Goal: Use online tool/utility: Utilize a website feature to perform a specific function

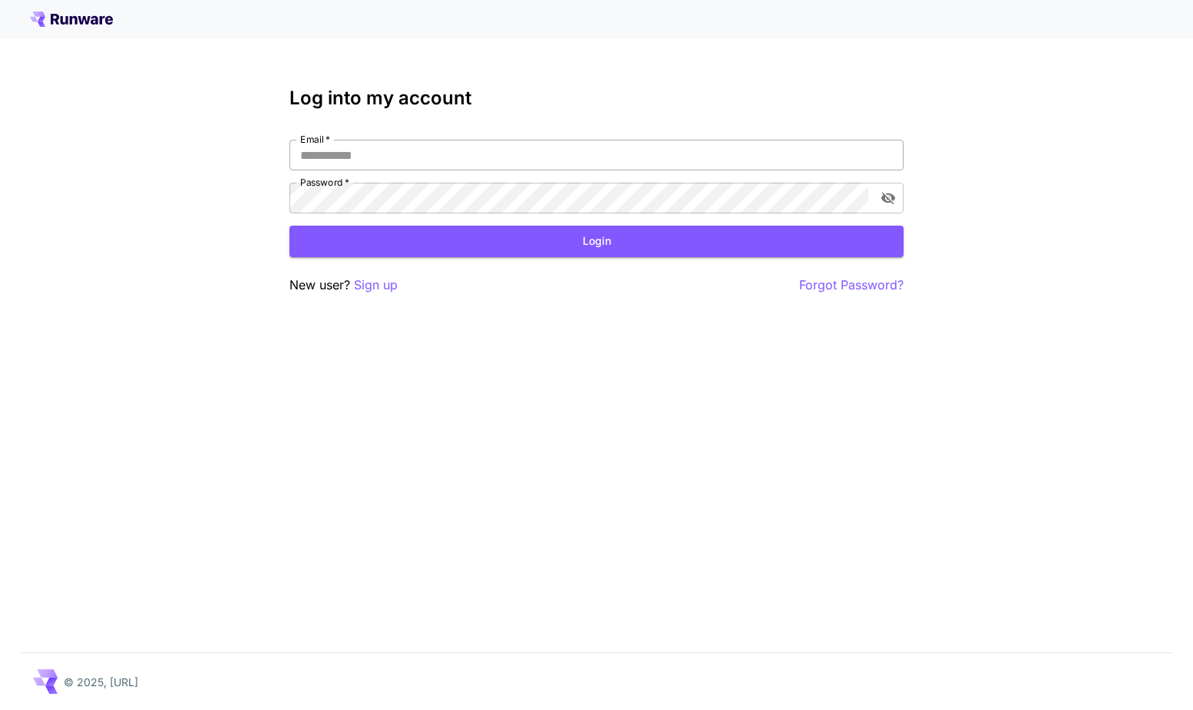
click at [430, 156] on input "Email   *" at bounding box center [596, 155] width 614 height 31
type input "**********"
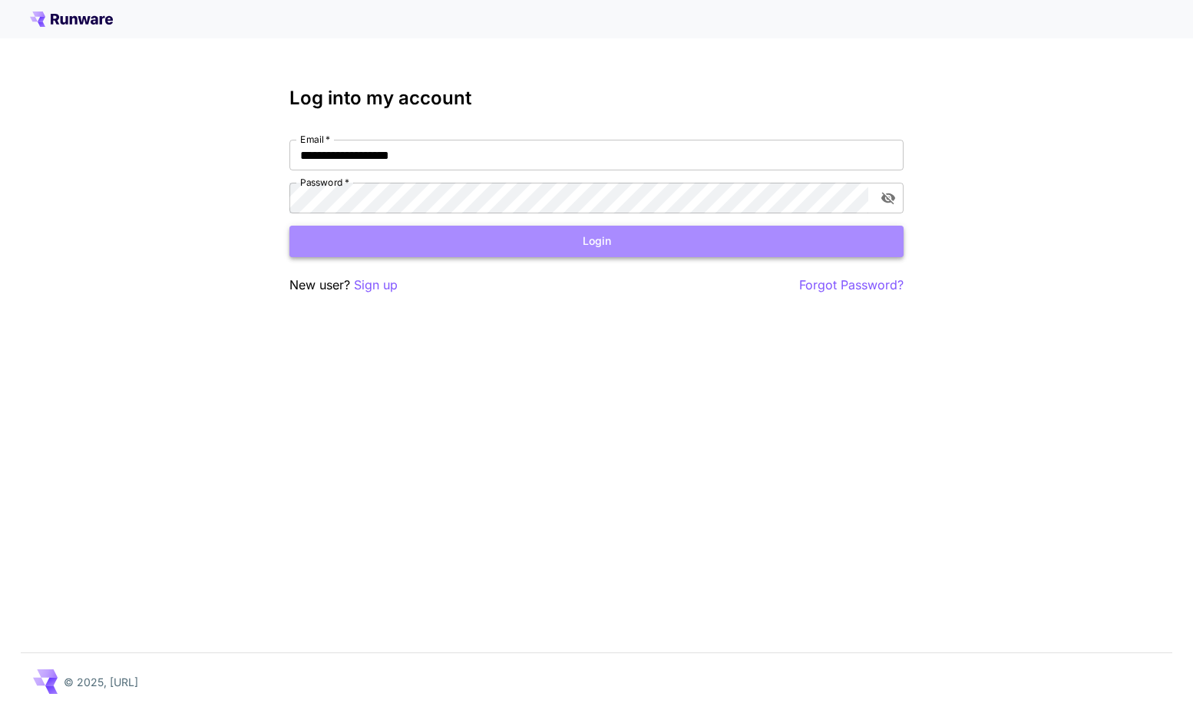
click at [605, 242] on button "Login" at bounding box center [596, 241] width 614 height 31
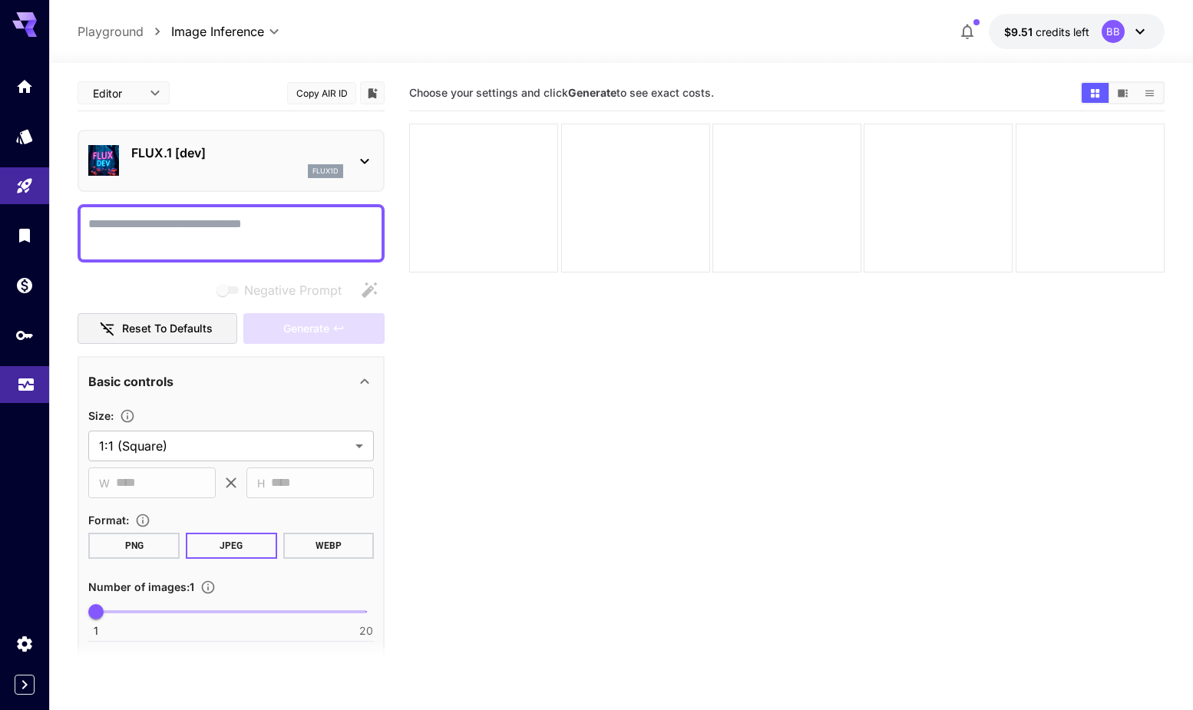
click at [24, 387] on icon "Usage" at bounding box center [26, 380] width 18 height 18
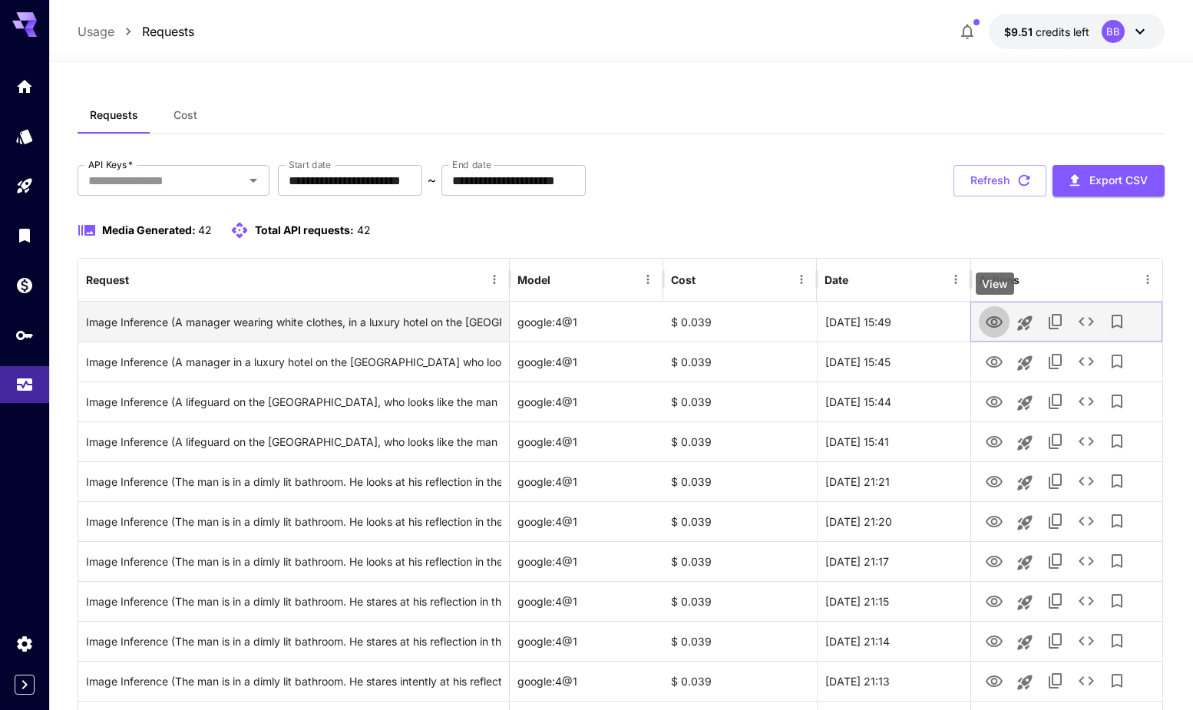
click at [995, 322] on icon "View" at bounding box center [994, 322] width 18 height 18
click at [1085, 321] on icon "See details" at bounding box center [1086, 321] width 18 height 18
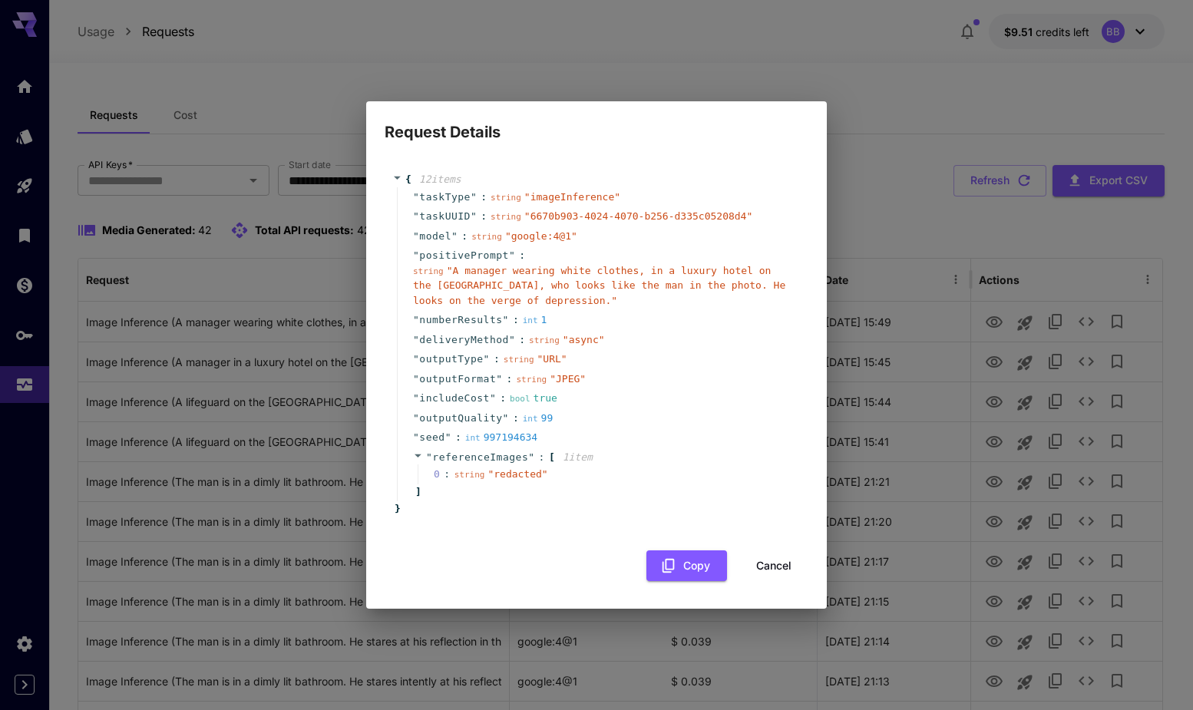
click at [780, 565] on button "Cancel" at bounding box center [773, 565] width 69 height 31
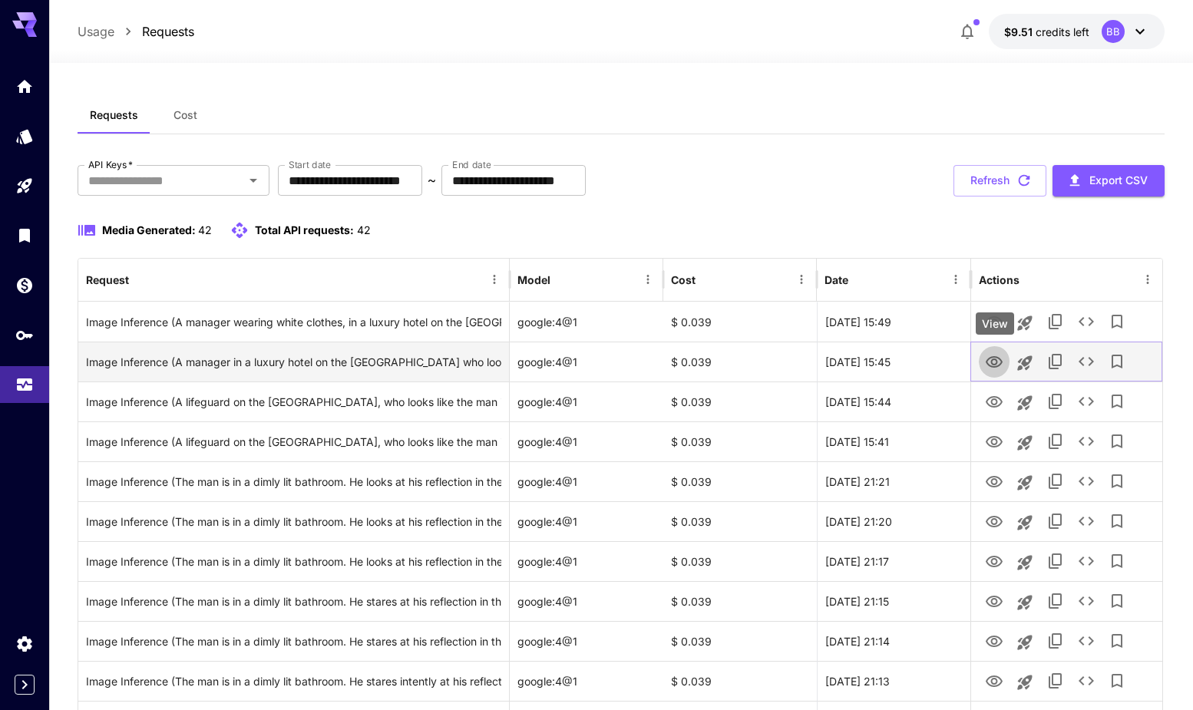
click at [995, 360] on icon "View" at bounding box center [993, 362] width 17 height 12
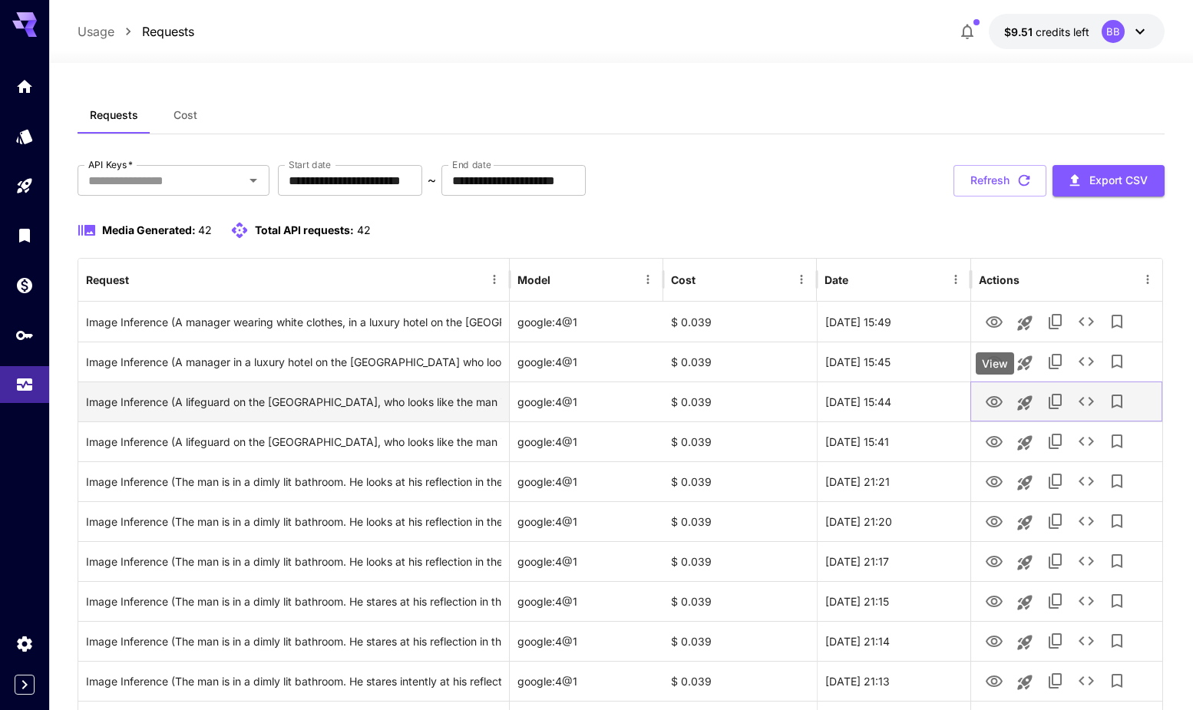
click at [995, 401] on icon "View" at bounding box center [993, 402] width 17 height 12
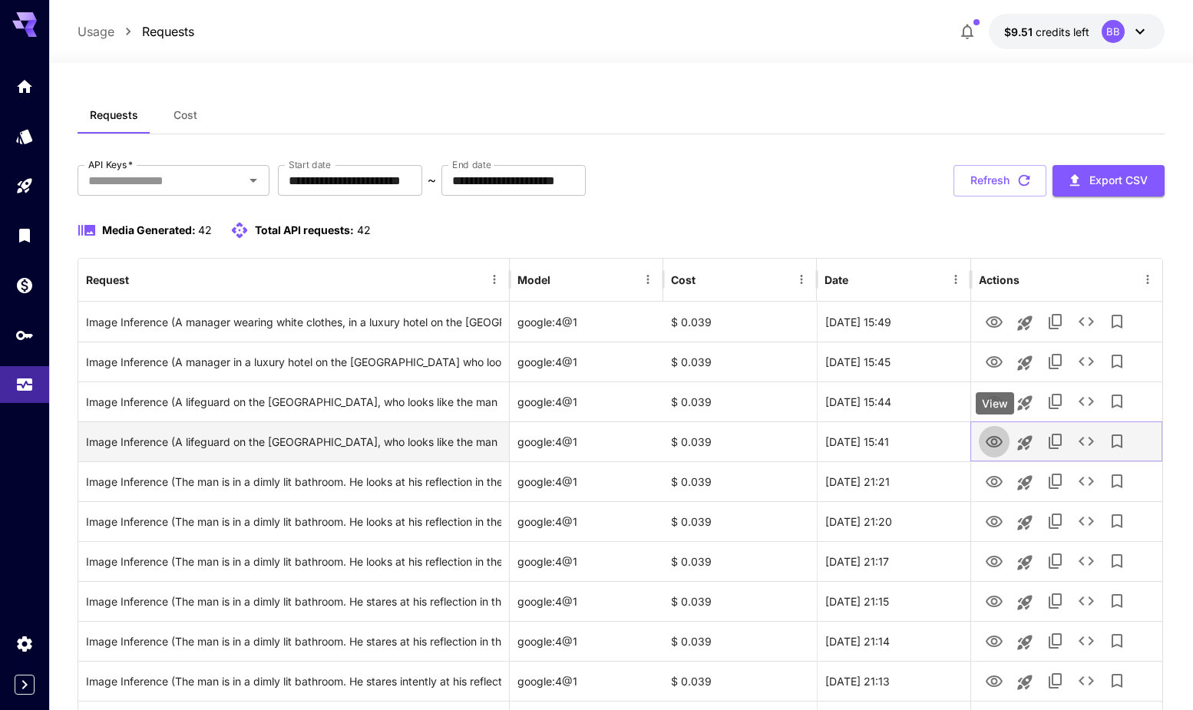
click at [989, 441] on icon "View" at bounding box center [994, 442] width 18 height 18
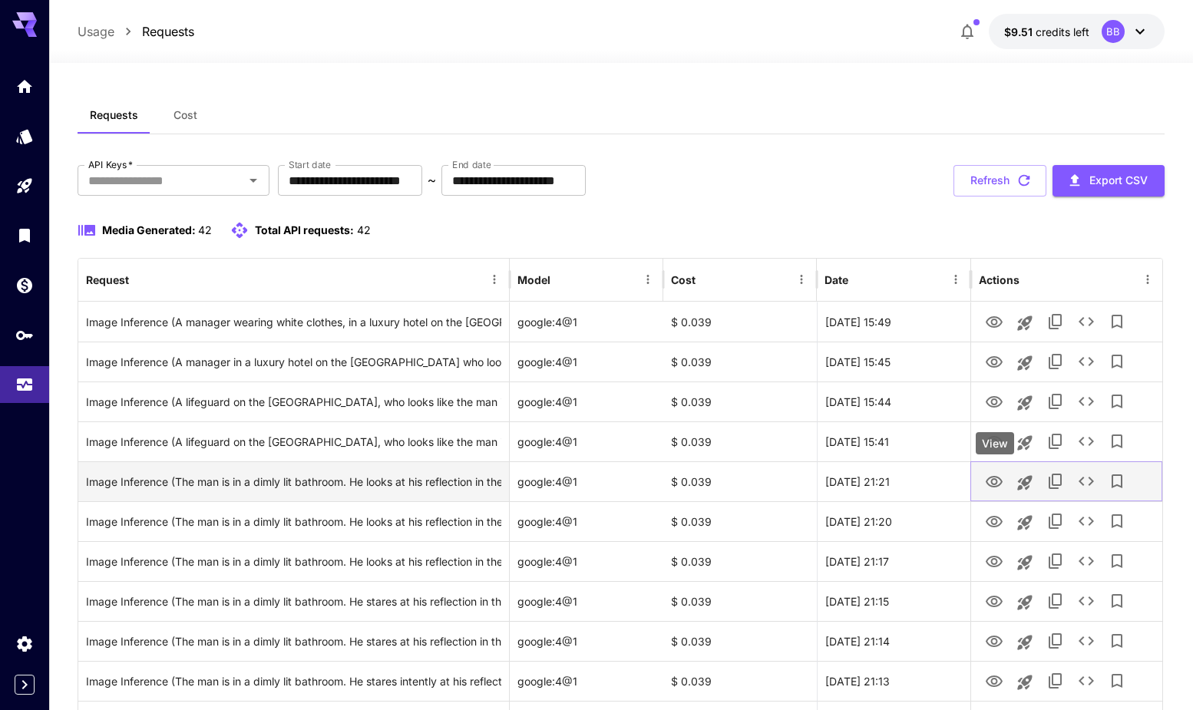
click at [989, 490] on icon "View" at bounding box center [994, 482] width 18 height 18
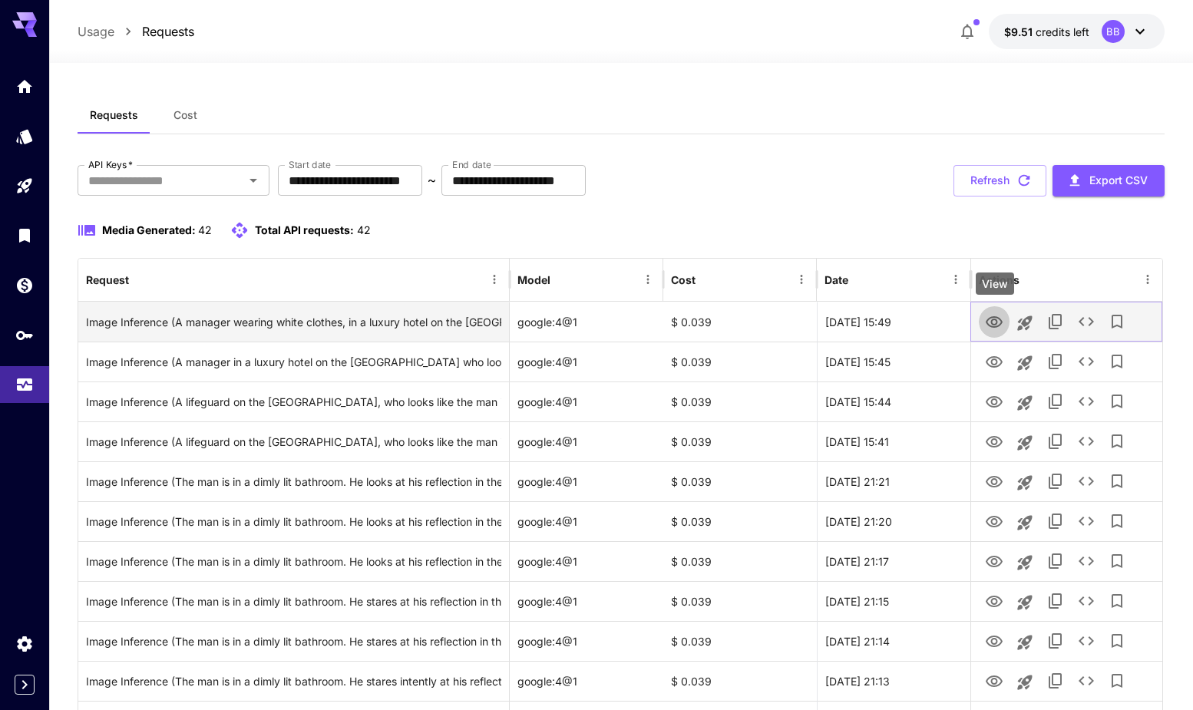
click at [996, 324] on icon "View" at bounding box center [993, 322] width 17 height 12
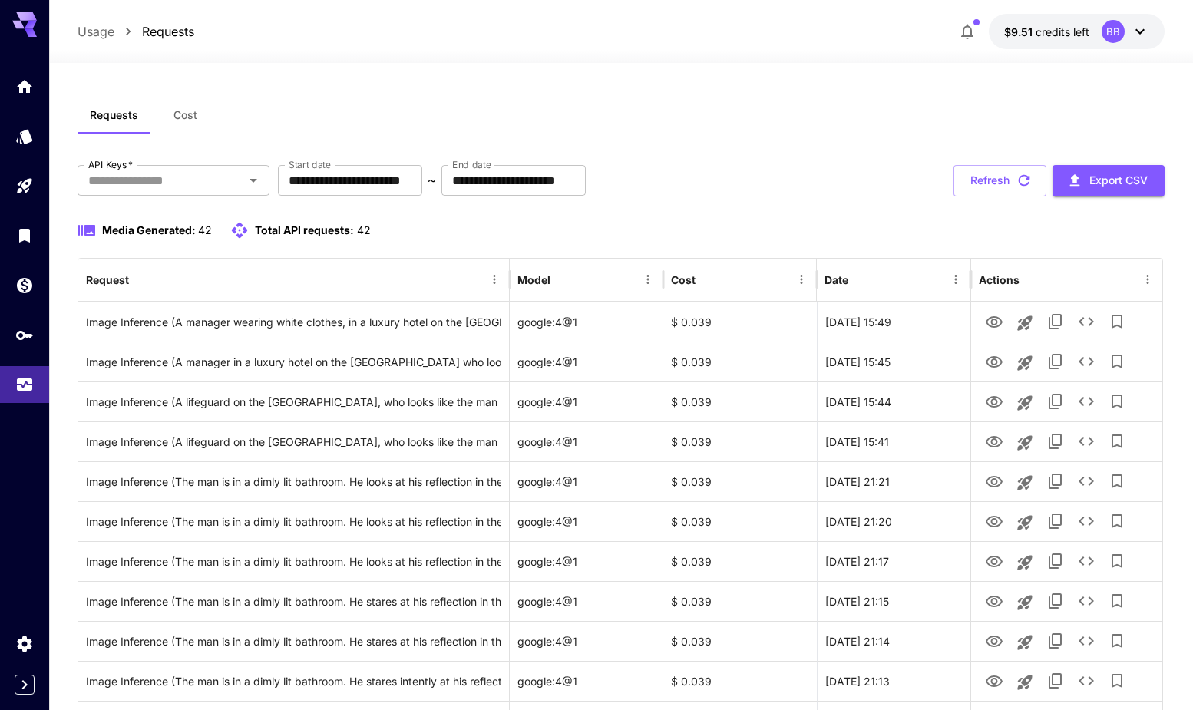
click at [29, 381] on icon "Usage" at bounding box center [24, 378] width 15 height 8
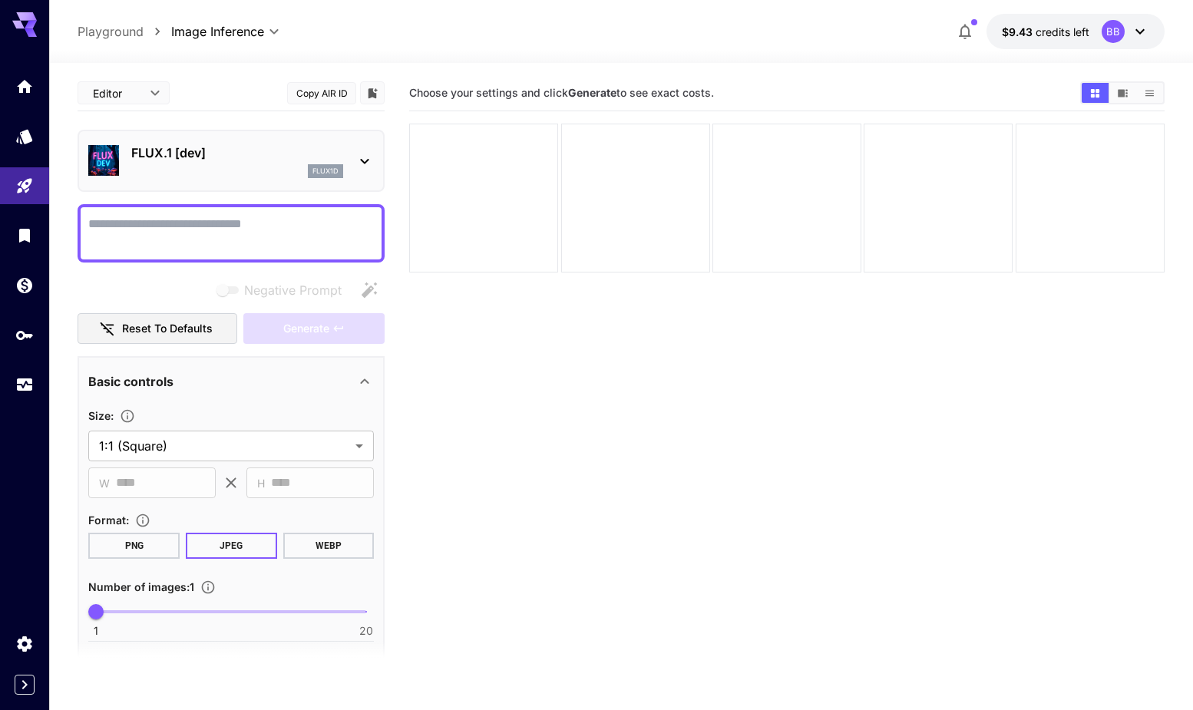
click at [371, 159] on icon at bounding box center [364, 161] width 18 height 18
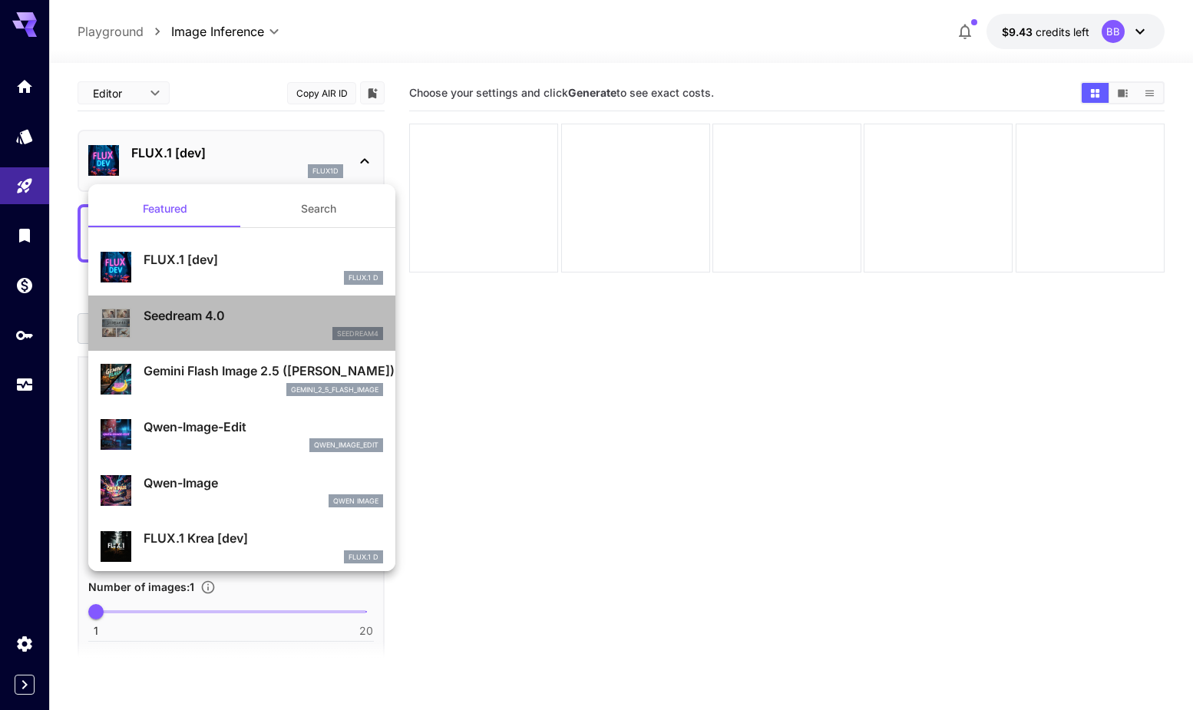
click at [212, 322] on p "Seedream 4.0" at bounding box center [263, 315] width 239 height 18
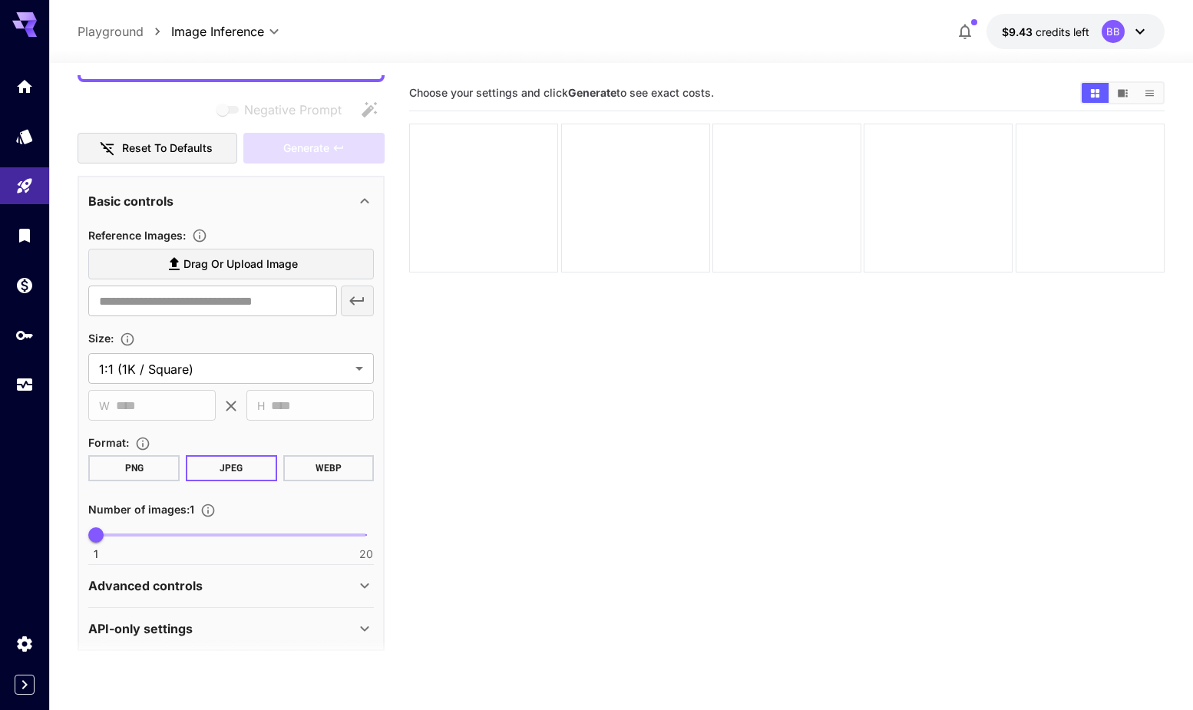
scroll to position [191, 0]
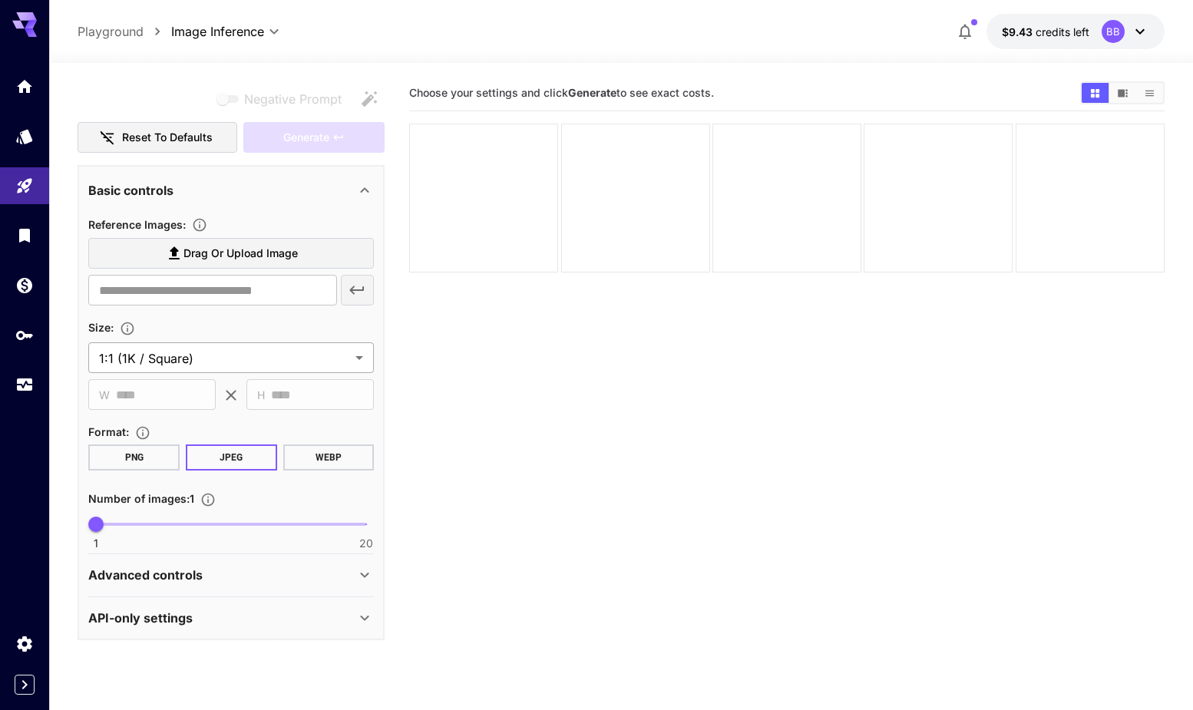
click at [273, 355] on body "**********" at bounding box center [596, 415] width 1193 height 831
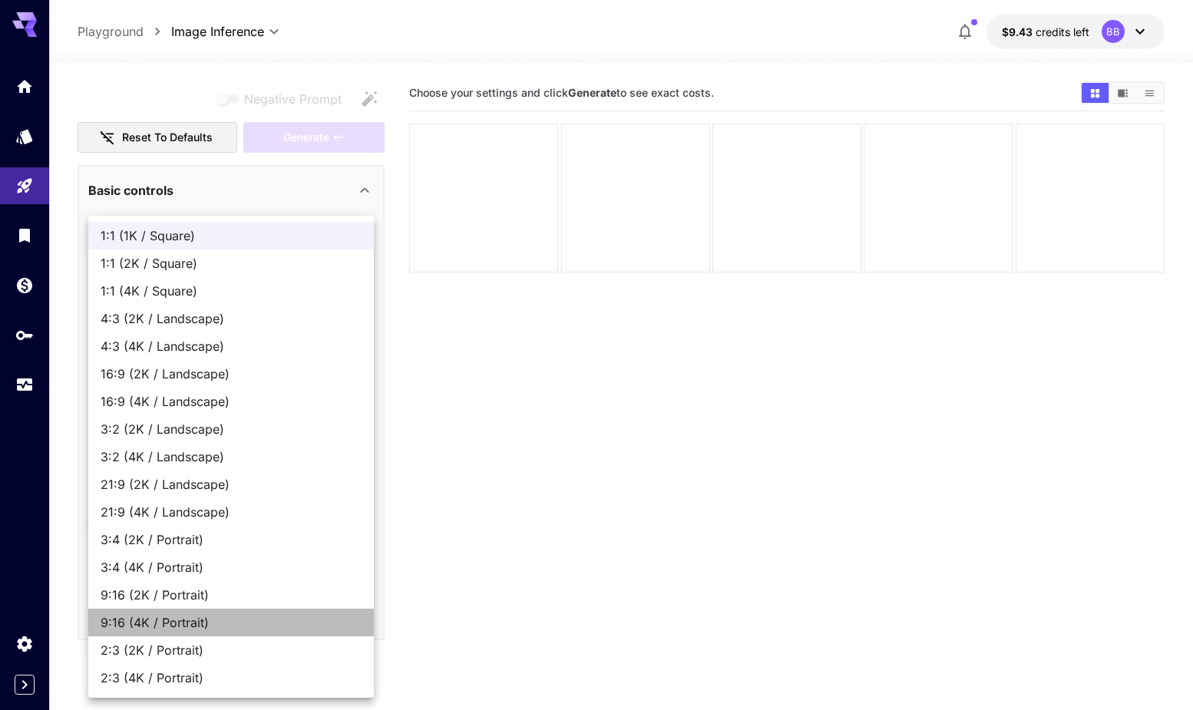
click at [209, 619] on span "9:16 (4K / Portrait)" at bounding box center [231, 622] width 261 height 18
type input "**********"
type input "****"
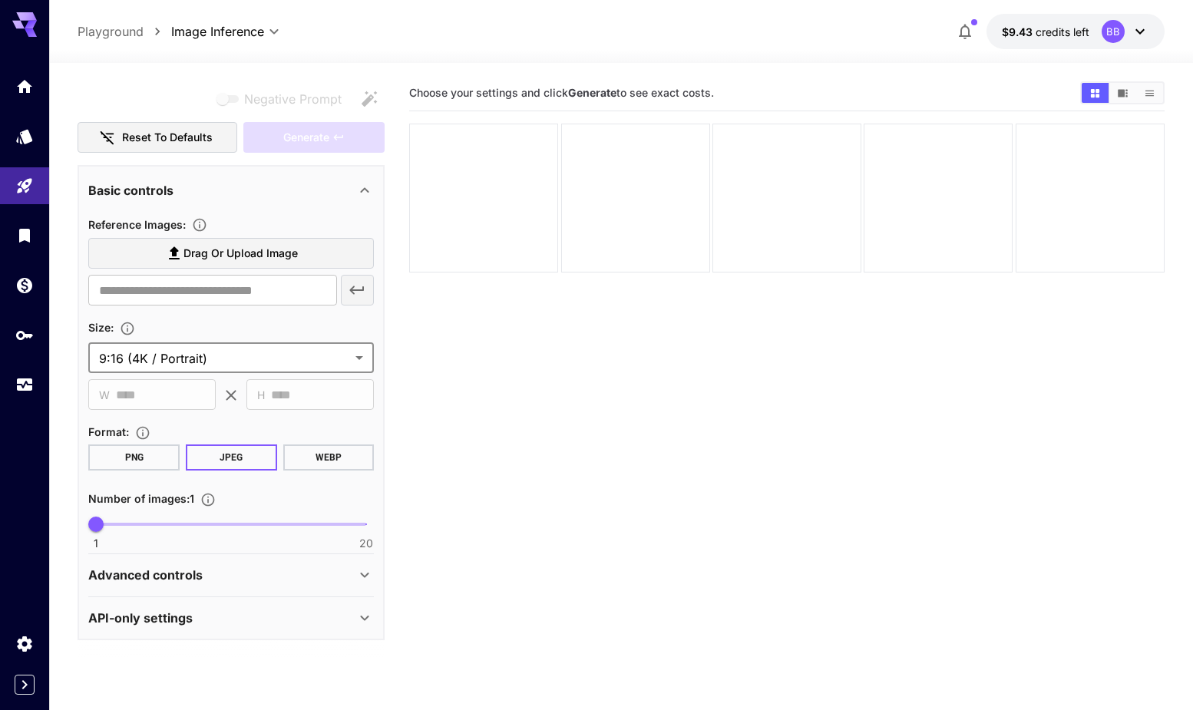
click at [259, 258] on span "Drag or upload image" at bounding box center [240, 253] width 114 height 19
click at [0, 0] on input "Drag or upload image" at bounding box center [0, 0] width 0 height 0
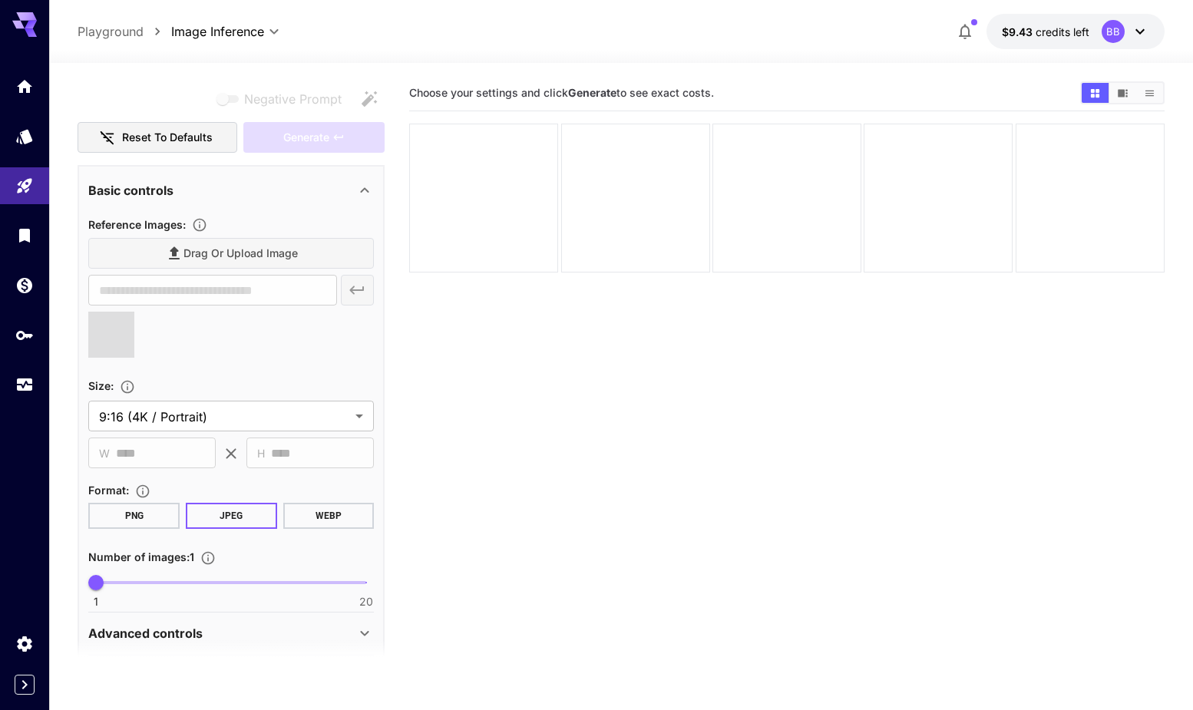
type input "**********"
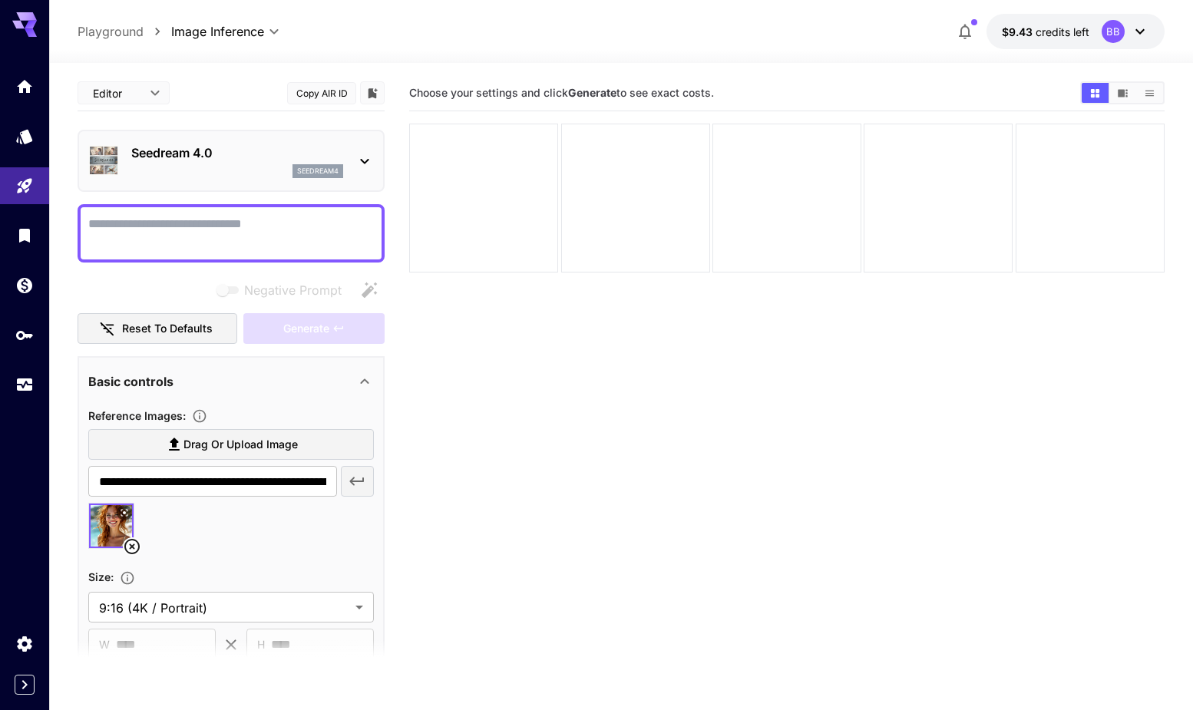
click at [220, 256] on div at bounding box center [231, 233] width 307 height 58
click at [232, 243] on textarea "Negative Prompt" at bounding box center [231, 233] width 286 height 37
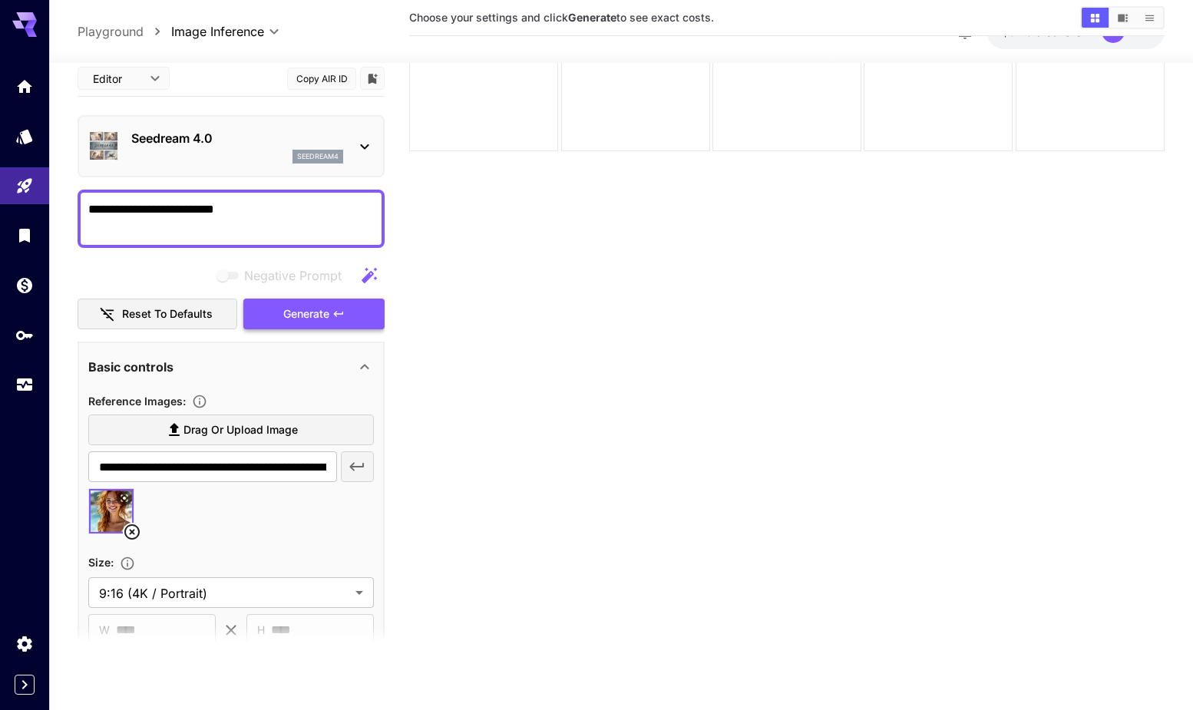
type textarea "**********"
click at [306, 322] on span "Generate" at bounding box center [306, 313] width 46 height 19
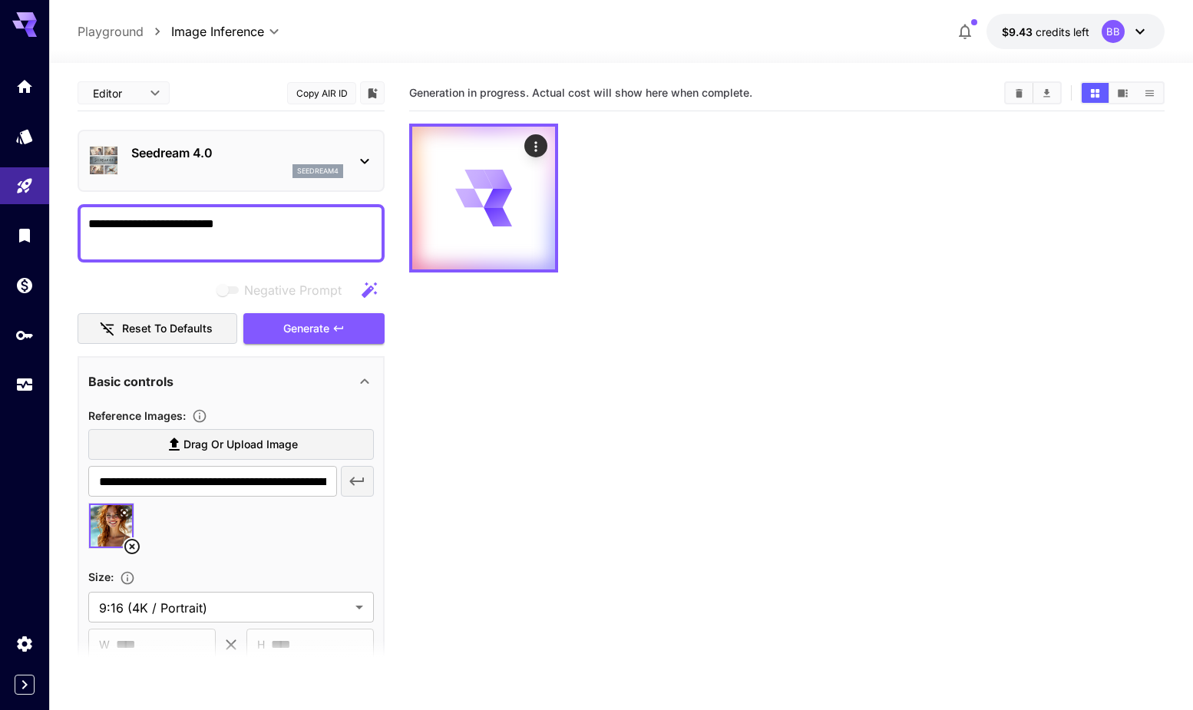
scroll to position [249, 0]
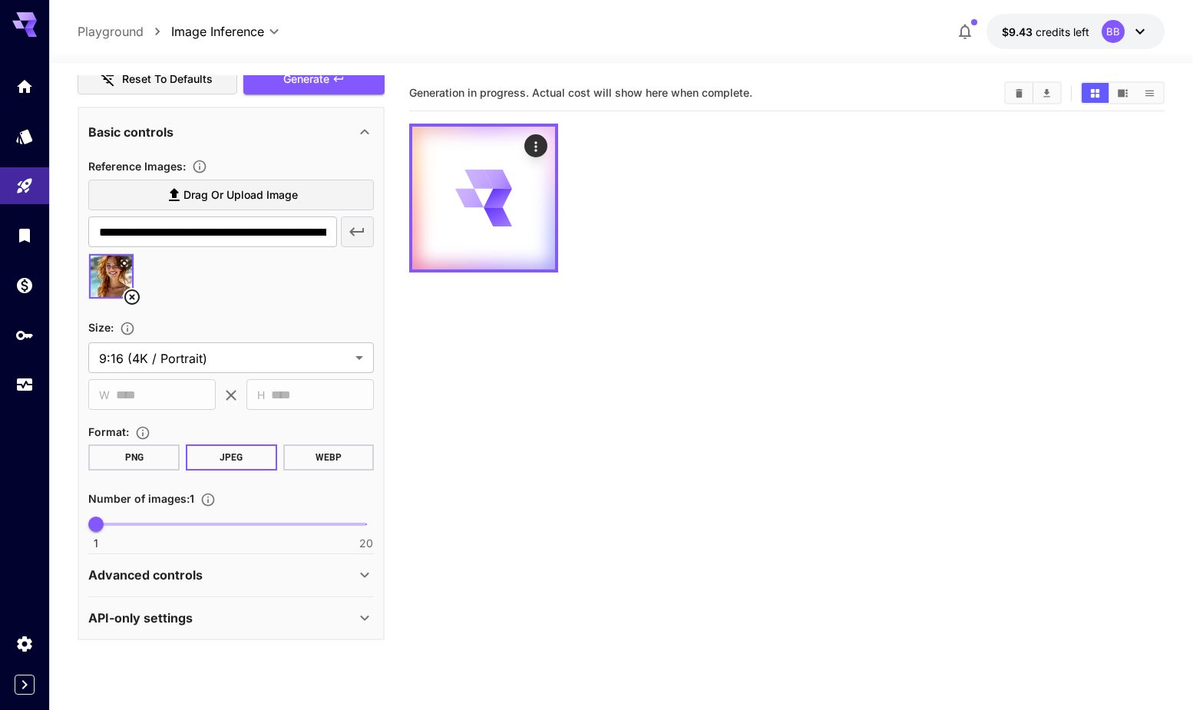
click at [177, 609] on p "API-only settings" at bounding box center [140, 618] width 104 height 18
click at [194, 569] on p "Advanced controls" at bounding box center [145, 575] width 114 height 18
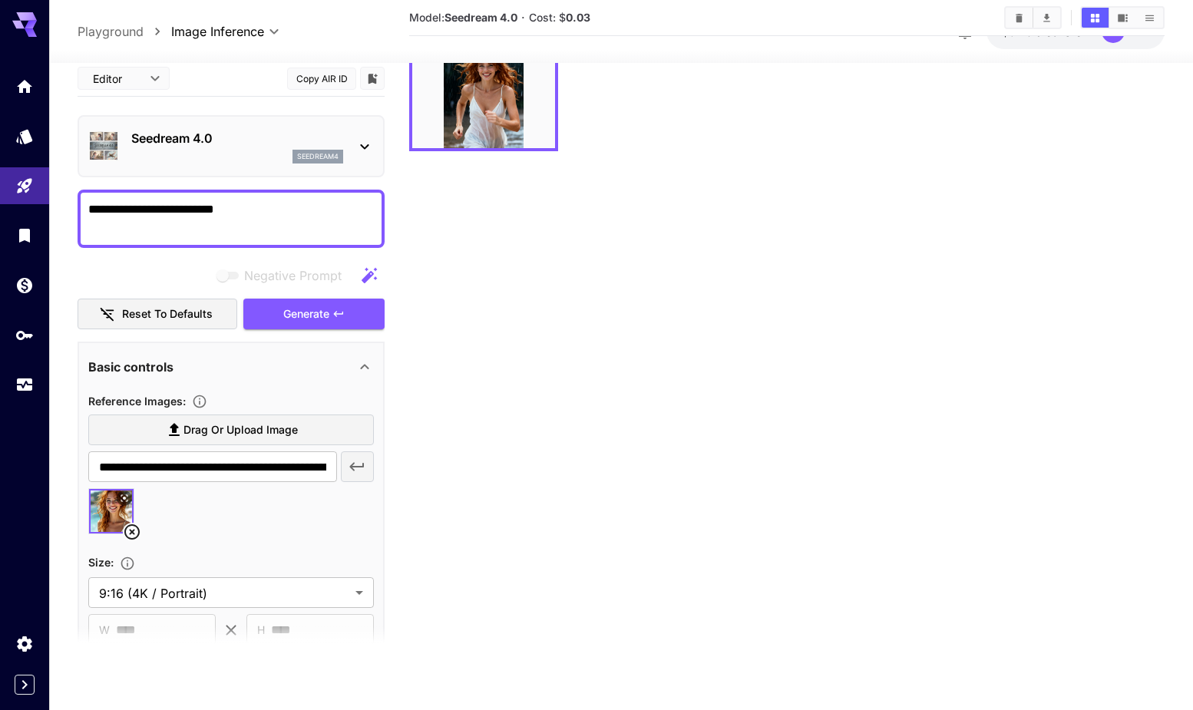
scroll to position [0, 0]
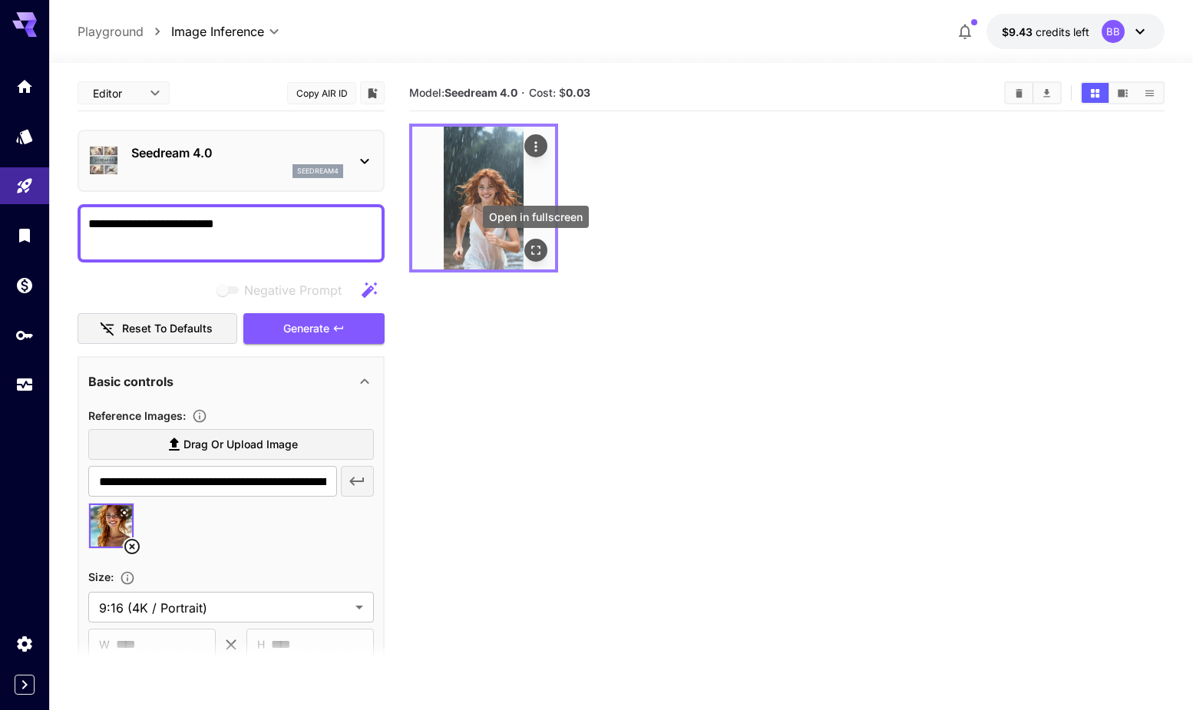
click at [530, 253] on icon "Open in fullscreen" at bounding box center [535, 250] width 15 height 15
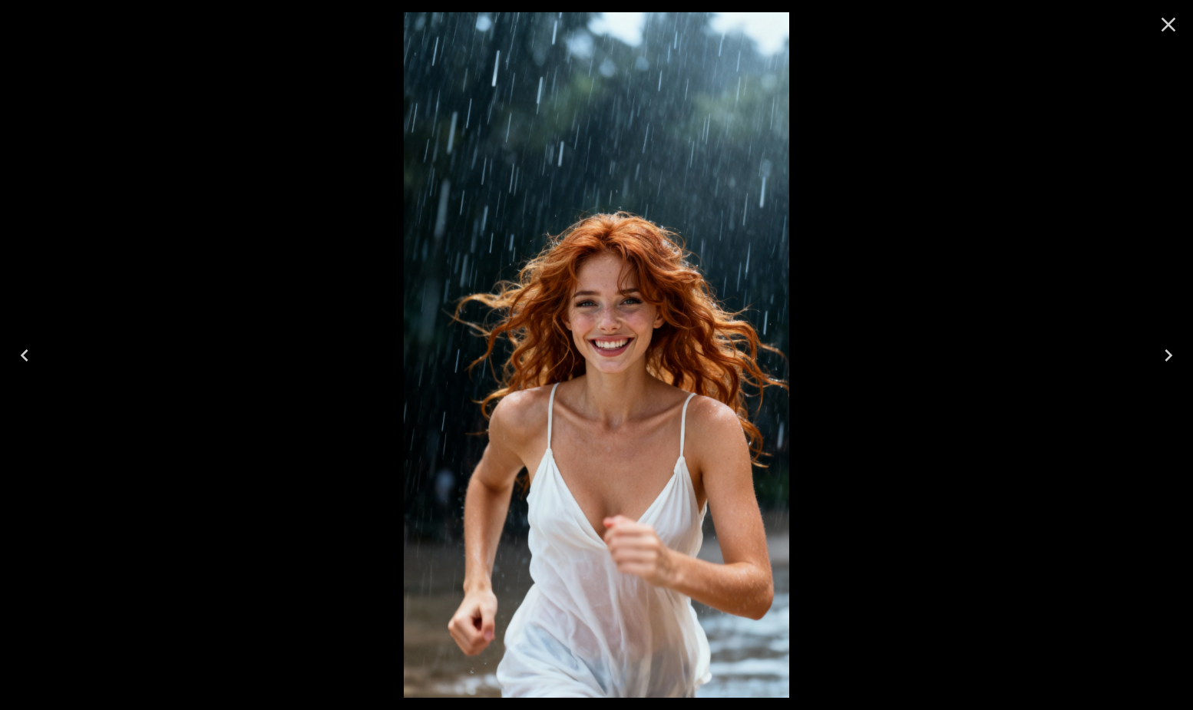
click at [1162, 22] on icon "Close" at bounding box center [1168, 24] width 25 height 25
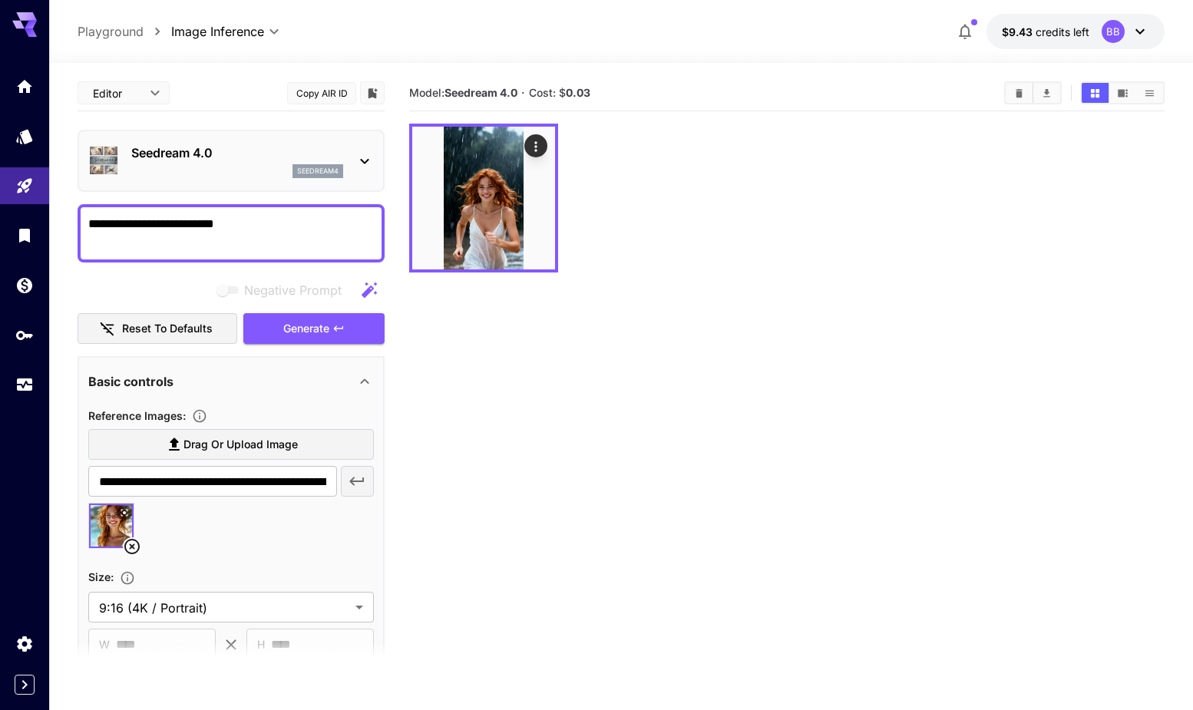
click at [275, 229] on textarea "**********" at bounding box center [231, 233] width 286 height 37
click at [295, 595] on body "**********" at bounding box center [596, 415] width 1193 height 831
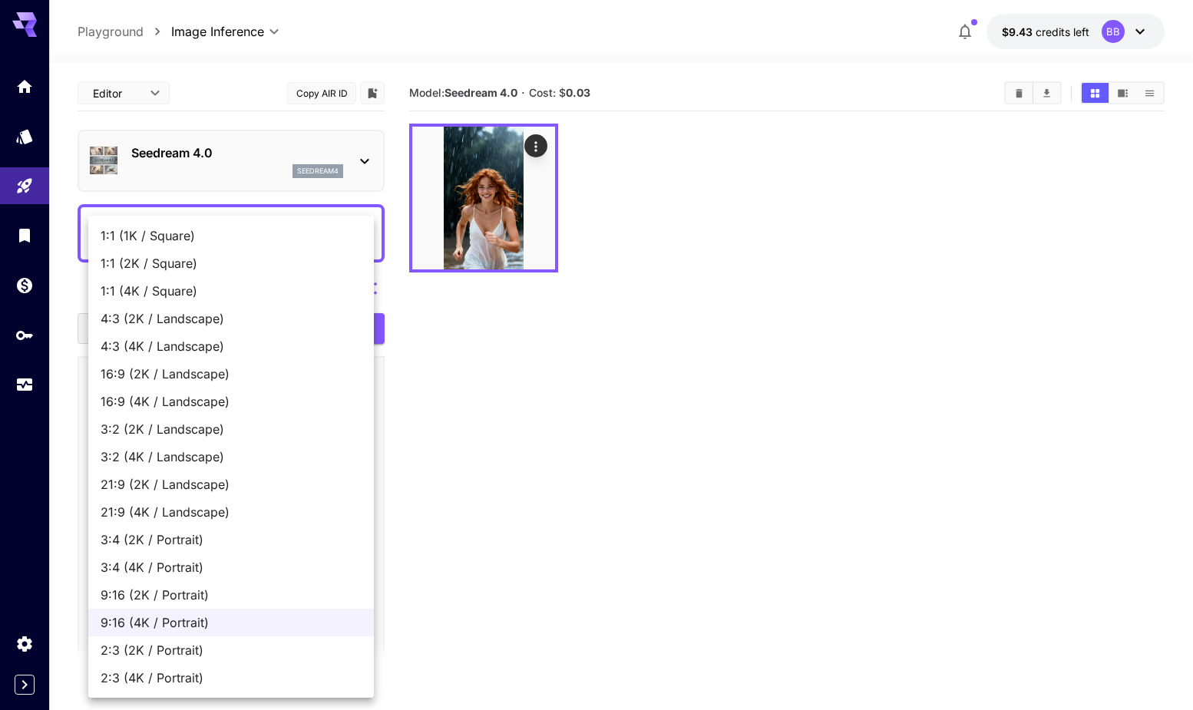
click at [212, 513] on span "21:9 (4K / Landscape)" at bounding box center [231, 512] width 261 height 18
type input "**********"
type input "****"
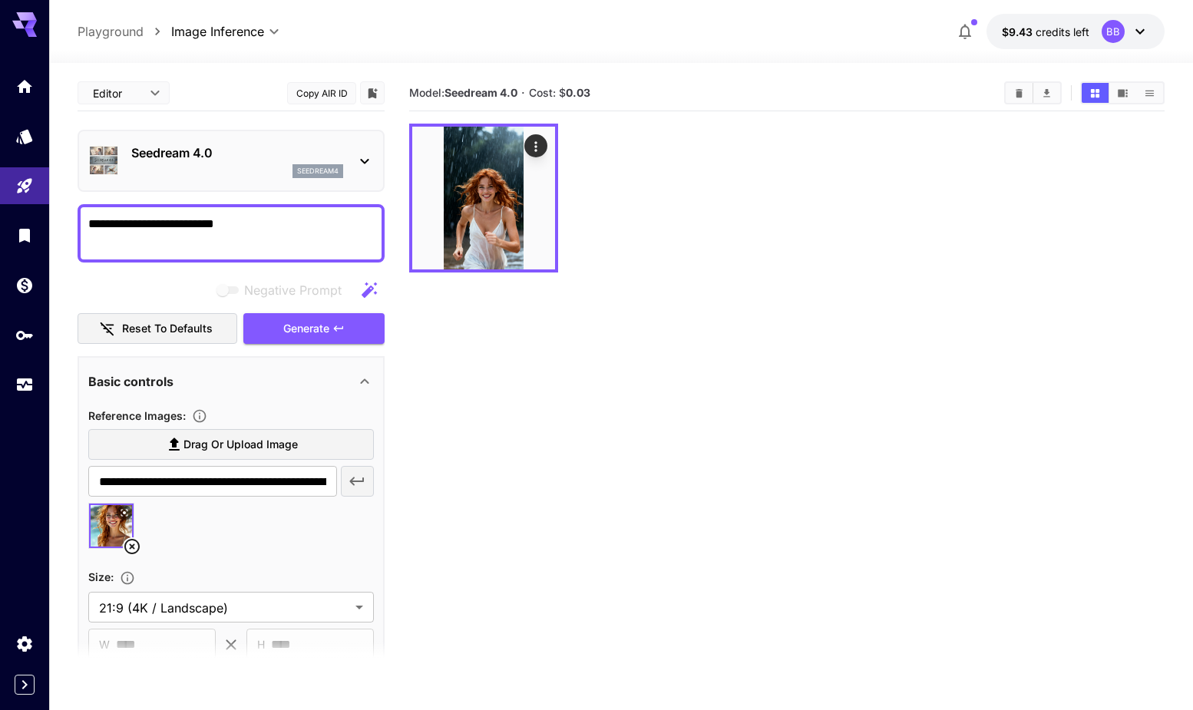
click at [286, 216] on textarea "**********" at bounding box center [231, 233] width 286 height 37
type textarea "**********"
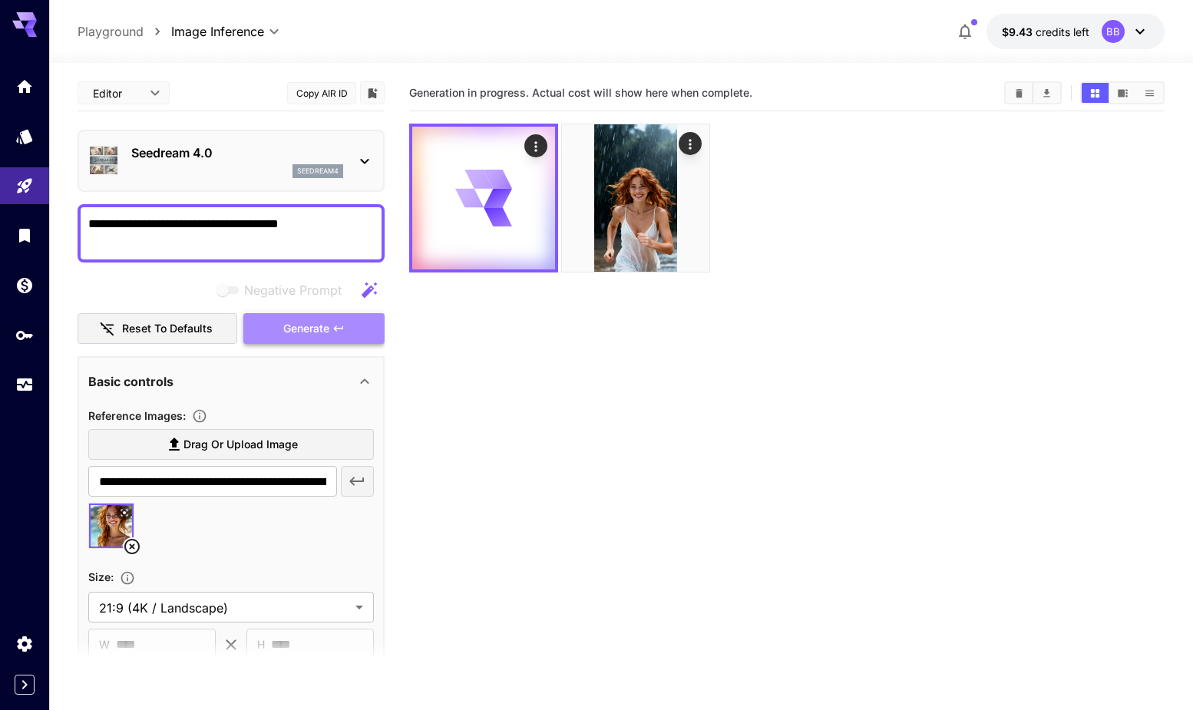
click at [320, 324] on span "Generate" at bounding box center [306, 328] width 46 height 19
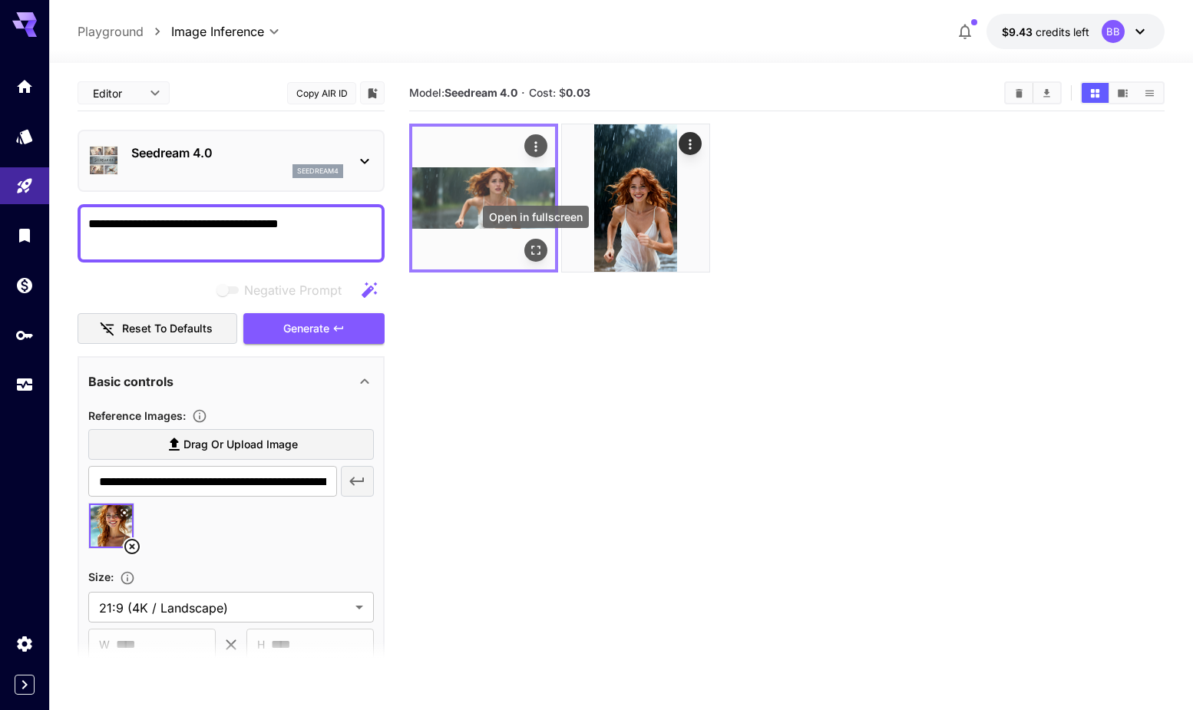
click at [535, 259] on button "Open in fullscreen" at bounding box center [535, 250] width 23 height 23
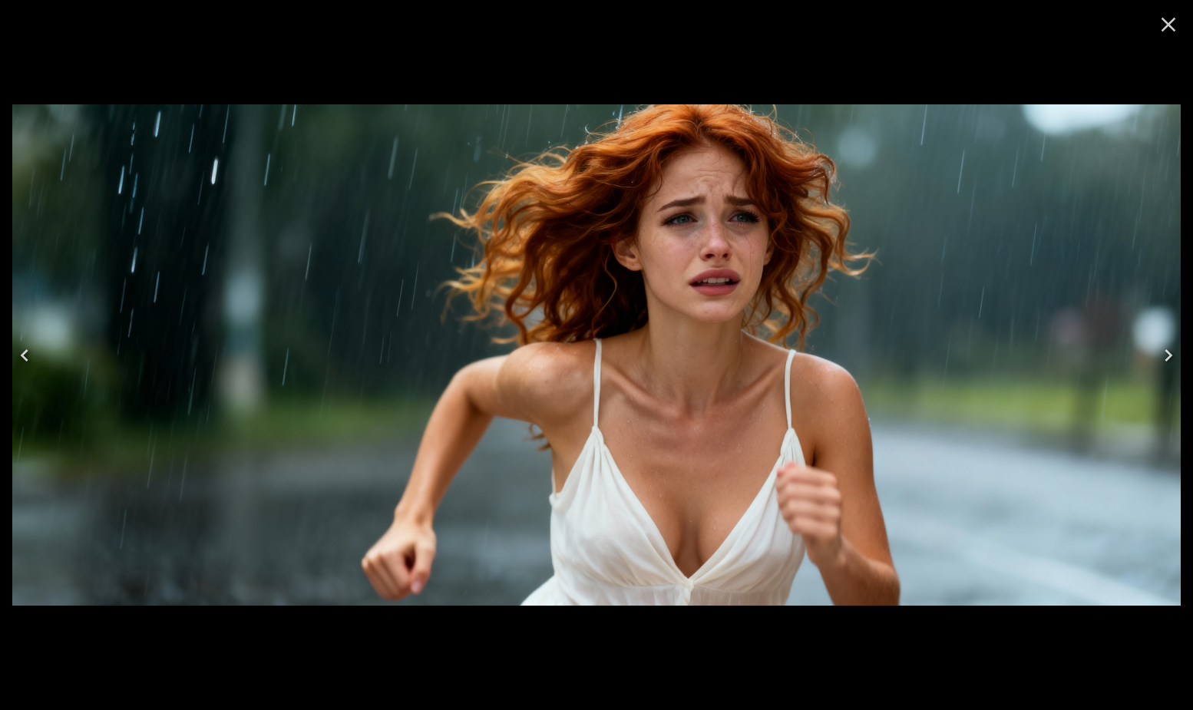
click at [1163, 25] on icon "Close" at bounding box center [1168, 24] width 25 height 25
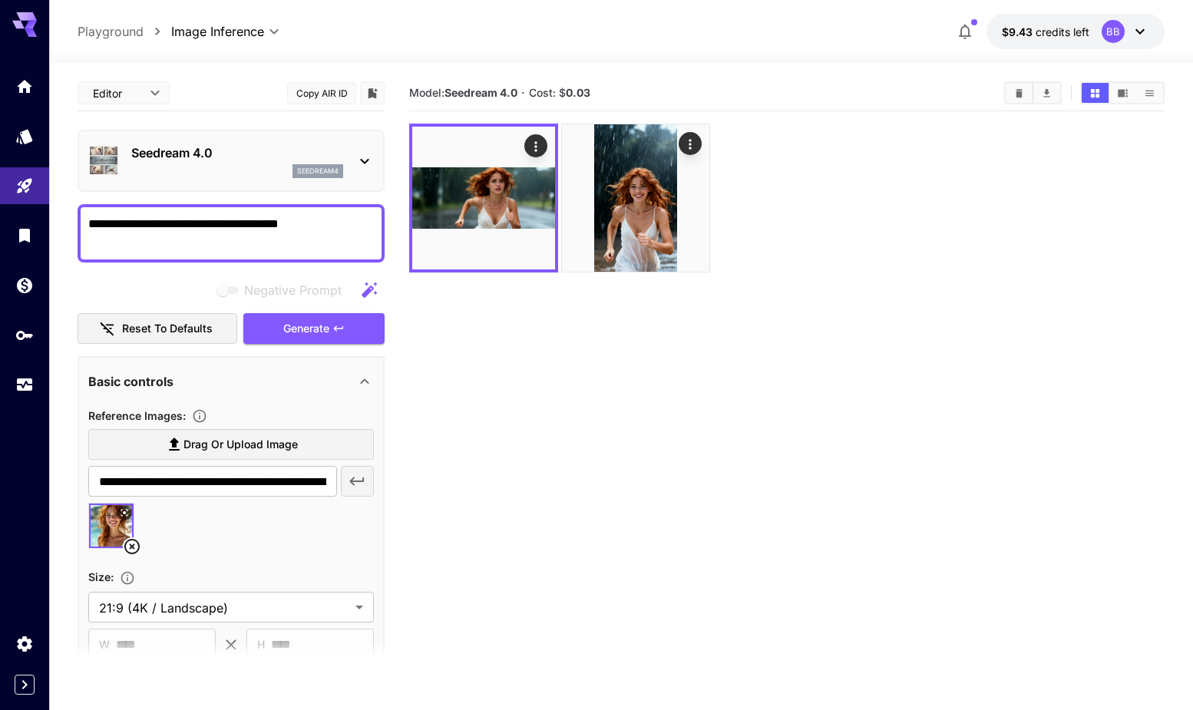
click at [546, 419] on section "Model: Seedream 4.0 · Cost: $ 0.03" at bounding box center [786, 430] width 755 height 710
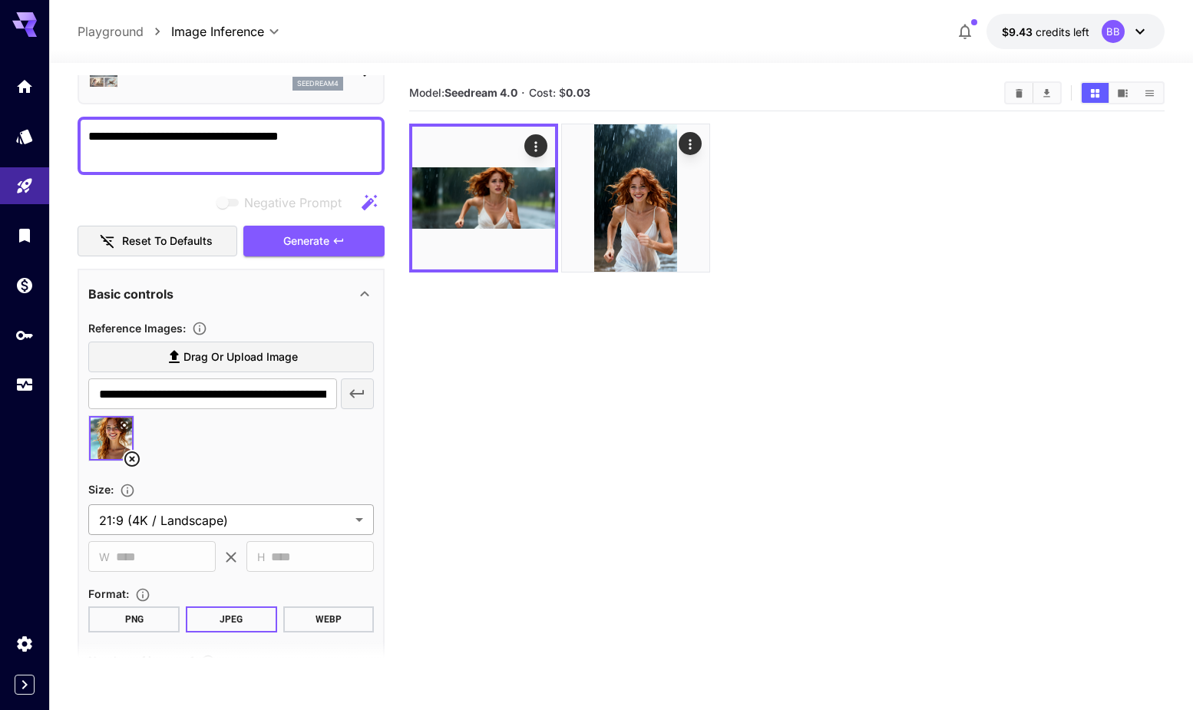
click at [303, 522] on body "**********" at bounding box center [596, 415] width 1193 height 831
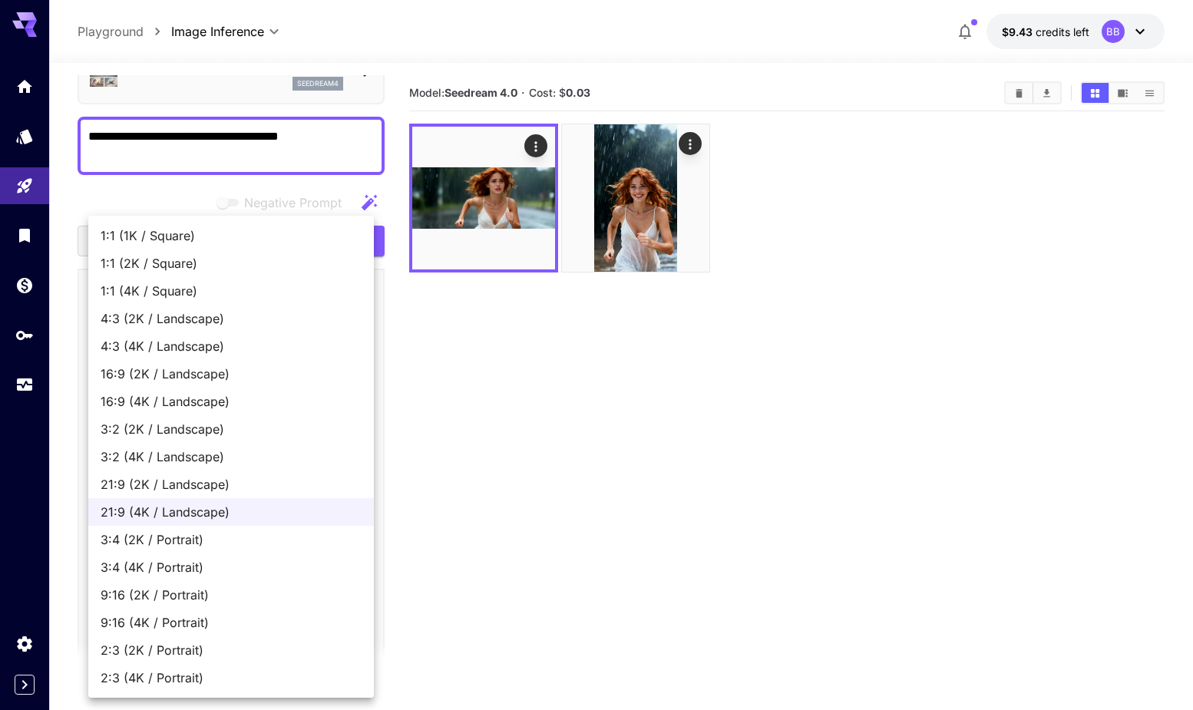
click at [566, 452] on div at bounding box center [596, 355] width 1193 height 710
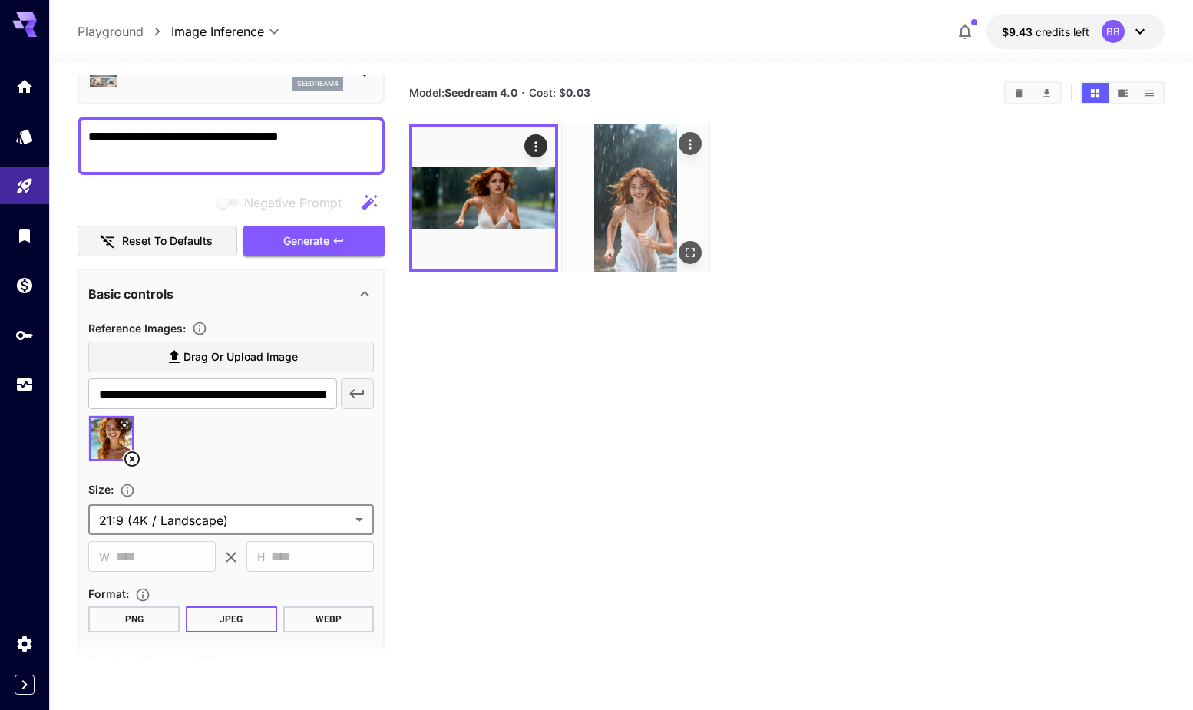
click at [643, 171] on img at bounding box center [635, 197] width 147 height 147
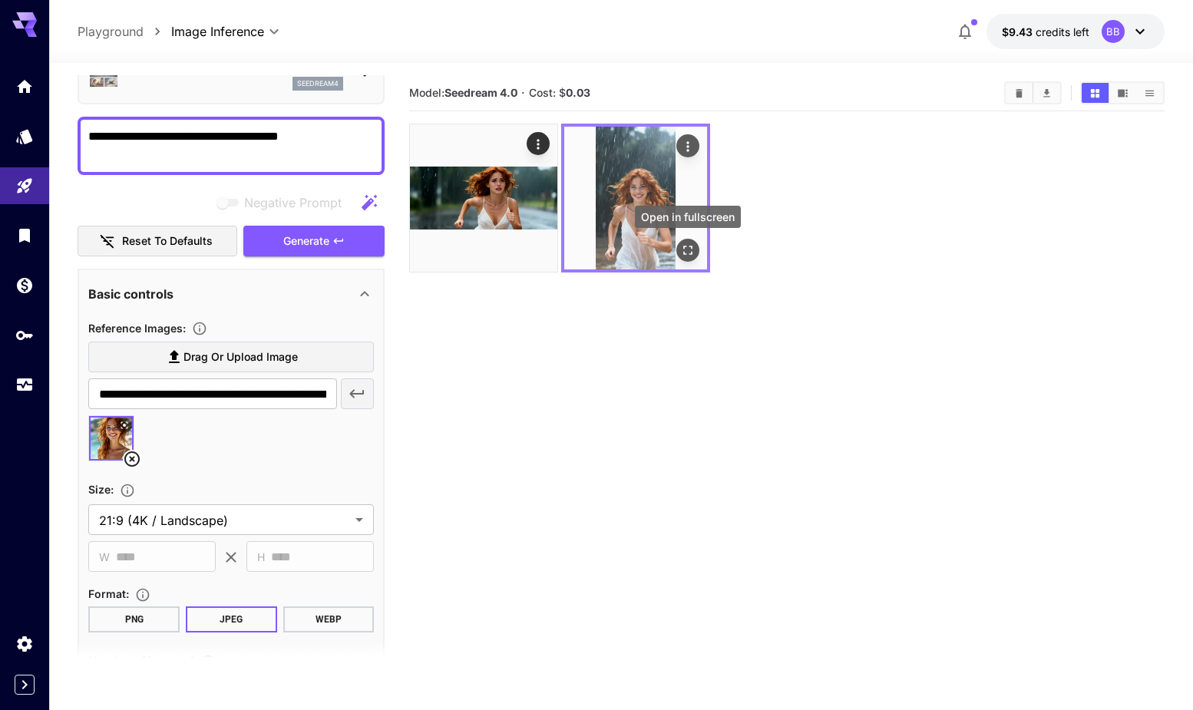
click at [689, 247] on icon "Open in fullscreen" at bounding box center [687, 250] width 15 height 15
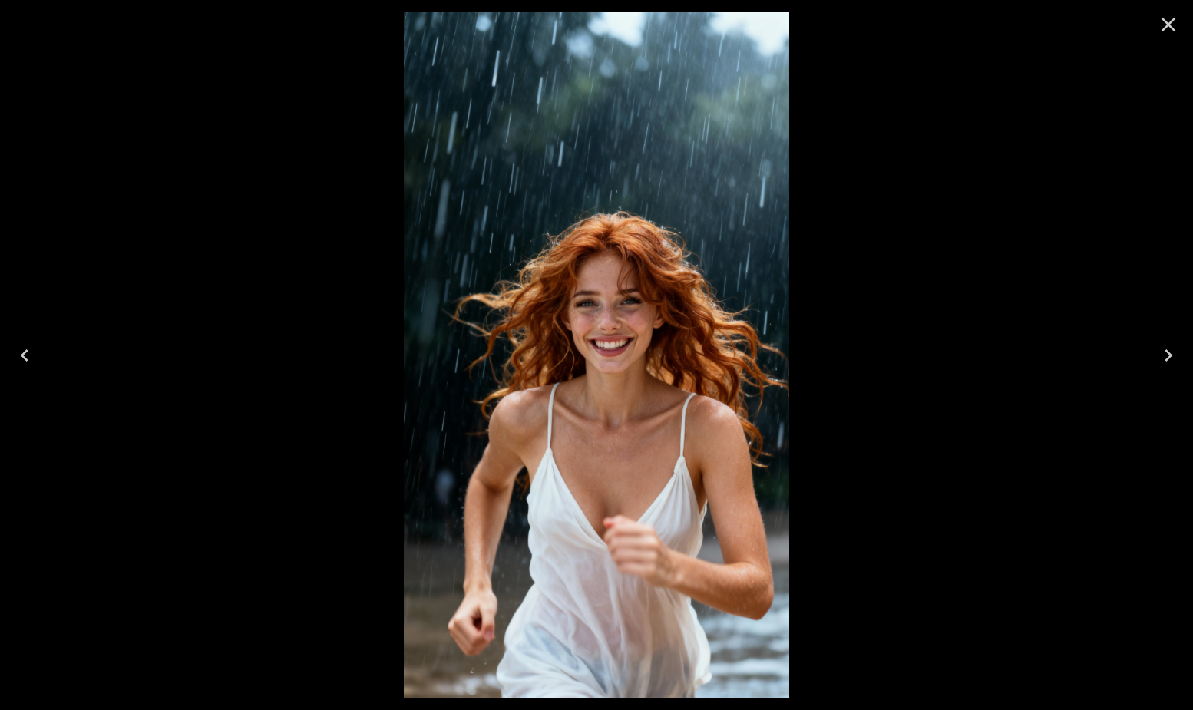
click at [838, 300] on div at bounding box center [596, 355] width 1193 height 710
click at [1184, 357] on button "Next" at bounding box center [1168, 355] width 49 height 61
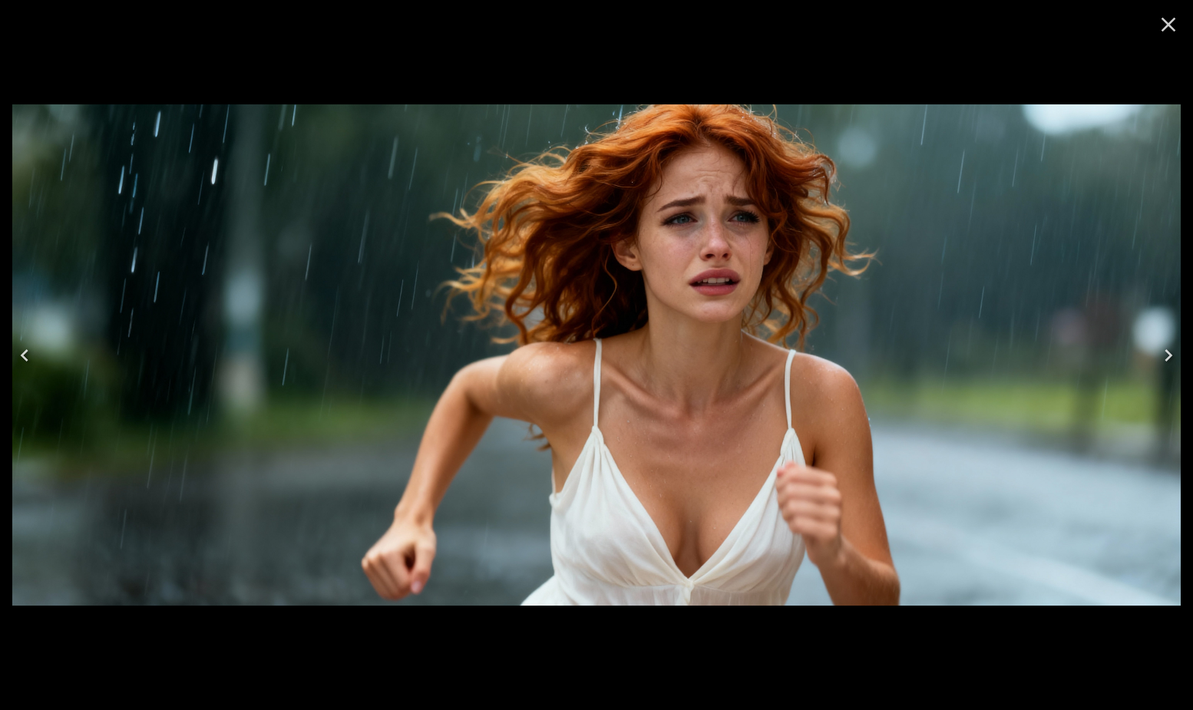
click at [1176, 357] on icon "Next" at bounding box center [1168, 355] width 25 height 25
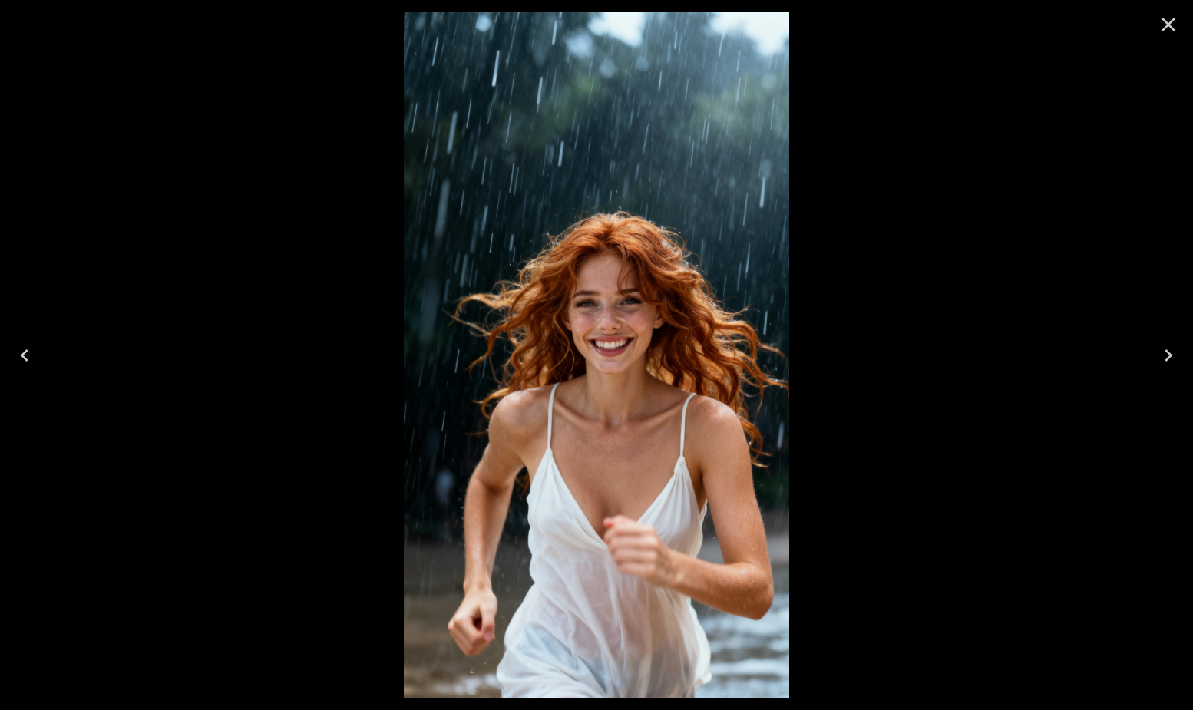
click at [1176, 357] on icon "Next" at bounding box center [1168, 355] width 25 height 25
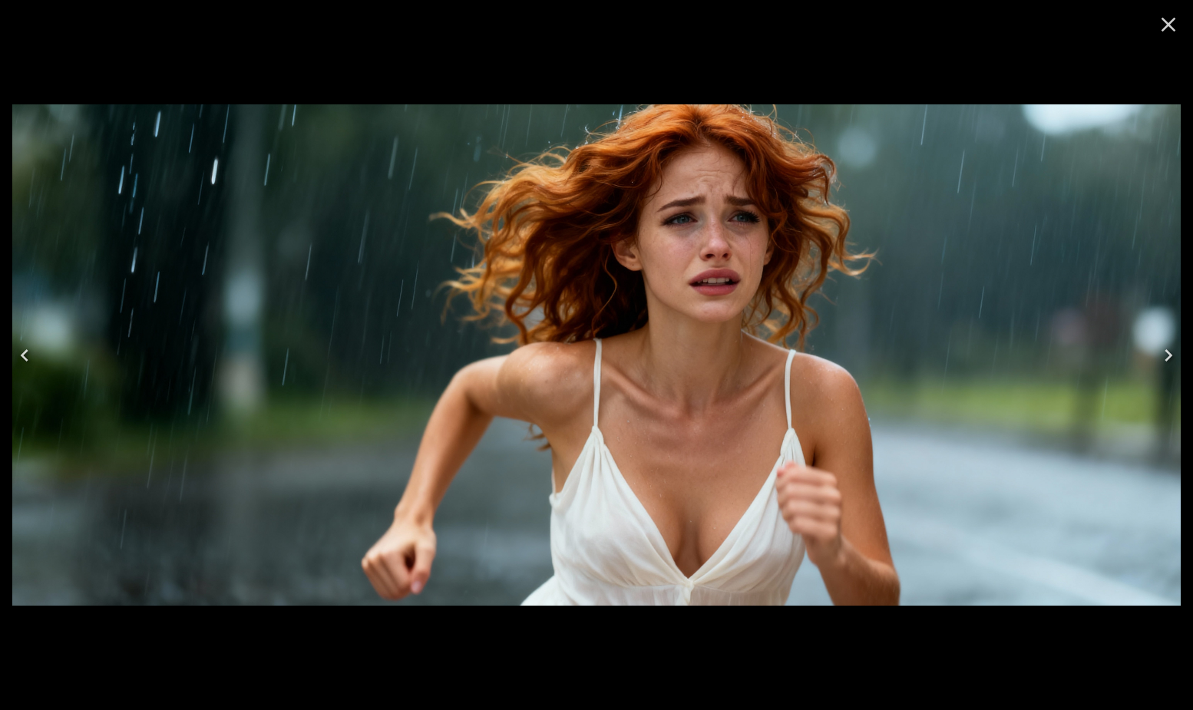
click at [1164, 355] on icon "Next" at bounding box center [1168, 355] width 25 height 25
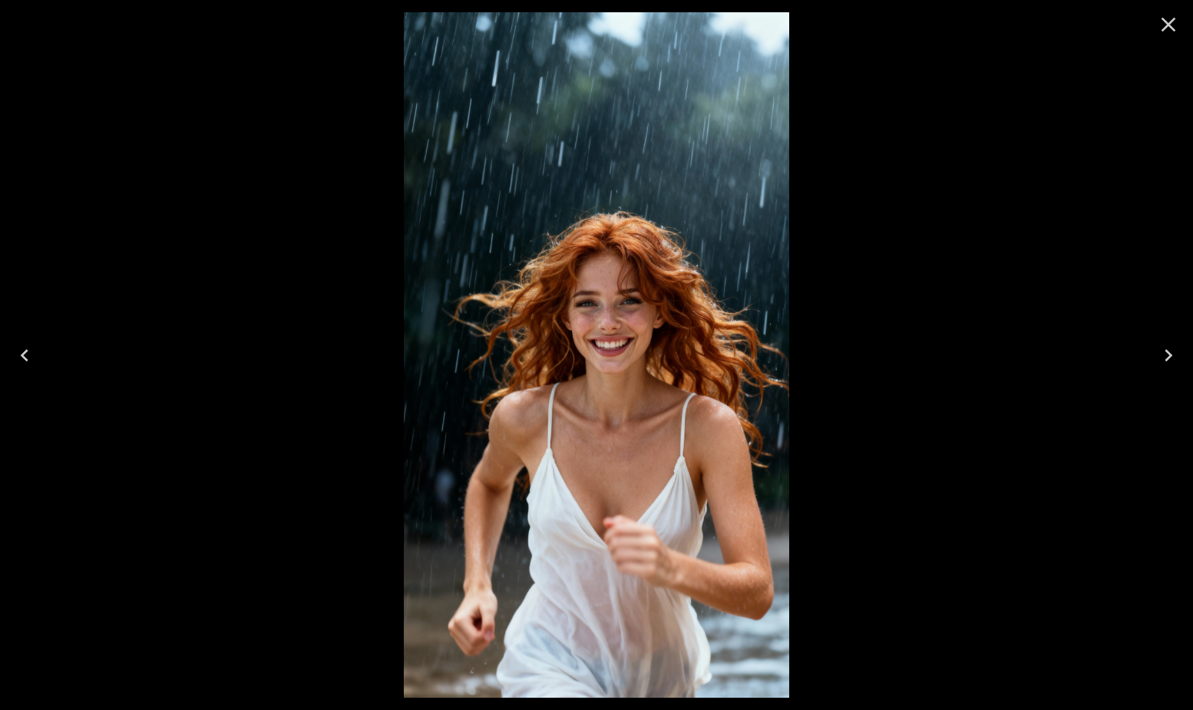
click at [1170, 23] on icon "Close" at bounding box center [1168, 25] width 15 height 15
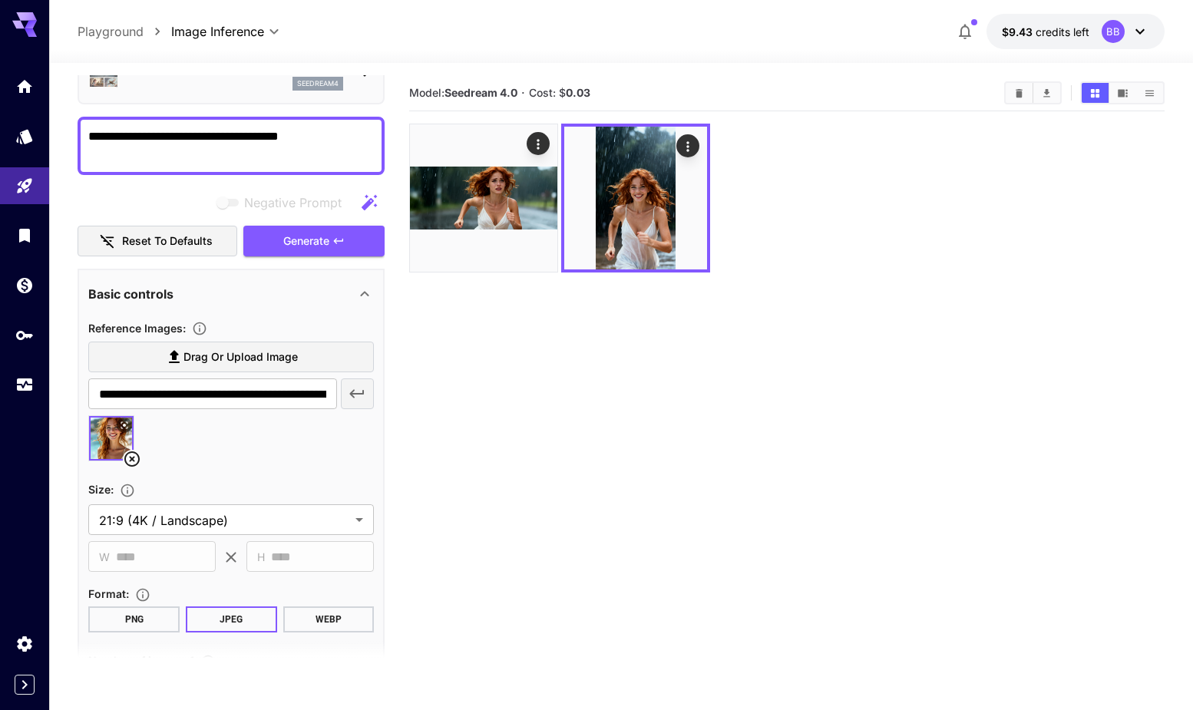
click at [243, 35] on body "**********" at bounding box center [596, 415] width 1193 height 831
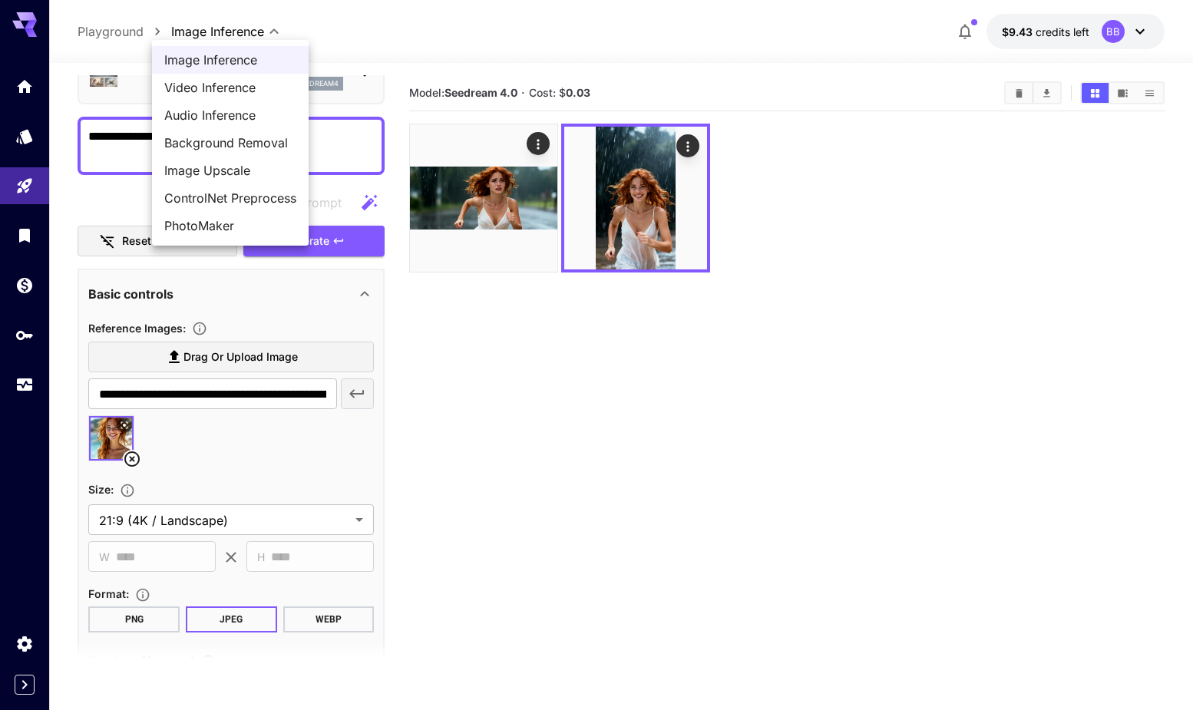
click at [102, 35] on div at bounding box center [596, 355] width 1193 height 710
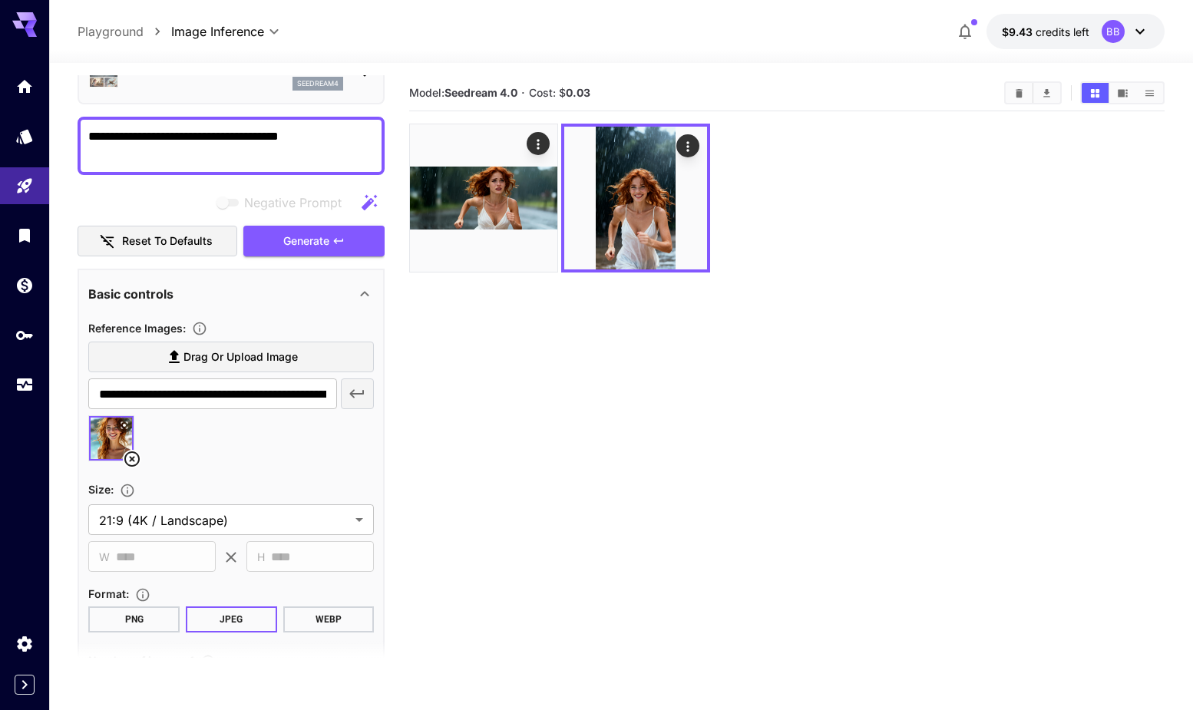
click at [161, 137] on textarea "**********" at bounding box center [231, 145] width 286 height 37
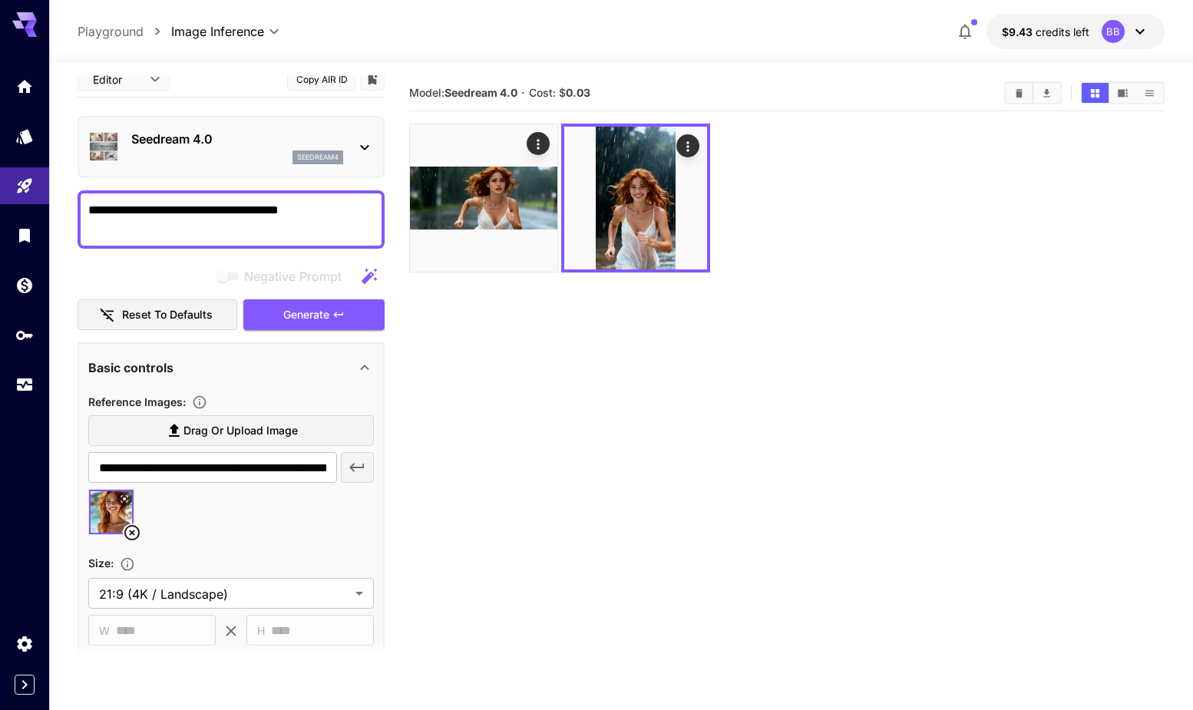
scroll to position [0, 0]
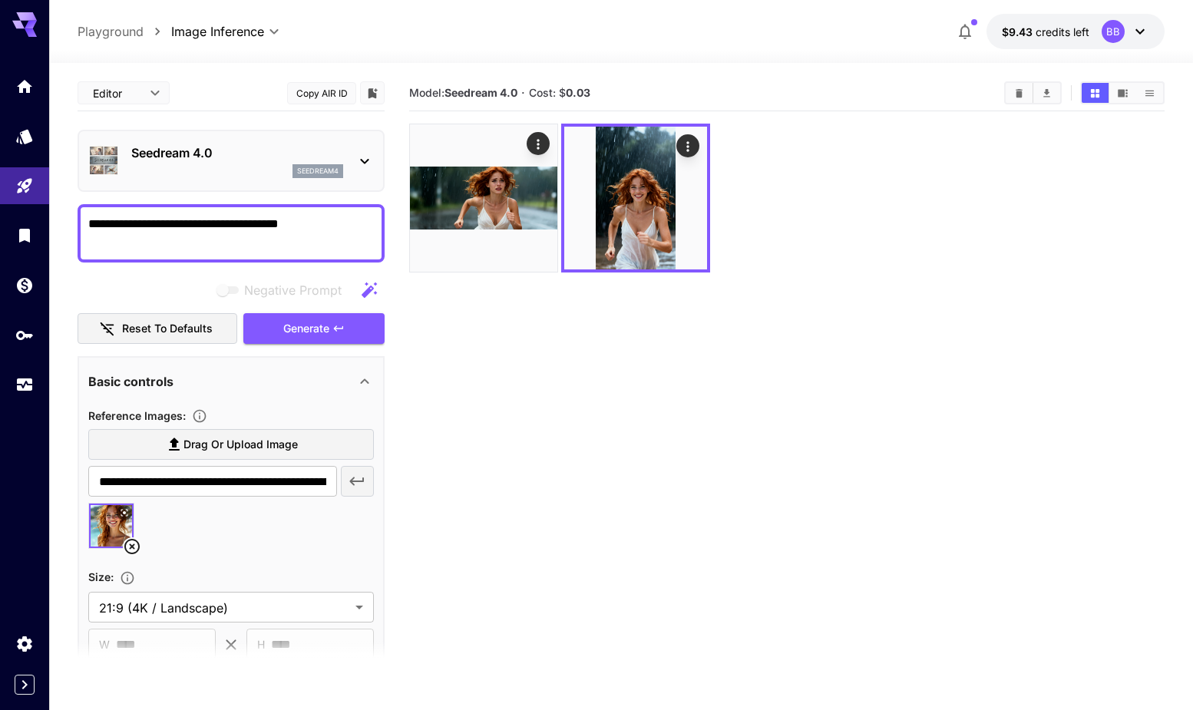
click at [368, 149] on div "Seedream 4.0 seedream4" at bounding box center [231, 160] width 286 height 47
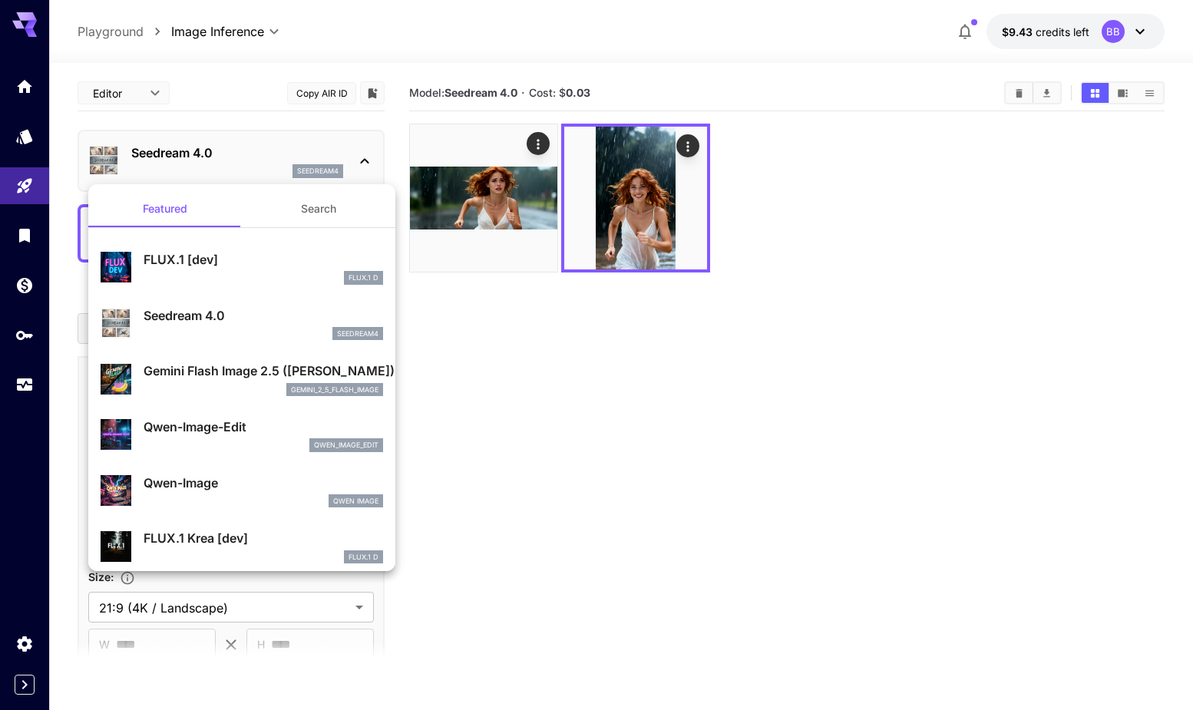
click at [240, 425] on p "Qwen-Image-Edit" at bounding box center [263, 427] width 239 height 18
type input "**********"
type input "****"
type input "***"
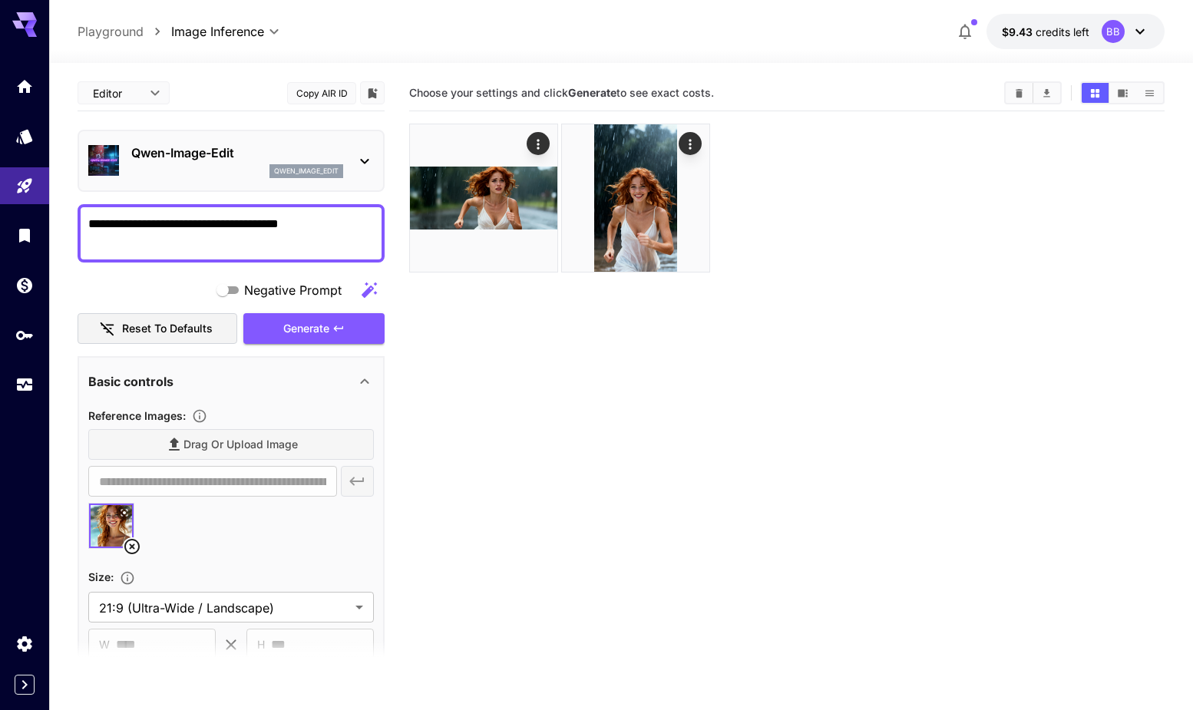
drag, startPoint x: 308, startPoint y: 223, endPoint x: -65, endPoint y: 222, distance: 373.0
click at [88, 222] on textarea "**********" at bounding box center [231, 233] width 286 height 37
click at [312, 228] on textarea "**********" at bounding box center [231, 233] width 286 height 37
drag, startPoint x: 226, startPoint y: 227, endPoint x: 363, endPoint y: 224, distance: 136.6
click at [361, 226] on textarea "**********" at bounding box center [231, 233] width 286 height 37
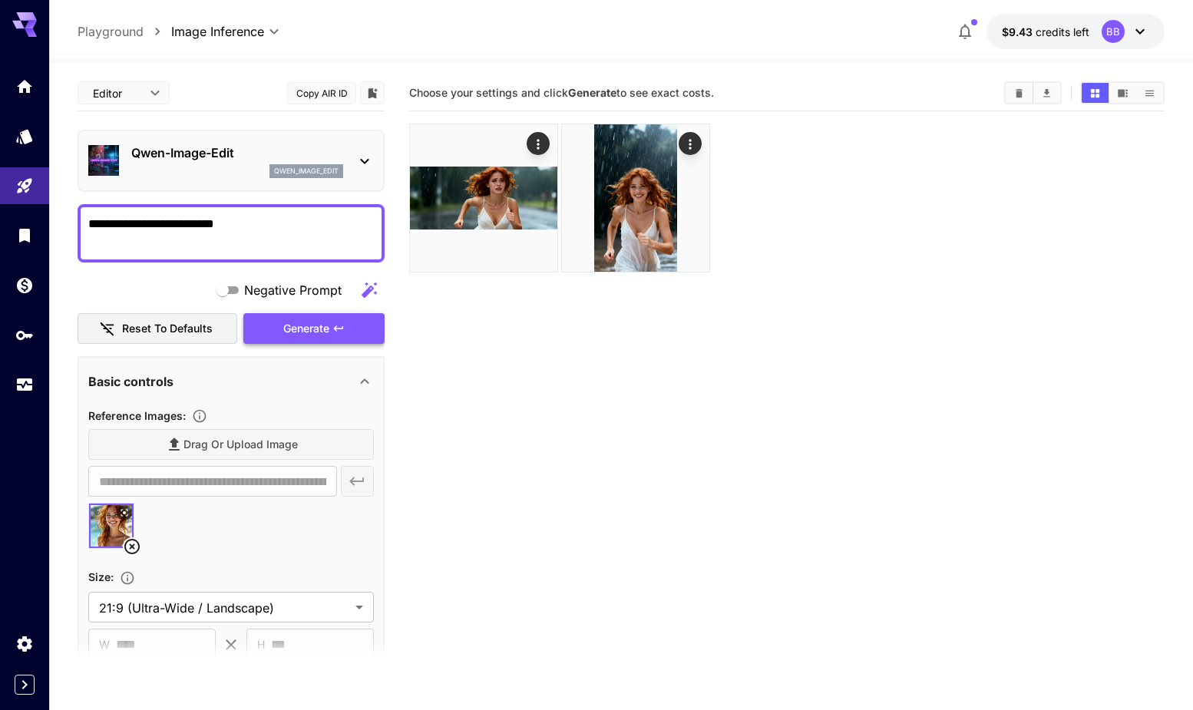
type textarea "**********"
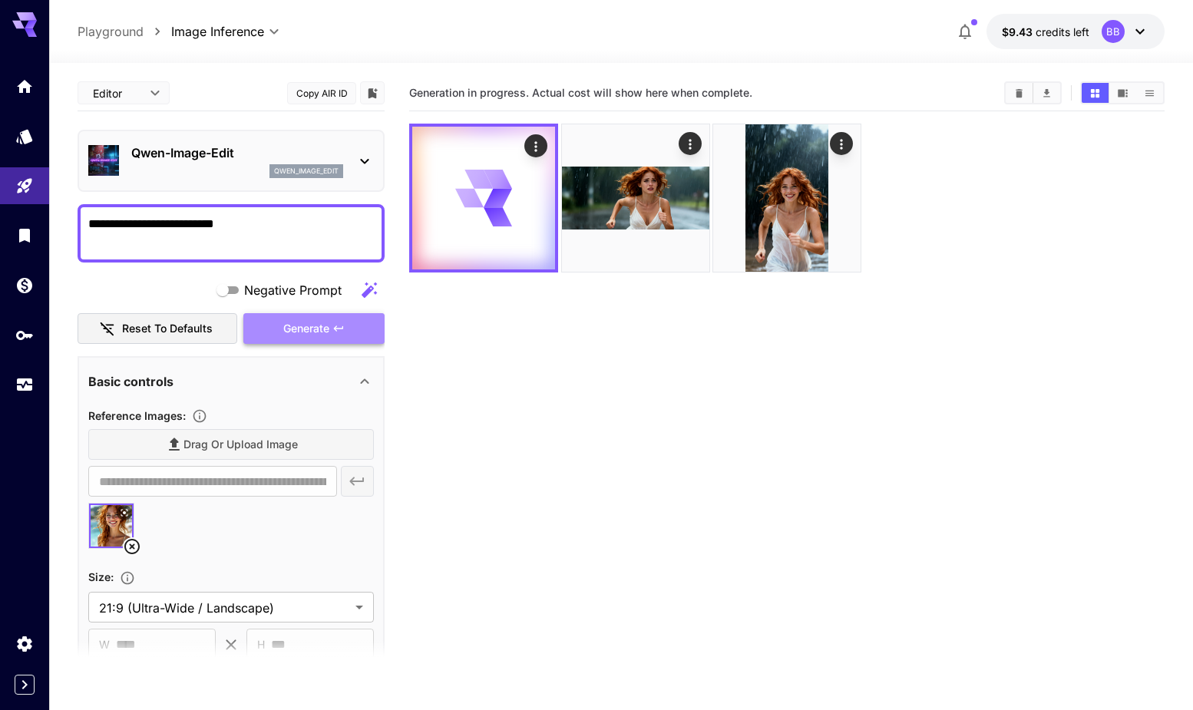
click at [302, 327] on span "Generate" at bounding box center [306, 328] width 46 height 19
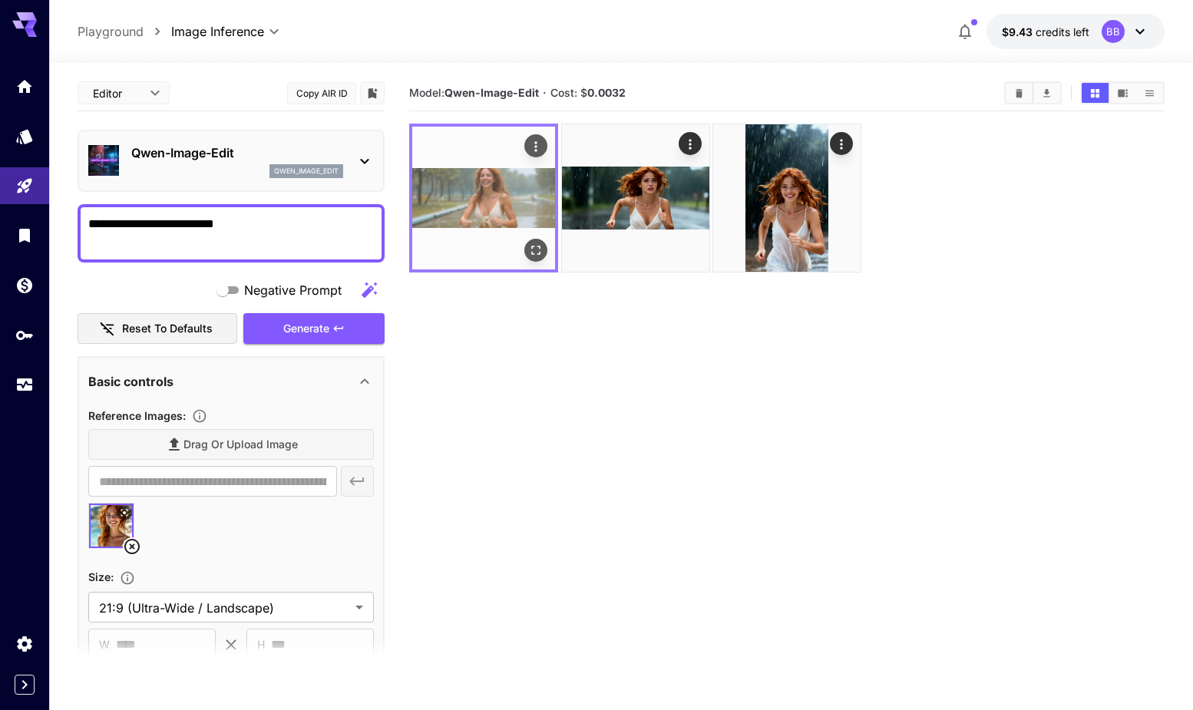
click at [497, 202] on img at bounding box center [483, 198] width 143 height 143
click at [541, 257] on icon "Open in fullscreen" at bounding box center [535, 250] width 15 height 15
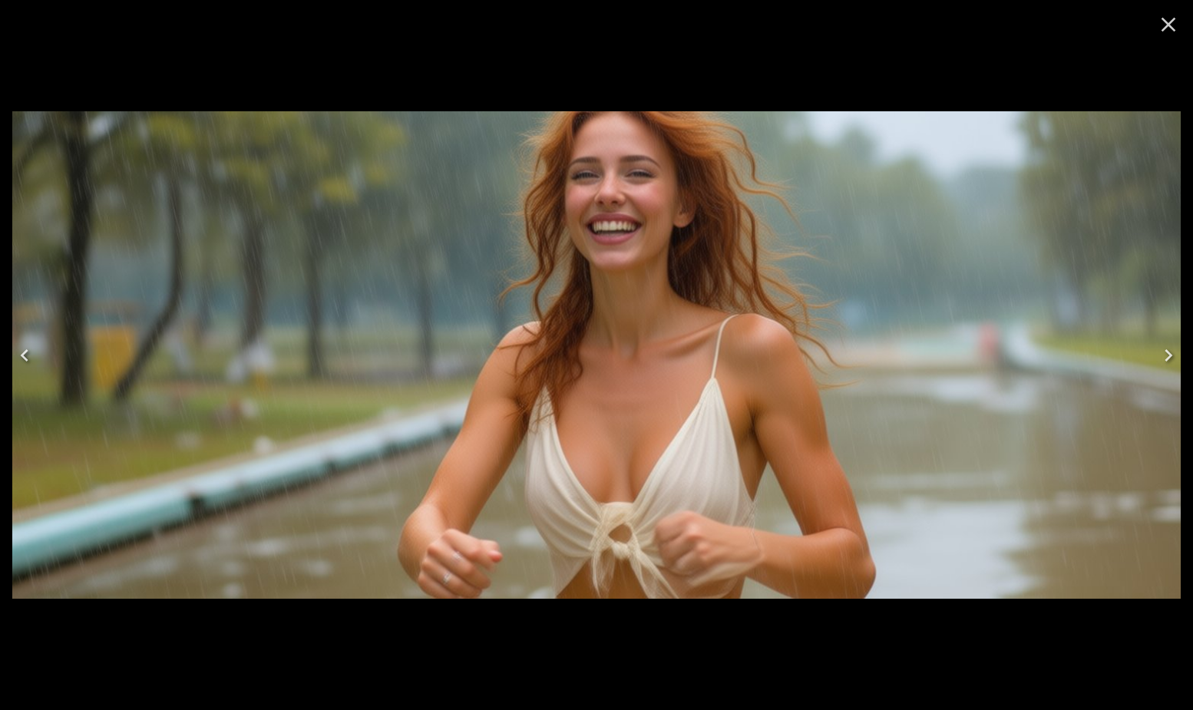
click at [1170, 24] on icon "Close" at bounding box center [1168, 25] width 15 height 15
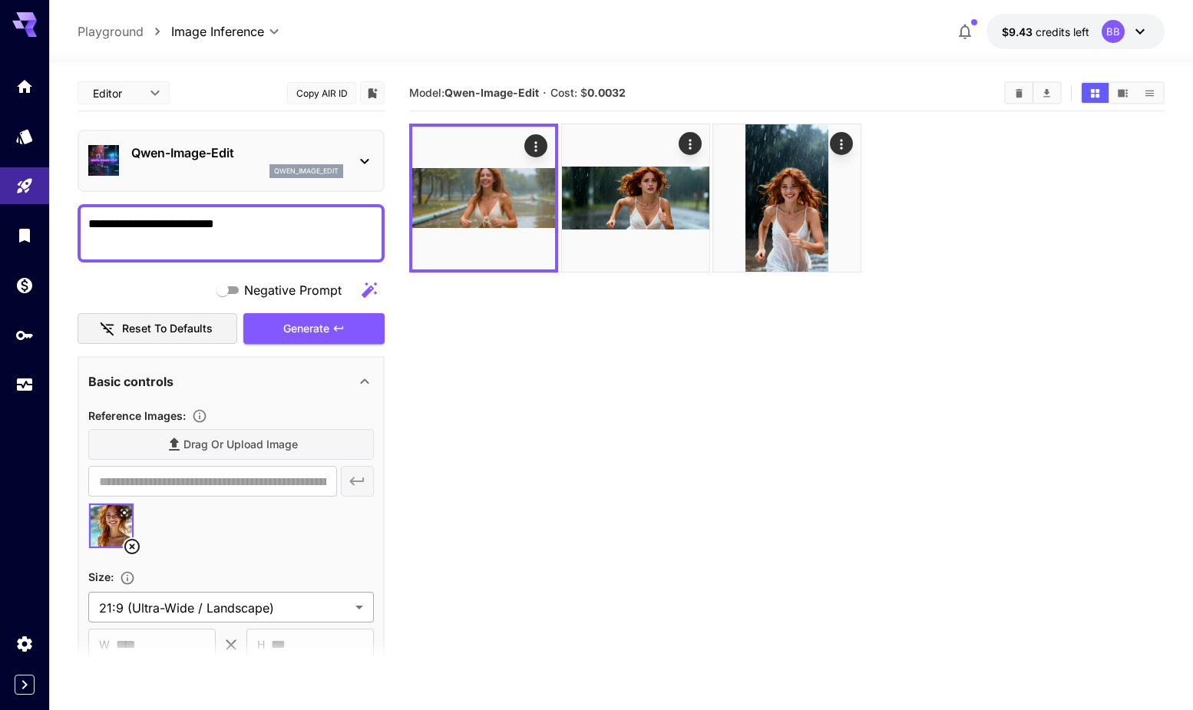
click at [248, 599] on body "**********" at bounding box center [596, 415] width 1193 height 831
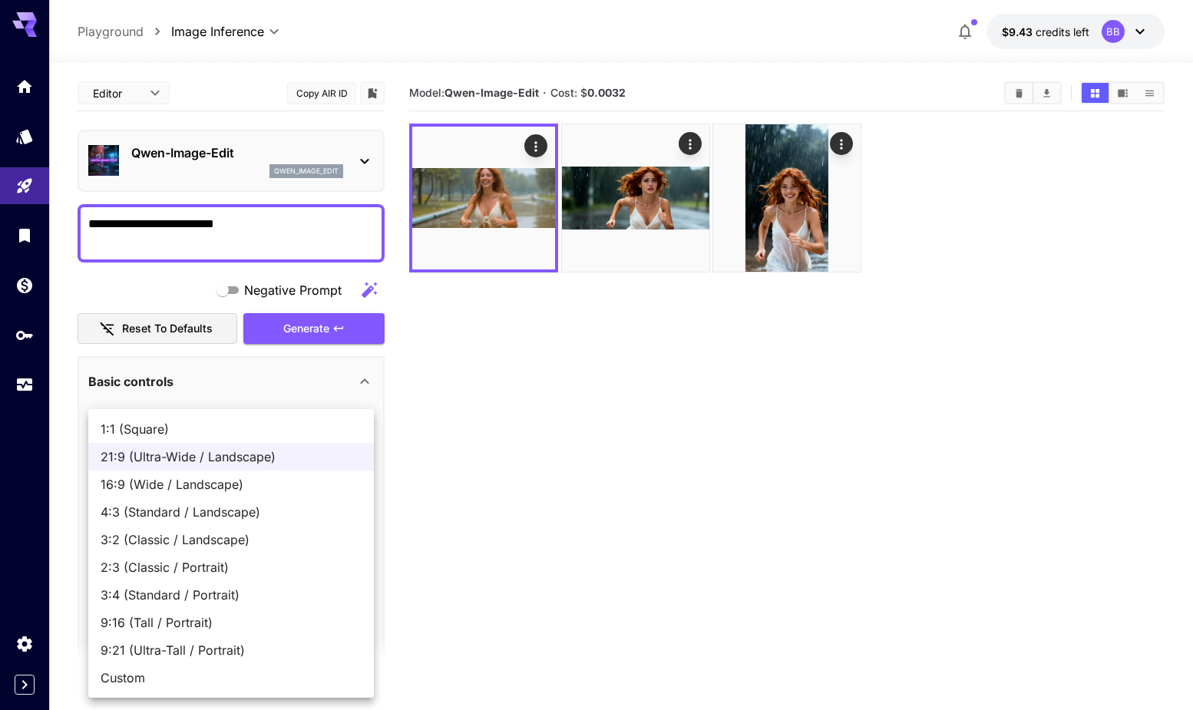
drag, startPoint x: 119, startPoint y: 34, endPoint x: 124, endPoint y: 90, distance: 56.3
click at [119, 35] on div at bounding box center [596, 355] width 1193 height 710
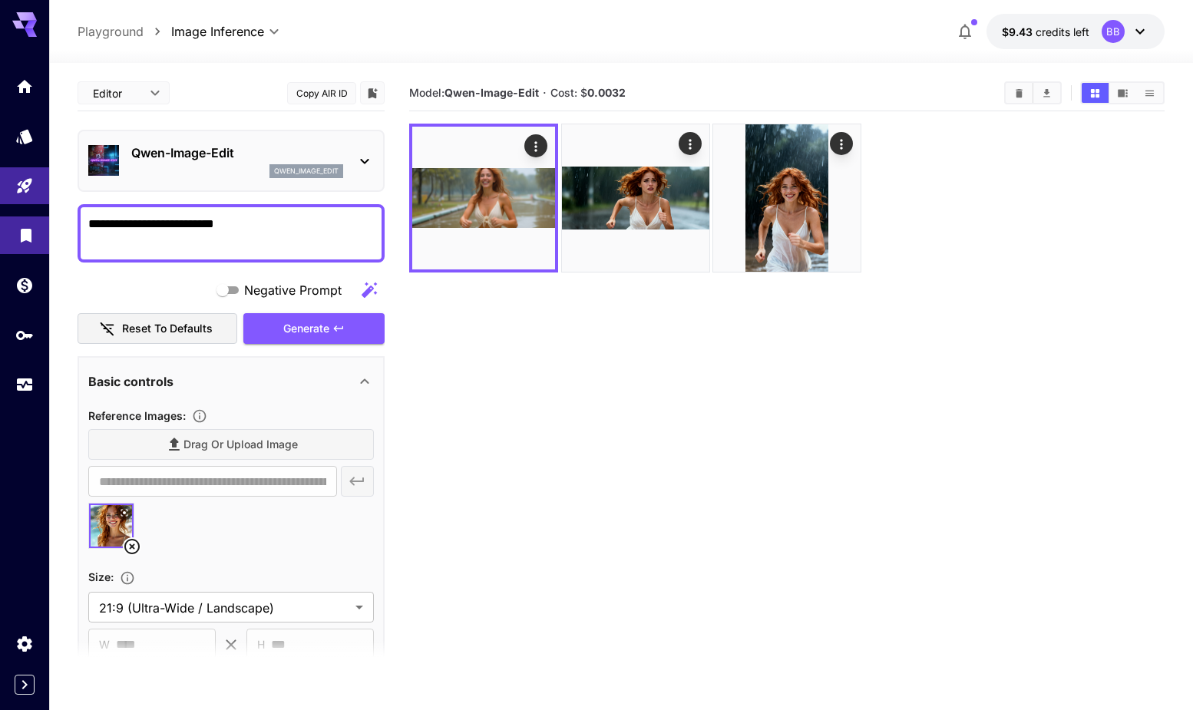
click at [28, 235] on icon "Library" at bounding box center [26, 231] width 11 height 14
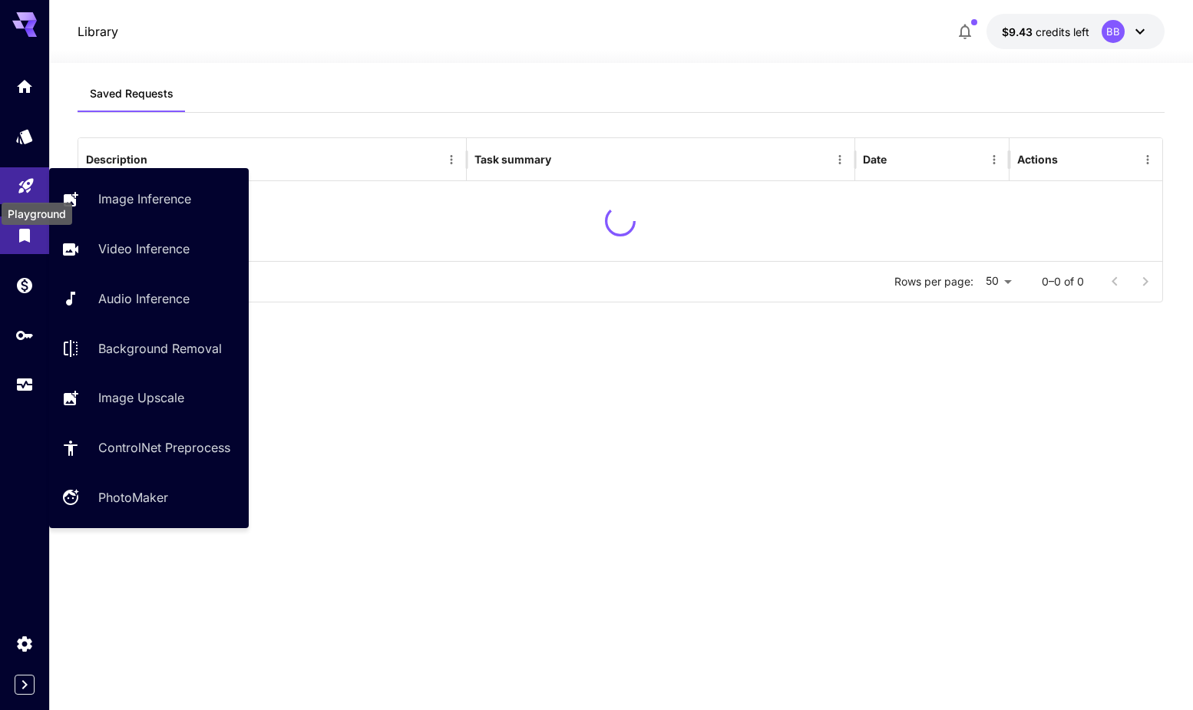
click at [18, 178] on icon "Playground" at bounding box center [26, 181] width 18 height 18
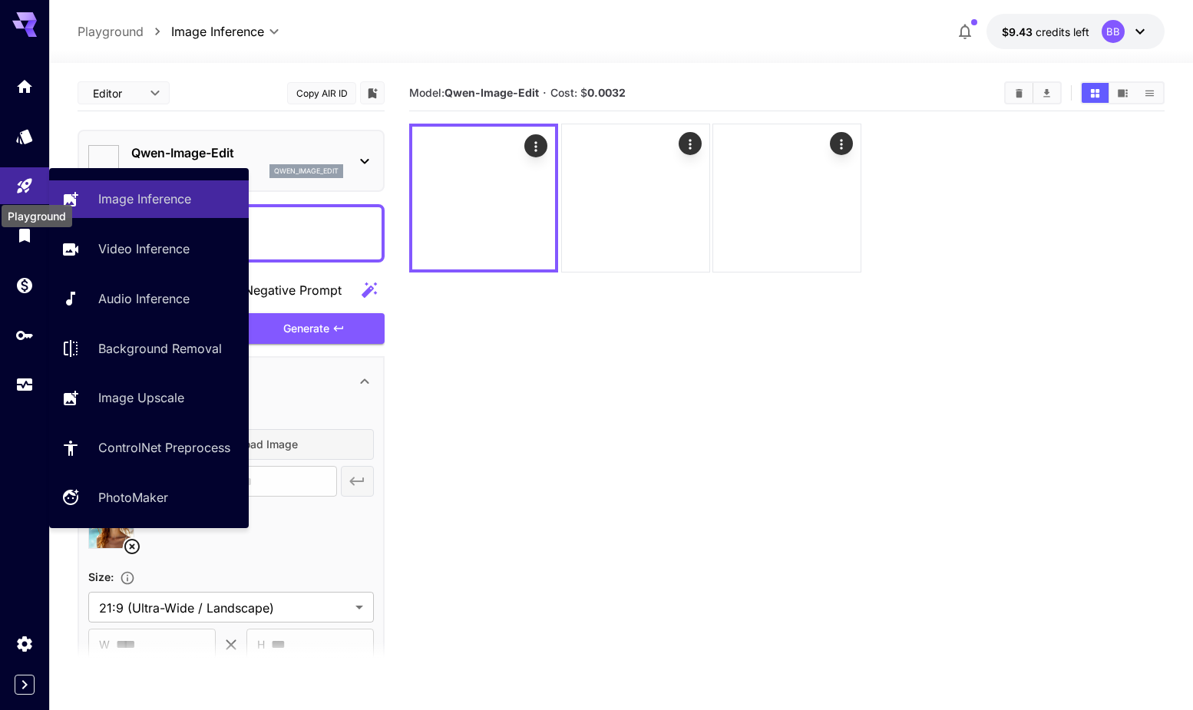
type input "*****"
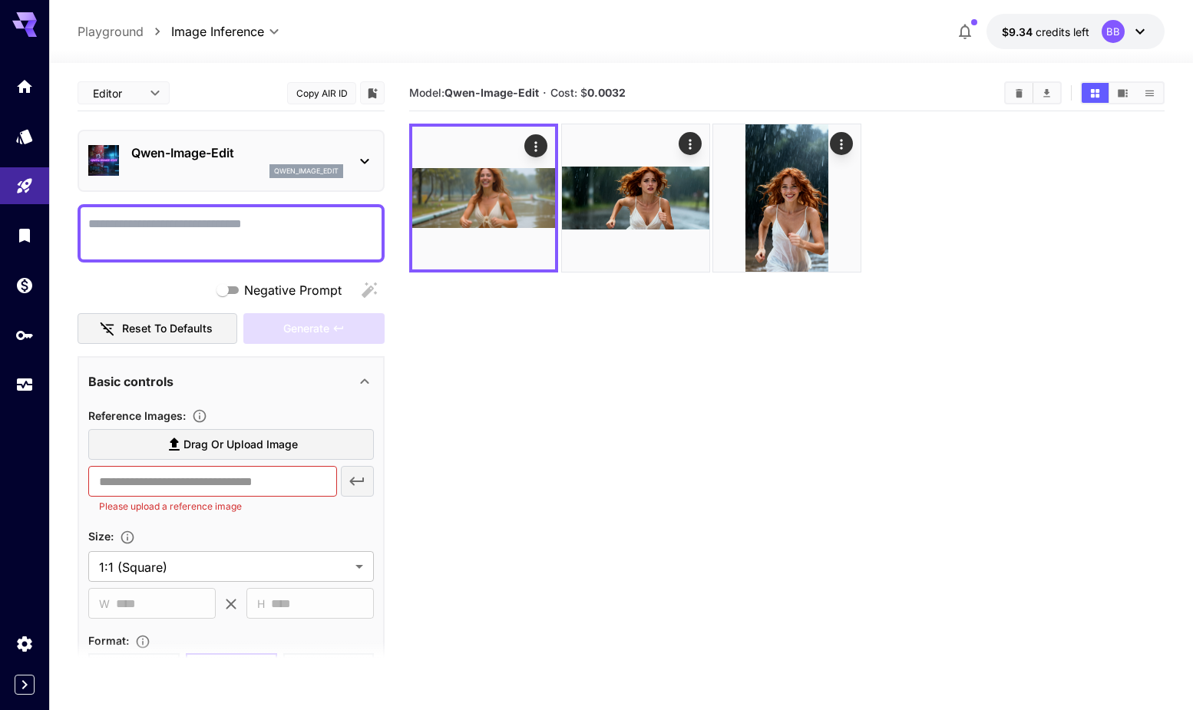
scroll to position [249, 0]
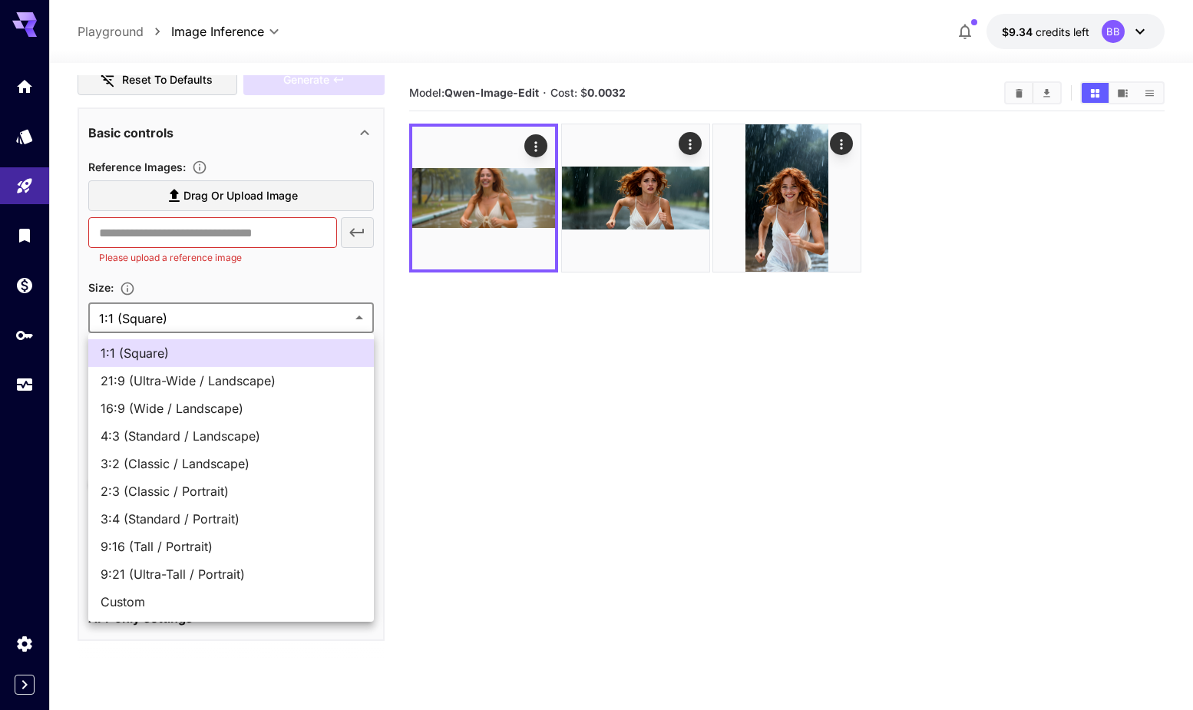
click at [223, 316] on body "**********" at bounding box center [596, 415] width 1193 height 831
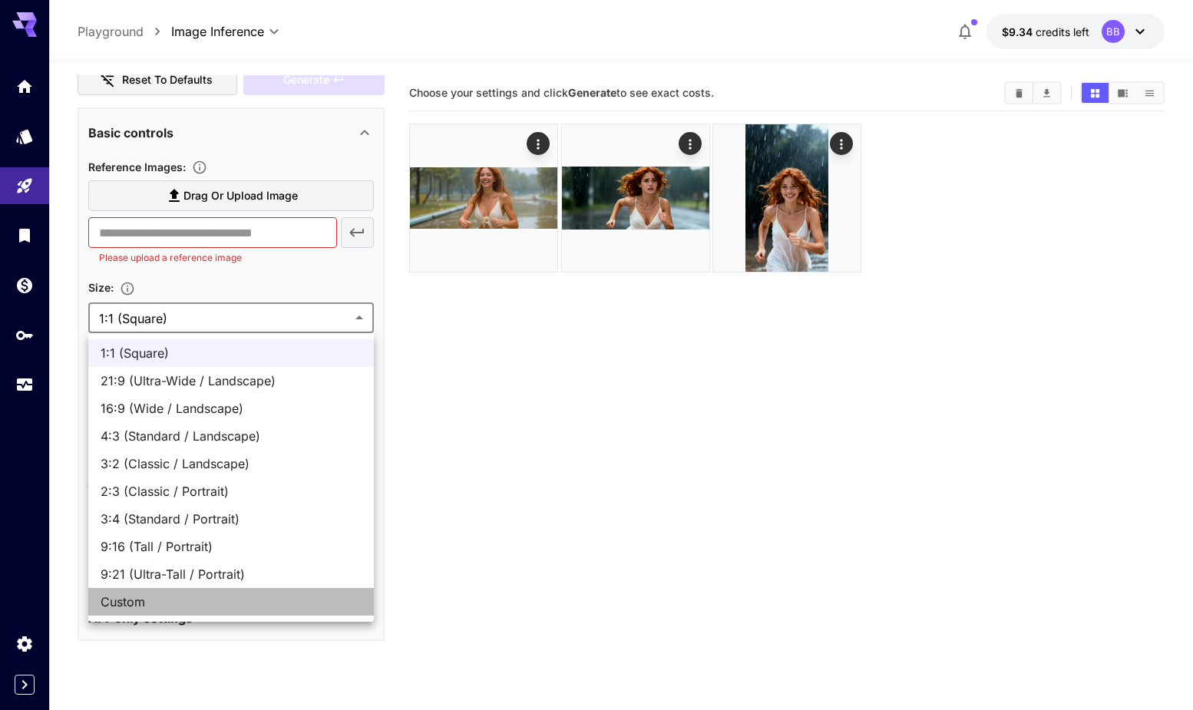
click at [165, 603] on span "Custom" at bounding box center [231, 602] width 261 height 18
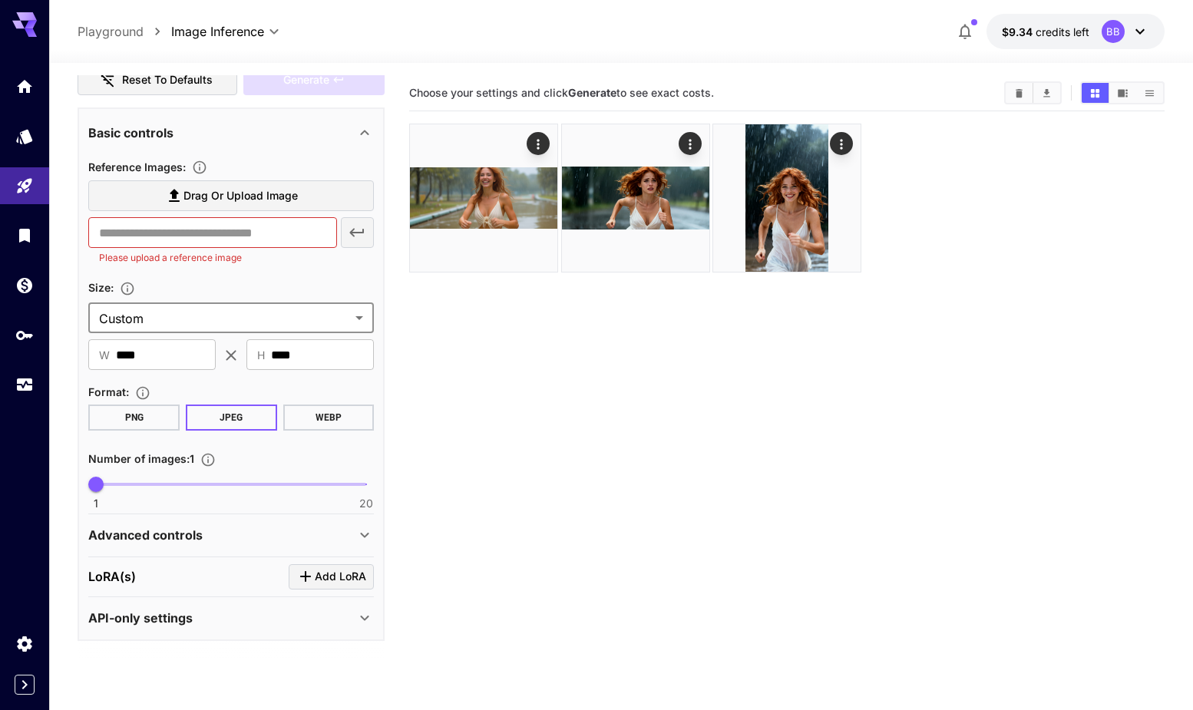
click at [249, 309] on body "**********" at bounding box center [596, 415] width 1193 height 831
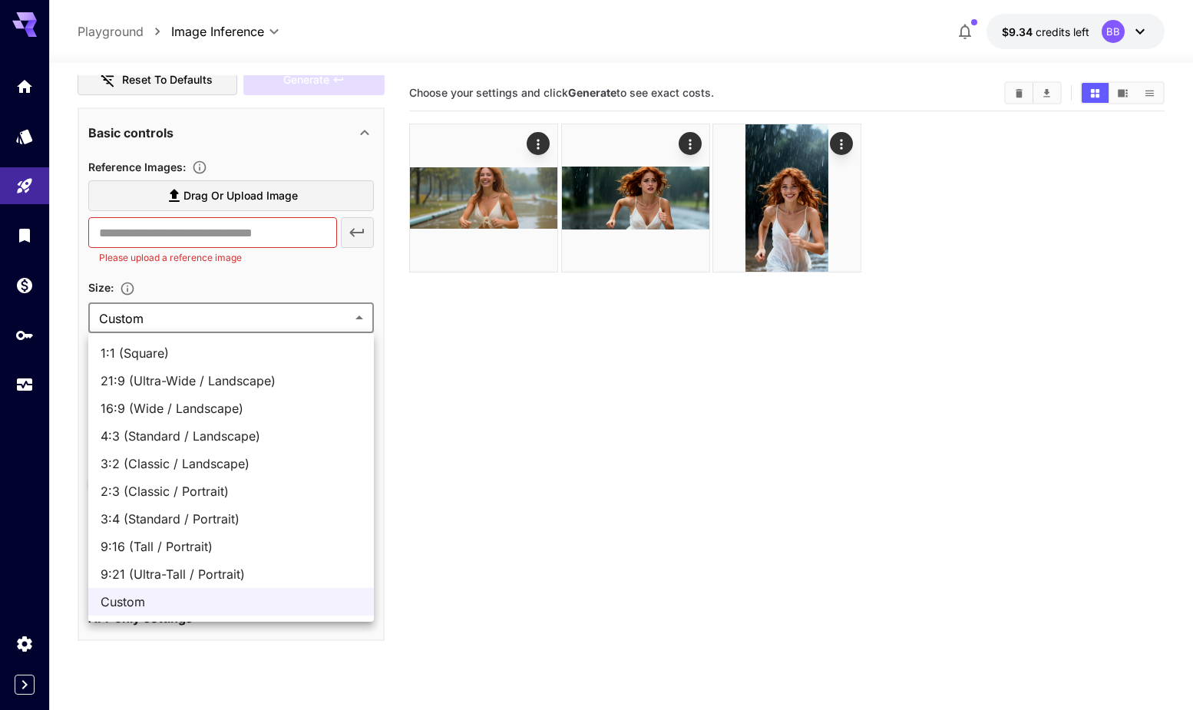
click at [229, 360] on span "1:1 (Square)" at bounding box center [231, 353] width 261 height 18
type input "**********"
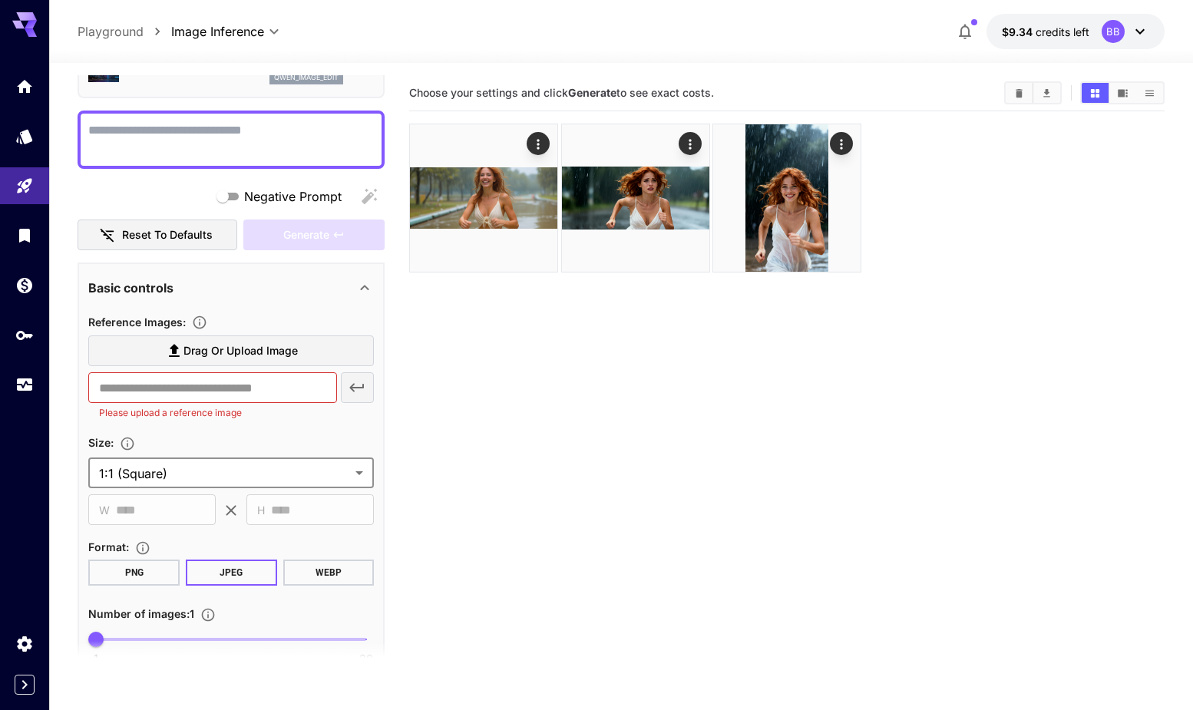
scroll to position [0, 0]
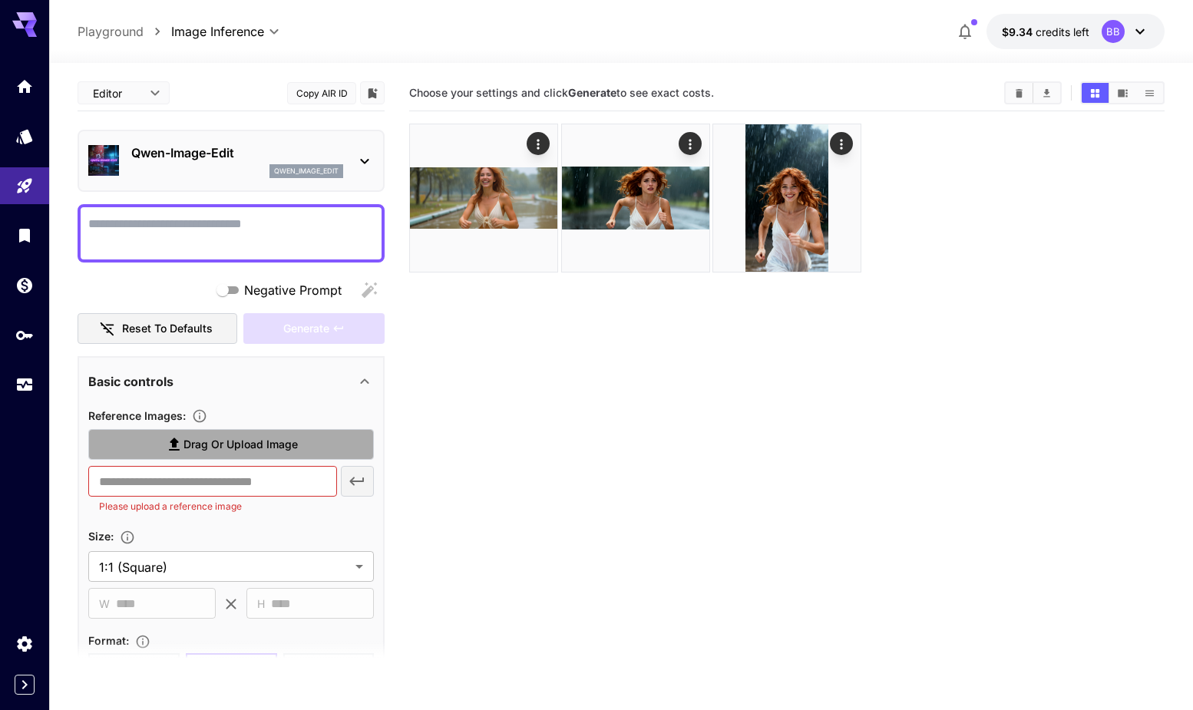
click at [167, 444] on icon at bounding box center [174, 444] width 18 height 18
click at [0, 0] on input "Drag or upload image" at bounding box center [0, 0] width 0 height 0
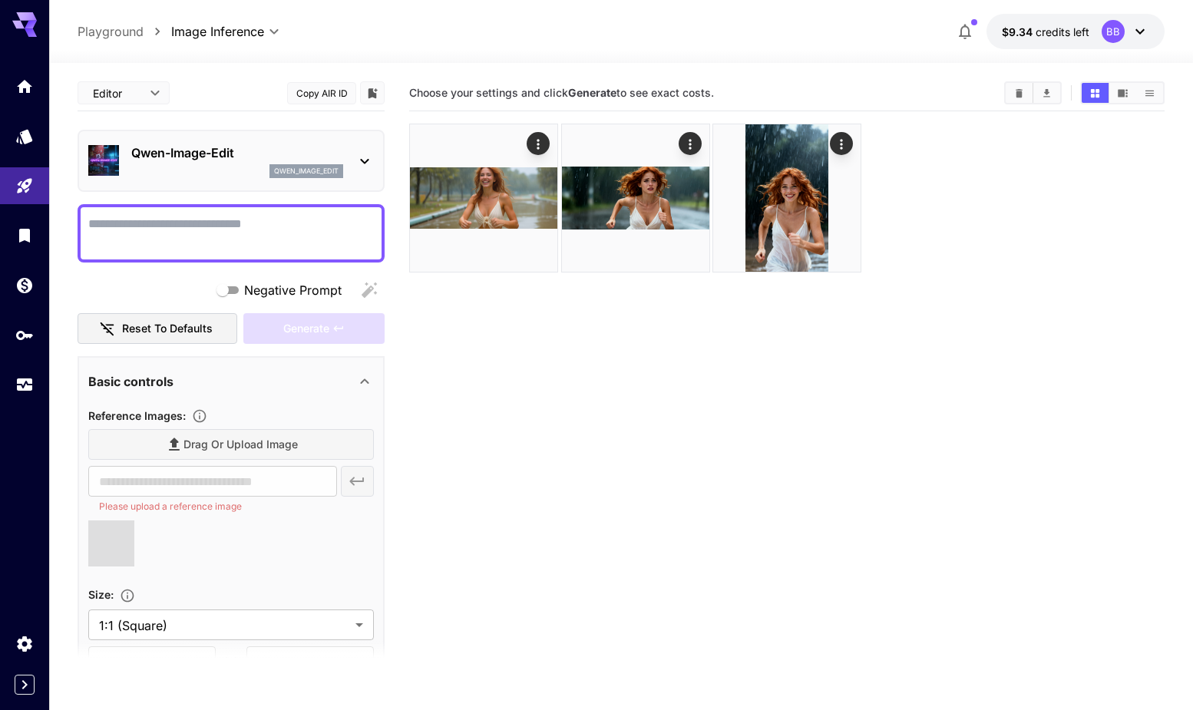
type input "**********"
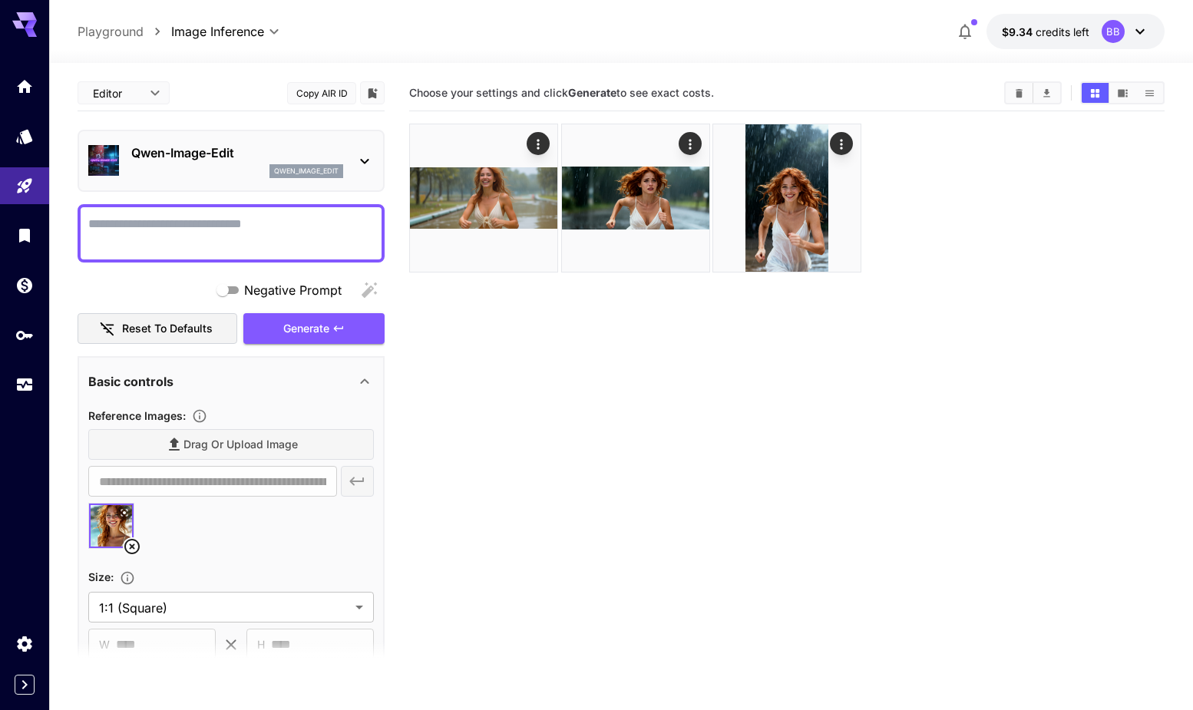
click at [182, 234] on textarea "Negative Prompt" at bounding box center [231, 233] width 286 height 37
paste textarea "**********"
type textarea "**********"
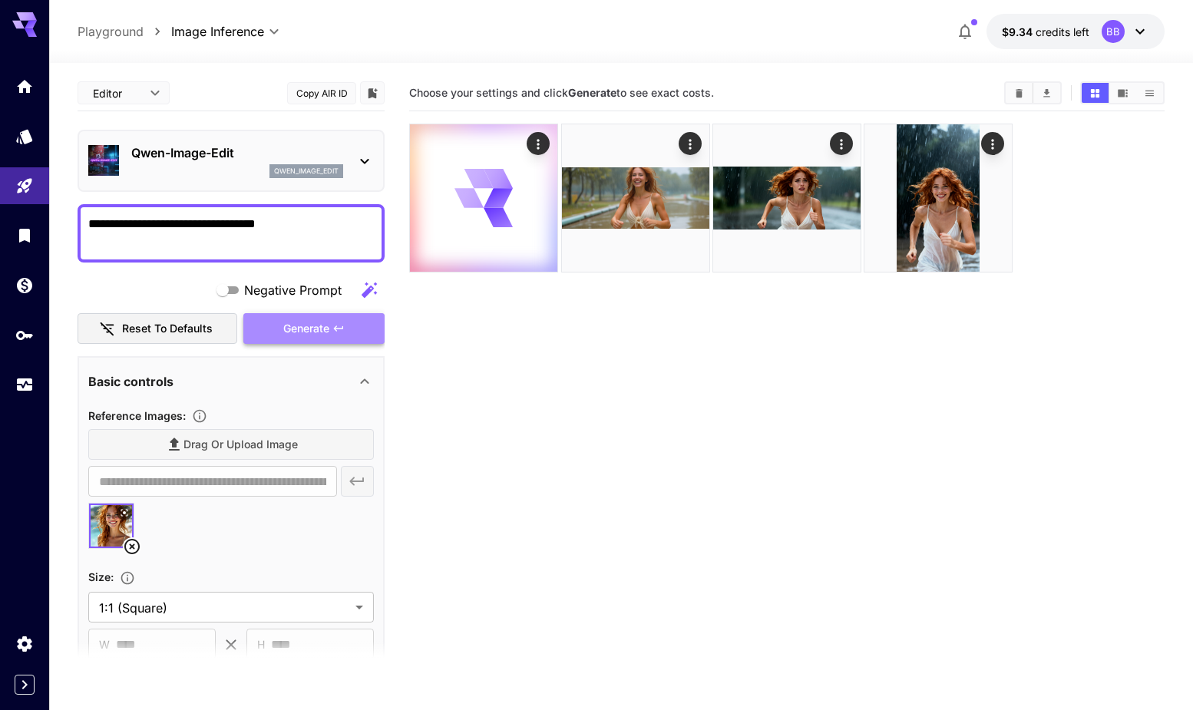
click at [270, 324] on button "Generate" at bounding box center [313, 328] width 141 height 31
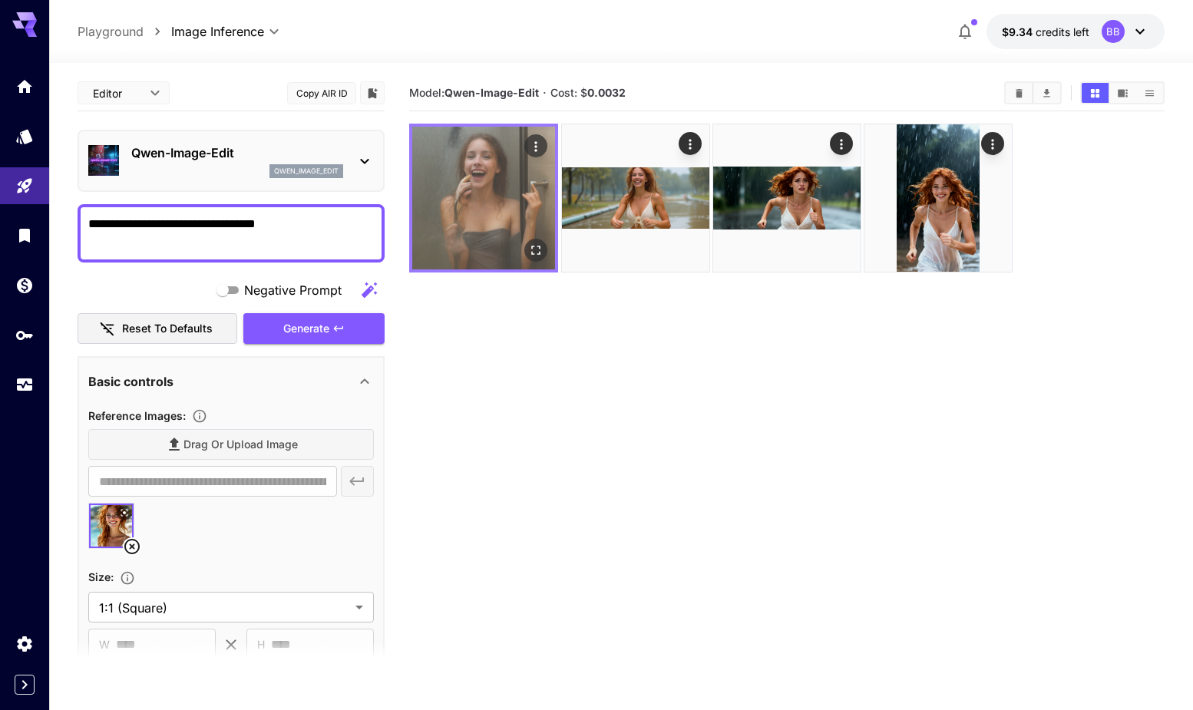
click at [488, 210] on img at bounding box center [483, 198] width 143 height 143
click at [529, 249] on icon "Open in fullscreen" at bounding box center [535, 250] width 15 height 15
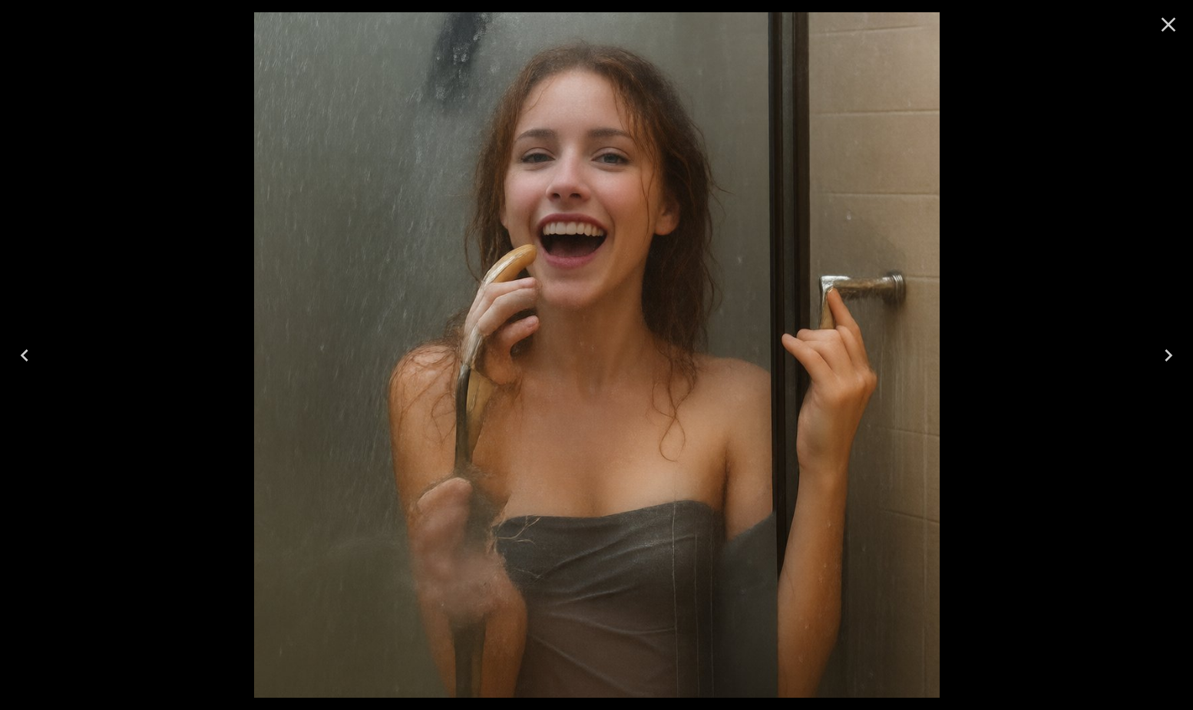
click at [1174, 24] on icon "Close" at bounding box center [1168, 24] width 25 height 25
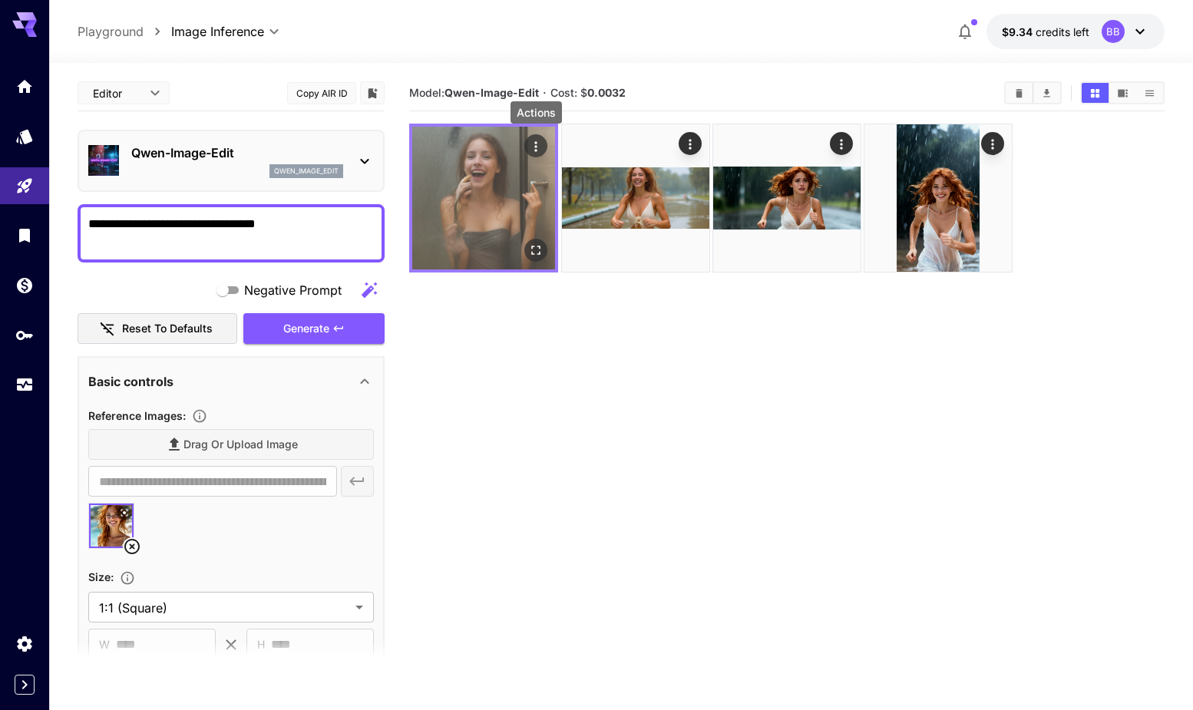
click at [531, 146] on icon "Actions" at bounding box center [535, 146] width 15 height 15
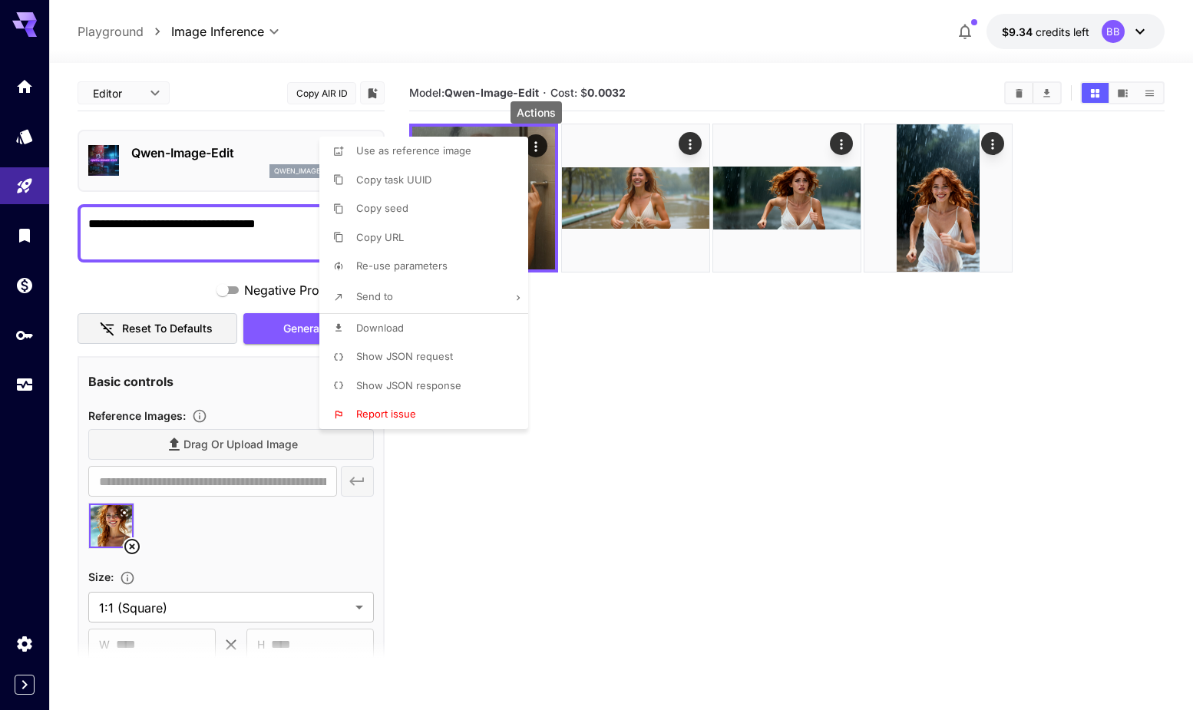
click at [628, 338] on div at bounding box center [596, 355] width 1193 height 710
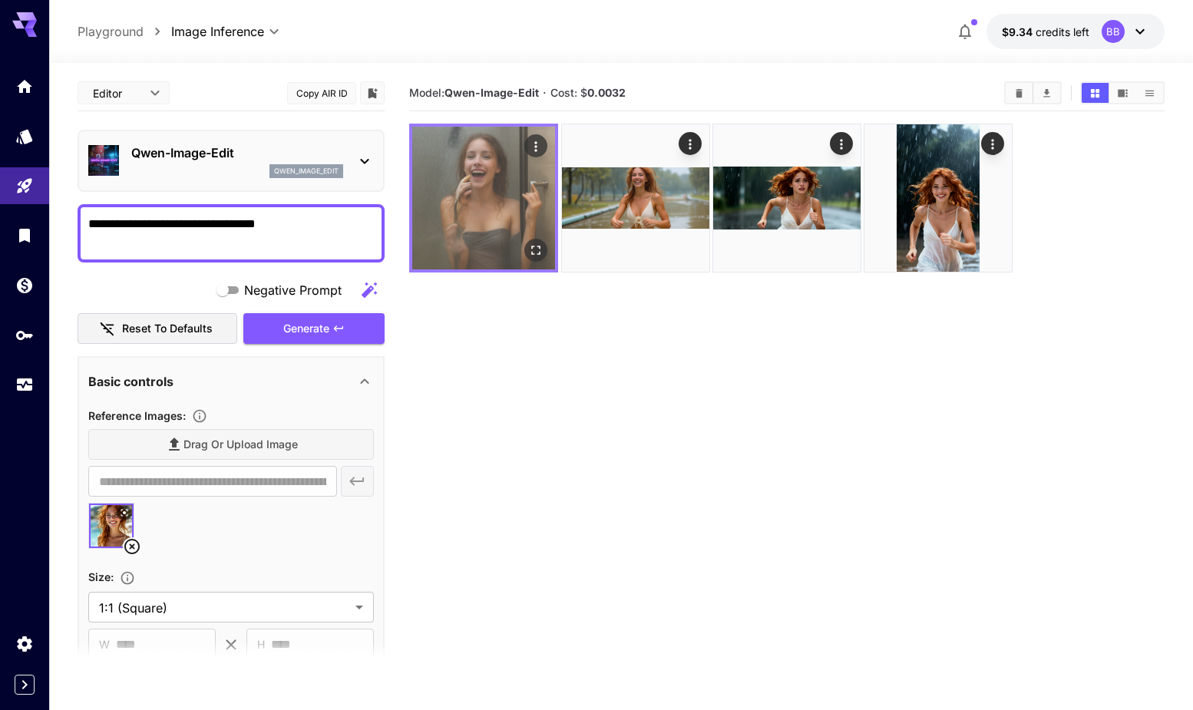
click at [484, 158] on img at bounding box center [483, 198] width 143 height 143
click at [528, 143] on button "Actions" at bounding box center [535, 145] width 23 height 23
click at [533, 146] on icon "Actions" at bounding box center [535, 146] width 15 height 15
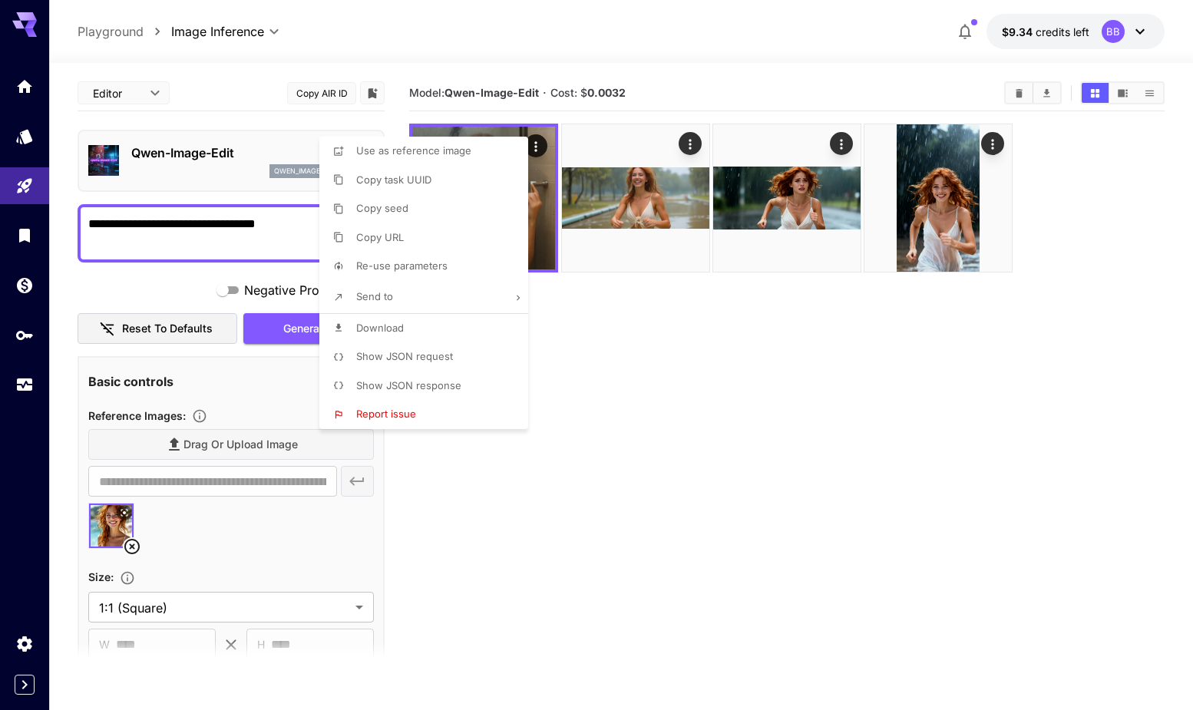
click at [692, 406] on div at bounding box center [596, 355] width 1193 height 710
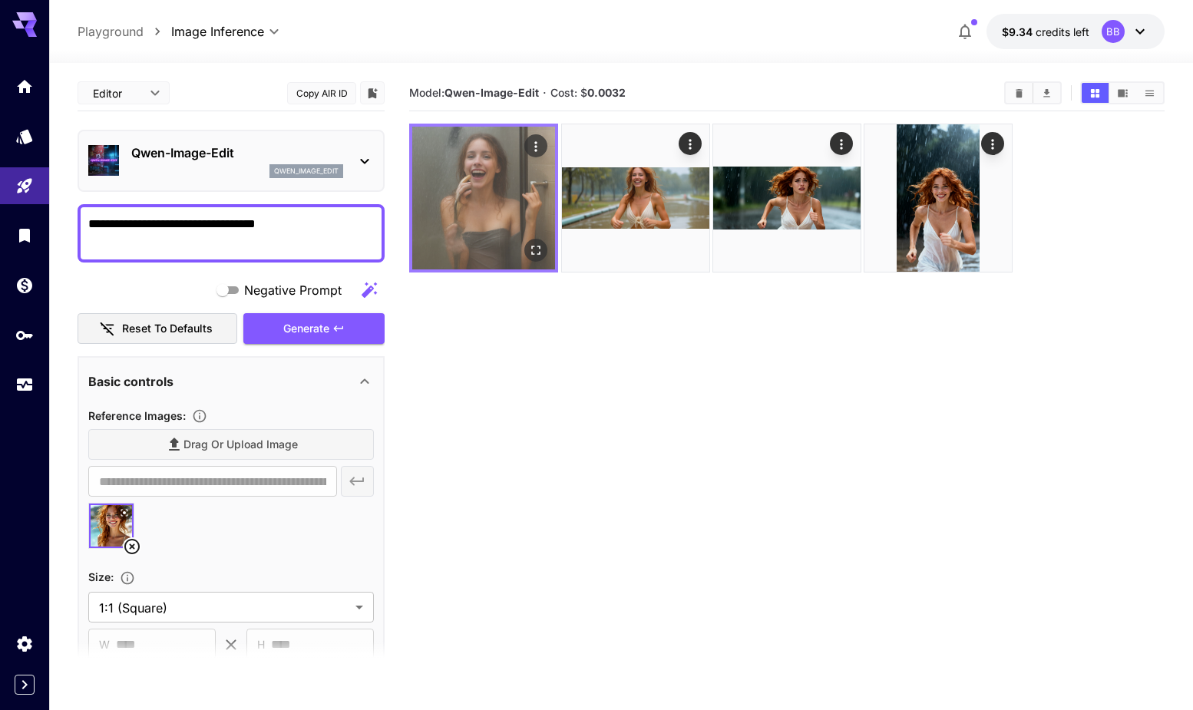
click at [488, 203] on img at bounding box center [483, 198] width 143 height 143
click at [542, 250] on icon "Open in fullscreen" at bounding box center [535, 250] width 15 height 15
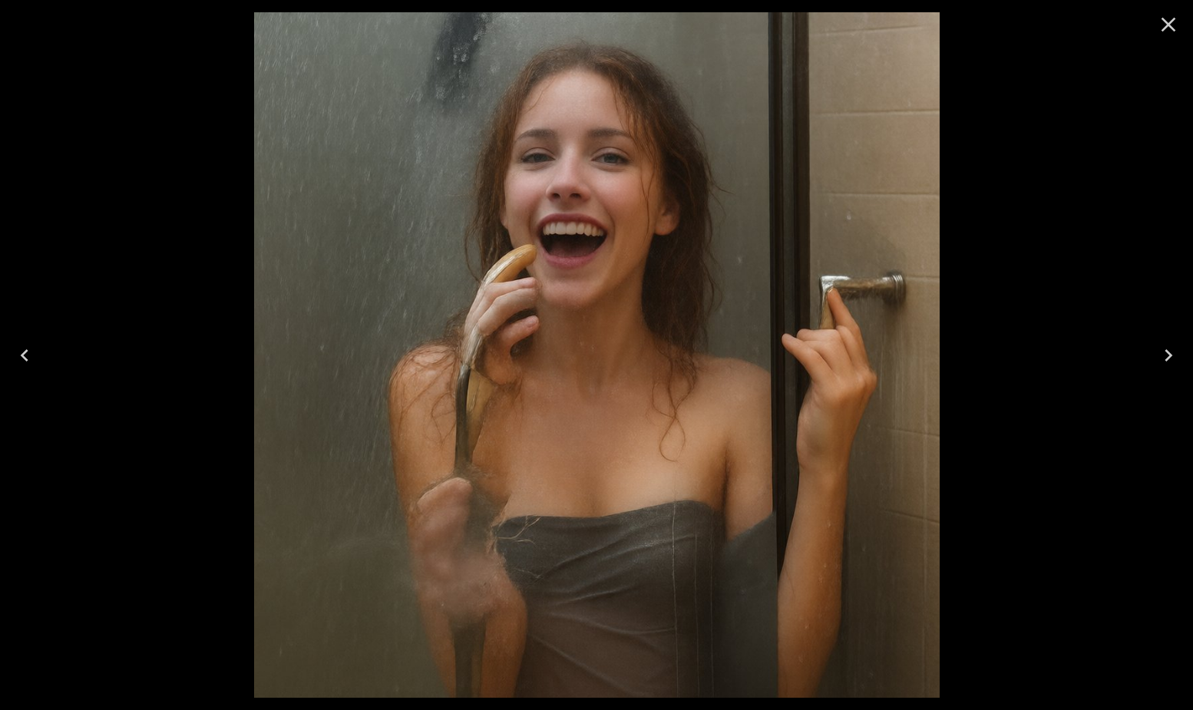
click at [1170, 25] on icon "Close" at bounding box center [1168, 25] width 15 height 15
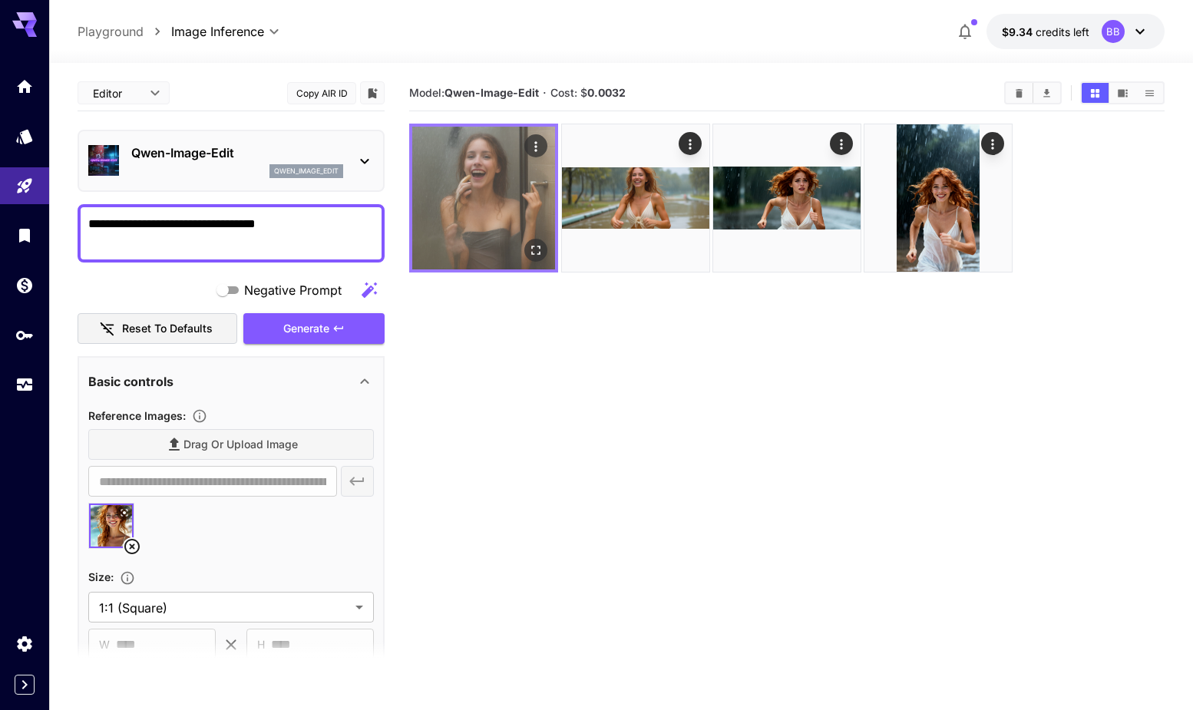
click at [511, 193] on img at bounding box center [483, 198] width 143 height 143
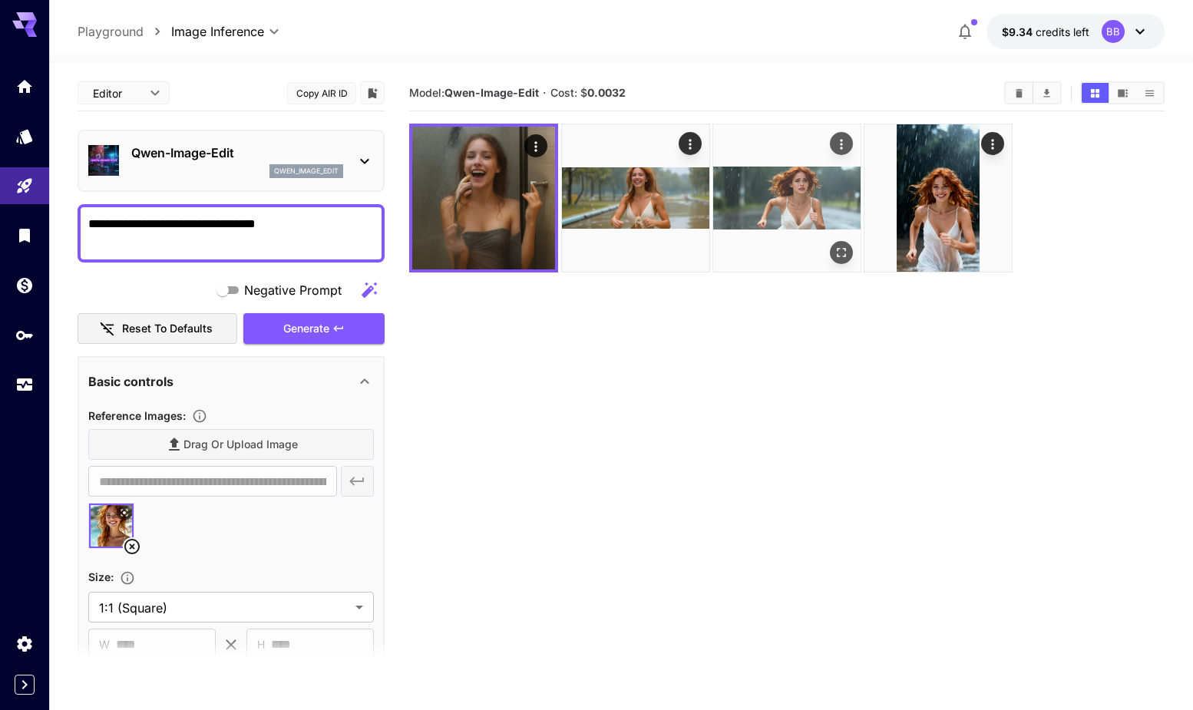
click at [788, 197] on img at bounding box center [786, 197] width 147 height 147
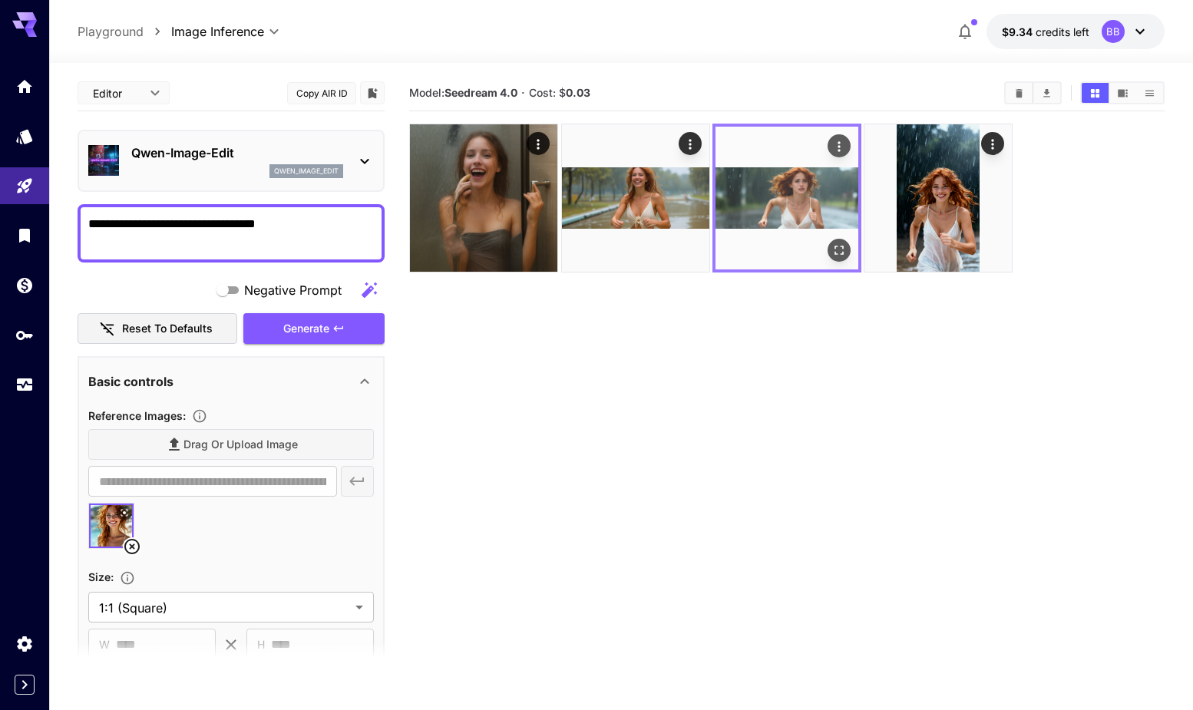
click at [837, 248] on icon "Open in fullscreen" at bounding box center [838, 250] width 15 height 15
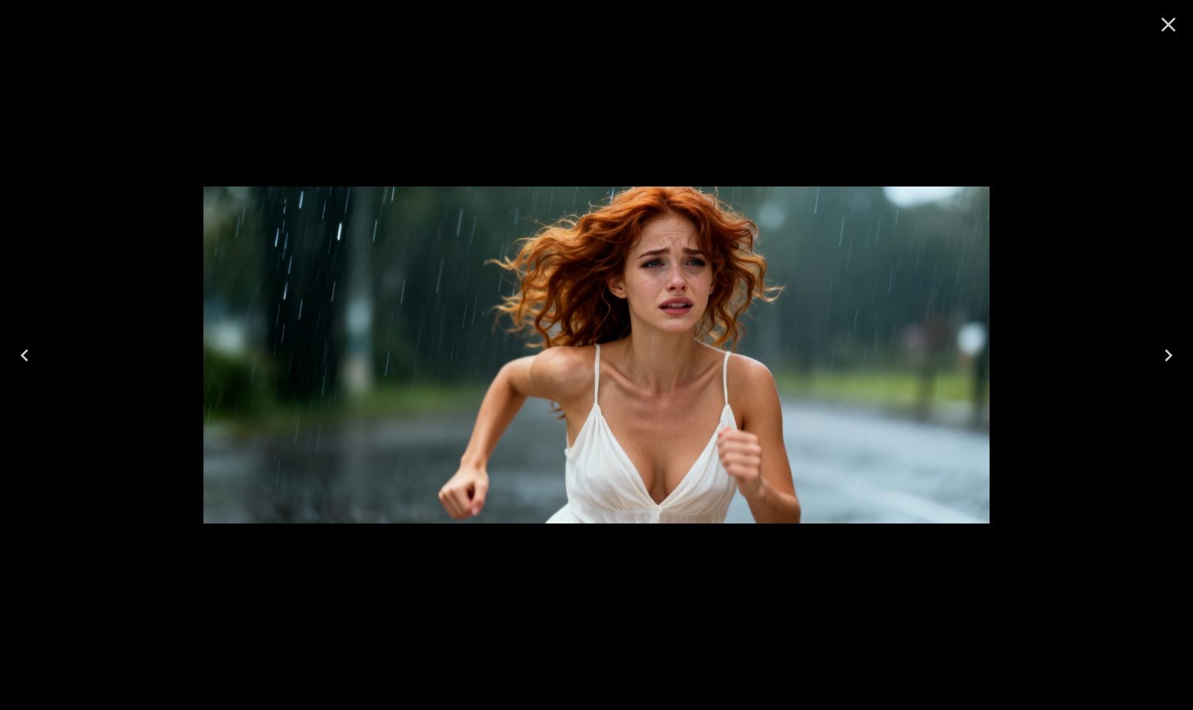
click at [1159, 21] on icon "Close" at bounding box center [1168, 24] width 25 height 25
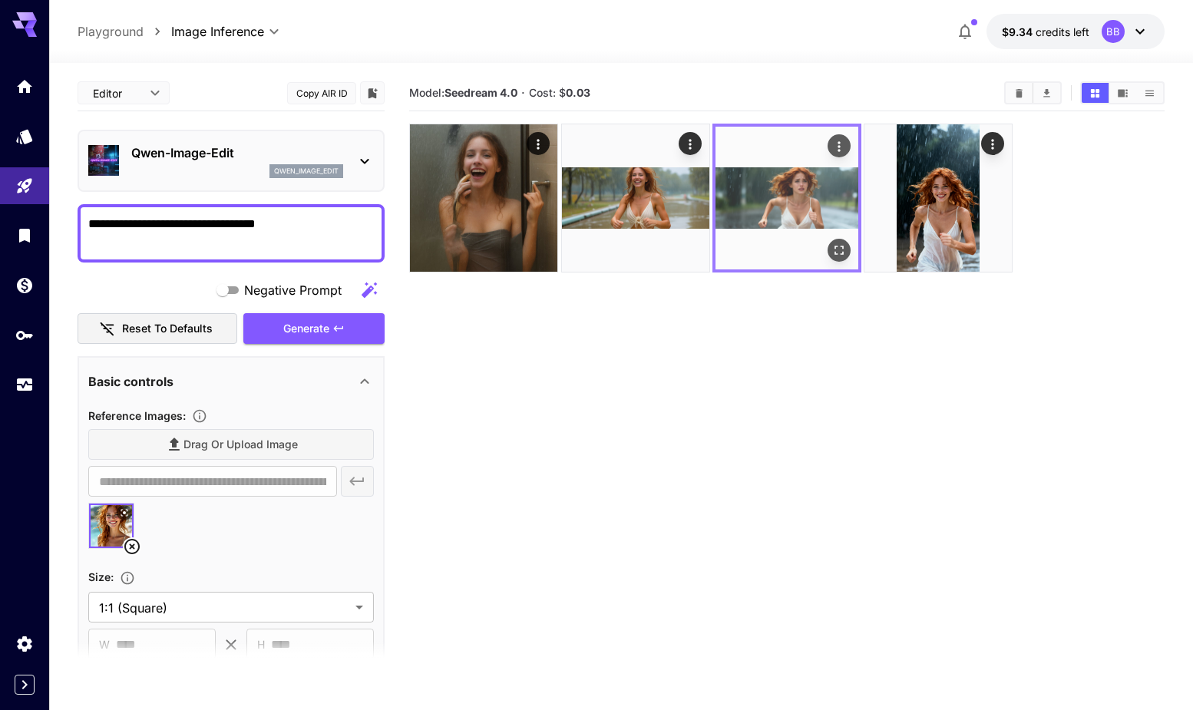
click at [845, 140] on icon "Actions" at bounding box center [838, 146] width 15 height 15
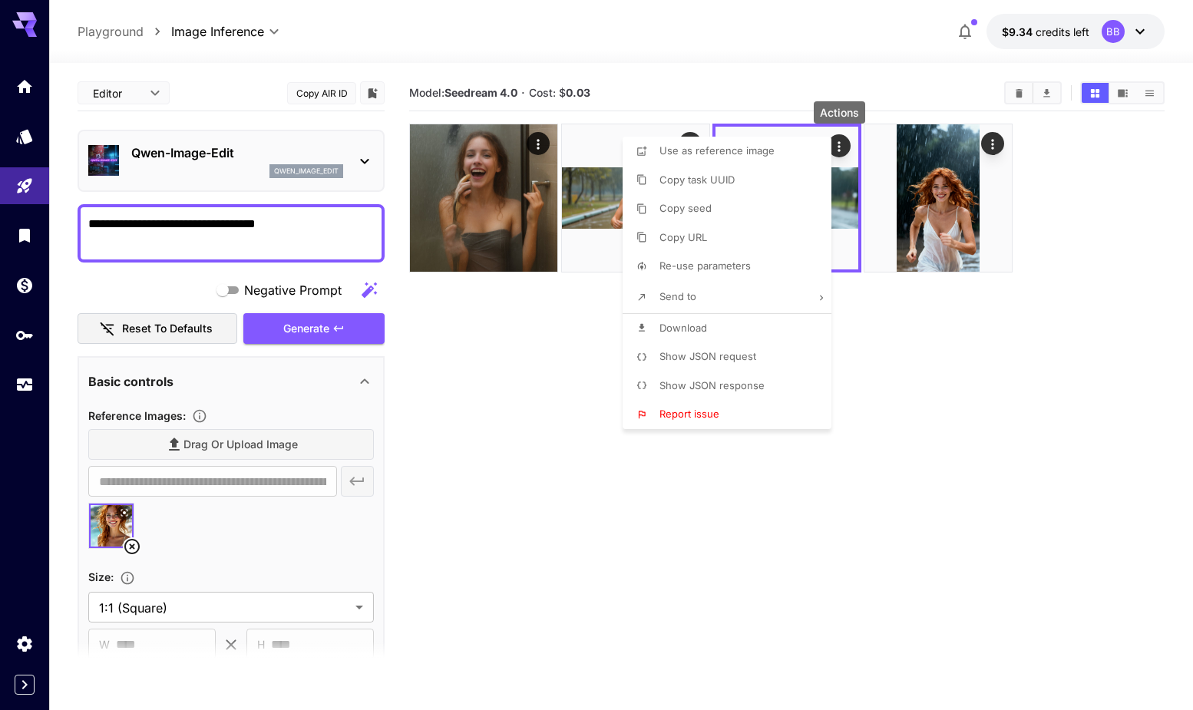
click at [701, 328] on span "Download" at bounding box center [683, 328] width 48 height 12
click at [1028, 189] on div at bounding box center [596, 355] width 1193 height 710
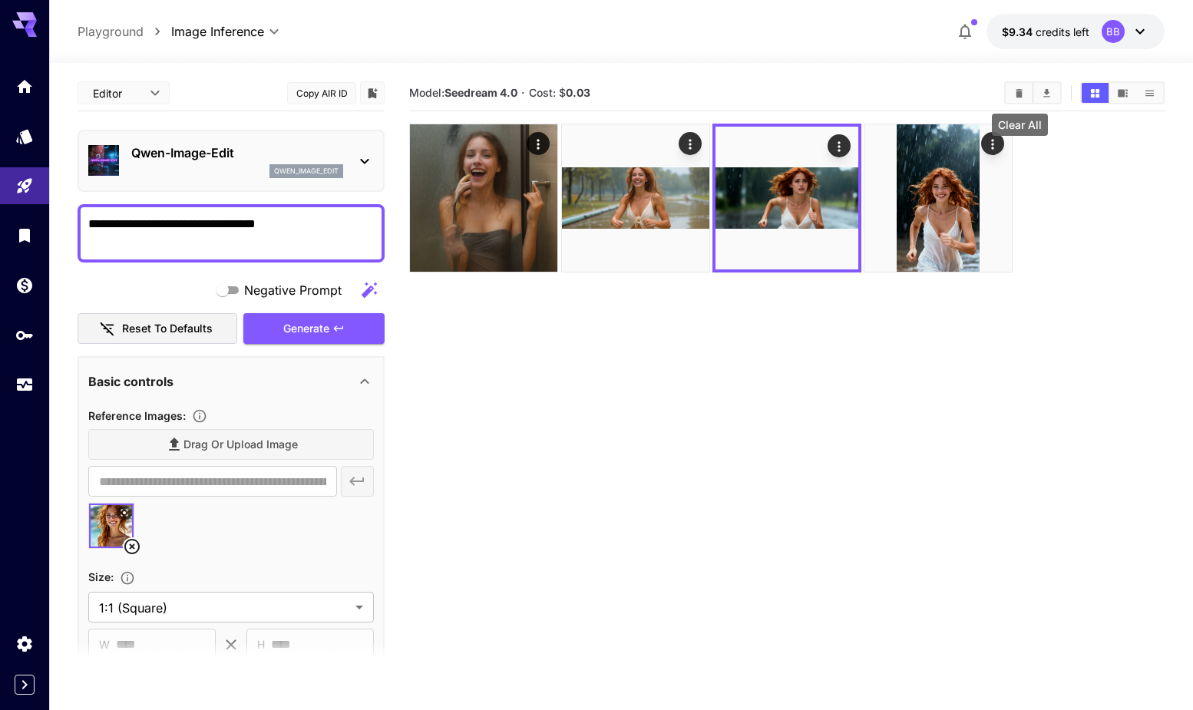
click at [1018, 95] on icon "Clear All" at bounding box center [1019, 92] width 7 height 8
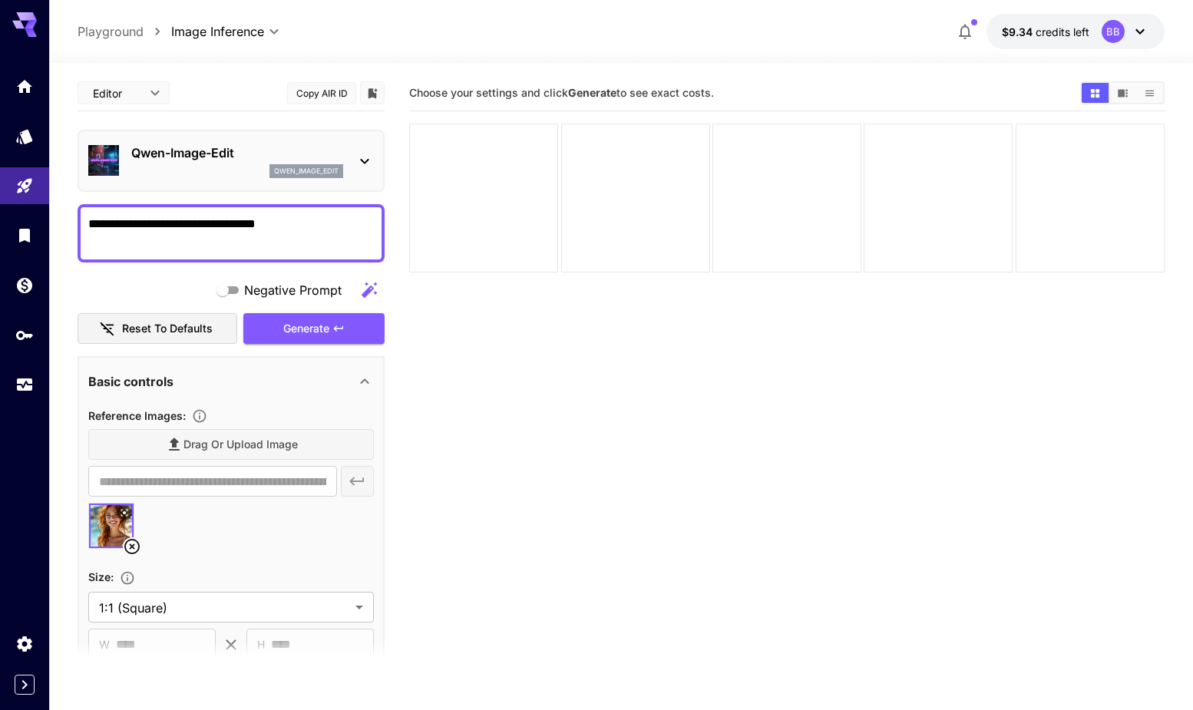
click at [365, 151] on div at bounding box center [364, 160] width 18 height 19
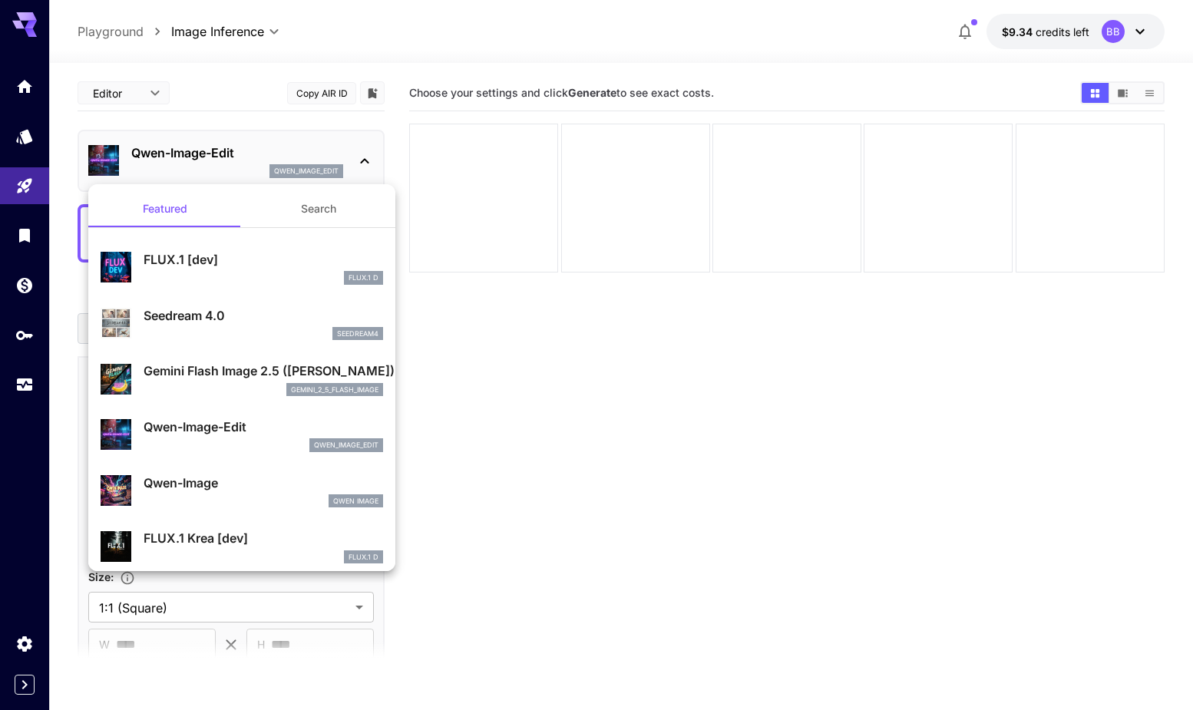
click at [233, 309] on p "Seedream 4.0" at bounding box center [263, 315] width 239 height 18
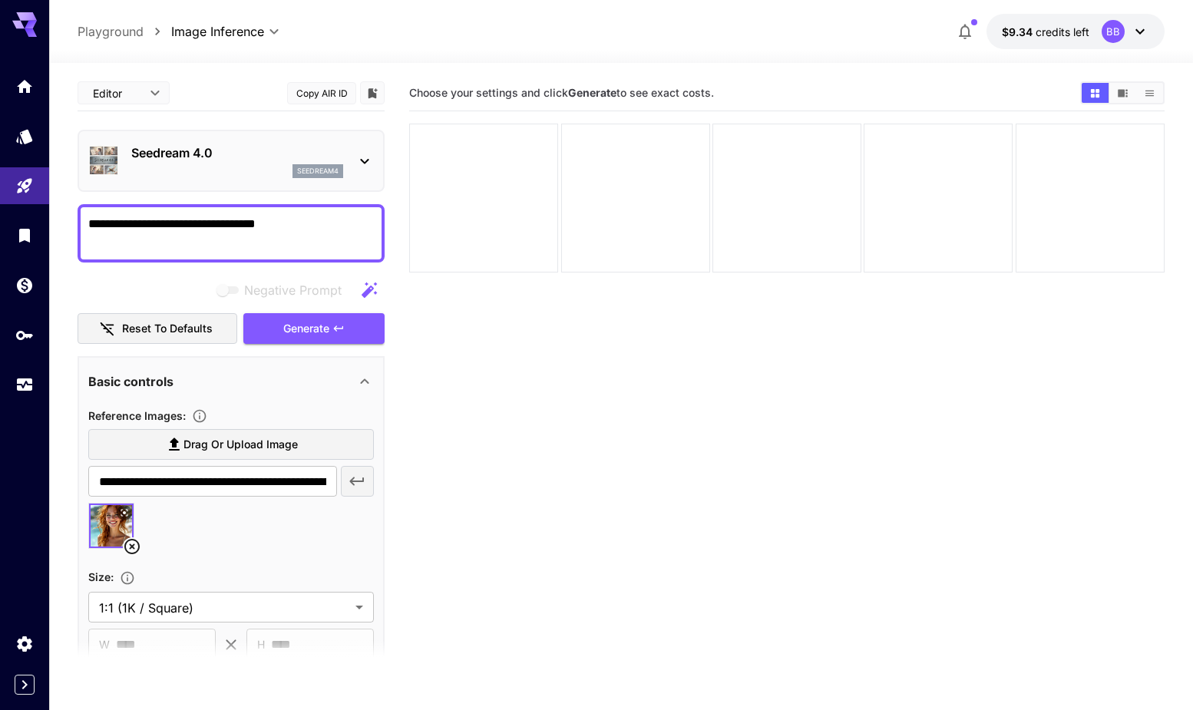
scroll to position [249, 0]
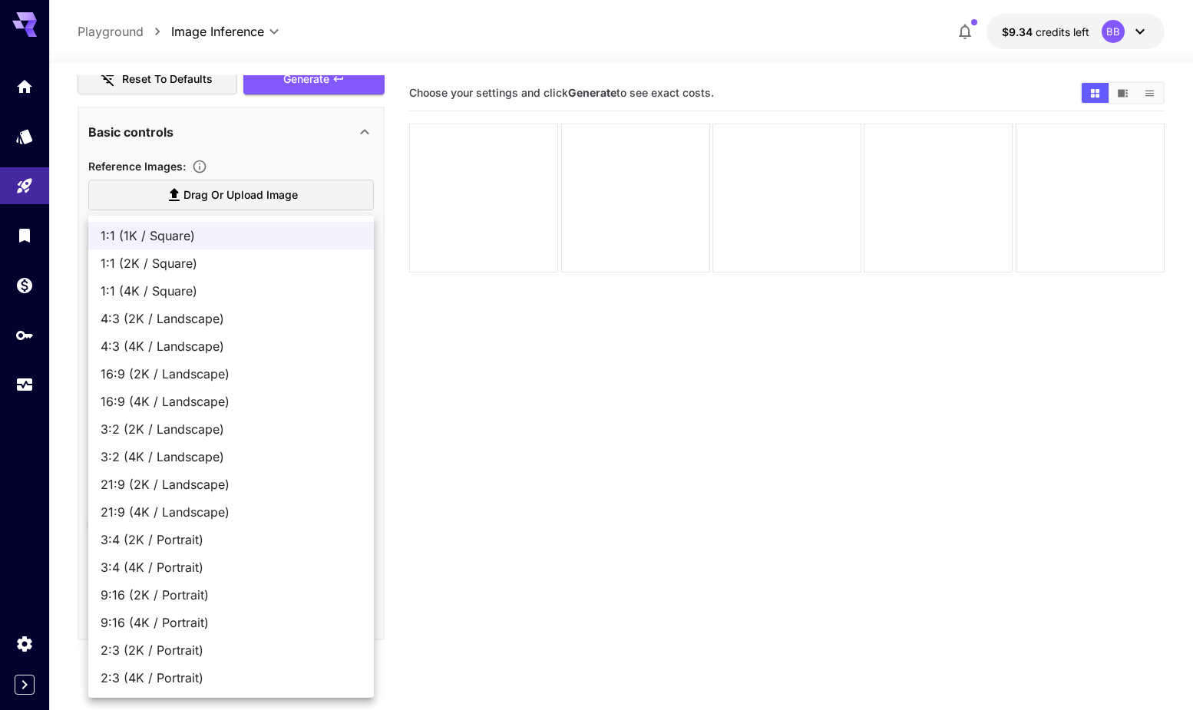
click at [210, 352] on body "**********" at bounding box center [596, 415] width 1193 height 831
click at [198, 672] on span "2:3 (4K / Portrait)" at bounding box center [231, 677] width 261 height 18
type input "**********"
type input "****"
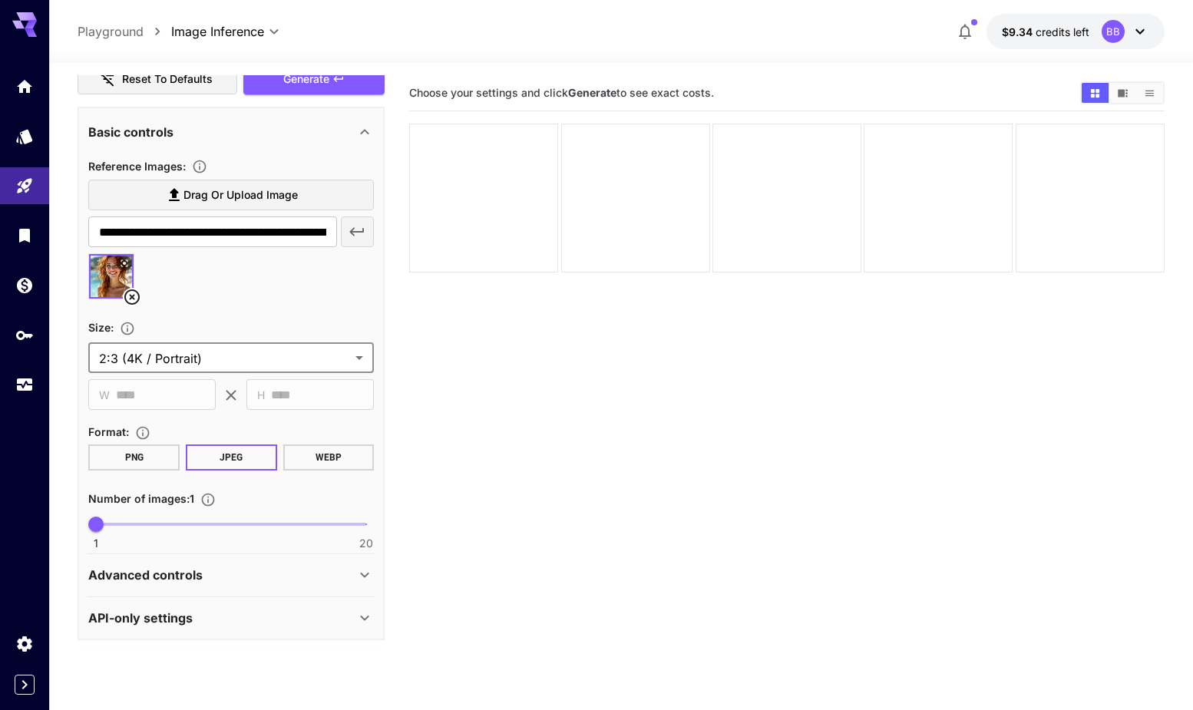
scroll to position [0, 0]
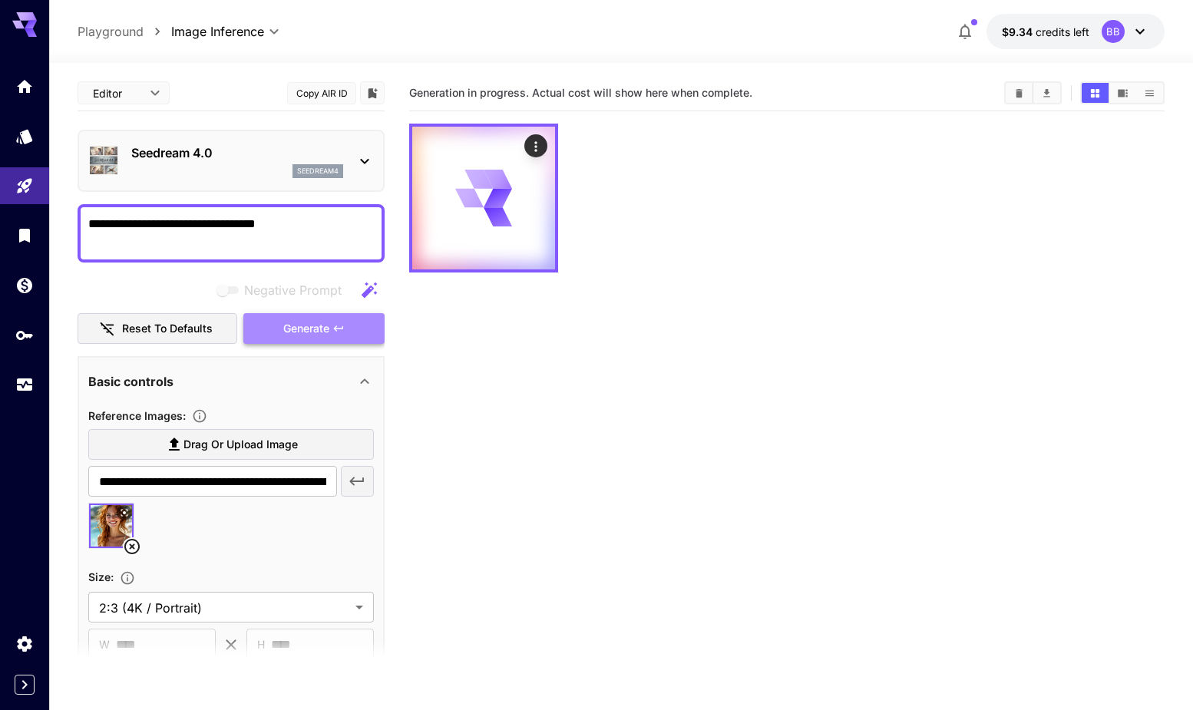
click at [300, 327] on span "Generate" at bounding box center [306, 328] width 46 height 19
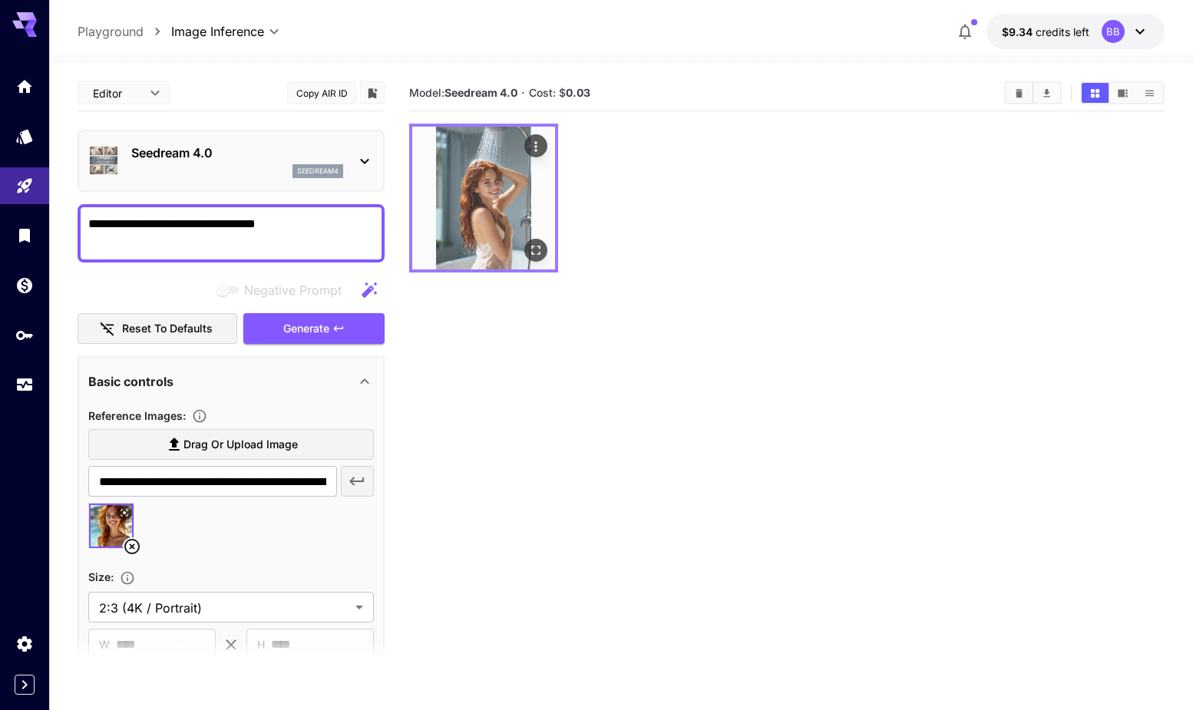
click at [534, 246] on icon "Open in fullscreen" at bounding box center [536, 250] width 9 height 9
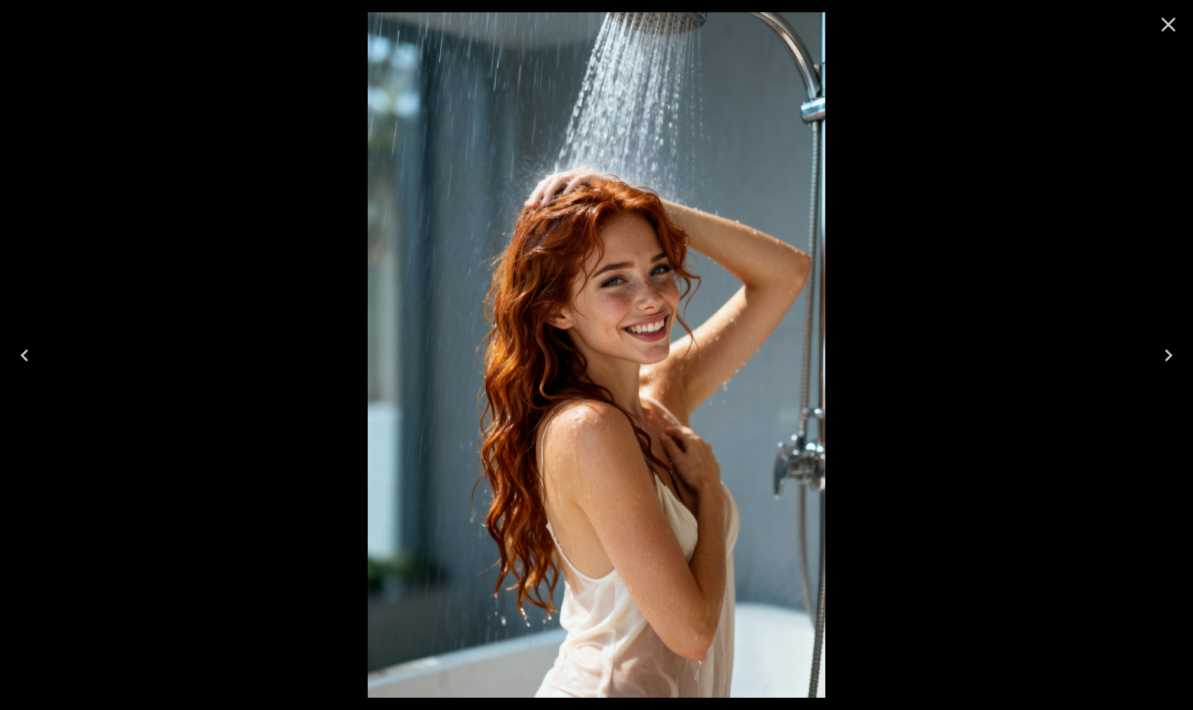
click at [1174, 27] on icon "Close" at bounding box center [1168, 24] width 25 height 25
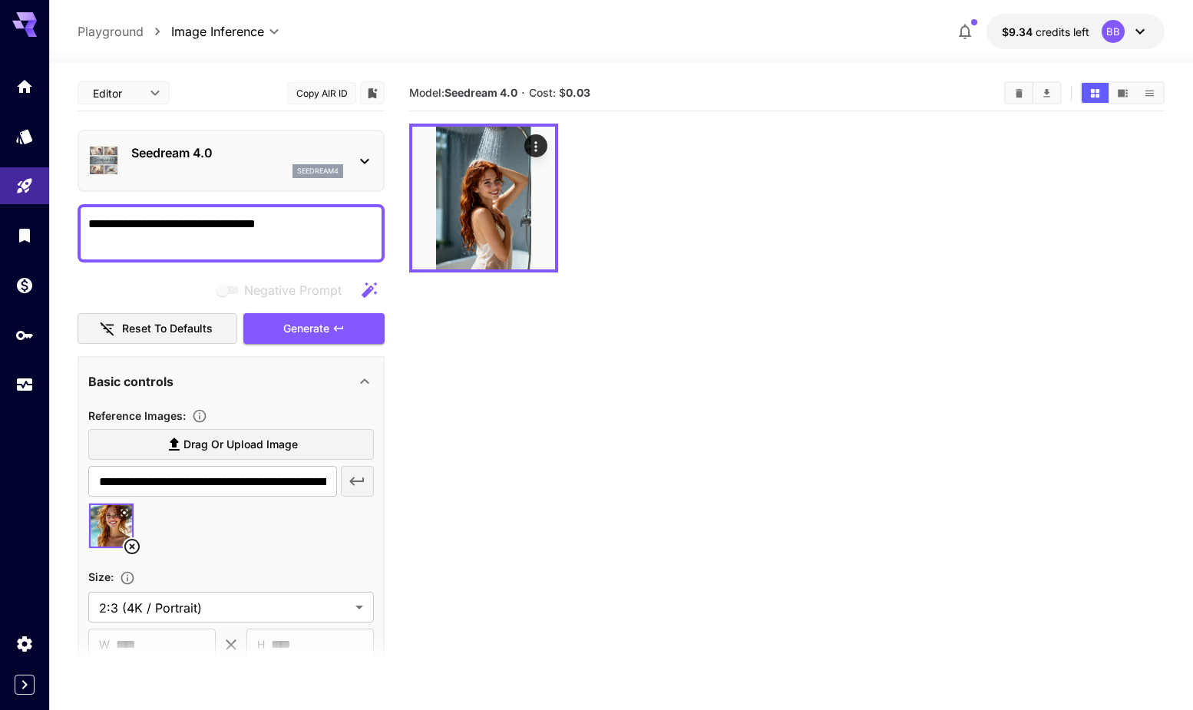
click at [668, 414] on section "Model: Seedream 4.0 · Cost: $ 0.03" at bounding box center [786, 430] width 755 height 710
click at [1022, 91] on icon "Clear All" at bounding box center [1019, 93] width 12 height 12
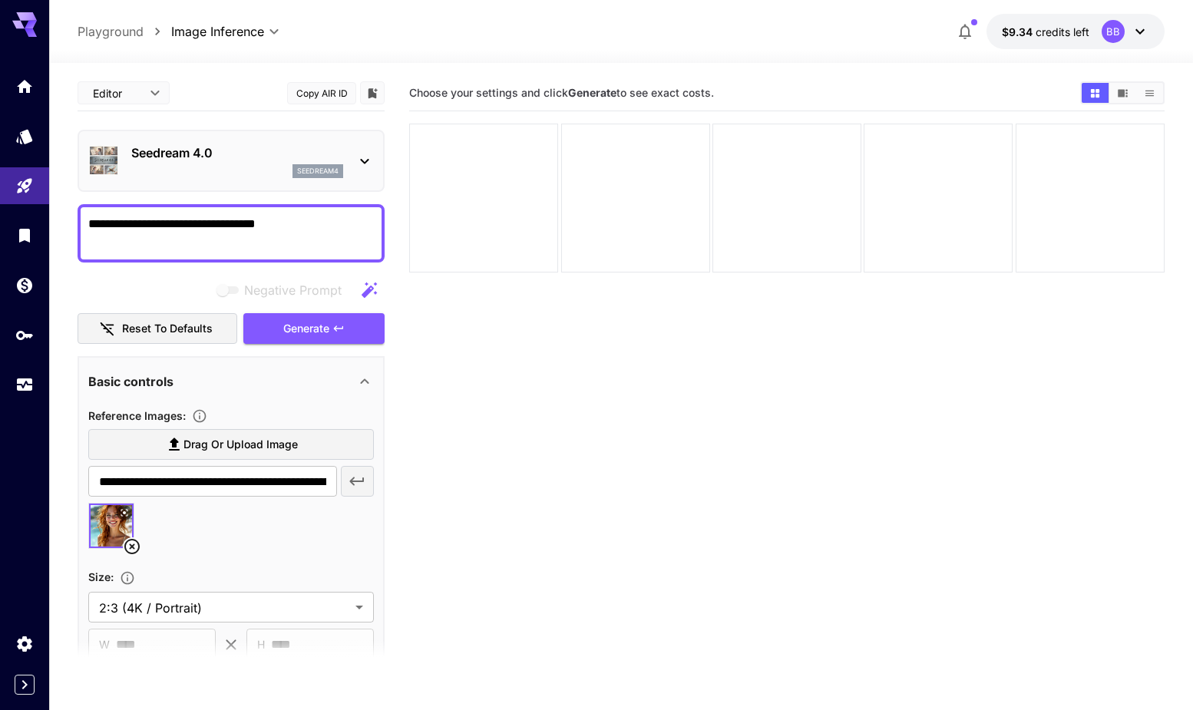
click at [229, 38] on body "**********" at bounding box center [596, 415] width 1193 height 831
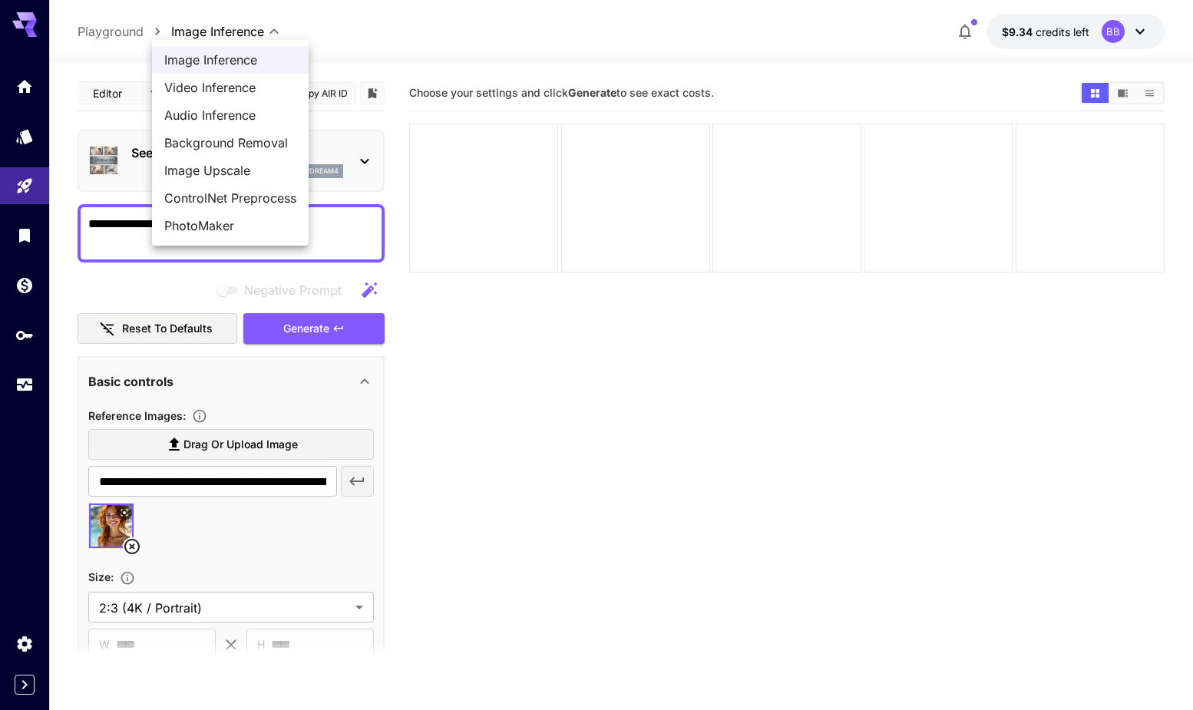
click at [368, 34] on div at bounding box center [596, 355] width 1193 height 710
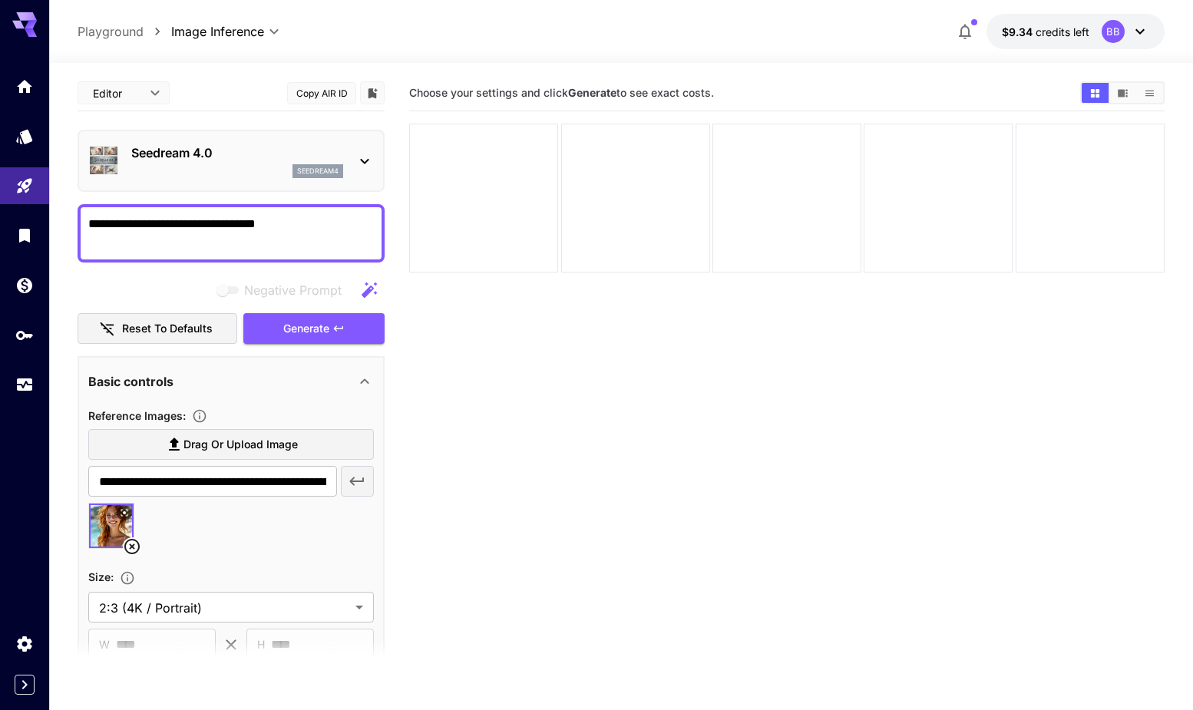
drag, startPoint x: 236, startPoint y: 225, endPoint x: 345, endPoint y: 236, distance: 109.5
click at [345, 236] on textarea "**********" at bounding box center [231, 233] width 286 height 37
click at [196, 224] on textarea "**********" at bounding box center [231, 233] width 286 height 37
type textarea "**********"
click at [289, 326] on span "Generate" at bounding box center [306, 328] width 46 height 19
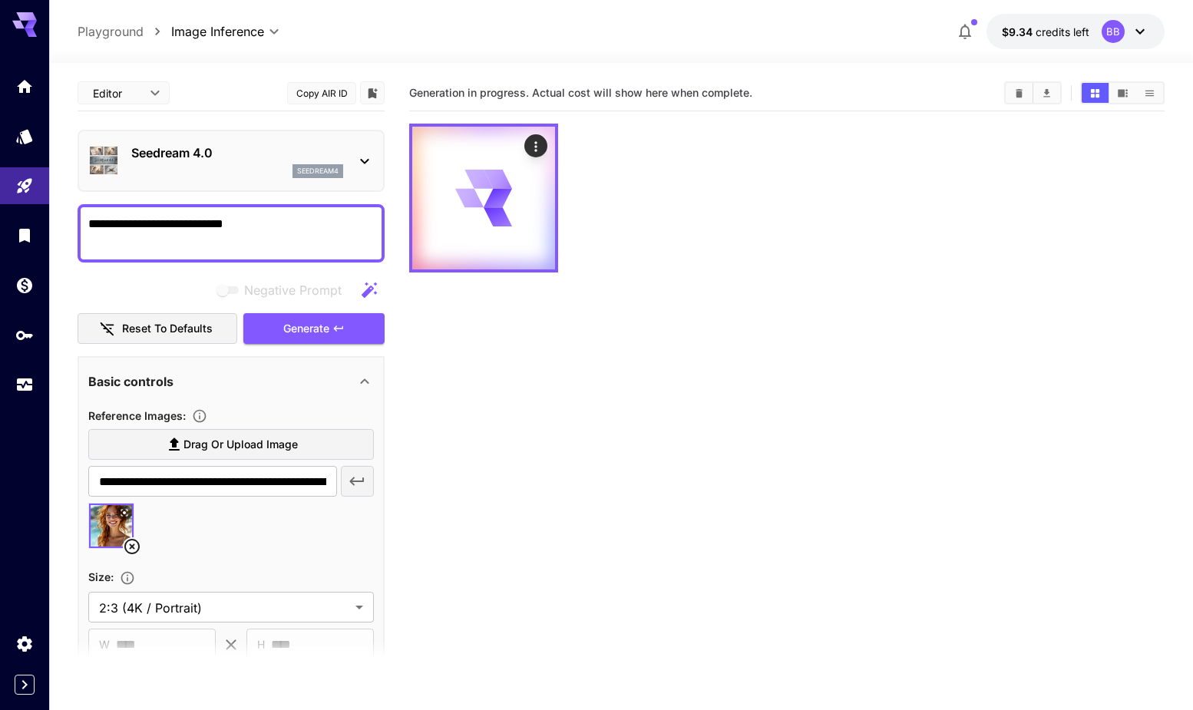
click at [1147, 25] on icon at bounding box center [1140, 31] width 18 height 18
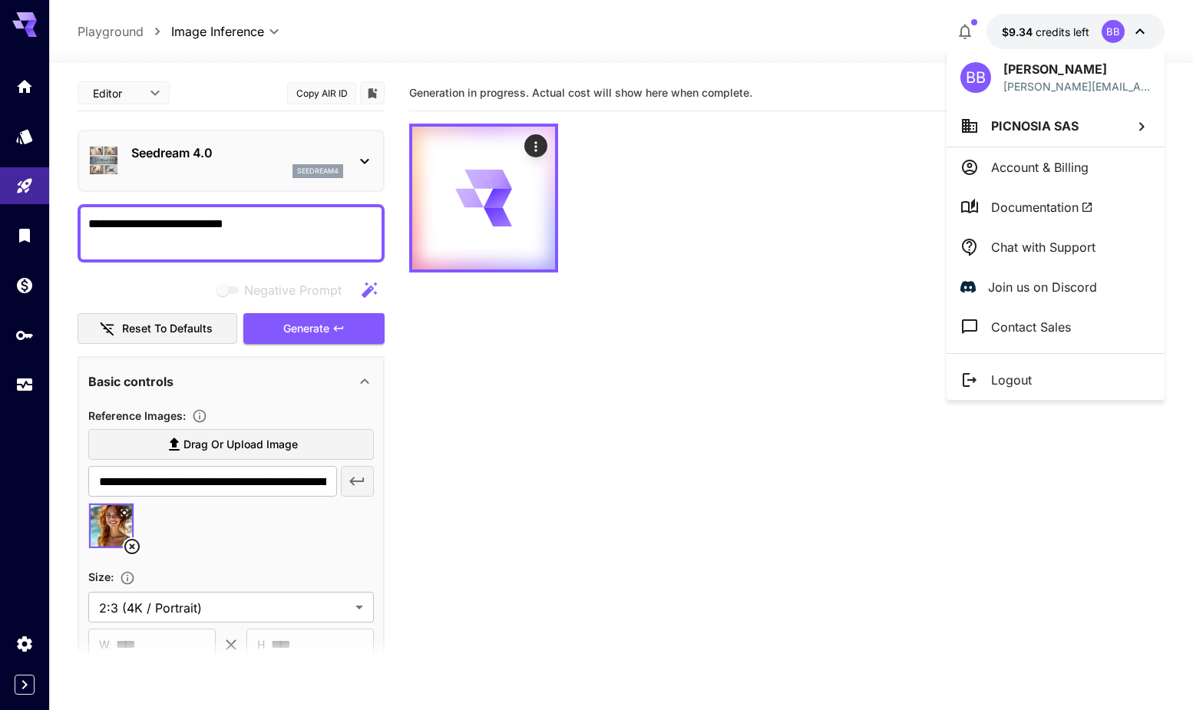
click at [1004, 210] on span "Documentation" at bounding box center [1042, 207] width 102 height 18
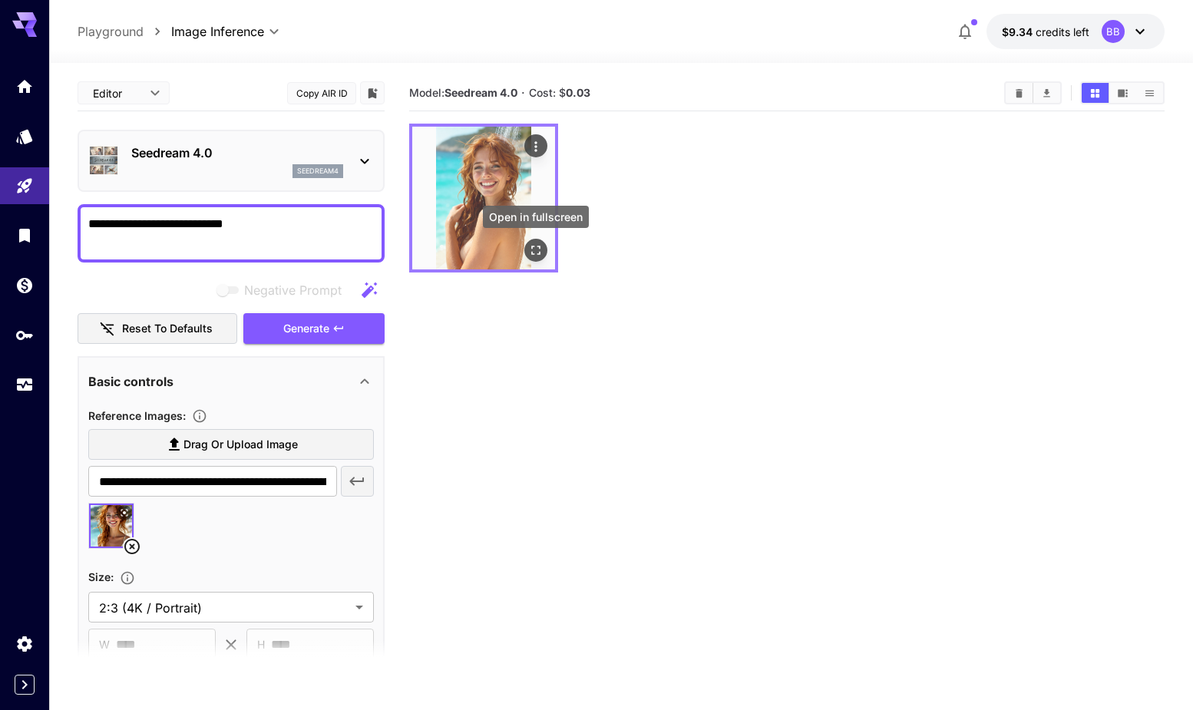
click at [537, 256] on icon "Open in fullscreen" at bounding box center [535, 250] width 15 height 15
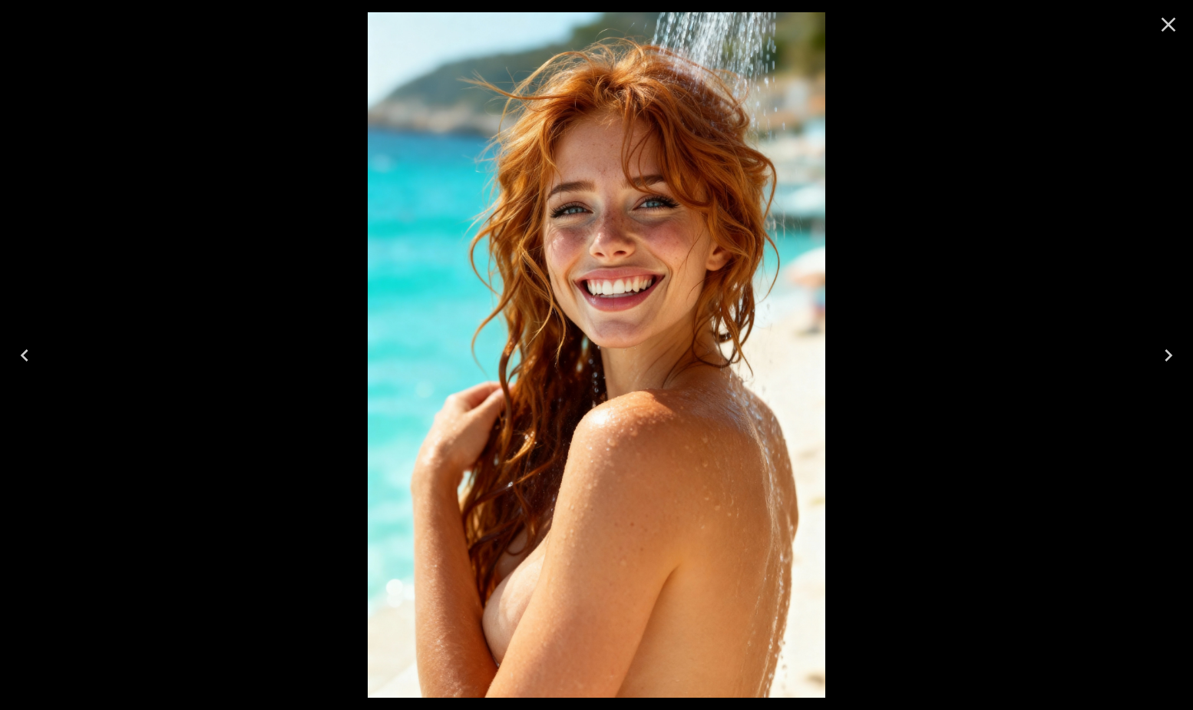
click at [1166, 22] on icon "Close" at bounding box center [1168, 25] width 15 height 15
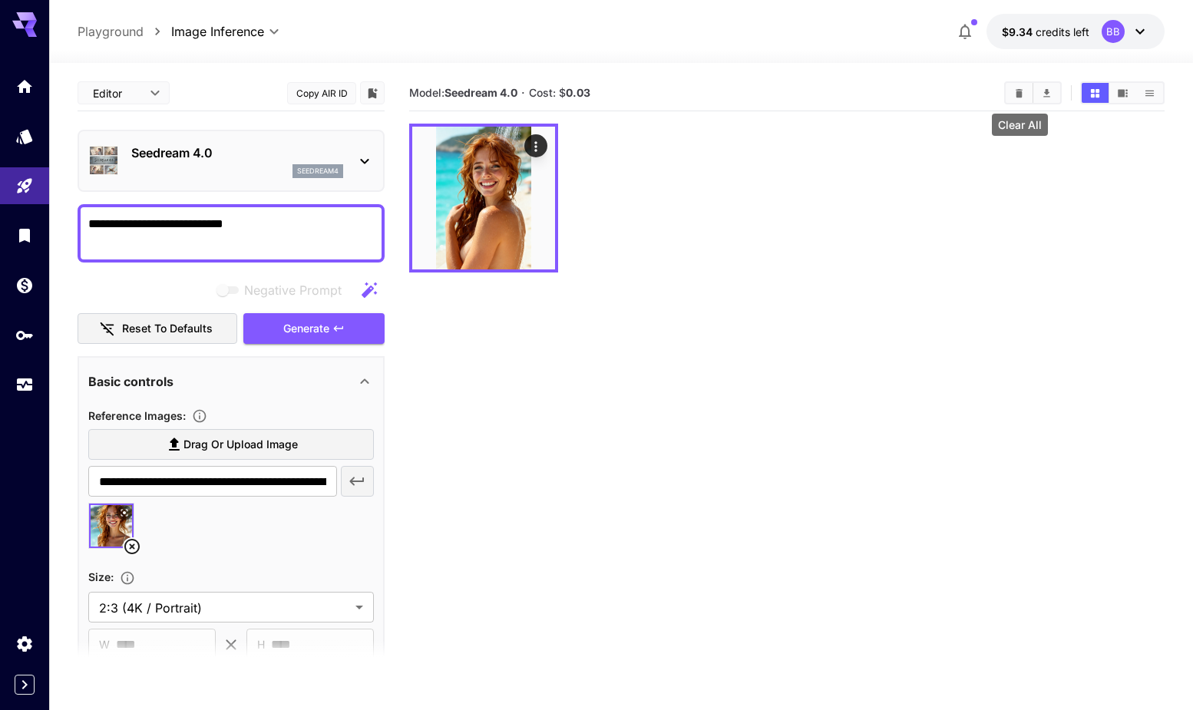
click at [1022, 94] on icon "Clear All" at bounding box center [1019, 92] width 7 height 8
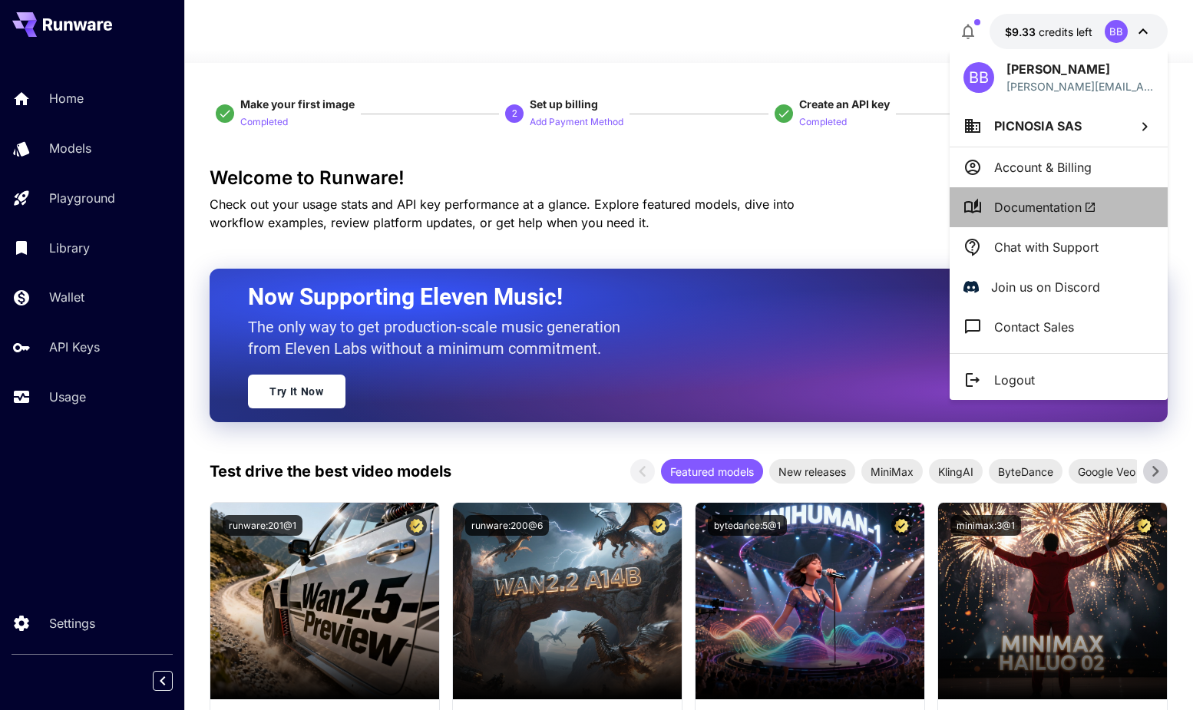
click at [1028, 205] on span "Documentation" at bounding box center [1045, 207] width 102 height 18
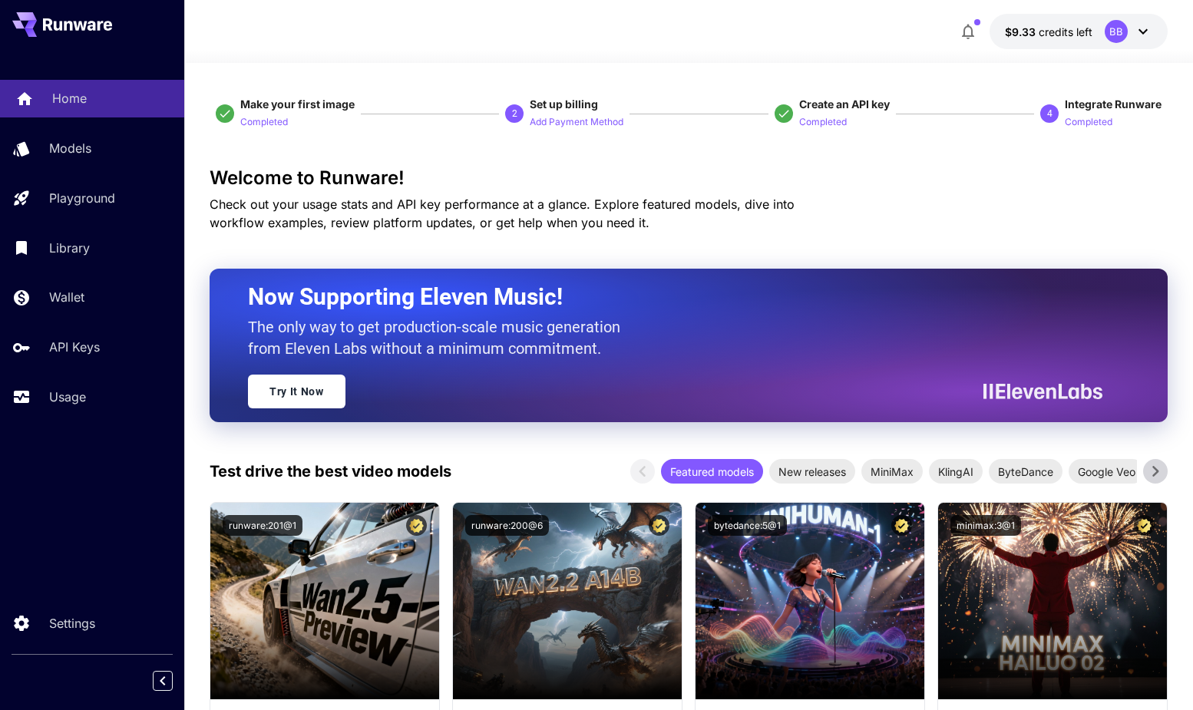
click at [84, 102] on p "Home" at bounding box center [69, 98] width 35 height 18
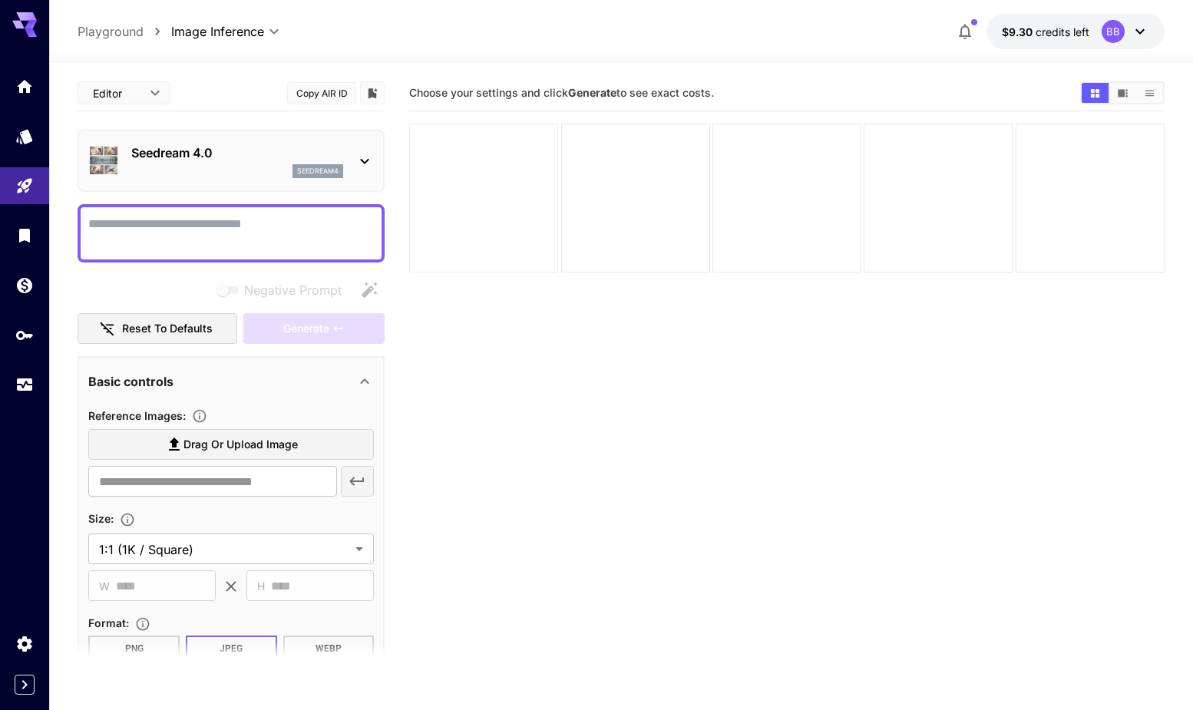
click at [500, 203] on div at bounding box center [483, 198] width 149 height 149
click at [499, 210] on div at bounding box center [483, 198] width 149 height 149
drag, startPoint x: 618, startPoint y: 207, endPoint x: 642, endPoint y: 207, distance: 23.8
click at [618, 206] on div at bounding box center [635, 198] width 149 height 149
click at [750, 204] on div at bounding box center [786, 198] width 149 height 149
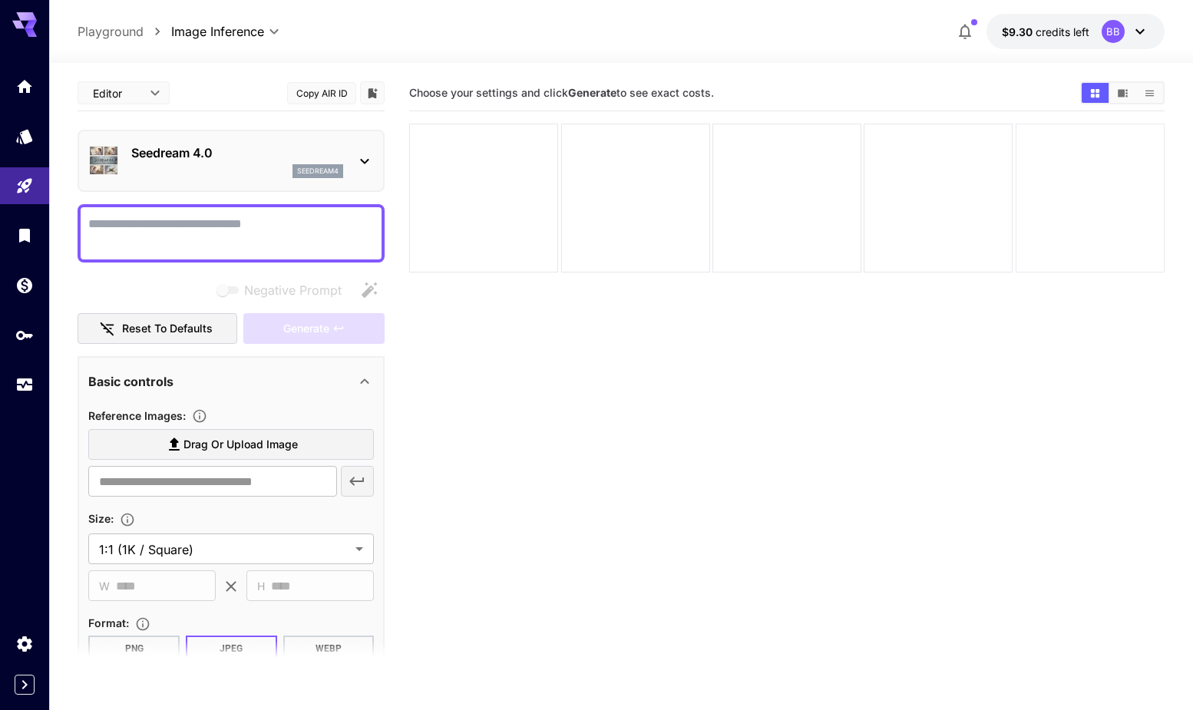
drag, startPoint x: 893, startPoint y: 196, endPoint x: 1036, endPoint y: 193, distance: 142.8
click at [901, 196] on div at bounding box center [937, 198] width 149 height 149
click at [1139, 35] on icon at bounding box center [1140, 31] width 18 height 18
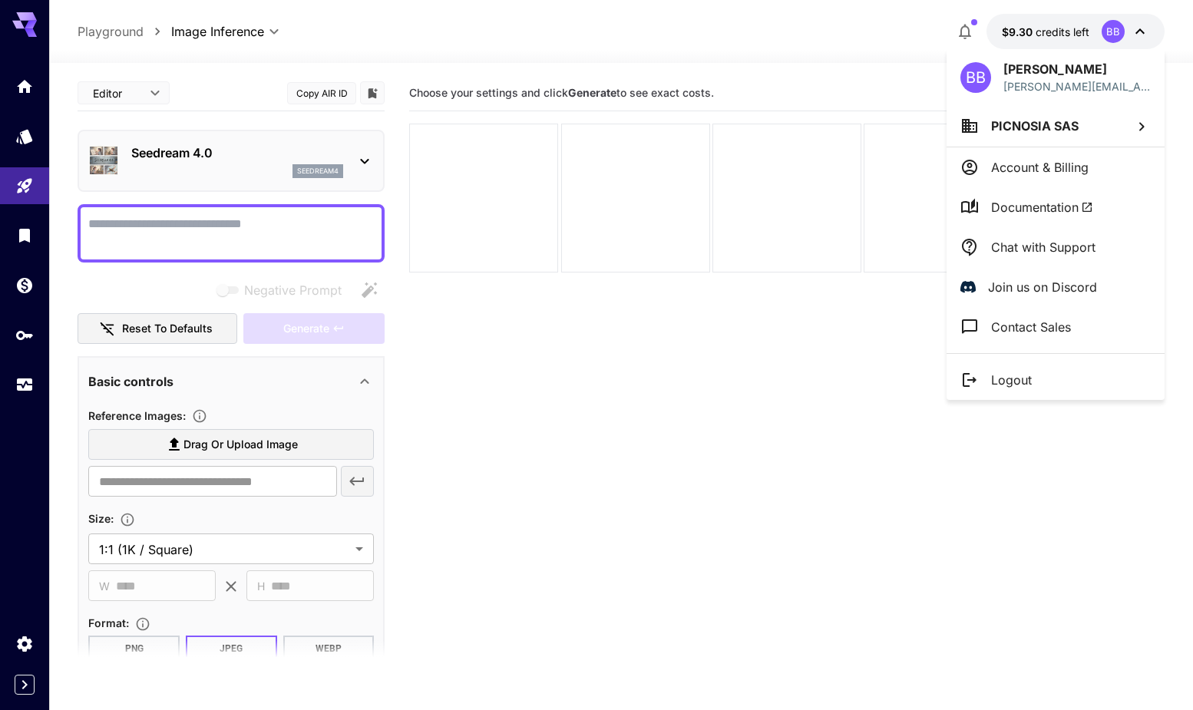
click at [744, 36] on div at bounding box center [596, 355] width 1193 height 710
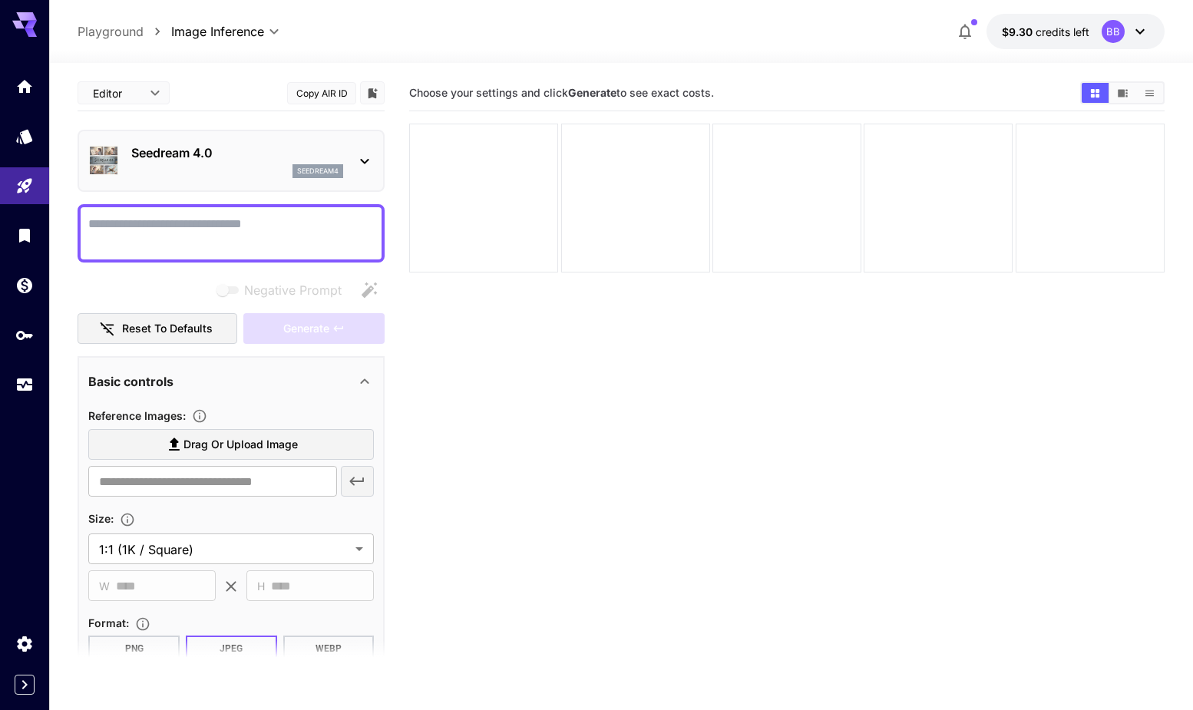
click at [169, 166] on div "seedream4" at bounding box center [237, 171] width 212 height 14
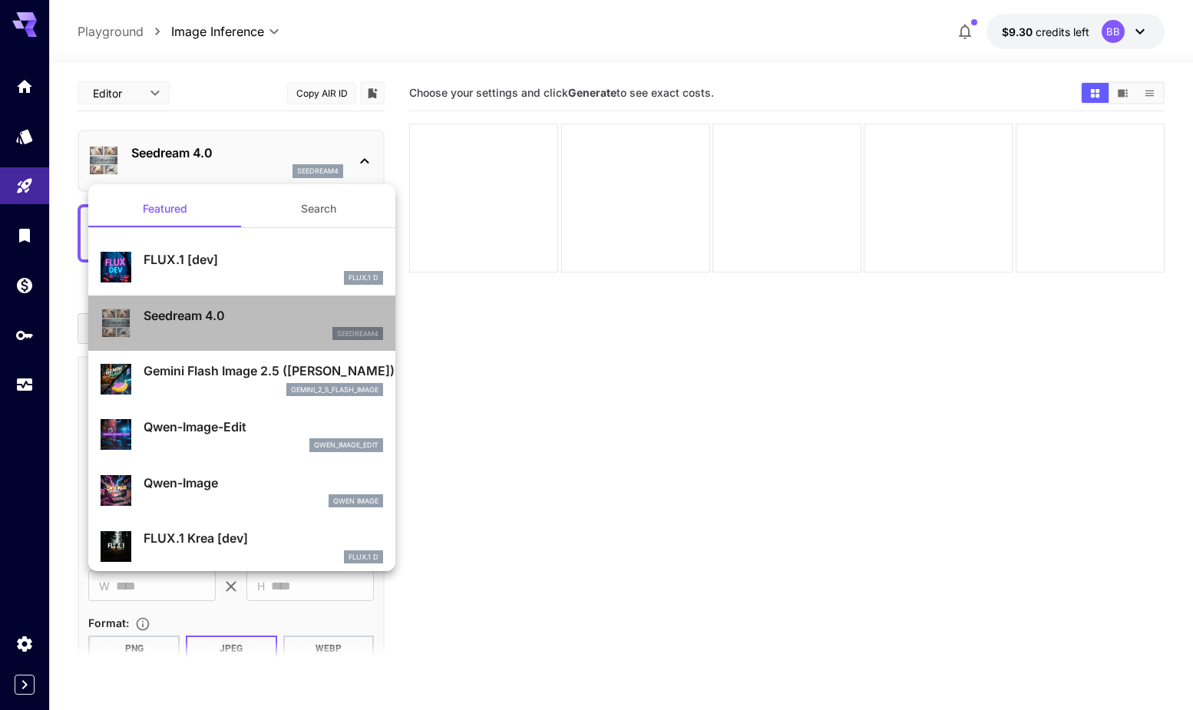
click at [202, 320] on p "Seedream 4.0" at bounding box center [263, 315] width 239 height 18
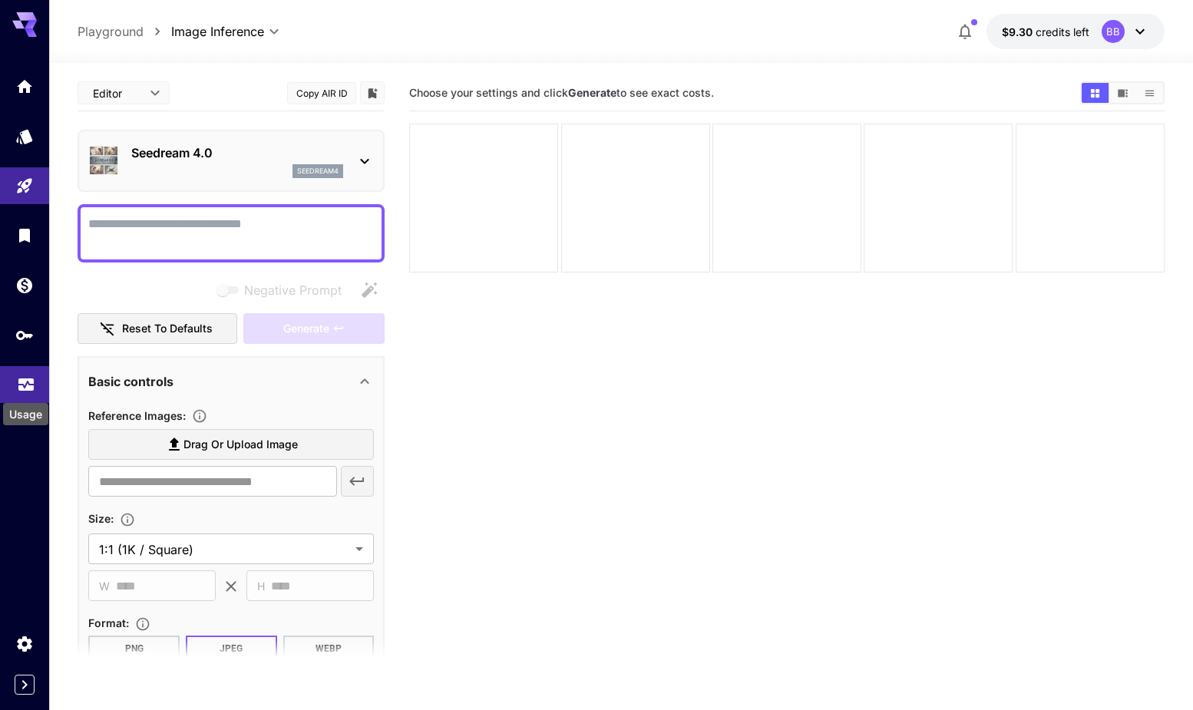
click at [21, 378] on icon "Usage" at bounding box center [25, 378] width 15 height 8
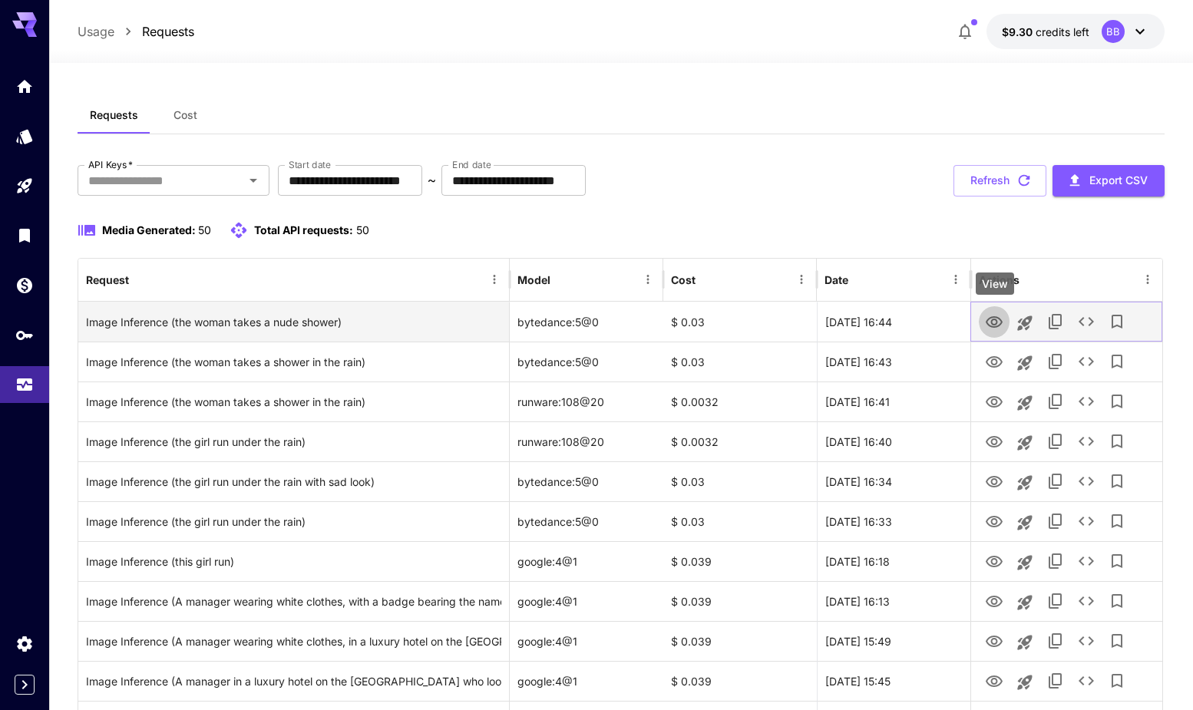
click at [998, 326] on icon "View" at bounding box center [993, 322] width 17 height 12
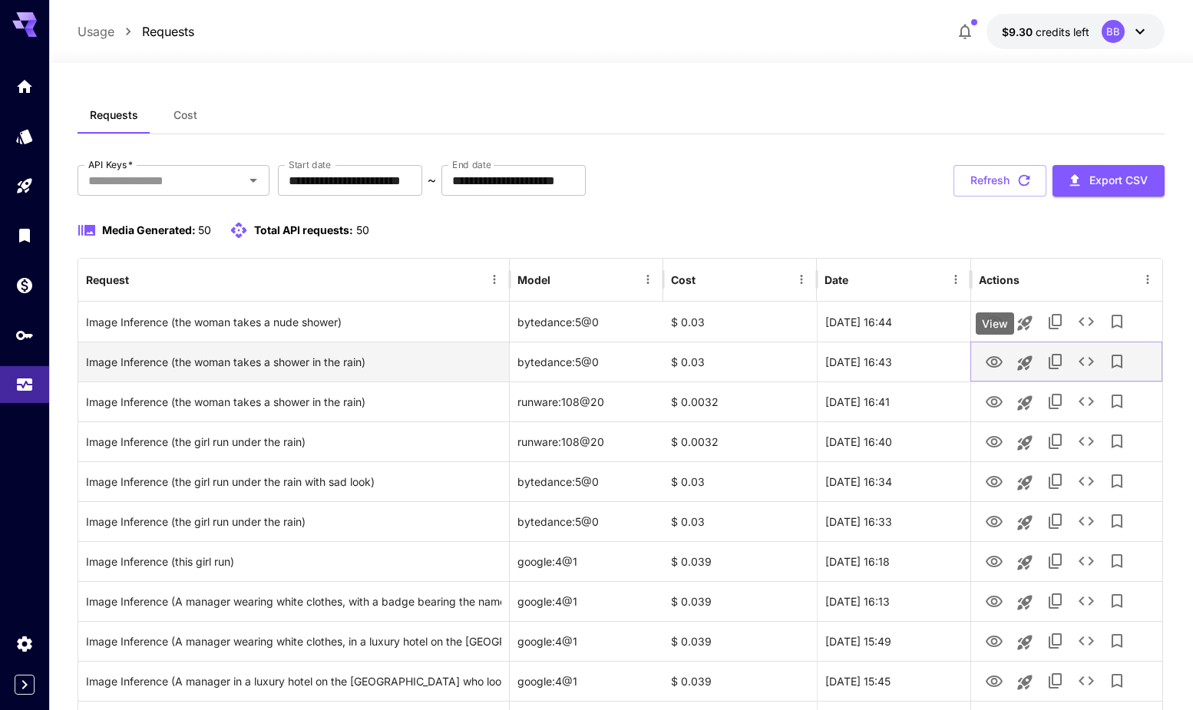
click at [998, 362] on icon "View" at bounding box center [994, 362] width 18 height 18
click at [1083, 359] on icon "See details" at bounding box center [1085, 361] width 15 height 9
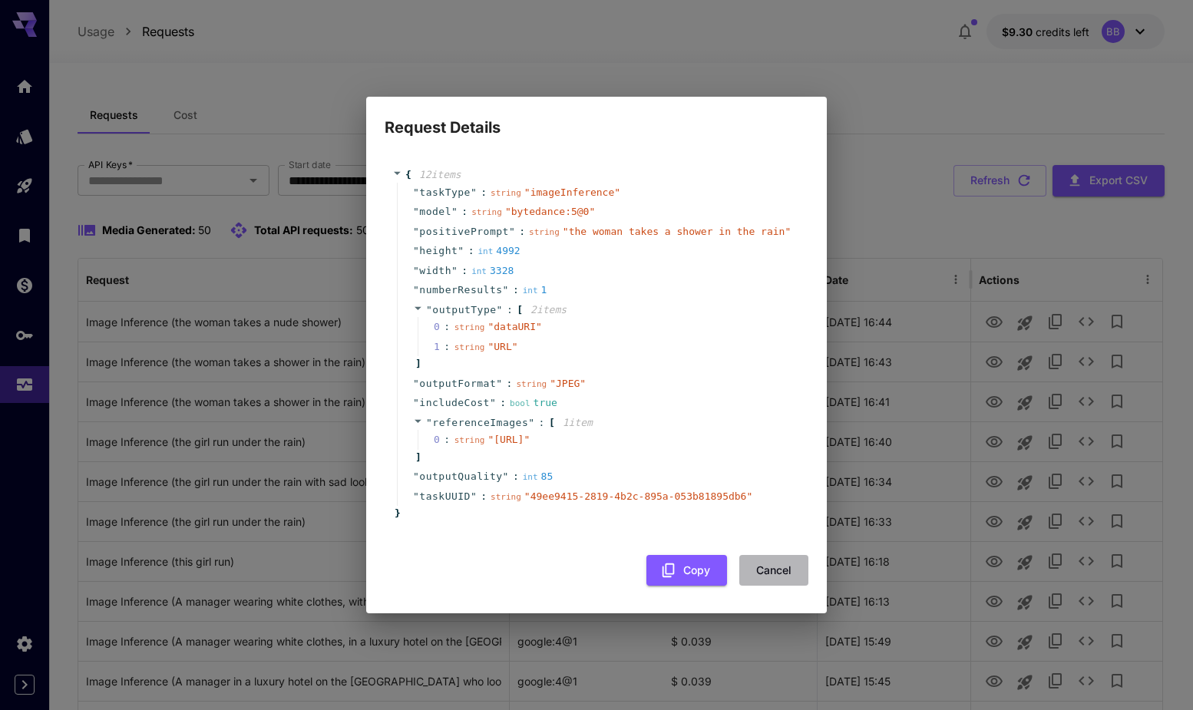
click at [764, 581] on button "Cancel" at bounding box center [773, 570] width 69 height 31
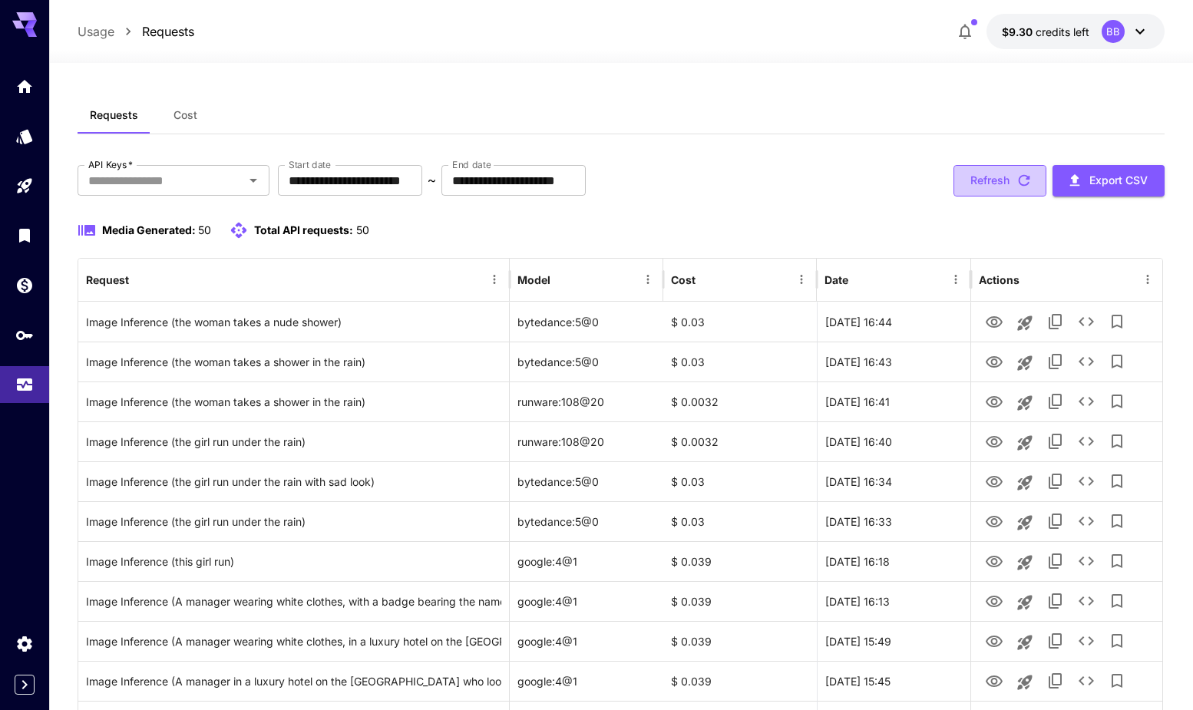
click at [993, 181] on button "Refresh" at bounding box center [999, 180] width 93 height 31
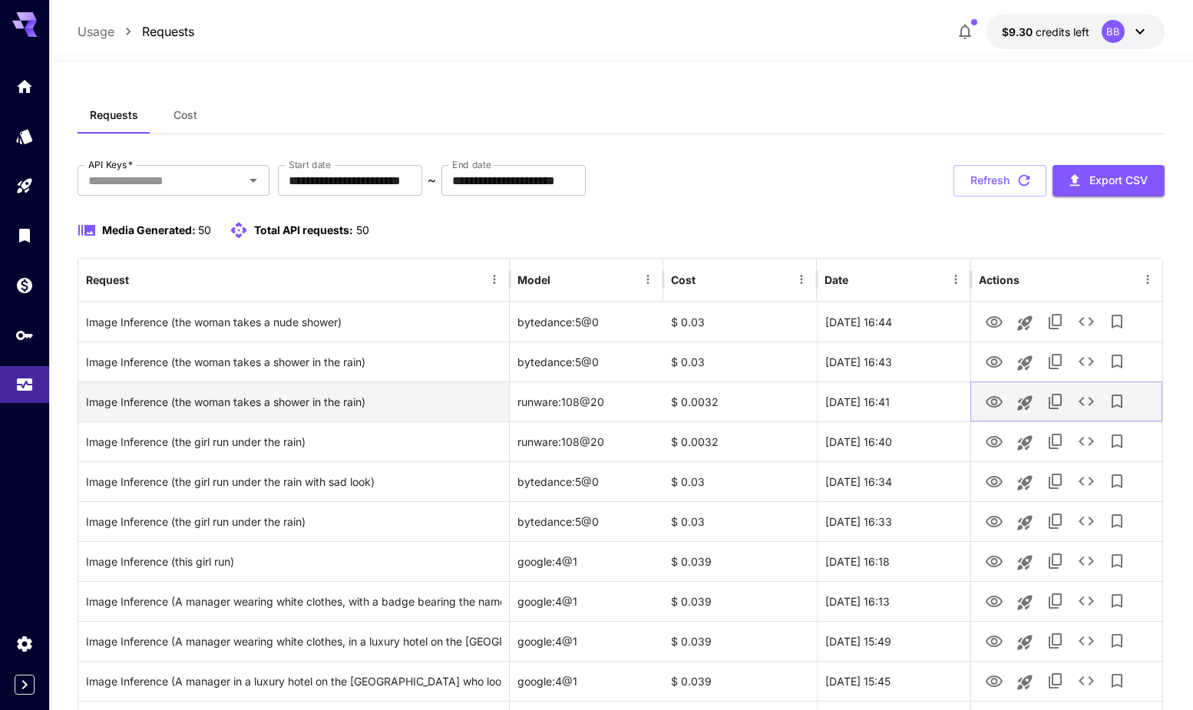
click at [986, 398] on icon "View" at bounding box center [994, 402] width 18 height 18
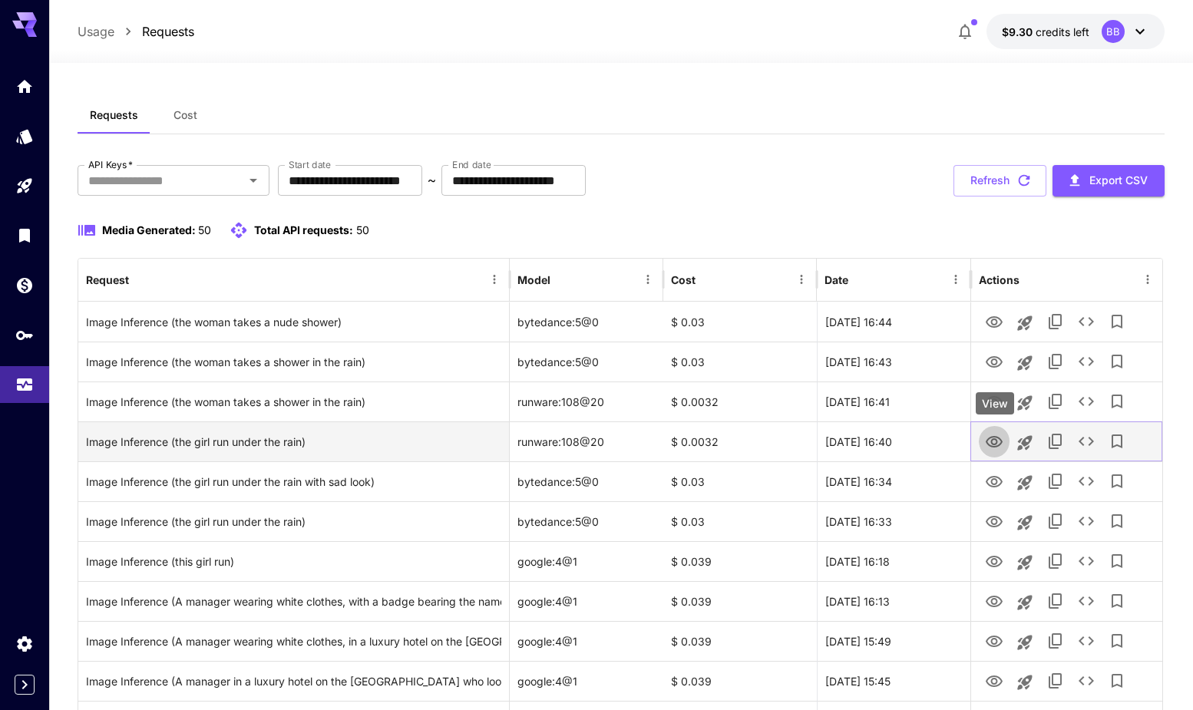
click at [984, 442] on button "View" at bounding box center [994, 440] width 31 height 31
click at [988, 442] on icon "View" at bounding box center [994, 442] width 18 height 18
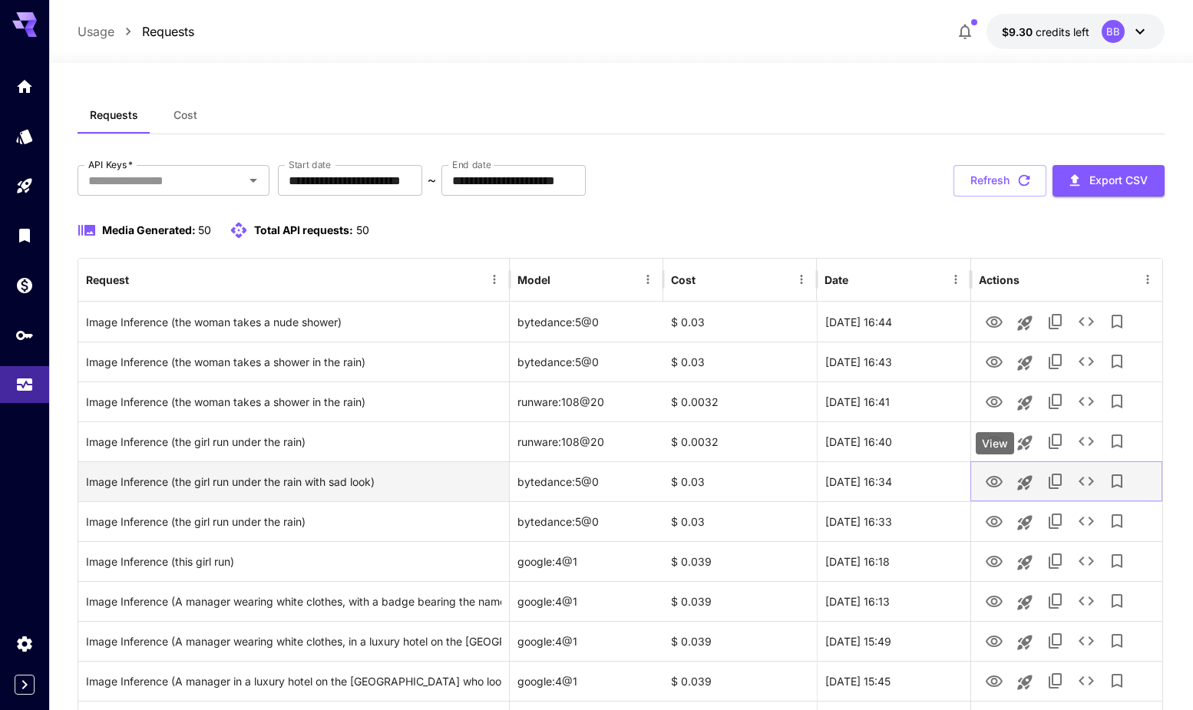
click at [992, 479] on icon "View" at bounding box center [994, 482] width 18 height 18
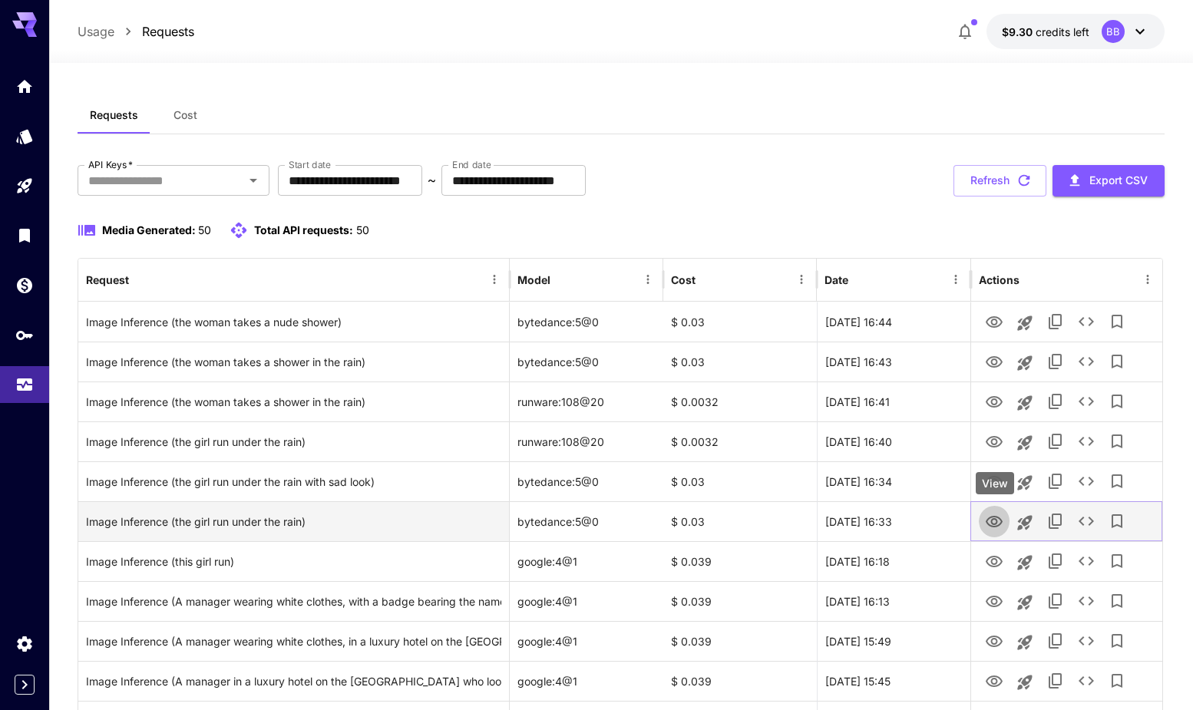
click at [1003, 517] on icon "View" at bounding box center [994, 522] width 18 height 18
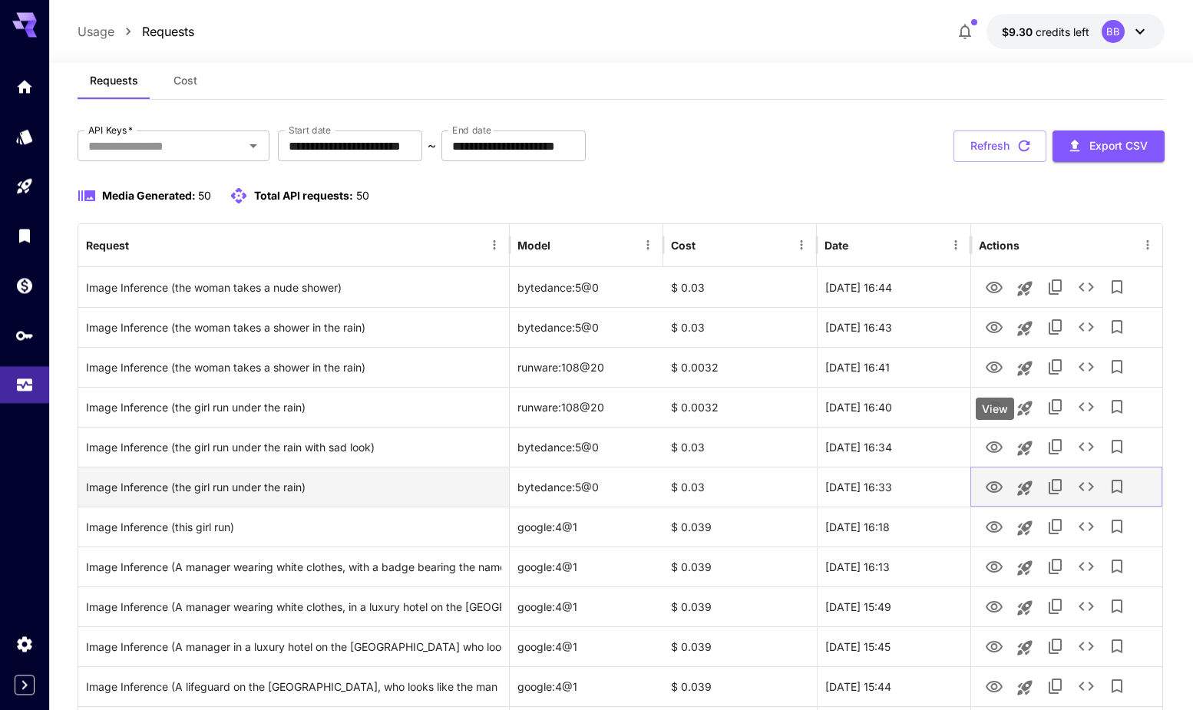
scroll to position [78, 0]
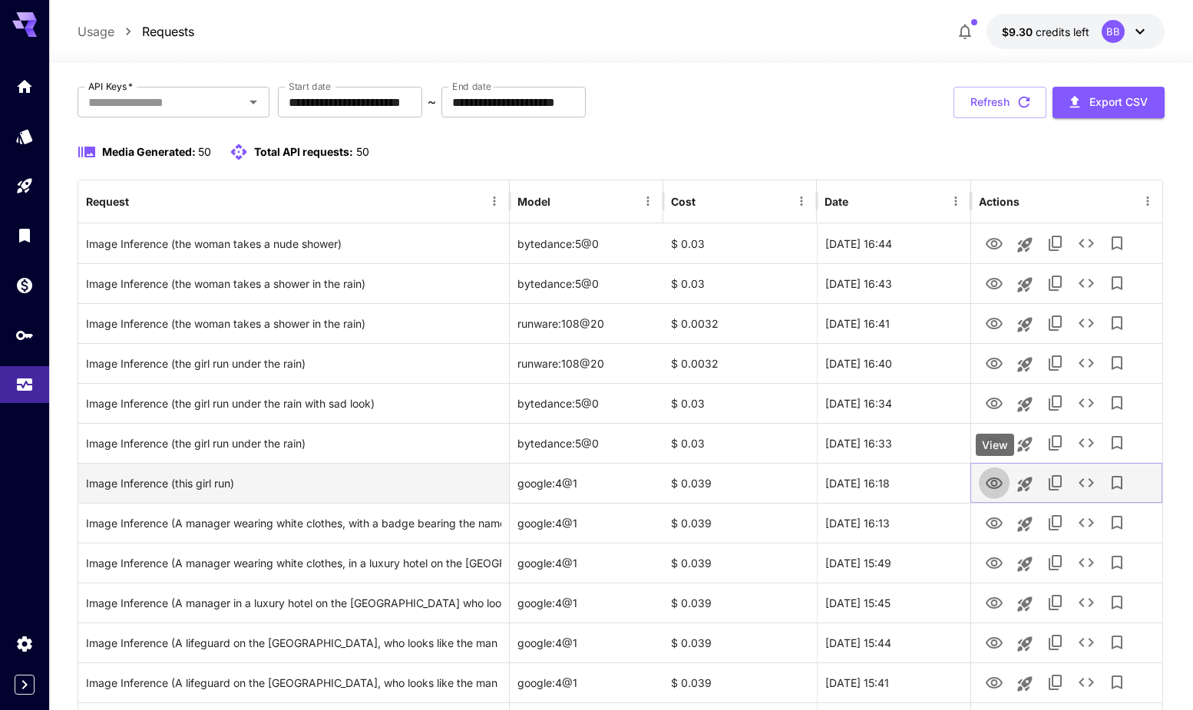
click at [997, 483] on icon "View" at bounding box center [993, 483] width 17 height 12
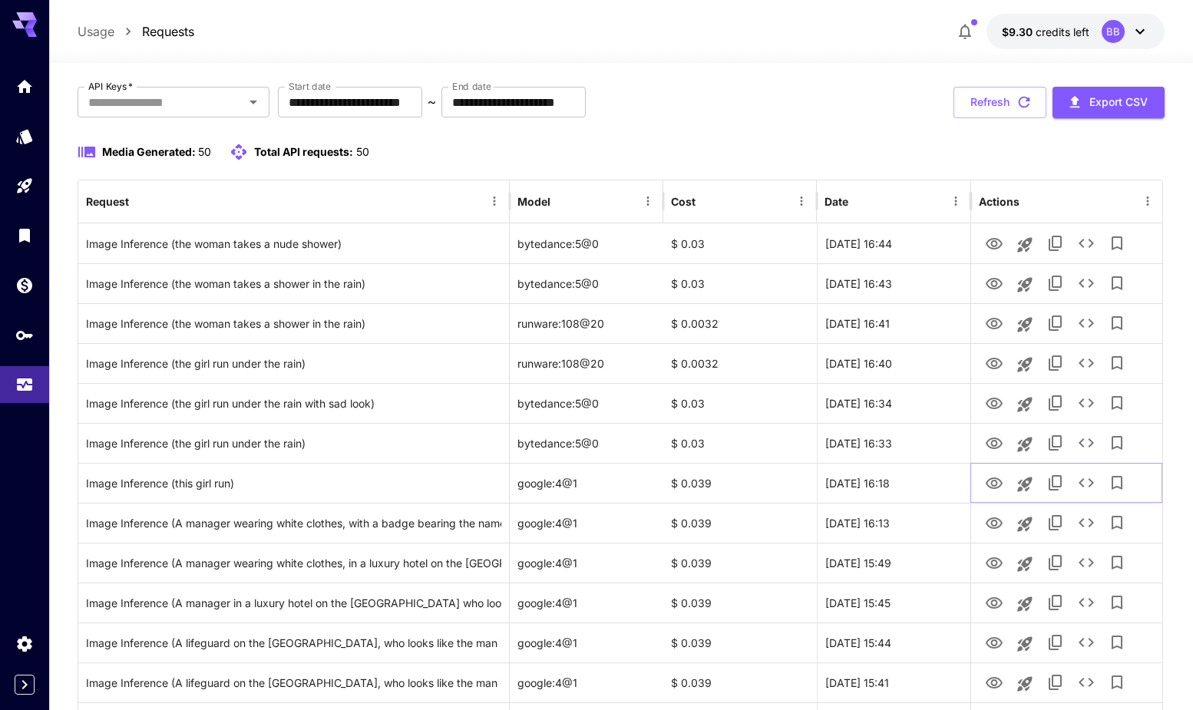
scroll to position [0, 0]
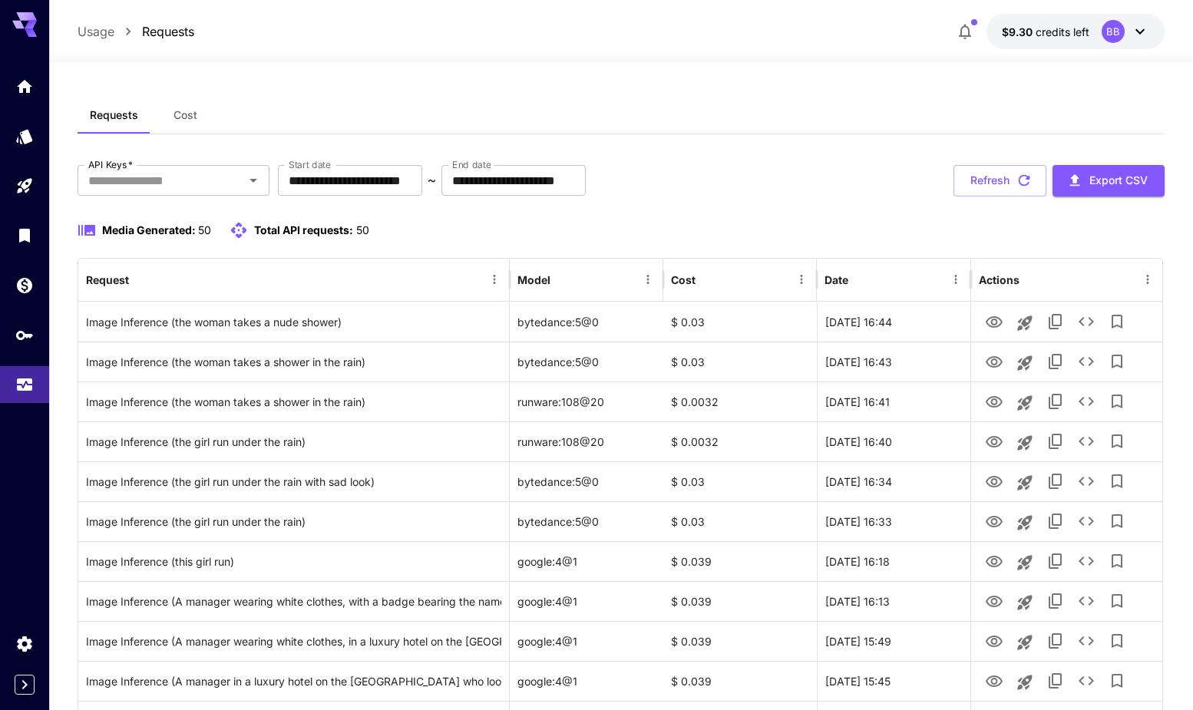
click at [1147, 31] on icon at bounding box center [1140, 31] width 18 height 18
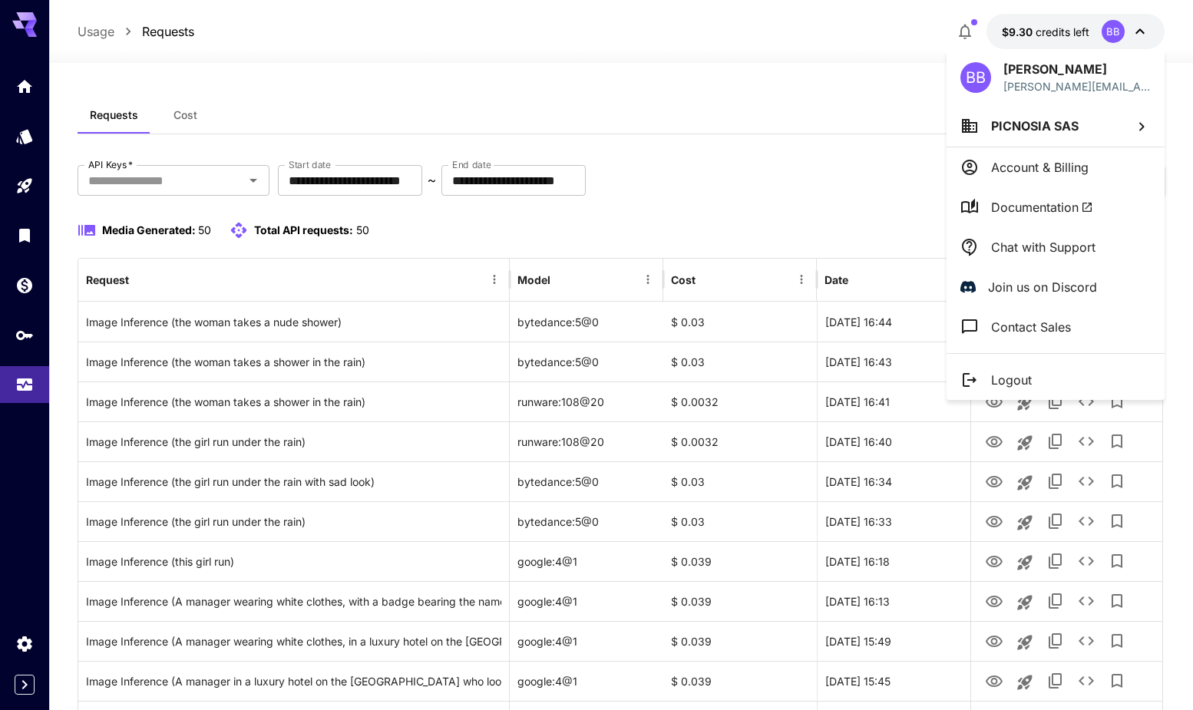
click at [1028, 373] on p "Logout" at bounding box center [1011, 380] width 41 height 18
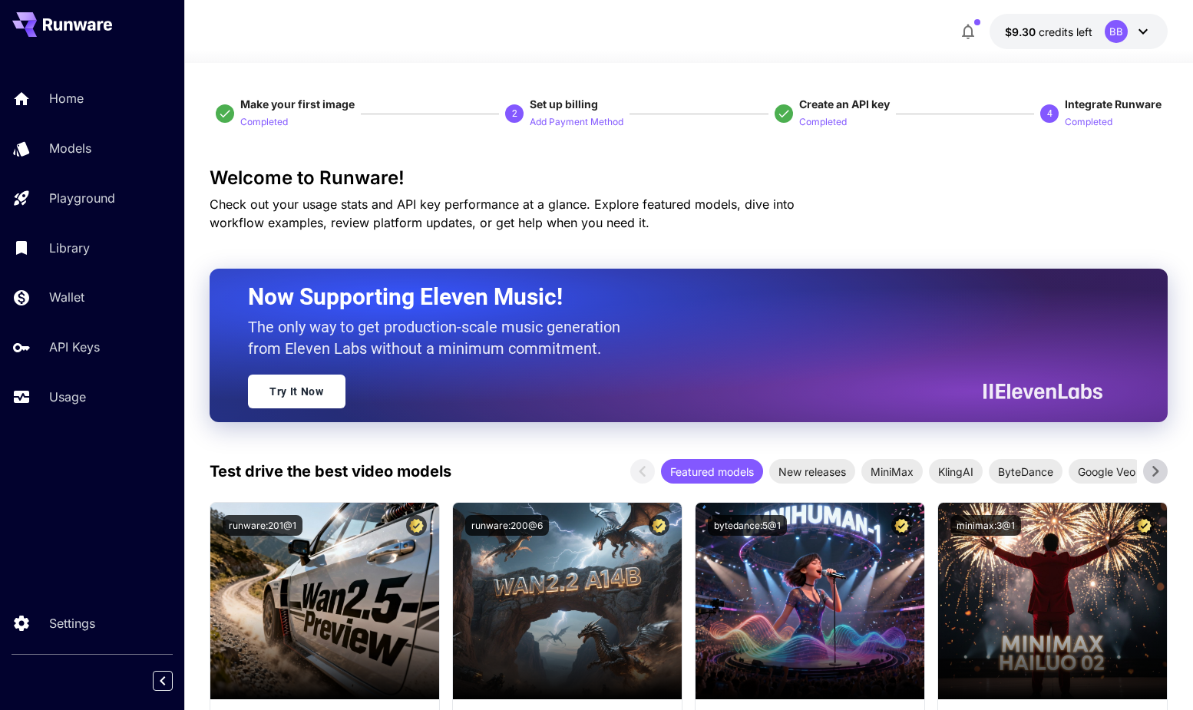
click at [1148, 32] on icon at bounding box center [1143, 31] width 18 height 18
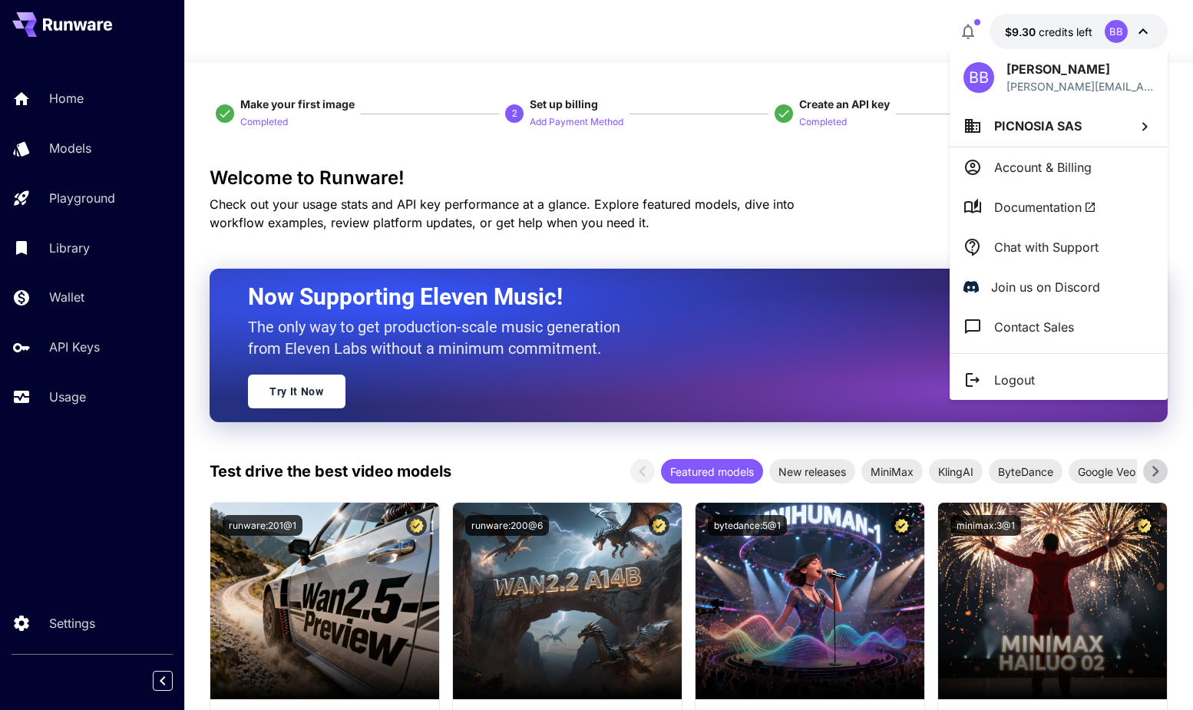
click at [840, 177] on div at bounding box center [596, 355] width 1193 height 710
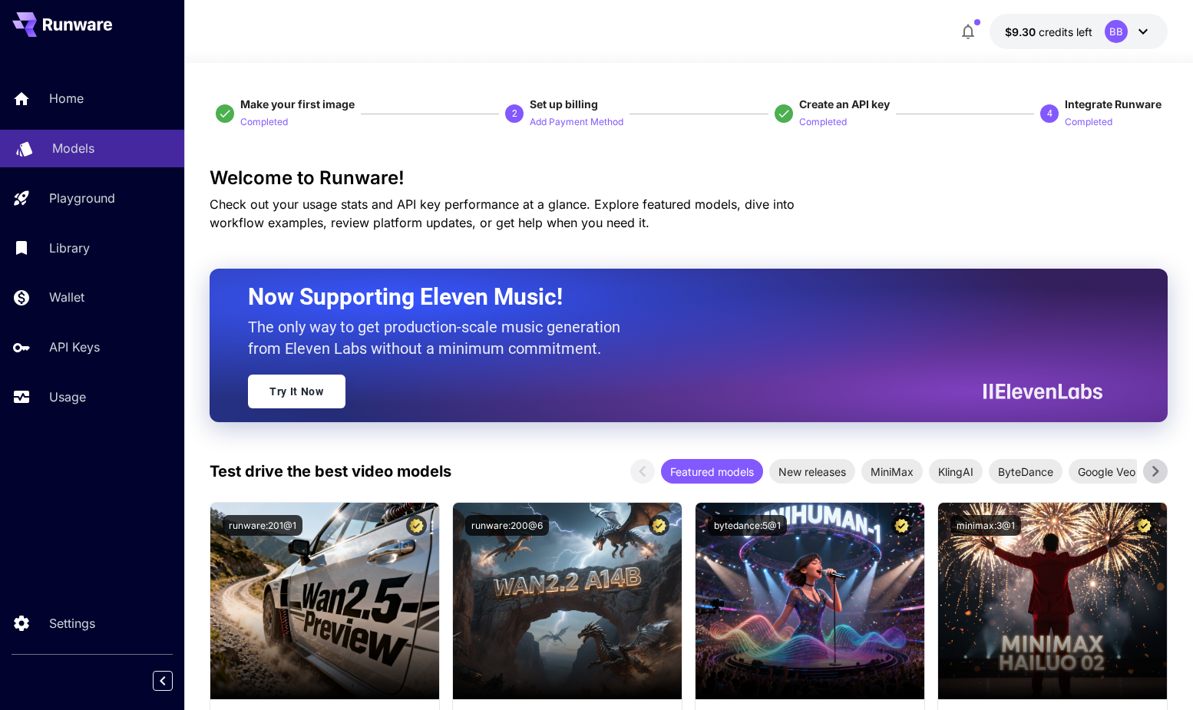
click at [60, 160] on link "Models" at bounding box center [92, 149] width 184 height 38
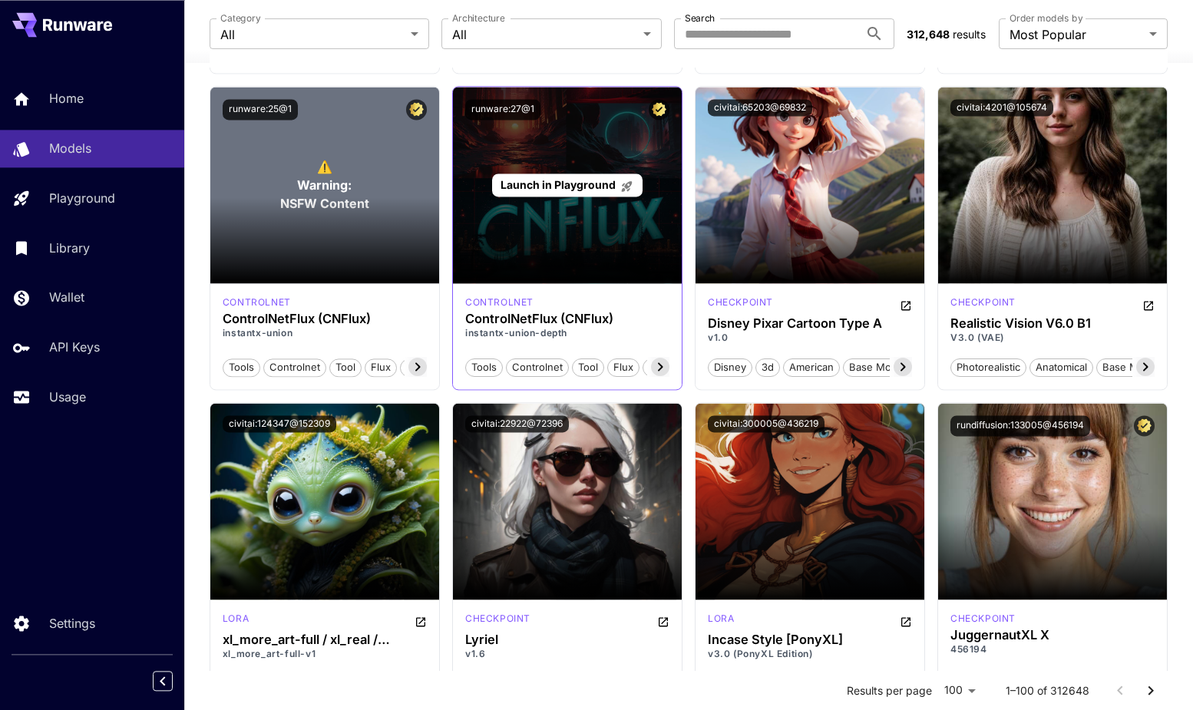
scroll to position [7328, 0]
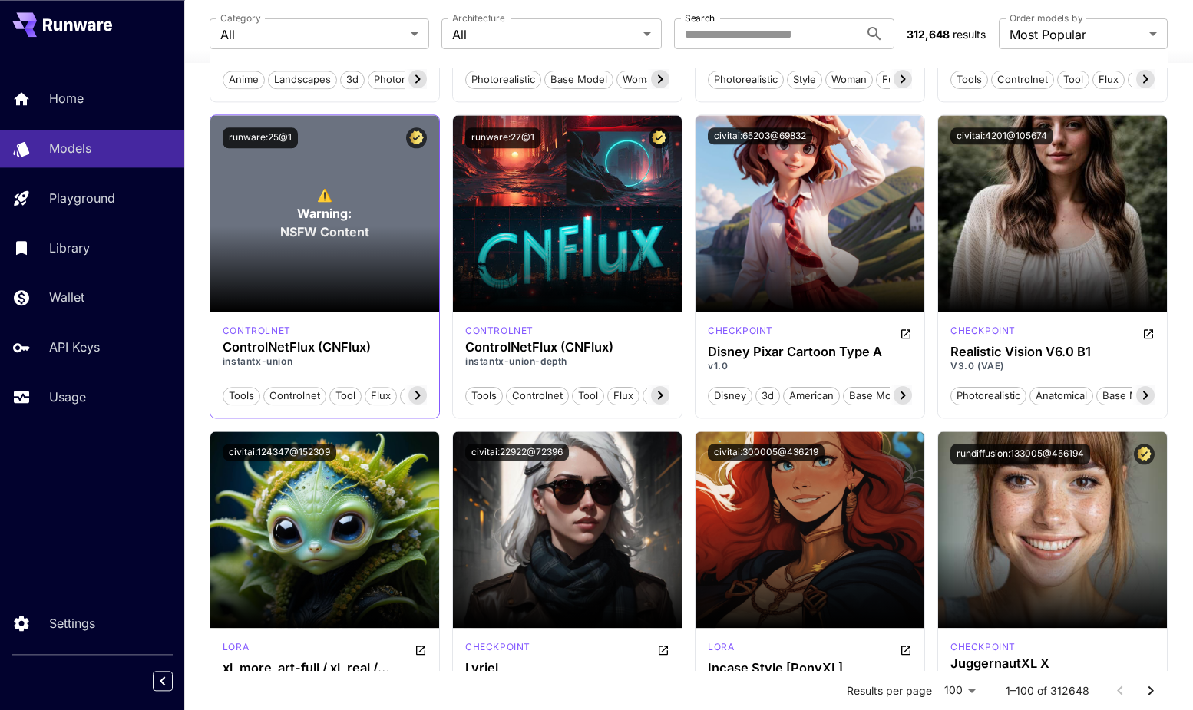
click at [422, 396] on icon at bounding box center [417, 395] width 18 height 18
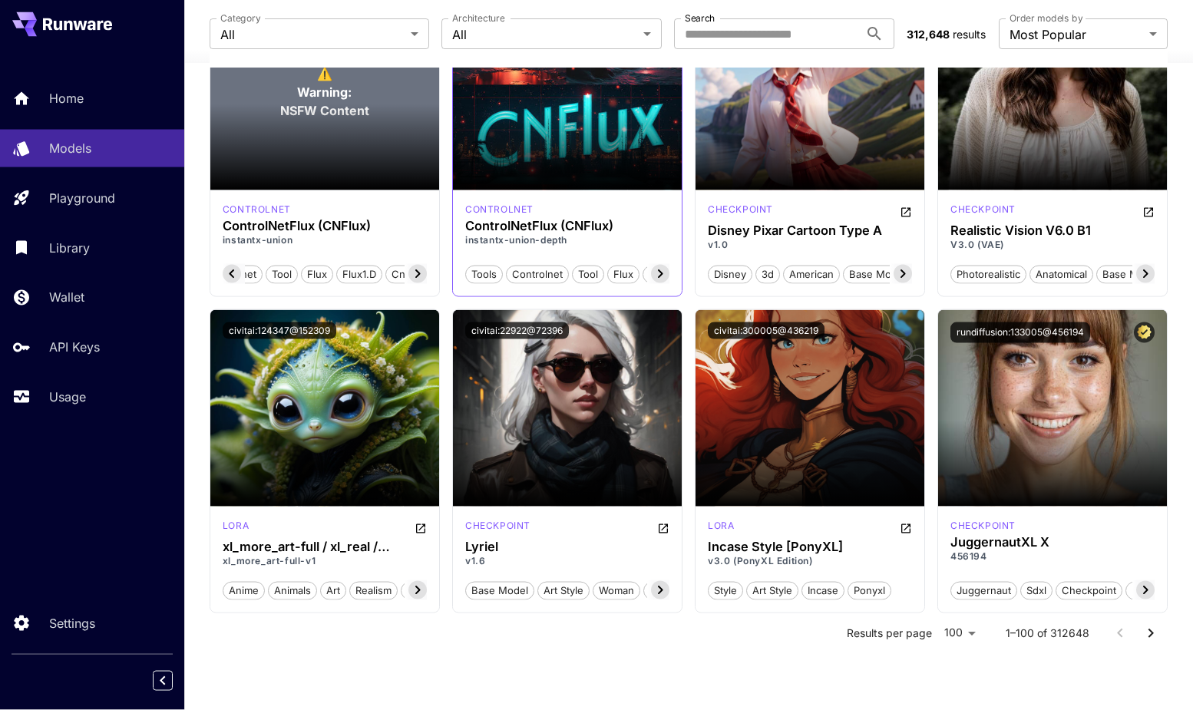
scroll to position [7460, 0]
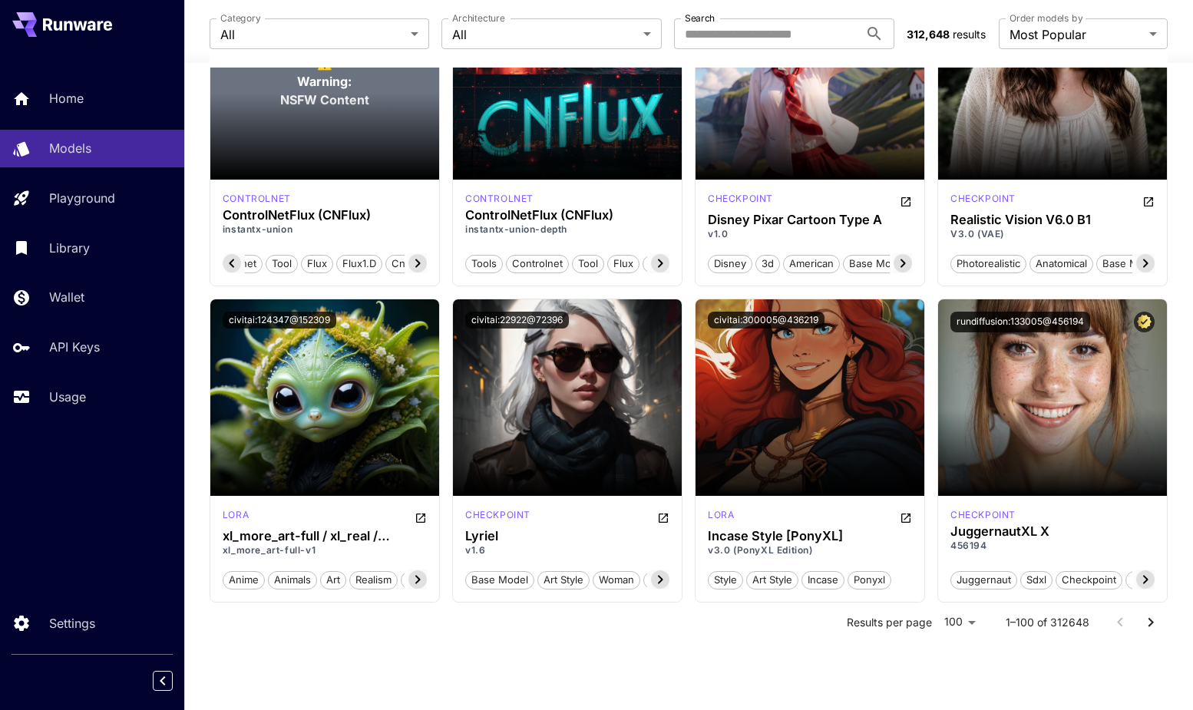
click at [1147, 623] on icon "Go to next page" at bounding box center [1150, 622] width 18 height 18
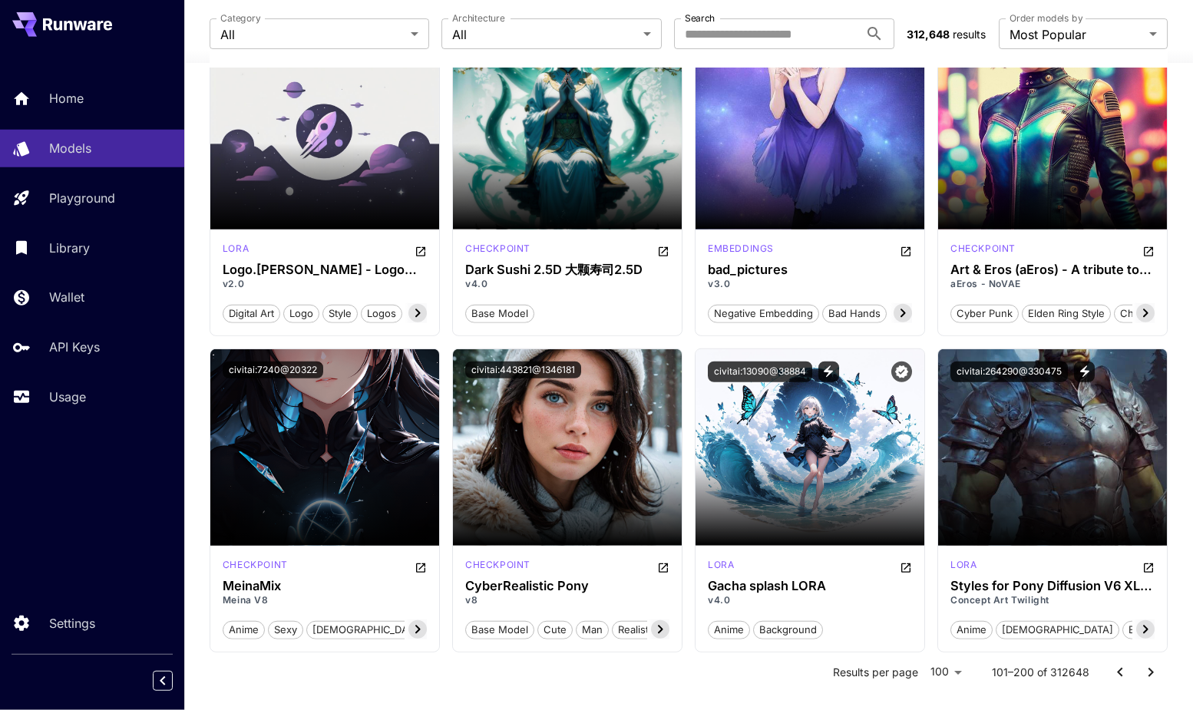
scroll to position [7483, 0]
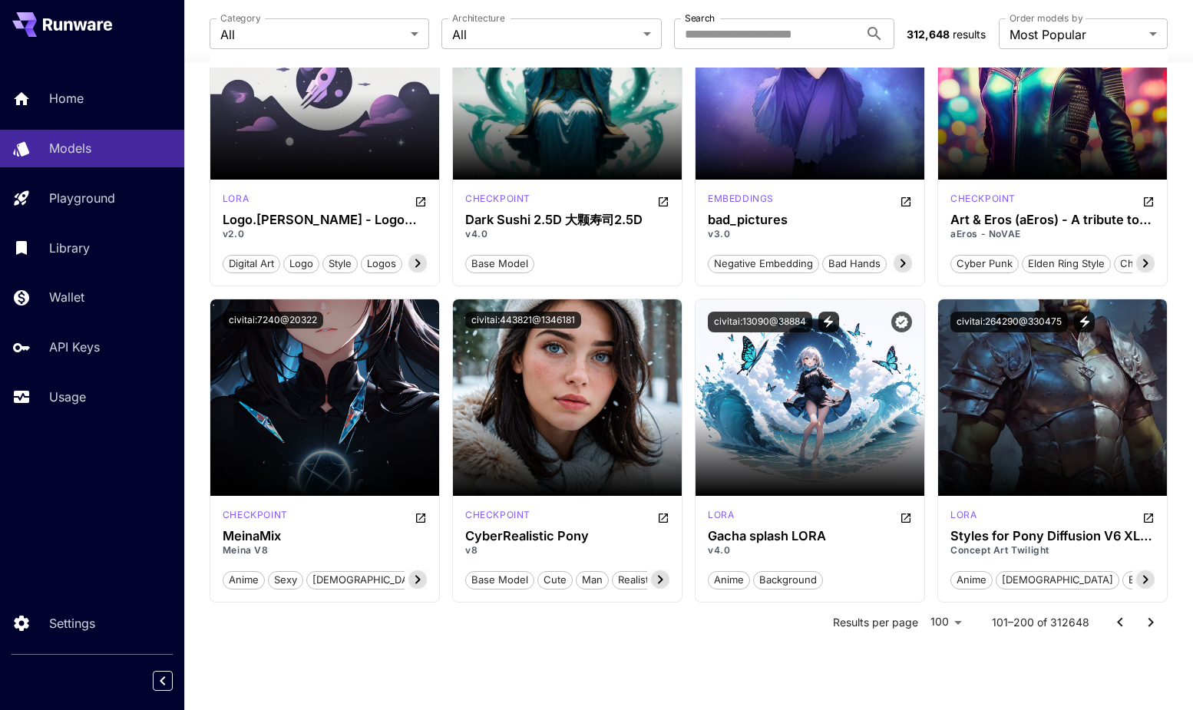
click at [1151, 622] on icon "Go to next page" at bounding box center [1150, 622] width 5 height 9
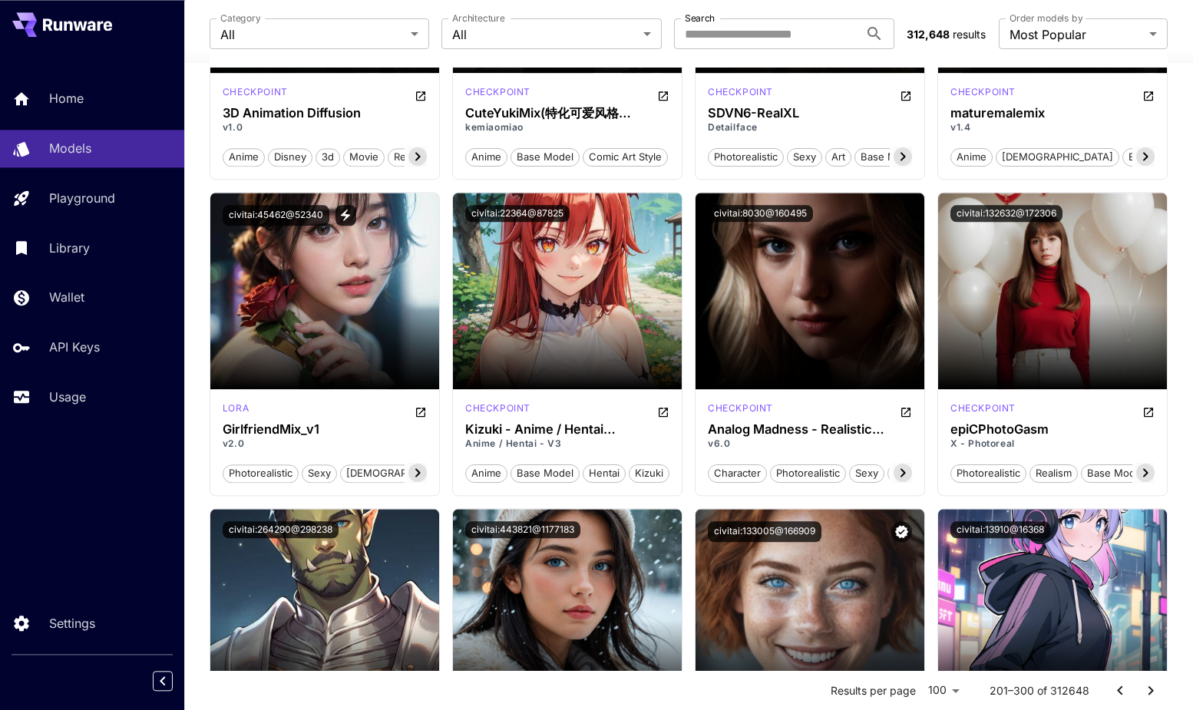
scroll to position [7497, 0]
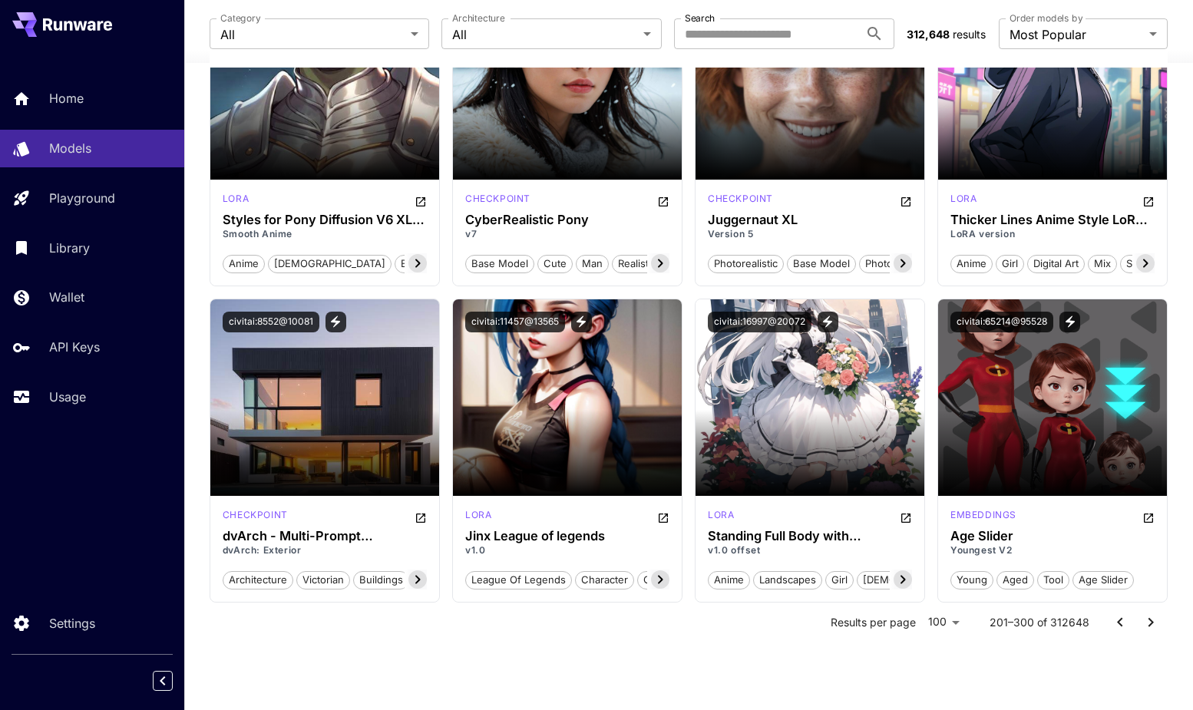
click at [1148, 628] on icon "Go to next page" at bounding box center [1150, 622] width 18 height 18
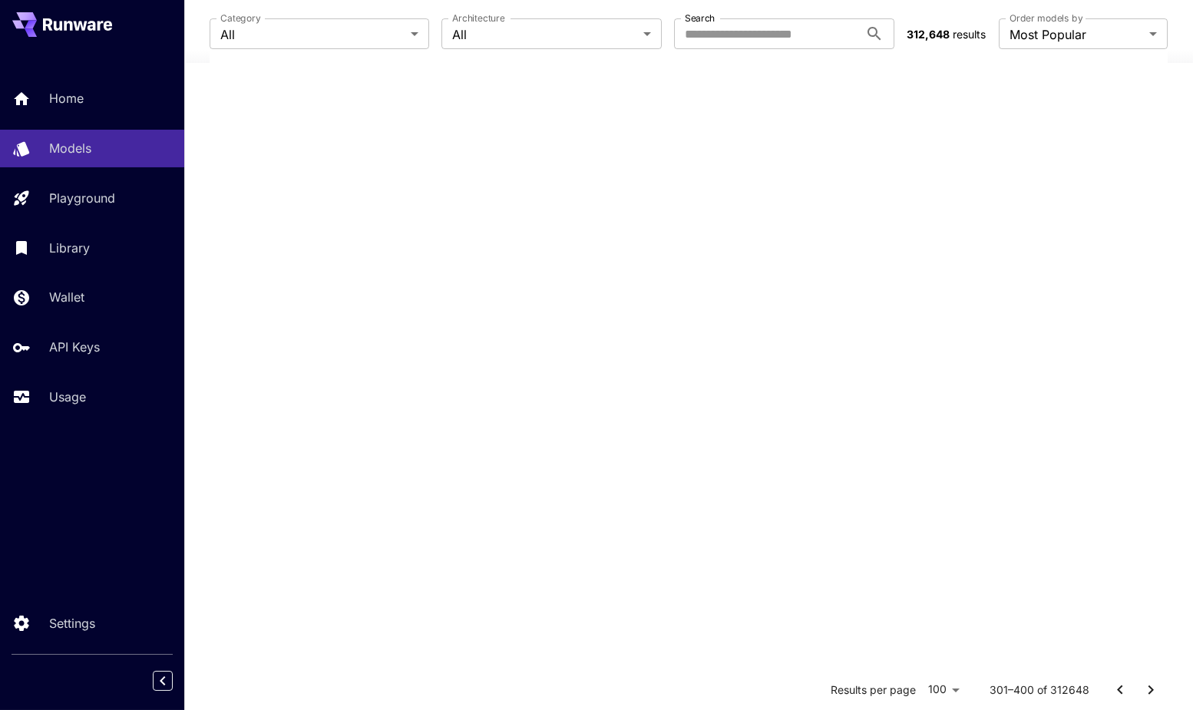
scroll to position [0, 0]
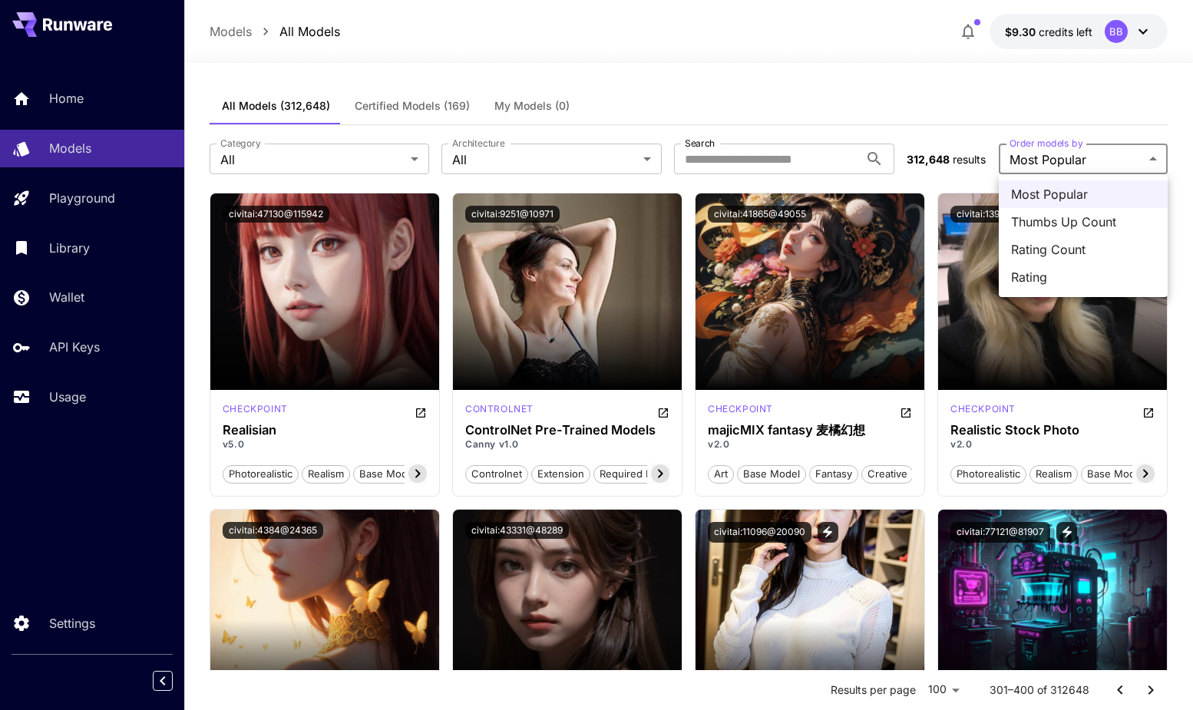
click at [1117, 167] on div at bounding box center [596, 355] width 1193 height 710
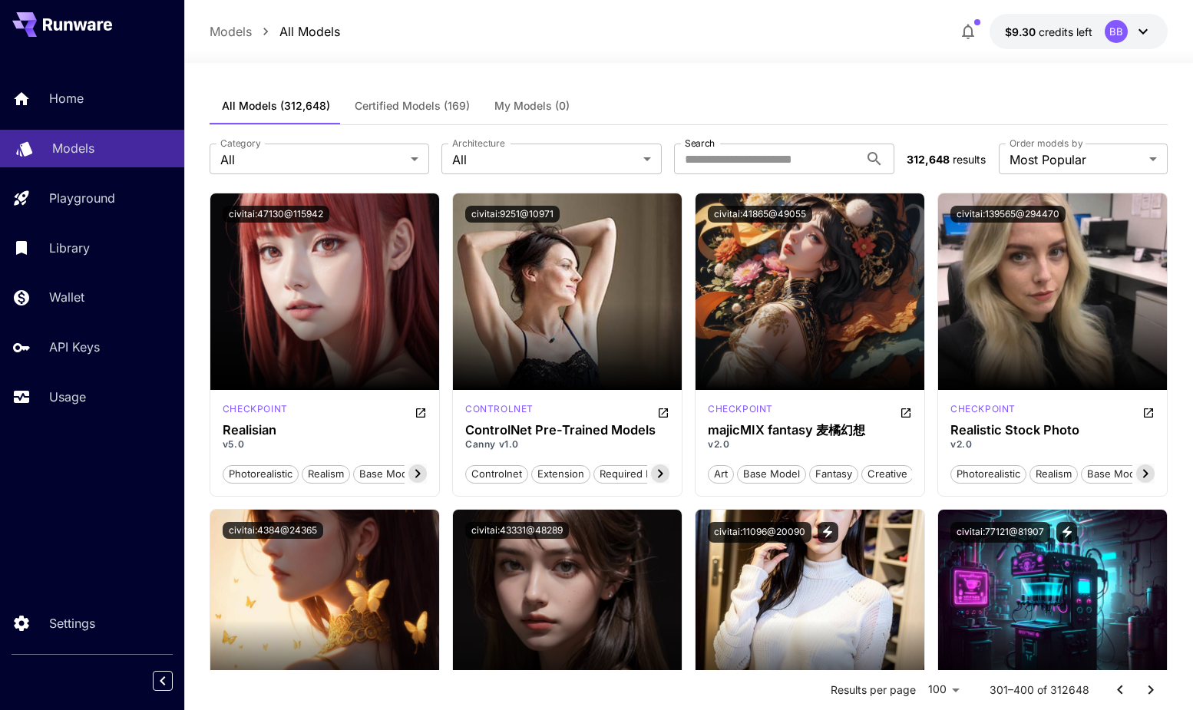
click at [62, 135] on link "Models" at bounding box center [92, 149] width 184 height 38
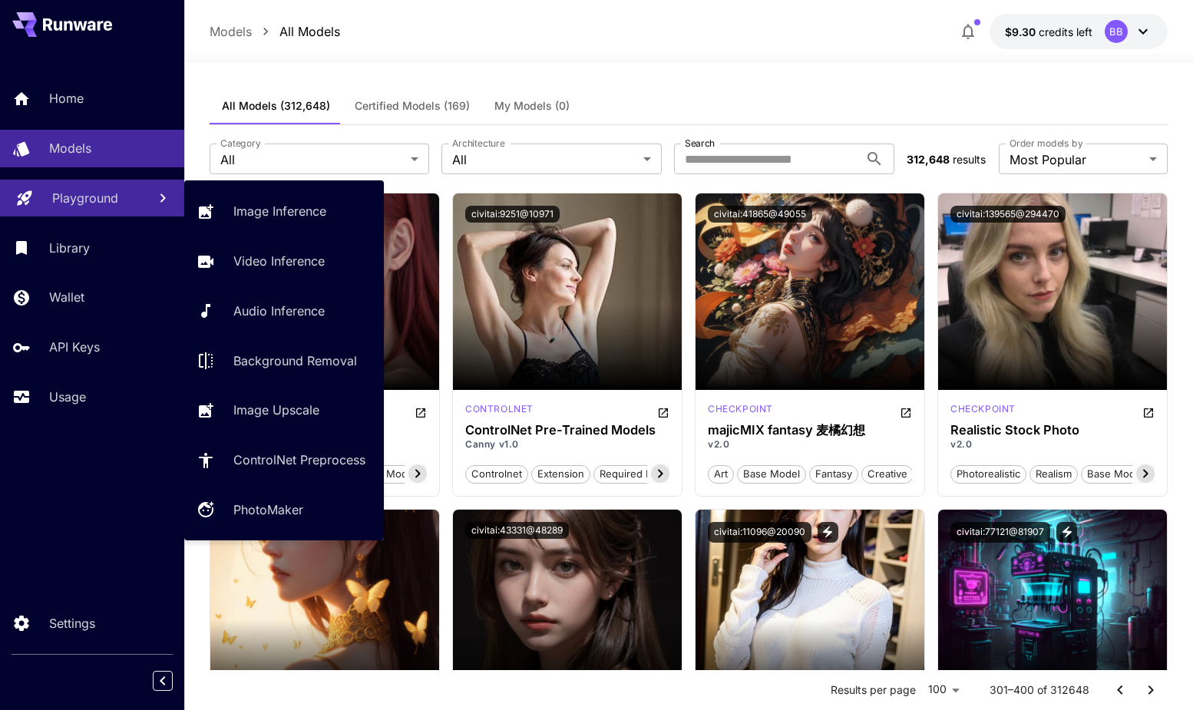
click at [75, 205] on p "Playground" at bounding box center [85, 198] width 66 height 18
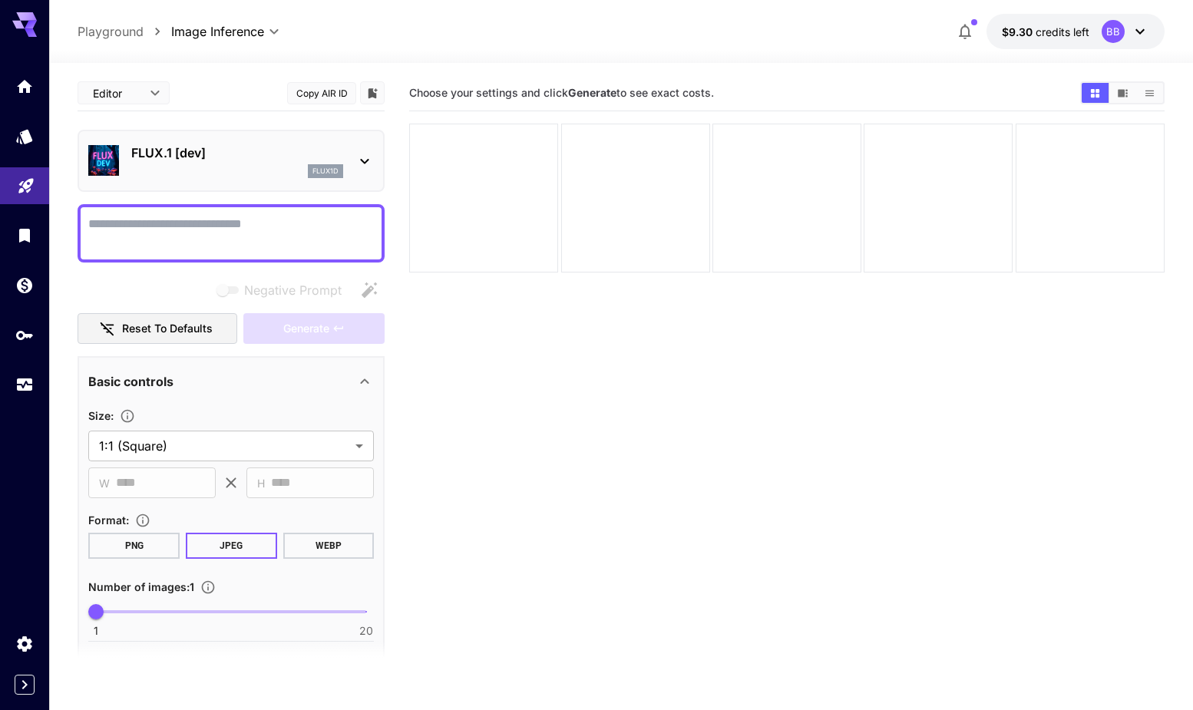
click at [52, 134] on section "**********" at bounding box center [621, 447] width 1144 height 768
click at [30, 134] on icon "Models" at bounding box center [26, 133] width 16 height 15
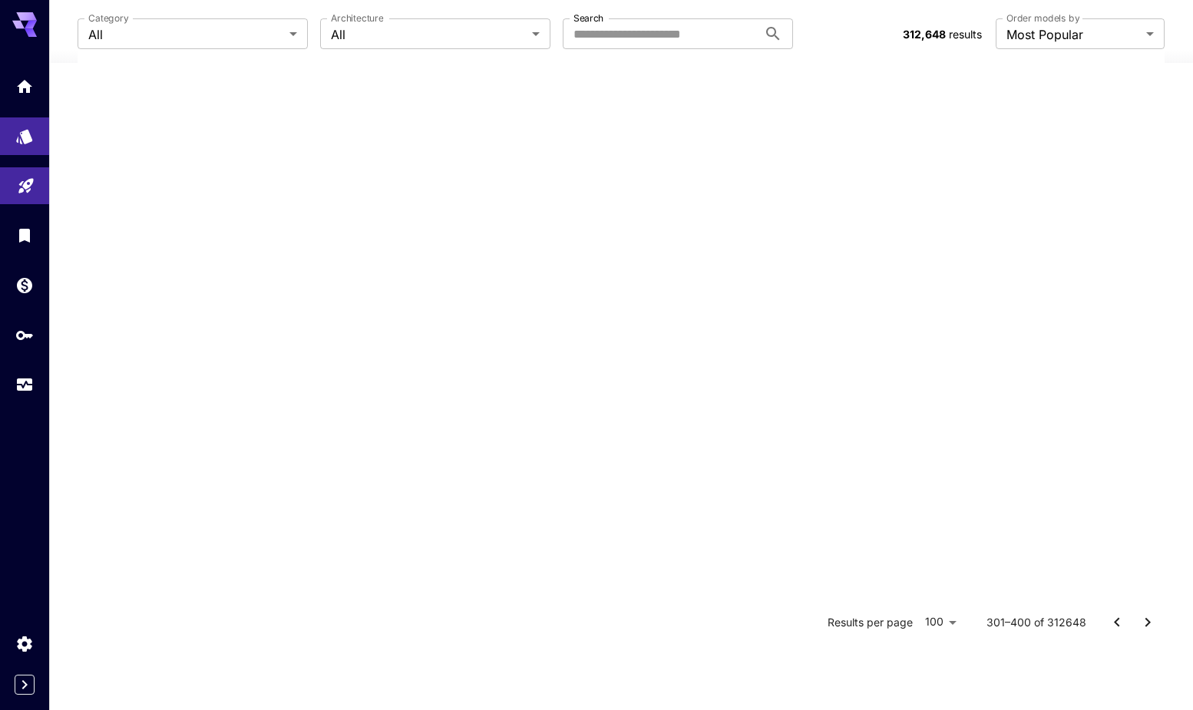
scroll to position [9003, 0]
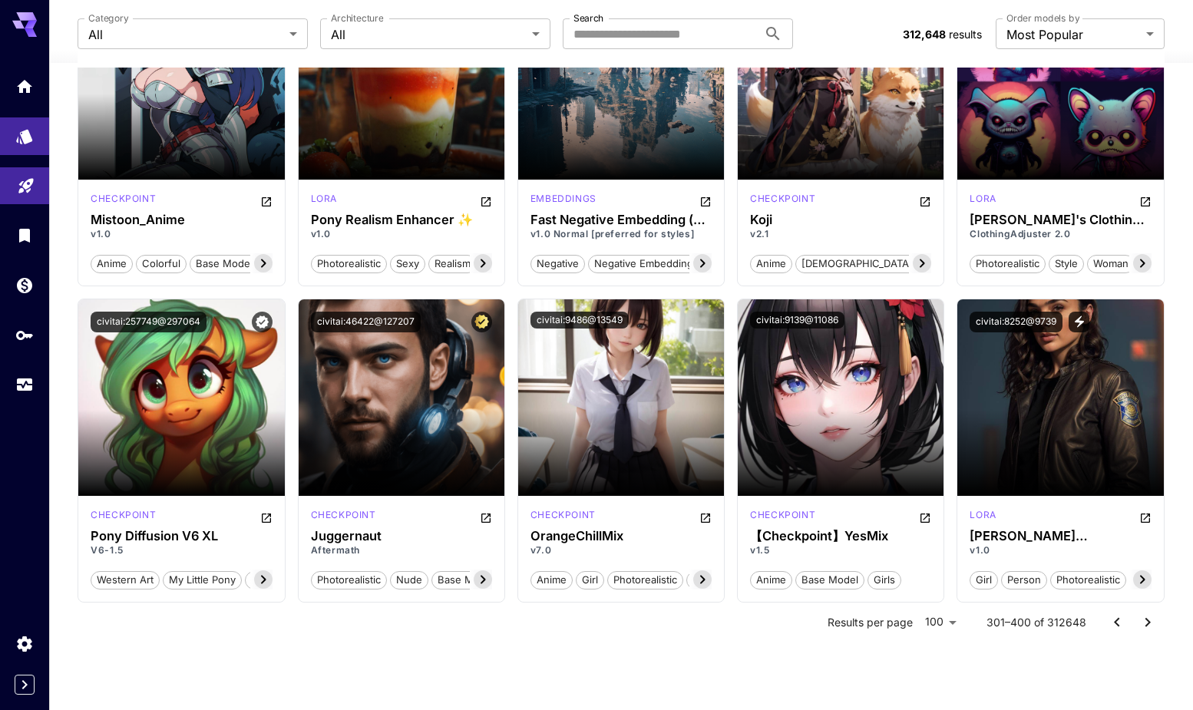
click at [1111, 619] on icon "Go to previous page" at bounding box center [1117, 622] width 18 height 18
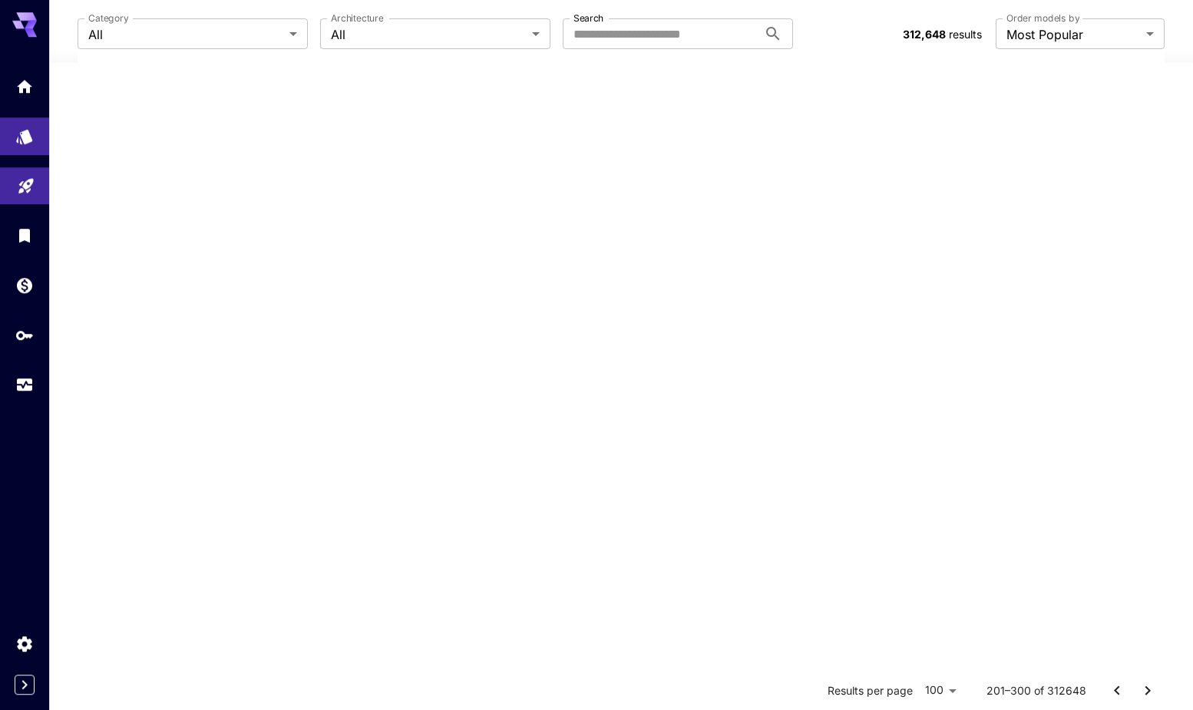
scroll to position [9623, 0]
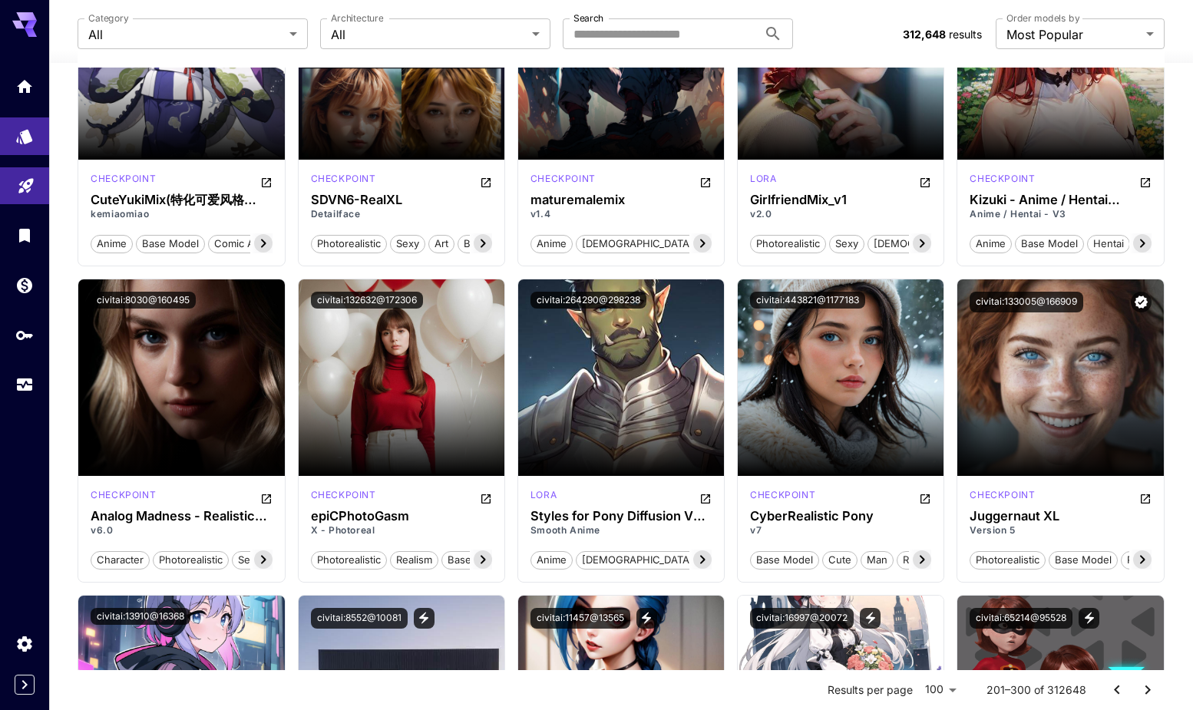
click at [1118, 688] on icon "Go to previous page" at bounding box center [1117, 690] width 18 height 18
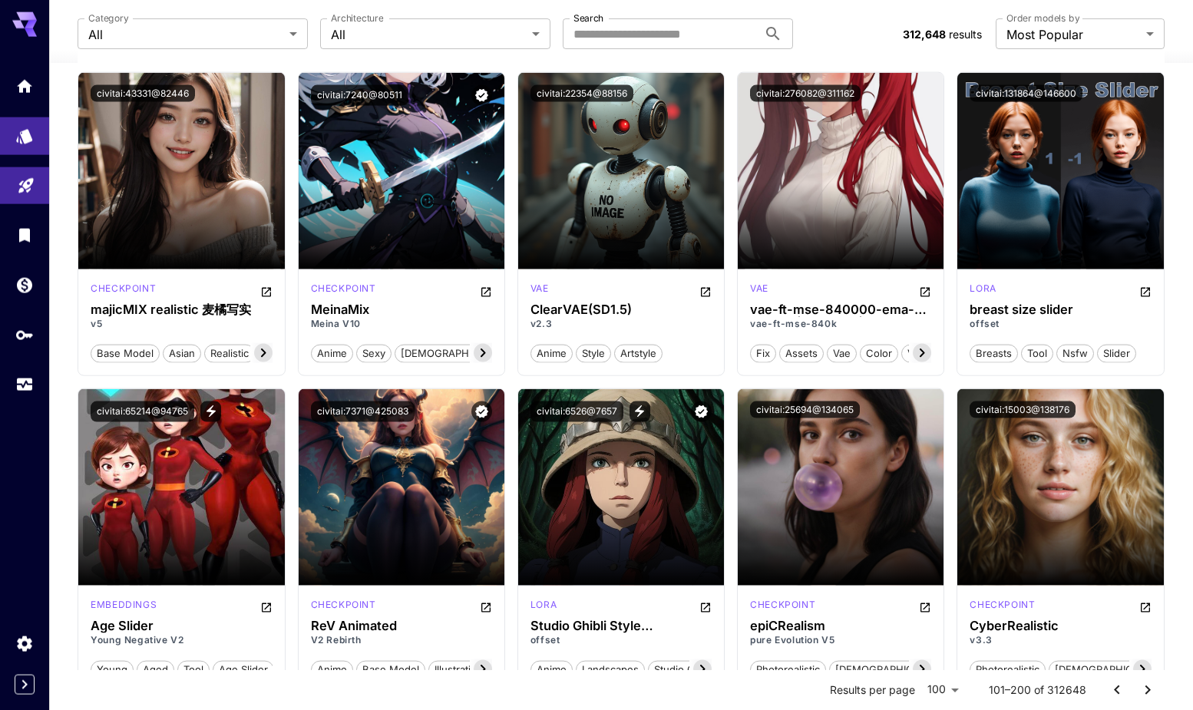
scroll to position [0, 0]
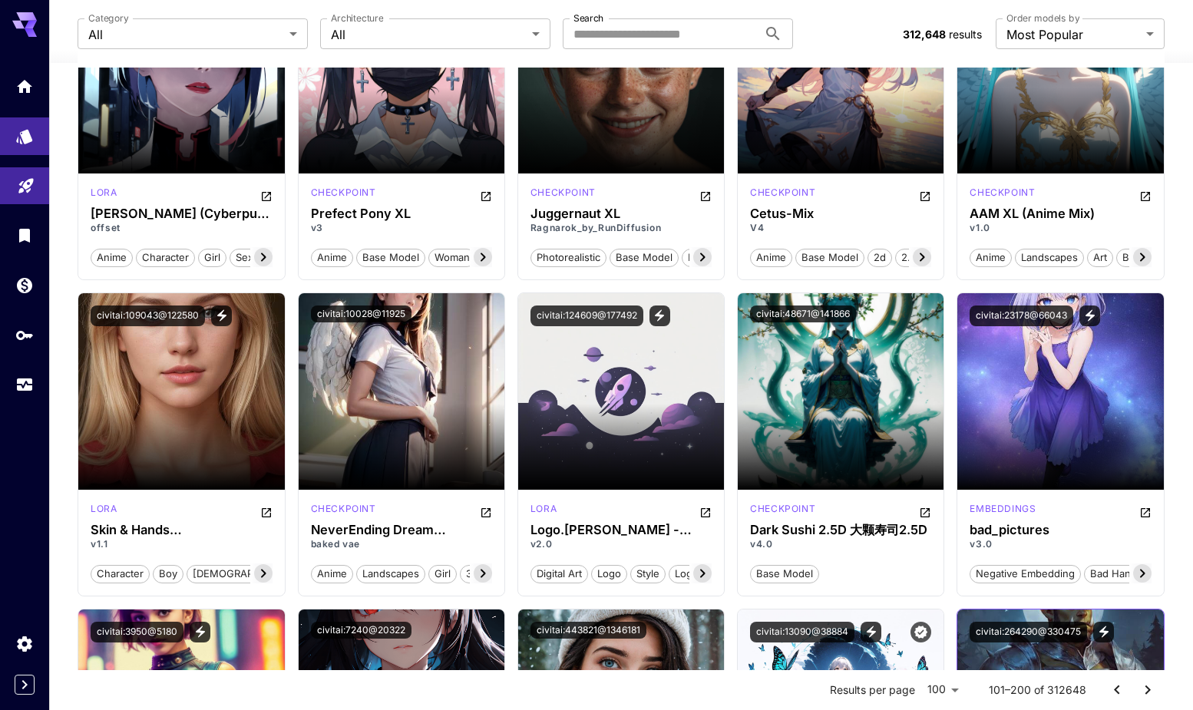
click at [1114, 614] on div "civitai:264290@330475" at bounding box center [1060, 631] width 206 height 45
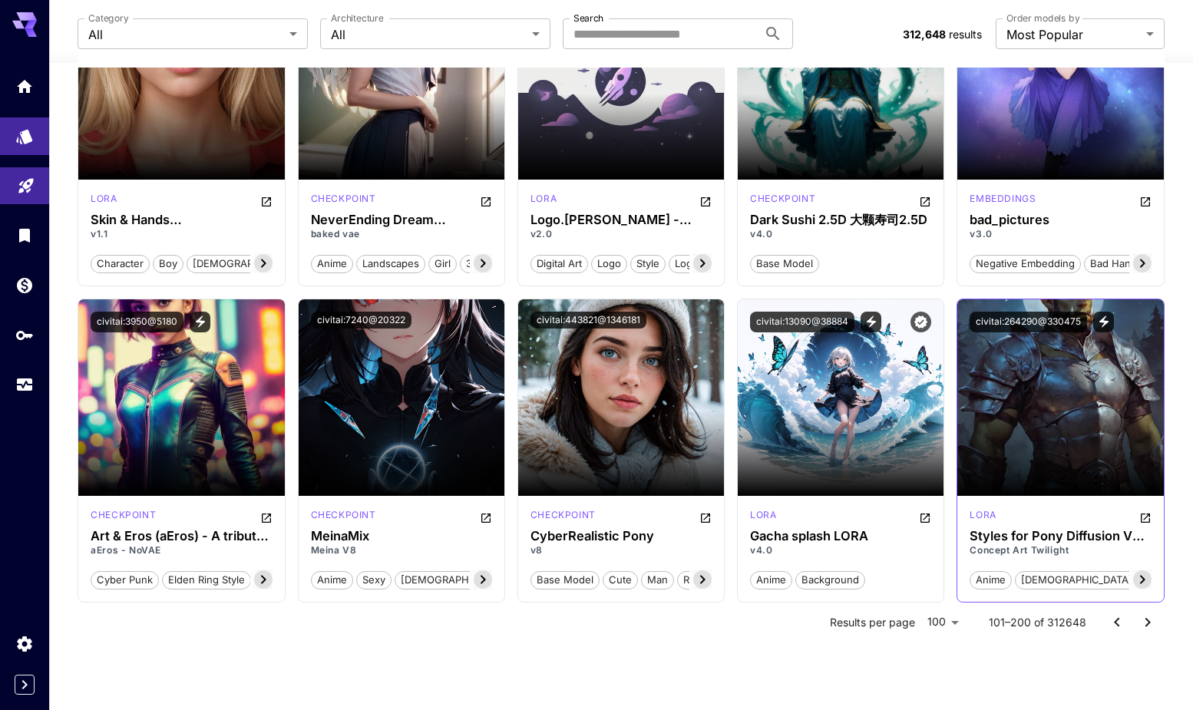
scroll to position [8383, 0]
click at [1118, 625] on icon "Go to previous page" at bounding box center [1116, 621] width 5 height 9
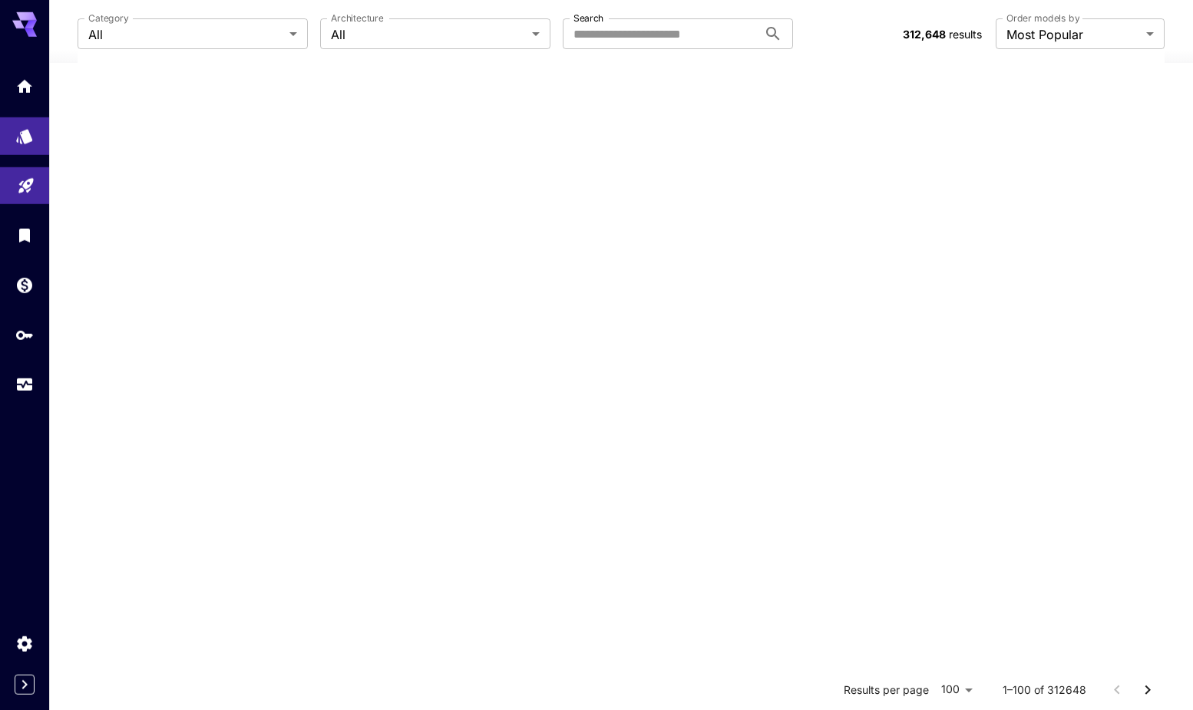
scroll to position [0, 0]
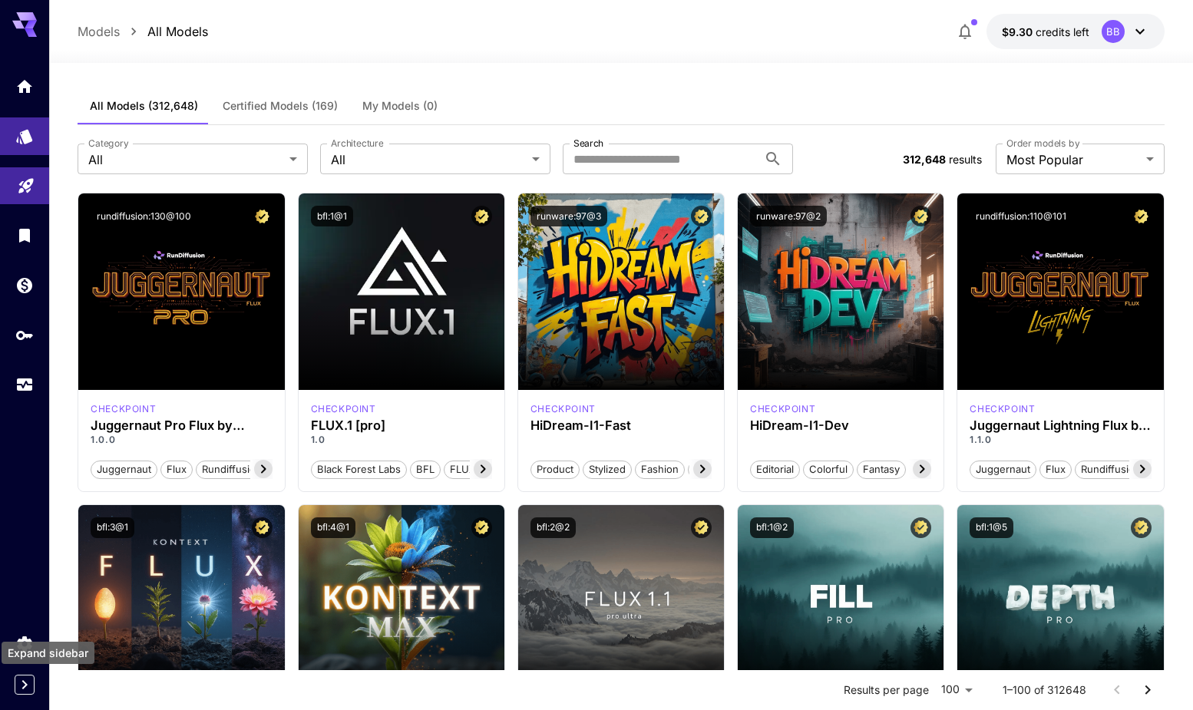
click at [31, 685] on icon "Expand sidebar" at bounding box center [24, 684] width 18 height 18
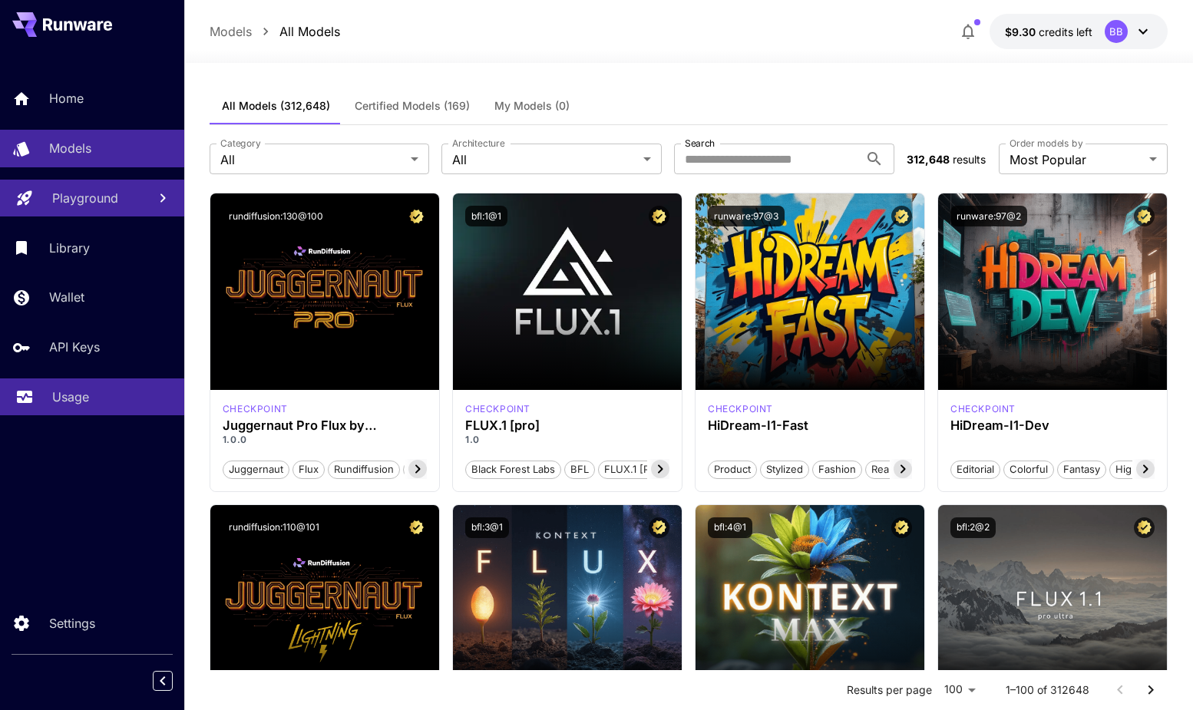
click at [68, 395] on p "Usage" at bounding box center [70, 397] width 37 height 18
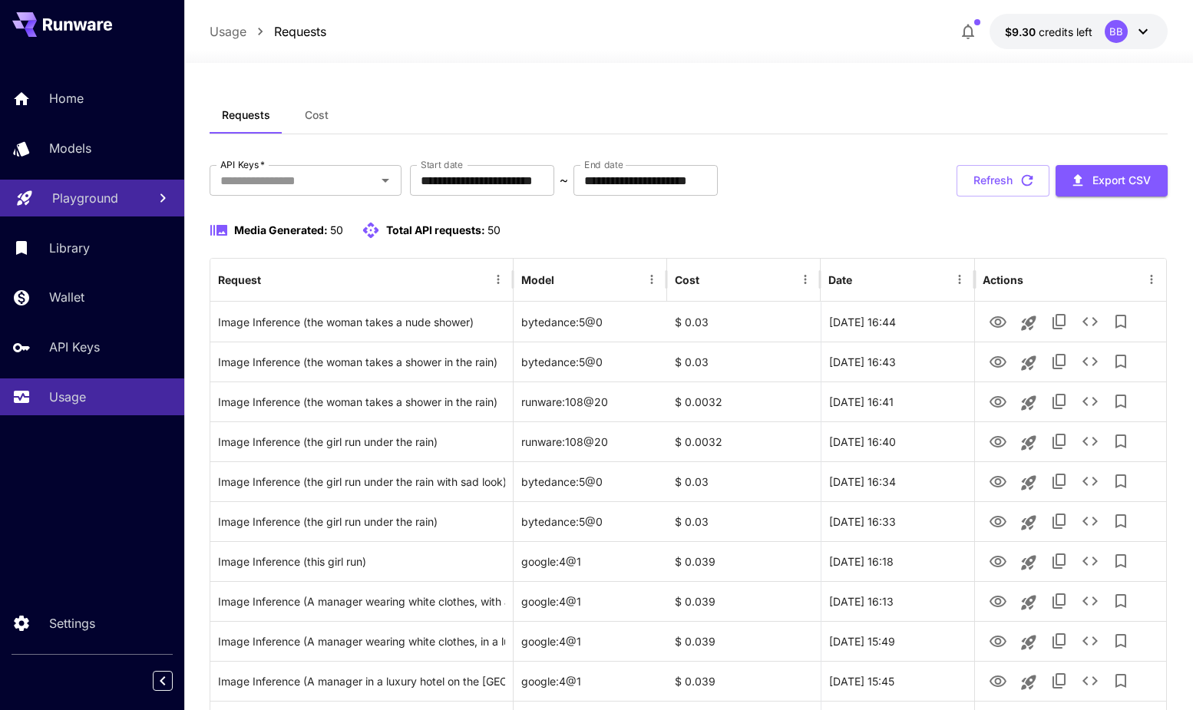
click at [81, 24] on icon at bounding box center [80, 25] width 14 height 9
click at [5, 21] on div at bounding box center [92, 24] width 184 height 49
click at [61, 108] on link "Home" at bounding box center [92, 99] width 184 height 38
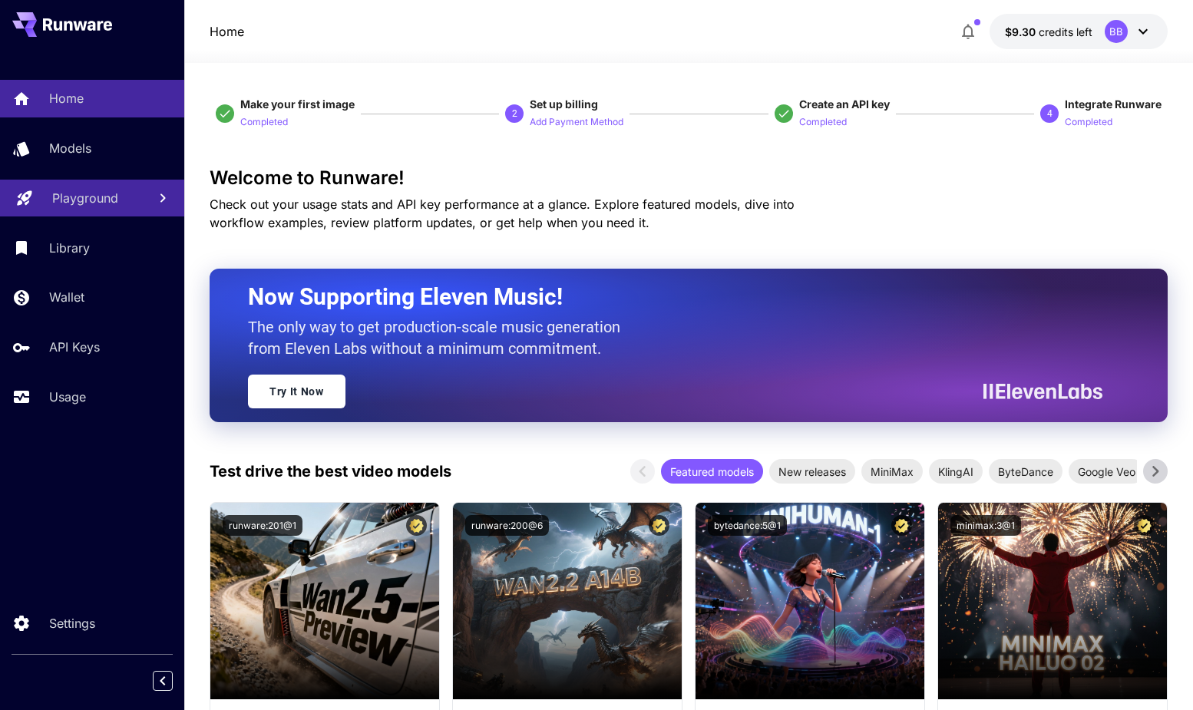
click at [1148, 32] on icon at bounding box center [1143, 31] width 18 height 18
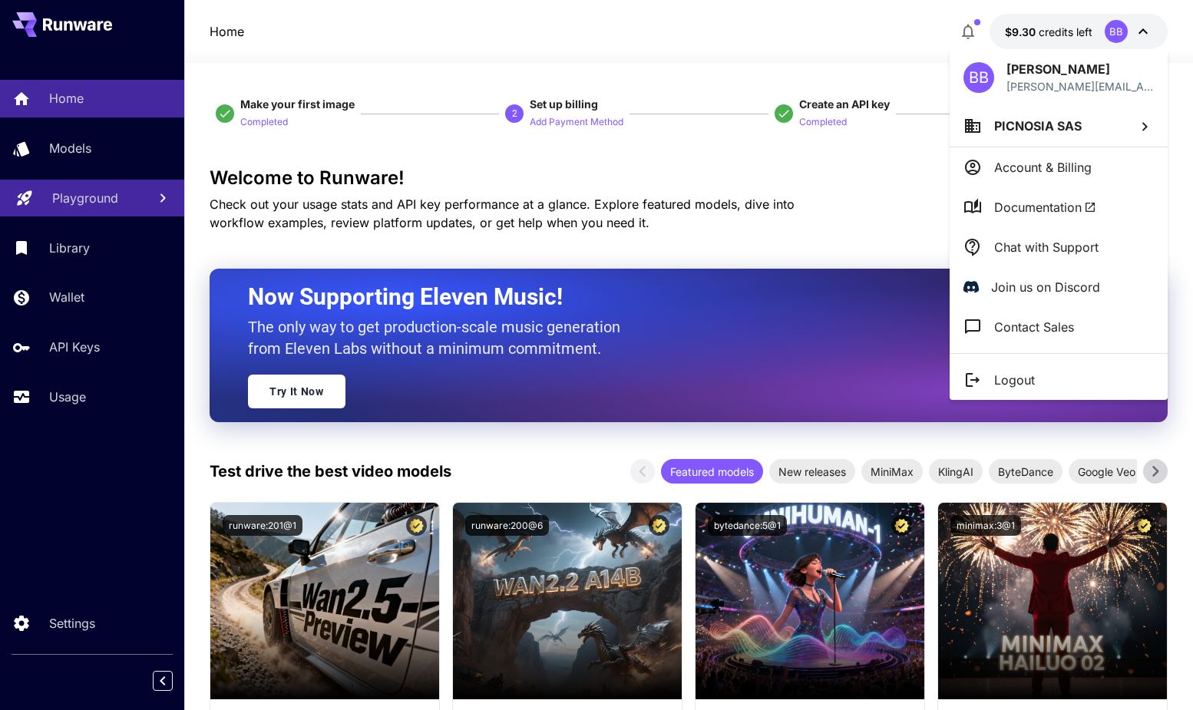
click at [969, 28] on div at bounding box center [596, 355] width 1193 height 710
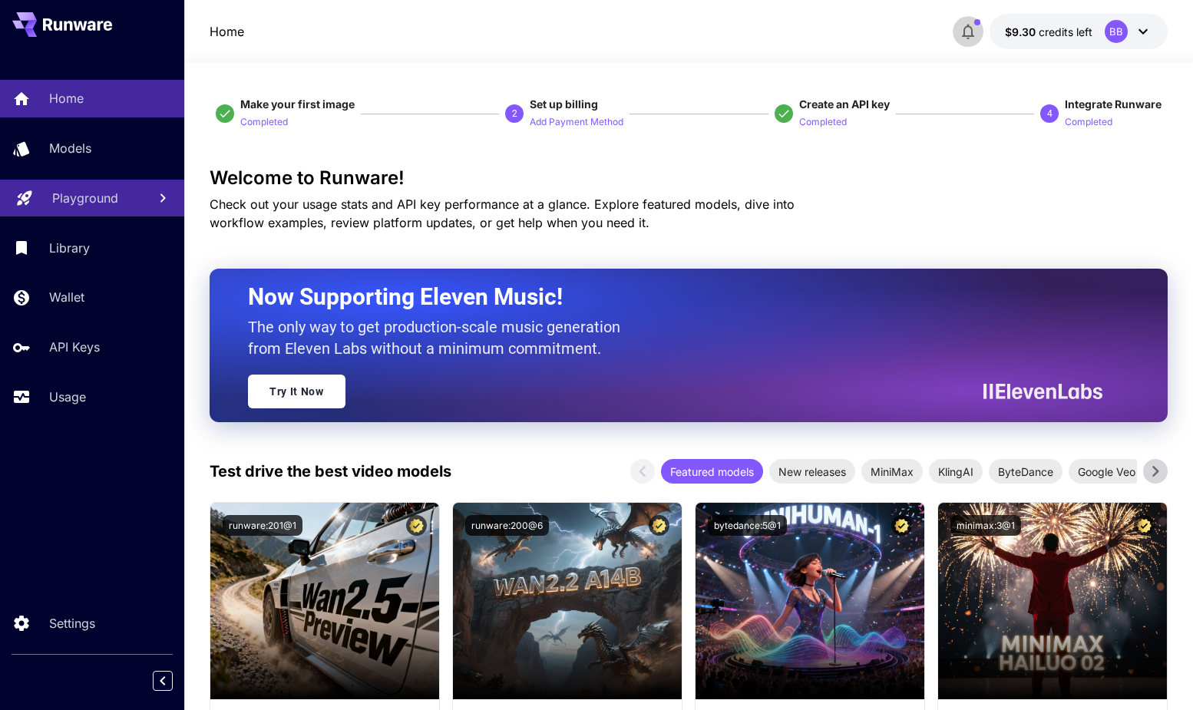
click at [969, 28] on icon "button" at bounding box center [968, 31] width 18 height 18
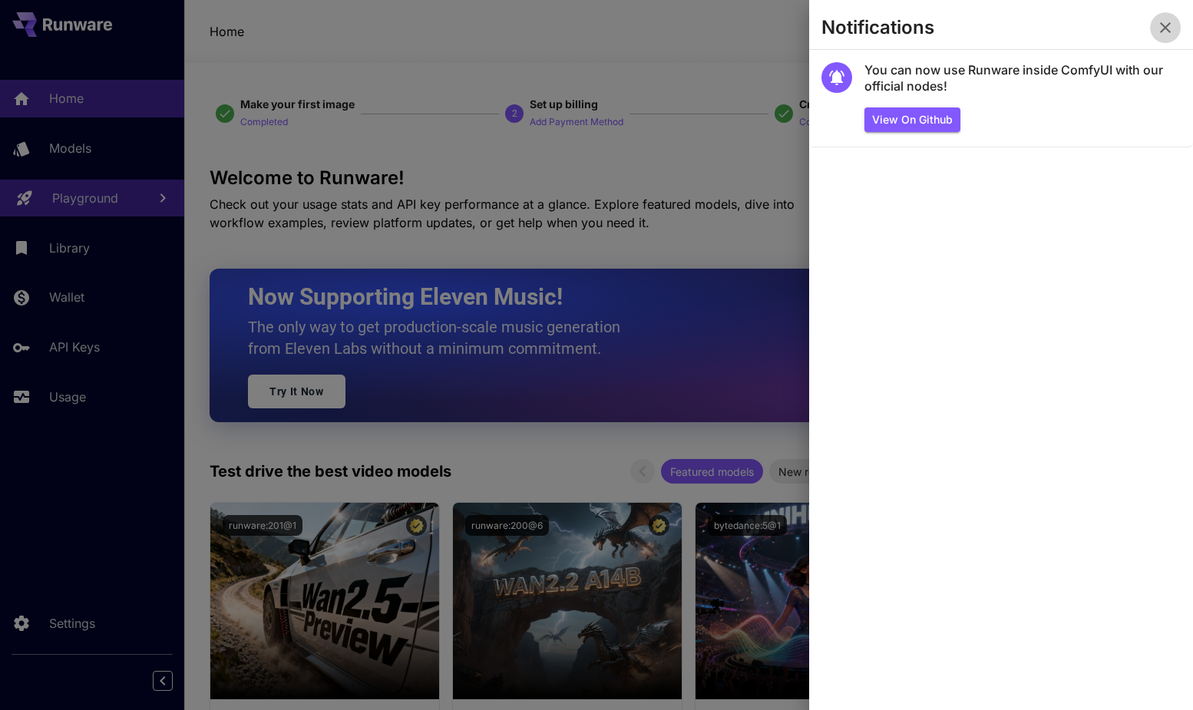
click at [1159, 25] on icon "button" at bounding box center [1165, 27] width 18 height 18
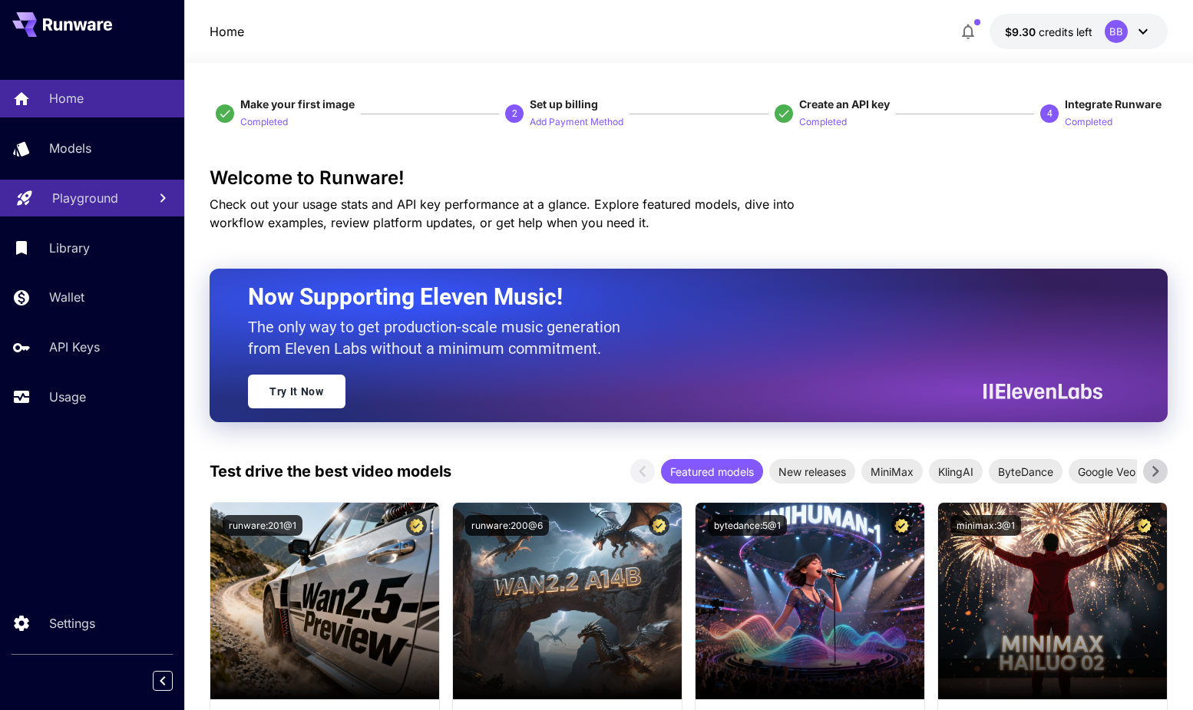
click at [1153, 30] on button "$9.30 credits left BB" at bounding box center [1078, 31] width 178 height 35
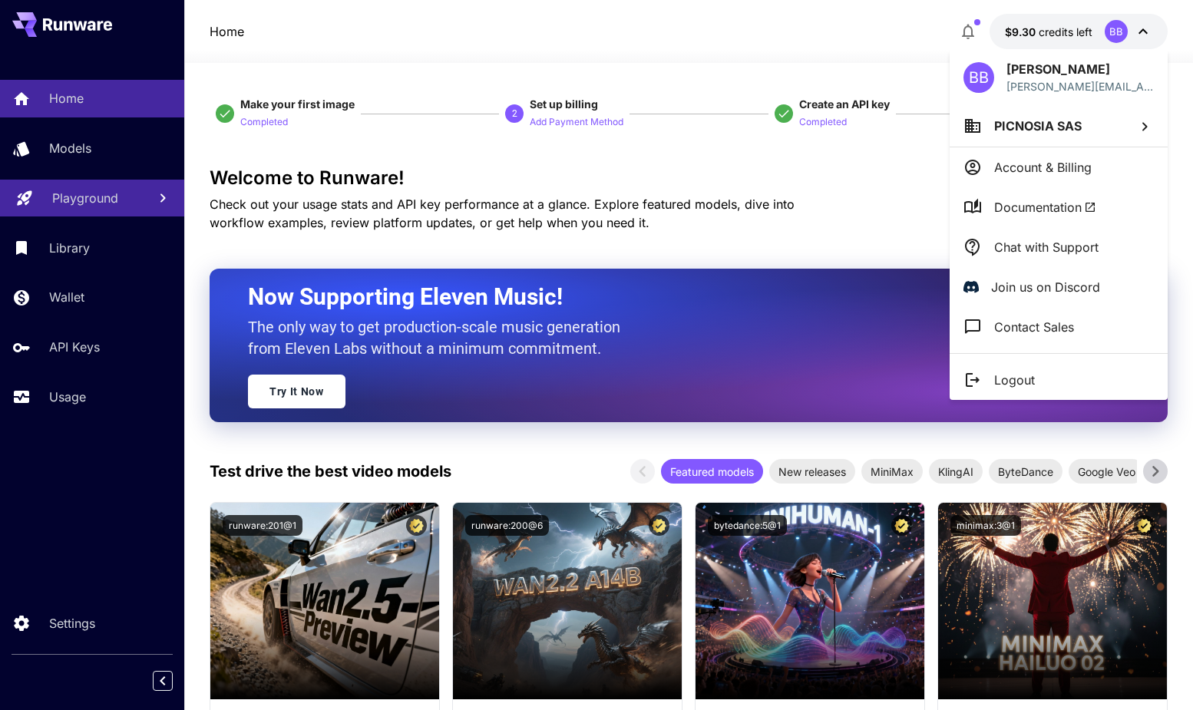
click at [771, 196] on div at bounding box center [596, 355] width 1193 height 710
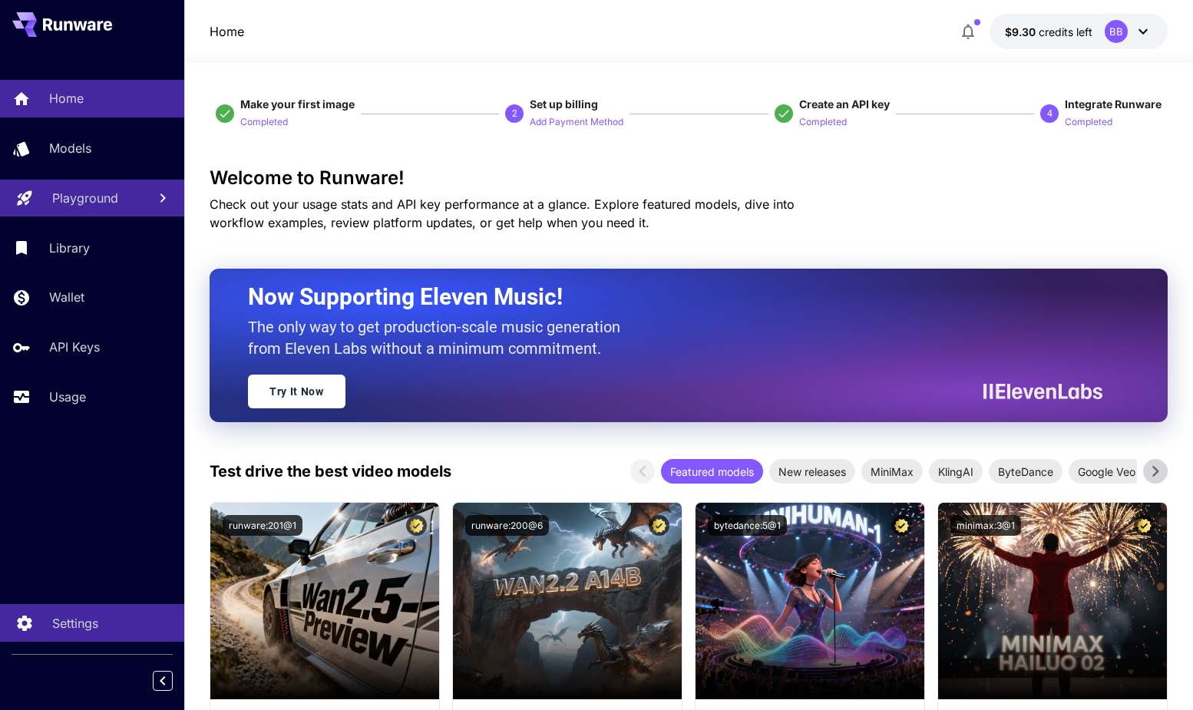
click at [93, 629] on p "Settings" at bounding box center [75, 623] width 46 height 18
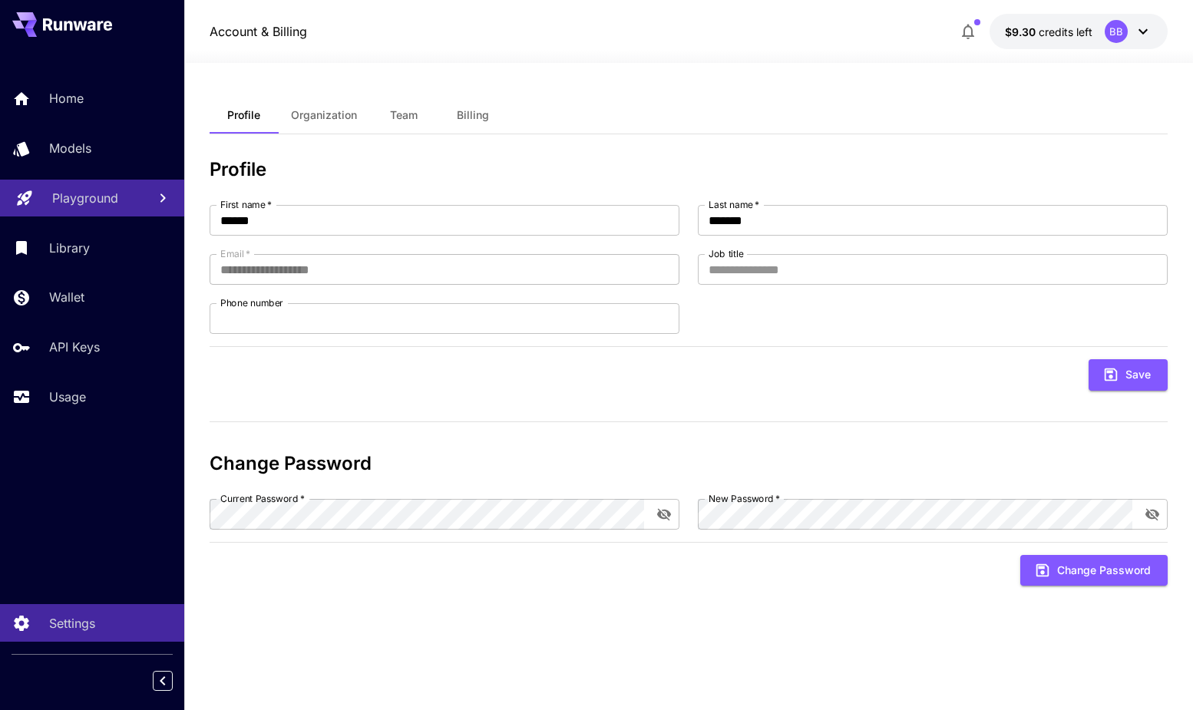
click at [1147, 27] on icon at bounding box center [1143, 31] width 18 height 18
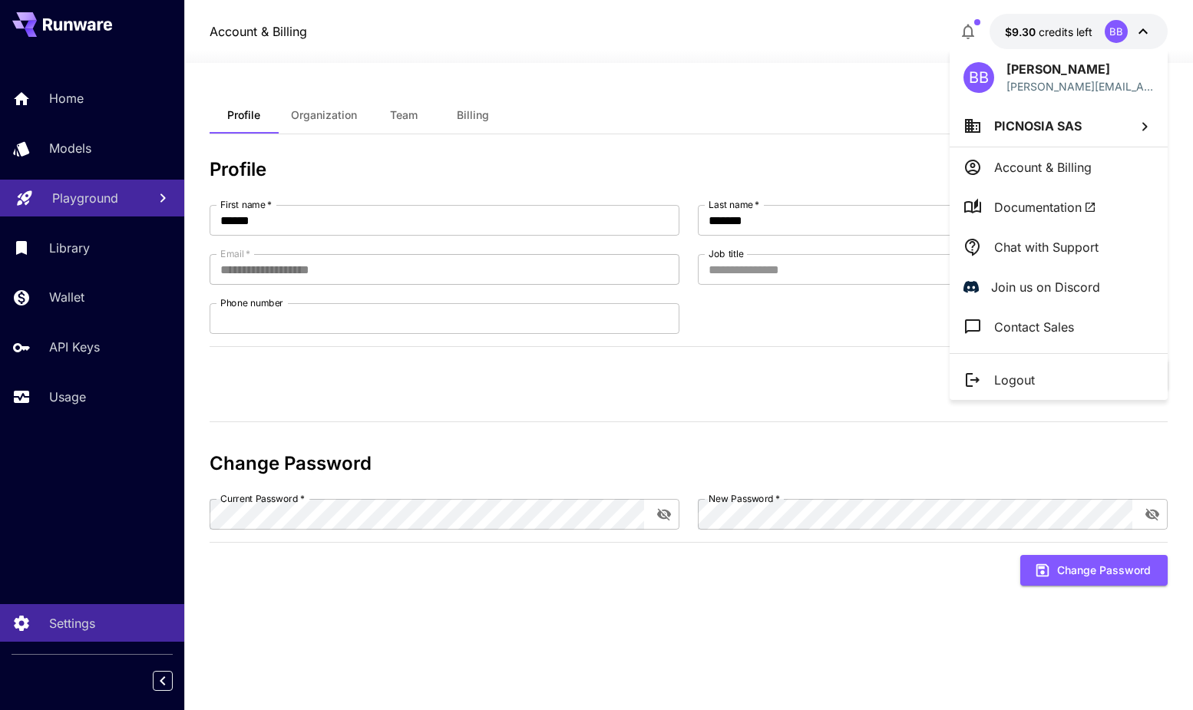
click at [1048, 170] on p "Account & Billing" at bounding box center [1042, 167] width 97 height 18
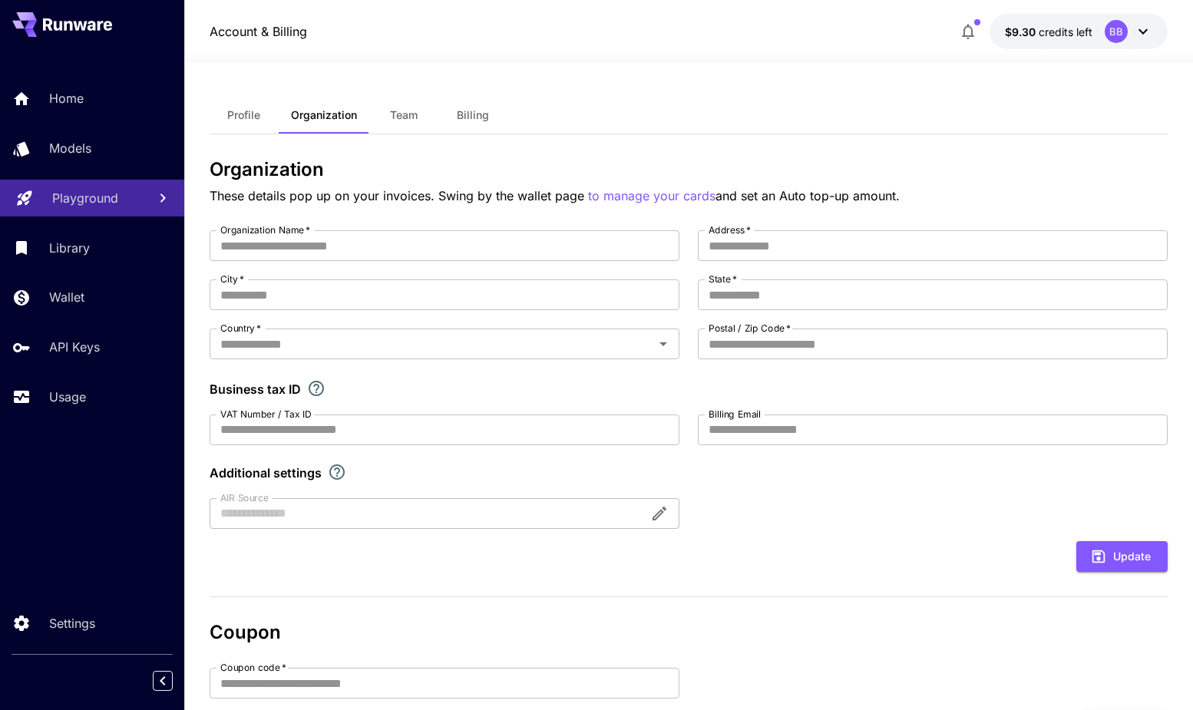
type input "**********"
type input "*******"
type input "*****"
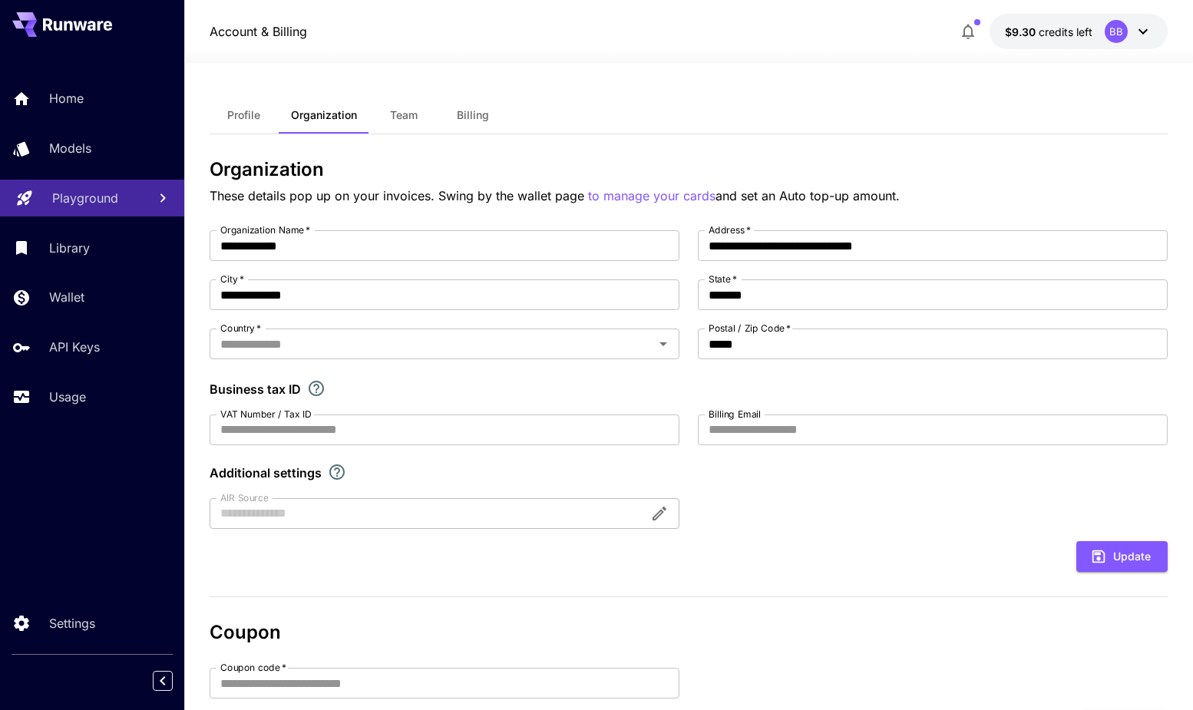
type input "**********"
click at [1152, 29] on icon at bounding box center [1143, 31] width 18 height 18
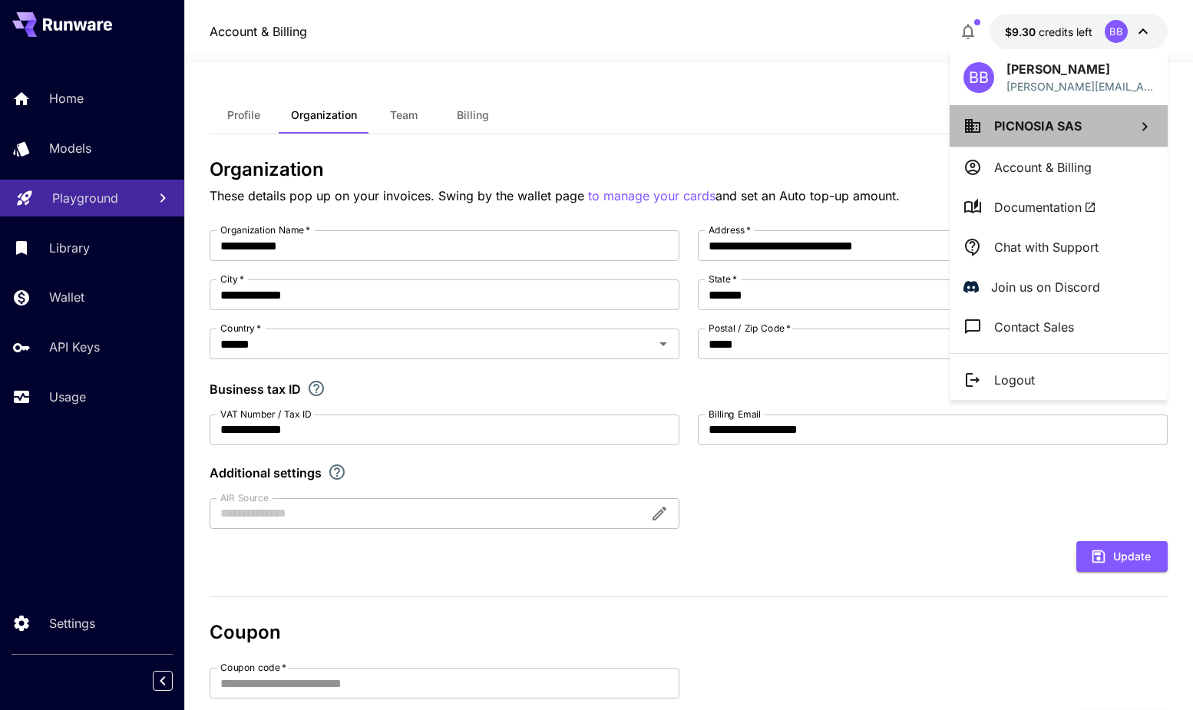
click at [1055, 119] on span "PICNOSIA SAS" at bounding box center [1037, 125] width 87 height 15
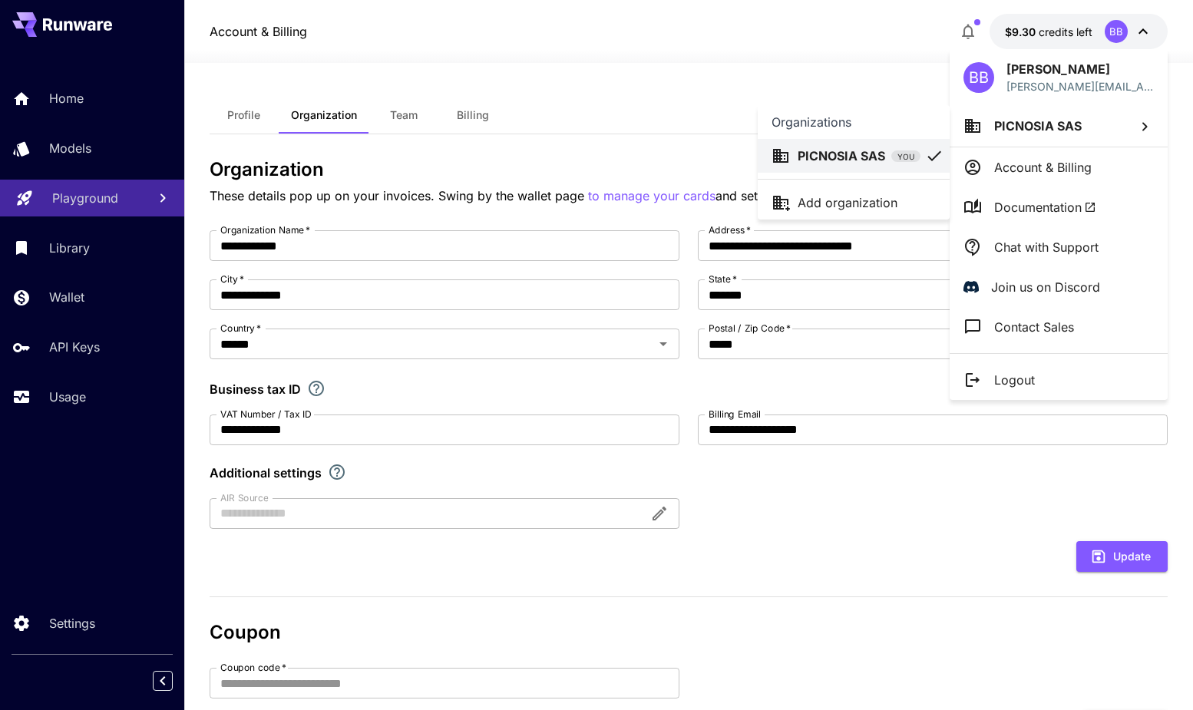
click at [1058, 122] on div at bounding box center [596, 355] width 1193 height 710
click at [1139, 32] on div at bounding box center [596, 355] width 1193 height 710
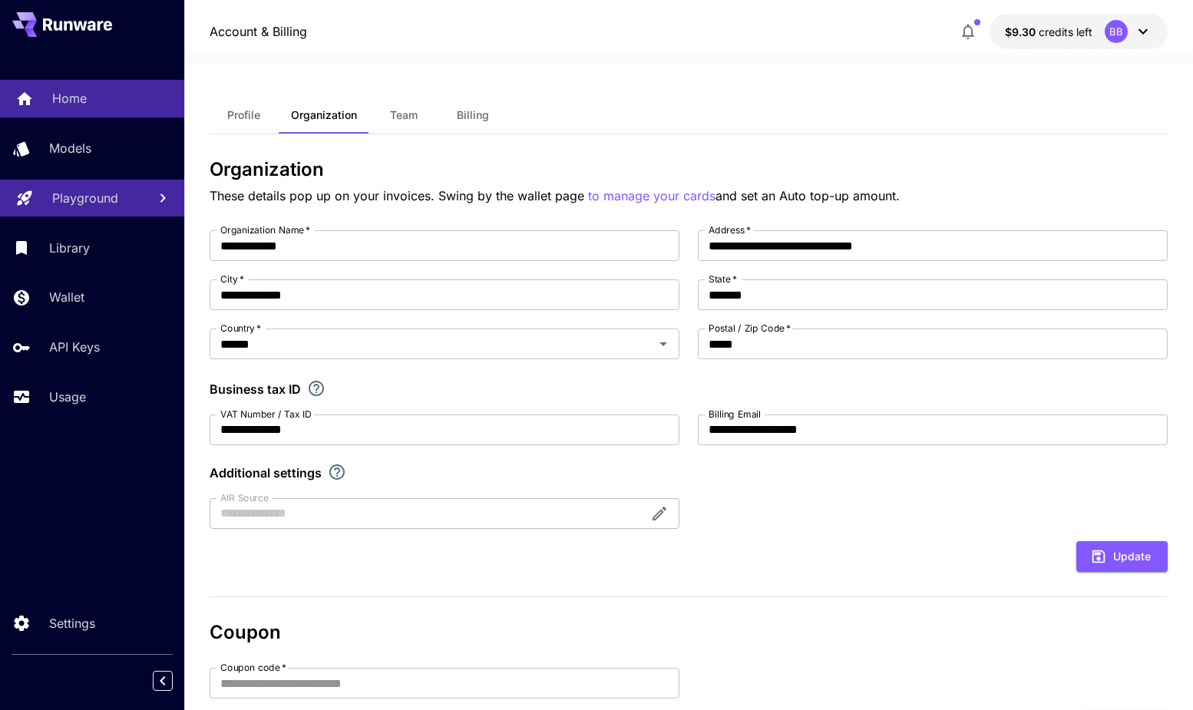
click at [58, 105] on p "Home" at bounding box center [69, 98] width 35 height 18
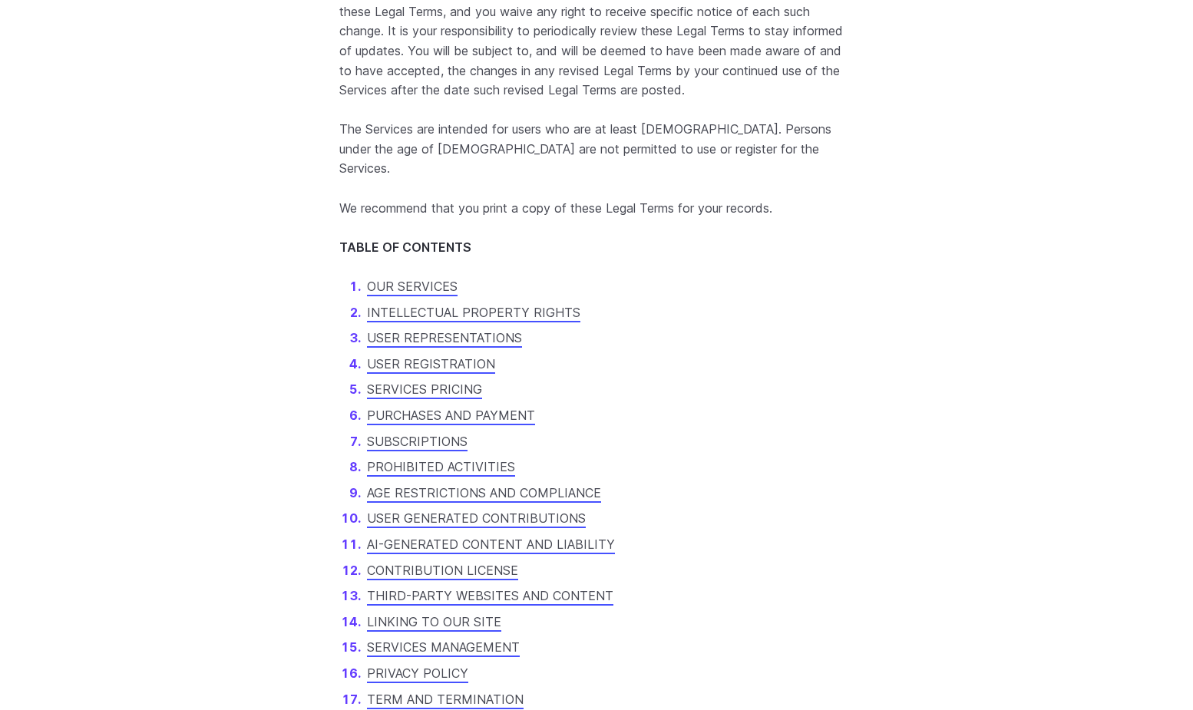
scroll to position [861, 0]
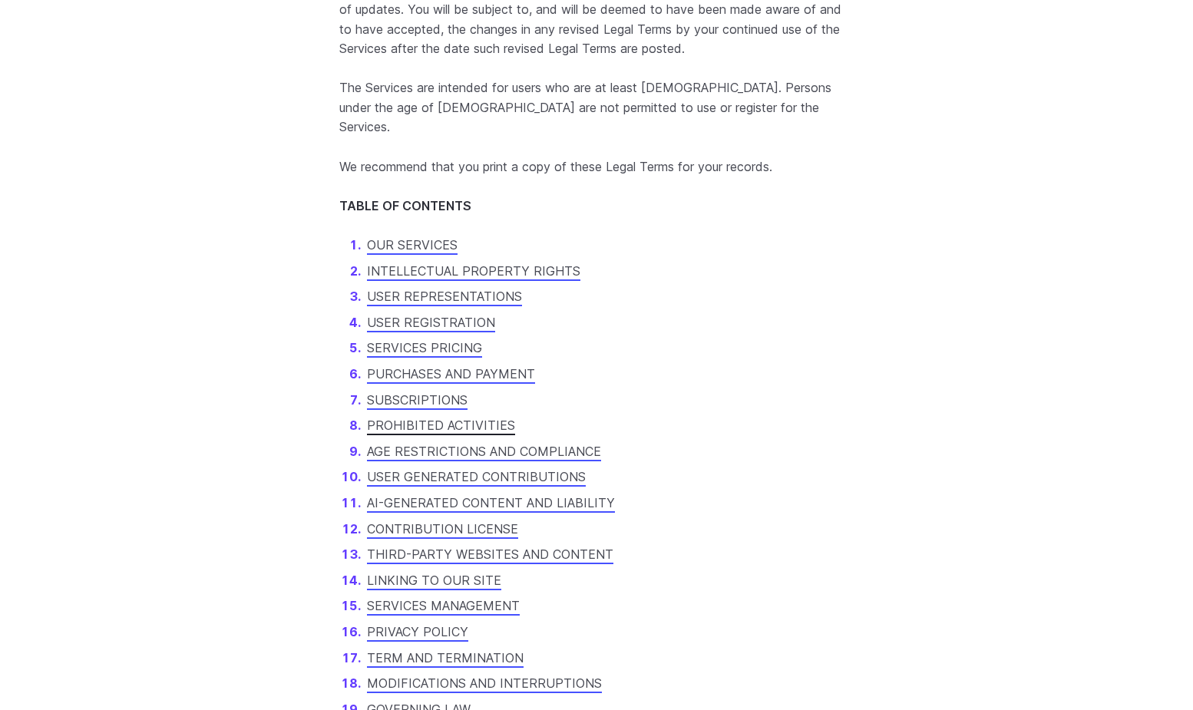
click at [464, 423] on link "PROHIBITED ACTIVITIES" at bounding box center [441, 425] width 148 height 15
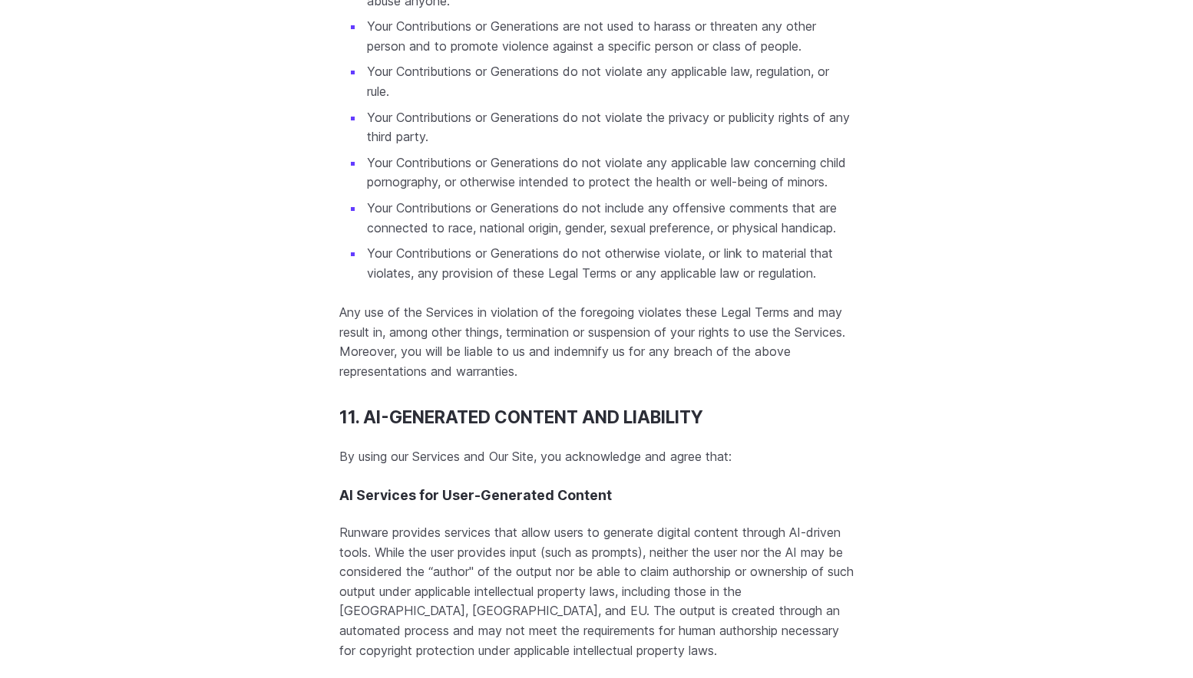
scroll to position [4877, 0]
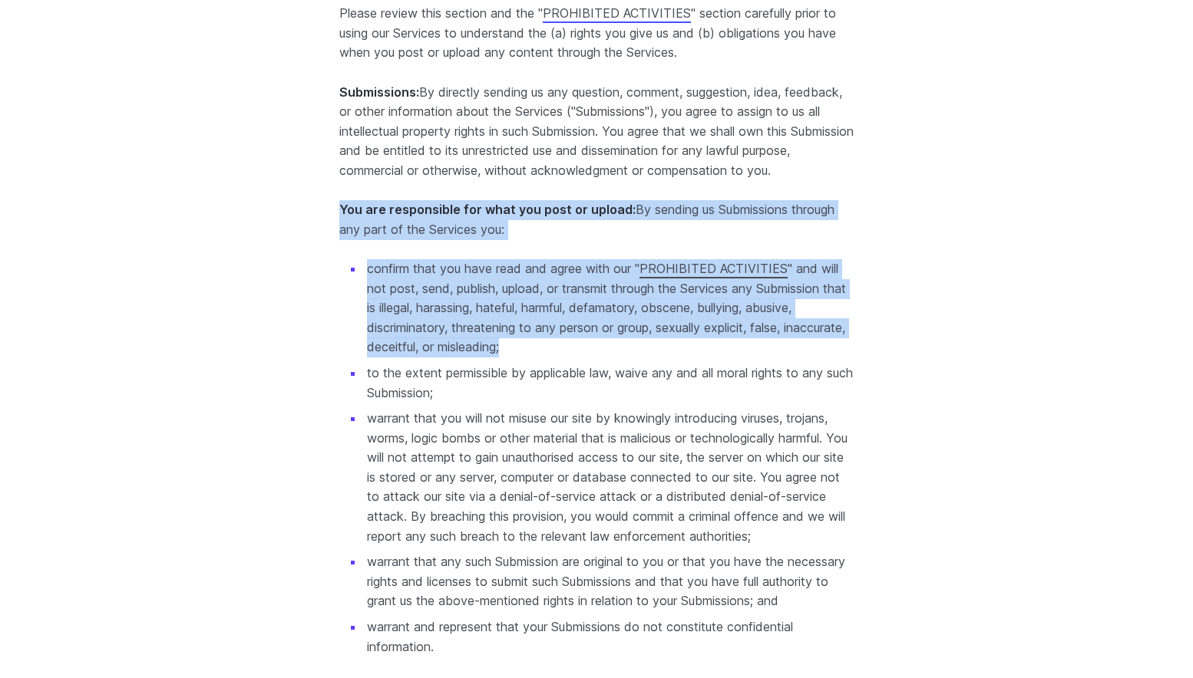
drag, startPoint x: 583, startPoint y: 407, endPoint x: 325, endPoint y: 266, distance: 293.0
copy section "You are responsible for what you post or upload: By sending us Submissions thro…"
click at [724, 276] on link "PROHIBITED ACTIVITIES" at bounding box center [713, 268] width 148 height 15
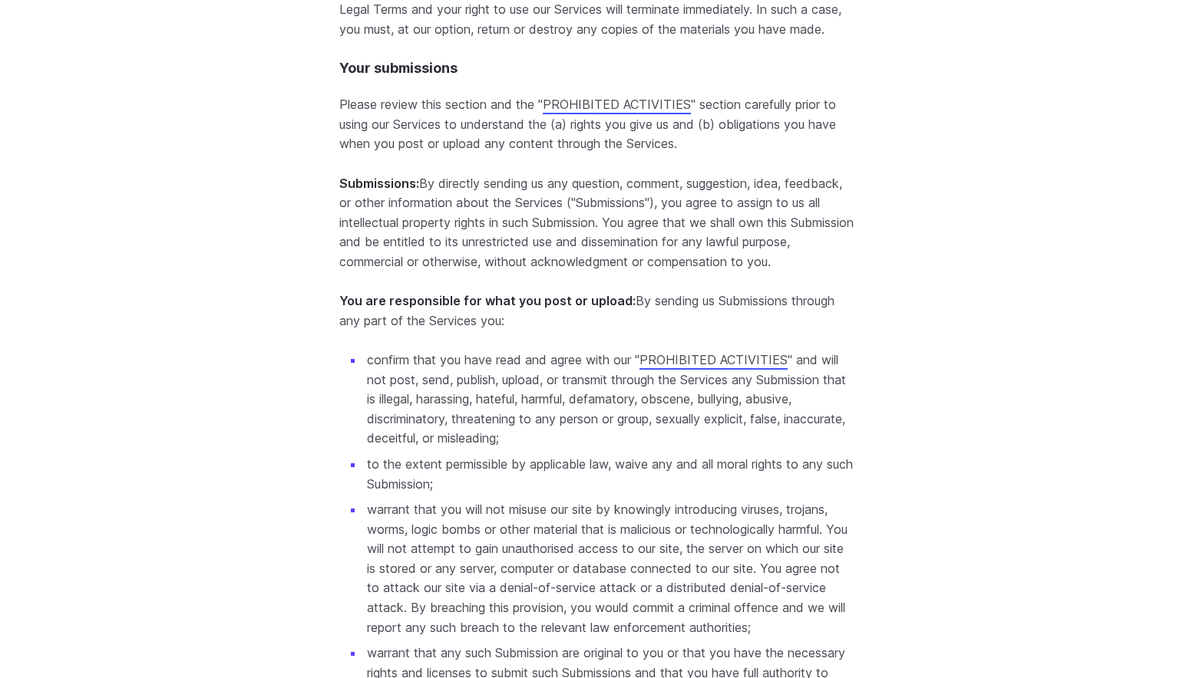
scroll to position [4720, 0]
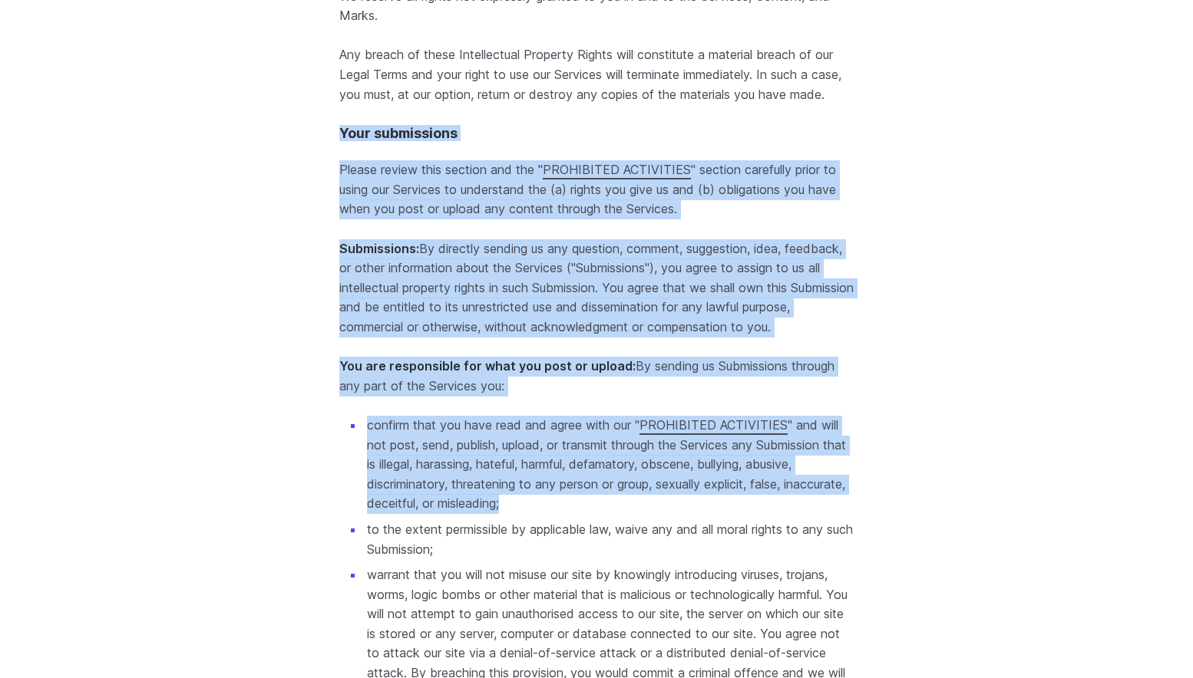
drag, startPoint x: 335, startPoint y: 188, endPoint x: 850, endPoint y: 561, distance: 635.9
copy section "Your submissions Please review this section and the " PROHIBITED ACTIVITIES " s…"
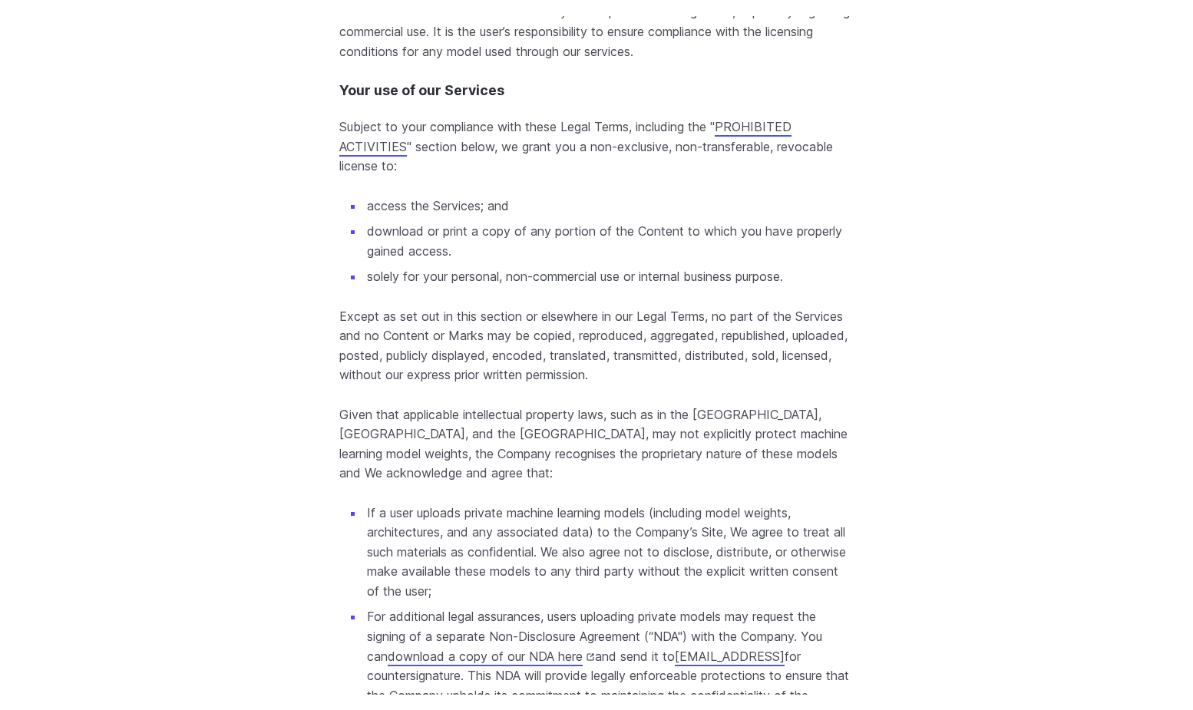
scroll to position [3624, 0]
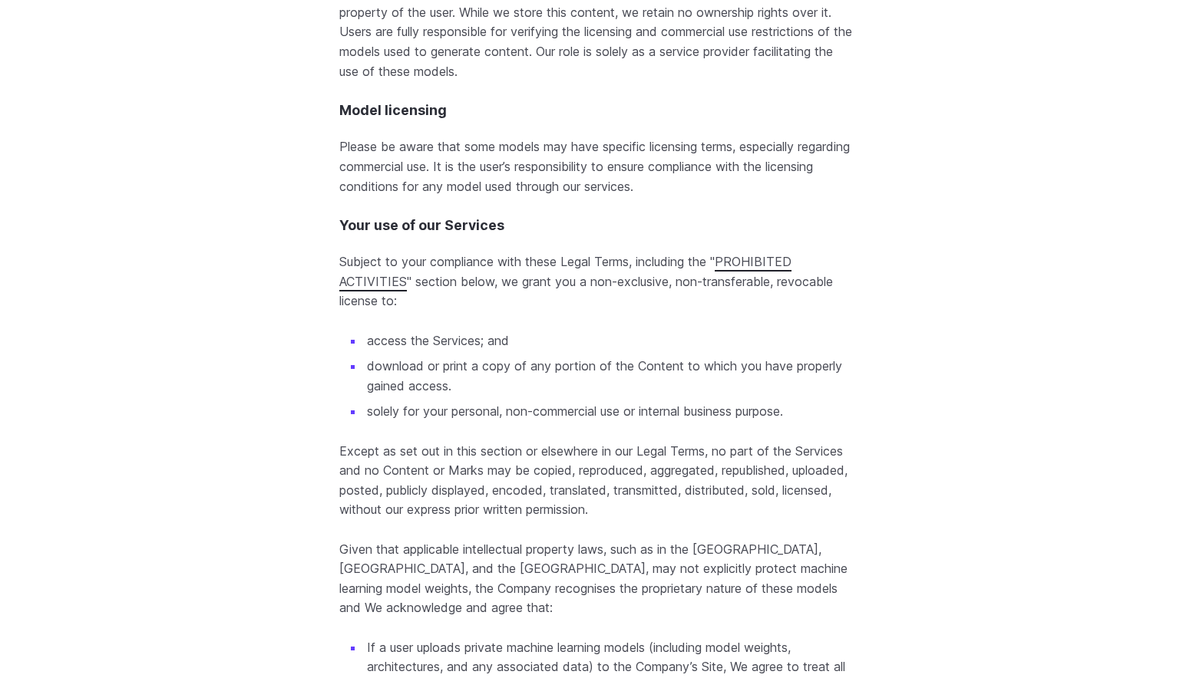
click at [779, 282] on link "PROHIBITED ACTIVITIES" at bounding box center [565, 271] width 452 height 35
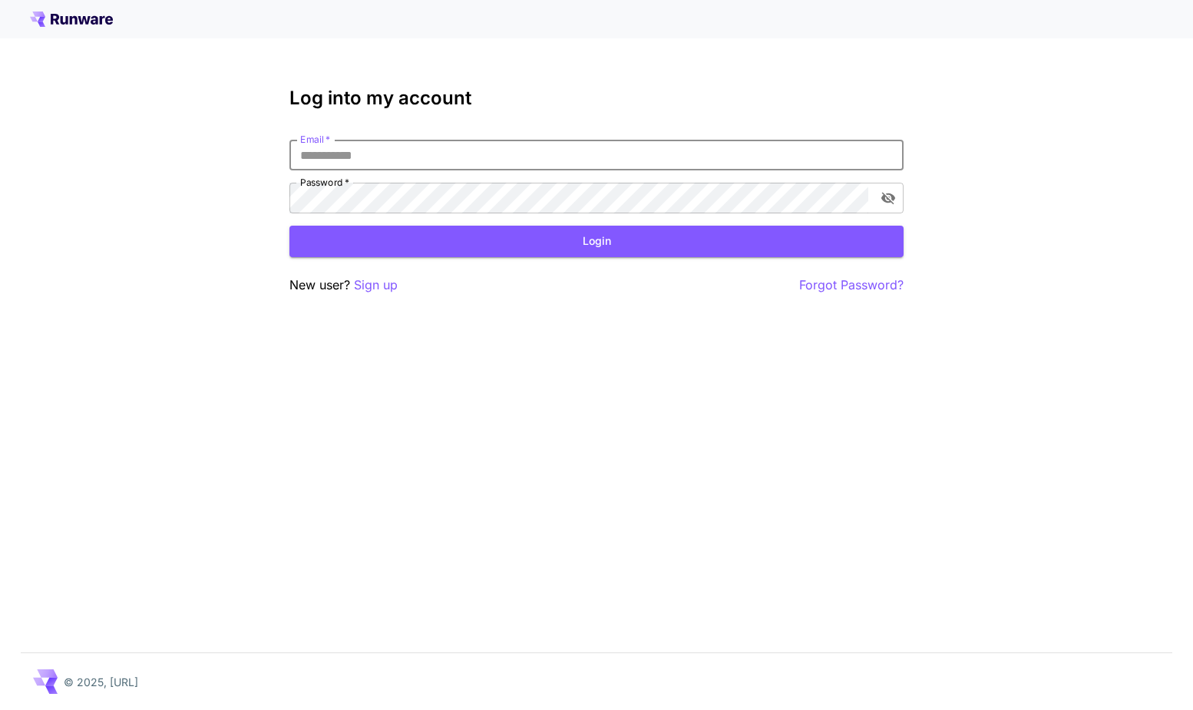
drag, startPoint x: 615, startPoint y: 169, endPoint x: 622, endPoint y: 158, distance: 12.8
click at [615, 168] on input "Email   *" at bounding box center [596, 155] width 614 height 31
type input "**********"
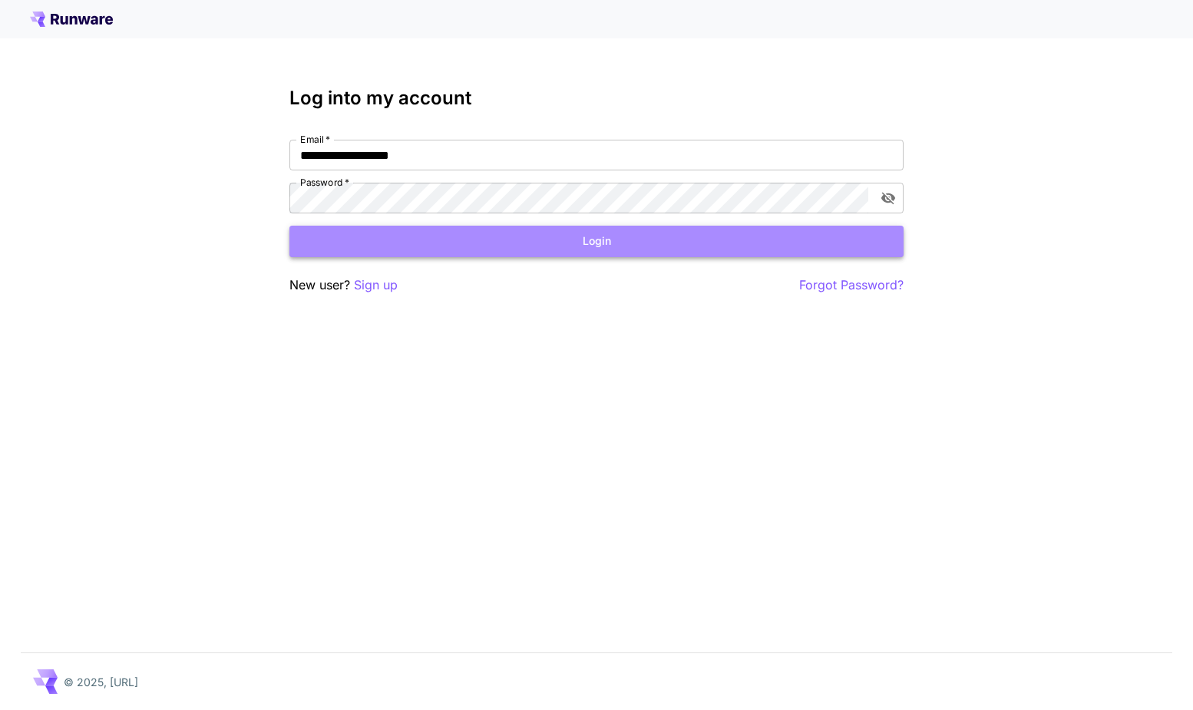
click at [569, 237] on button "Login" at bounding box center [596, 241] width 614 height 31
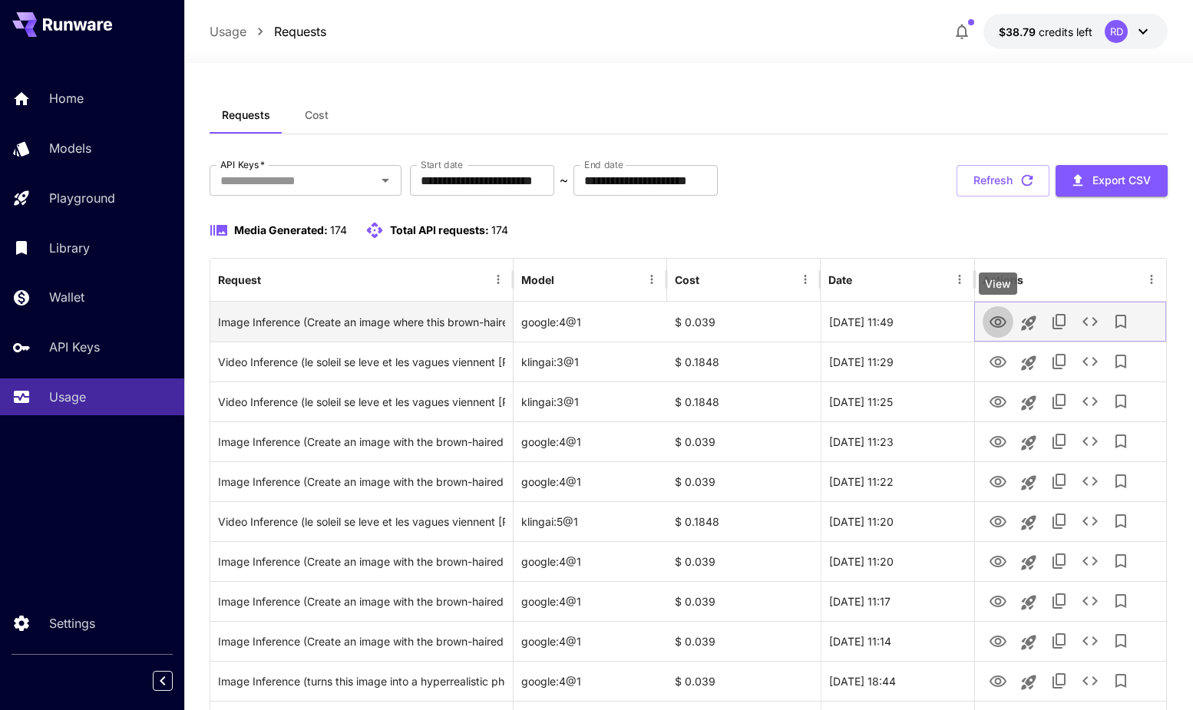
click at [994, 328] on icon "View" at bounding box center [998, 322] width 18 height 18
